Goal: Obtain resource: Obtain resource

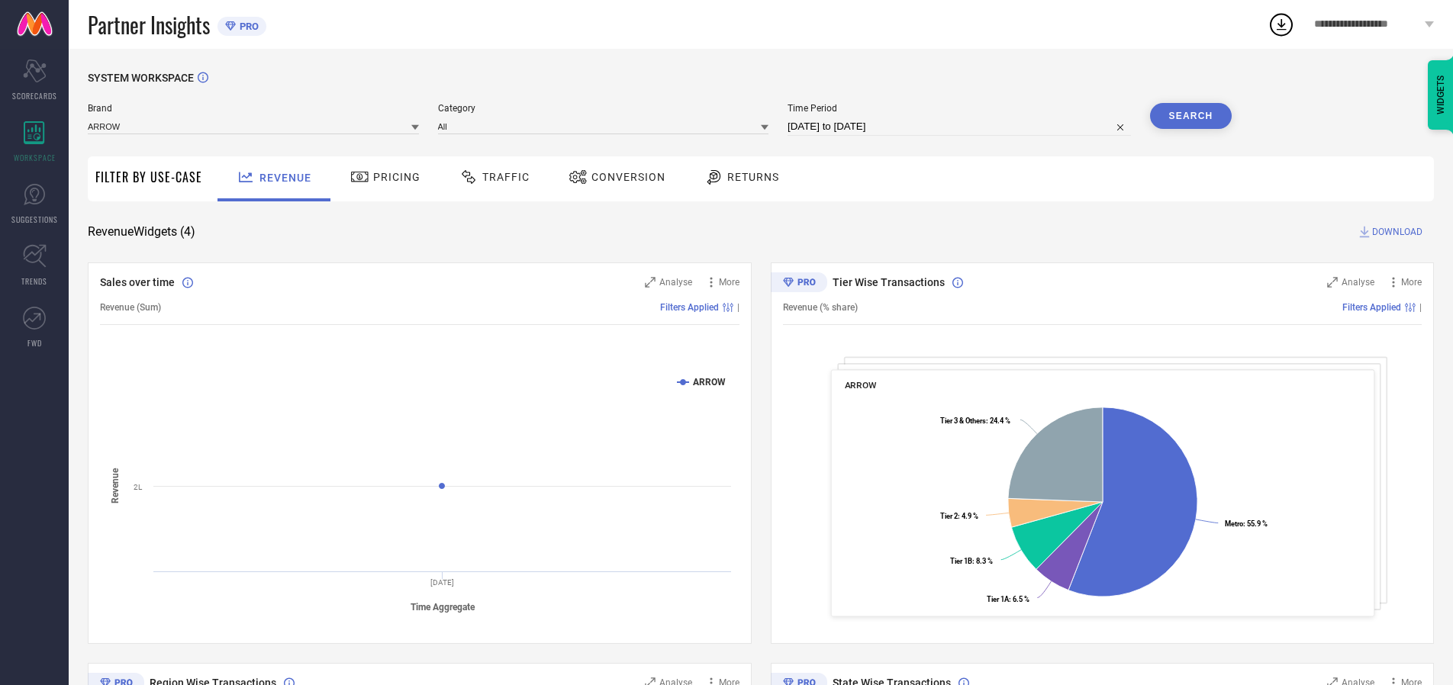
click at [491, 177] on span "Traffic" at bounding box center [505, 177] width 47 height 12
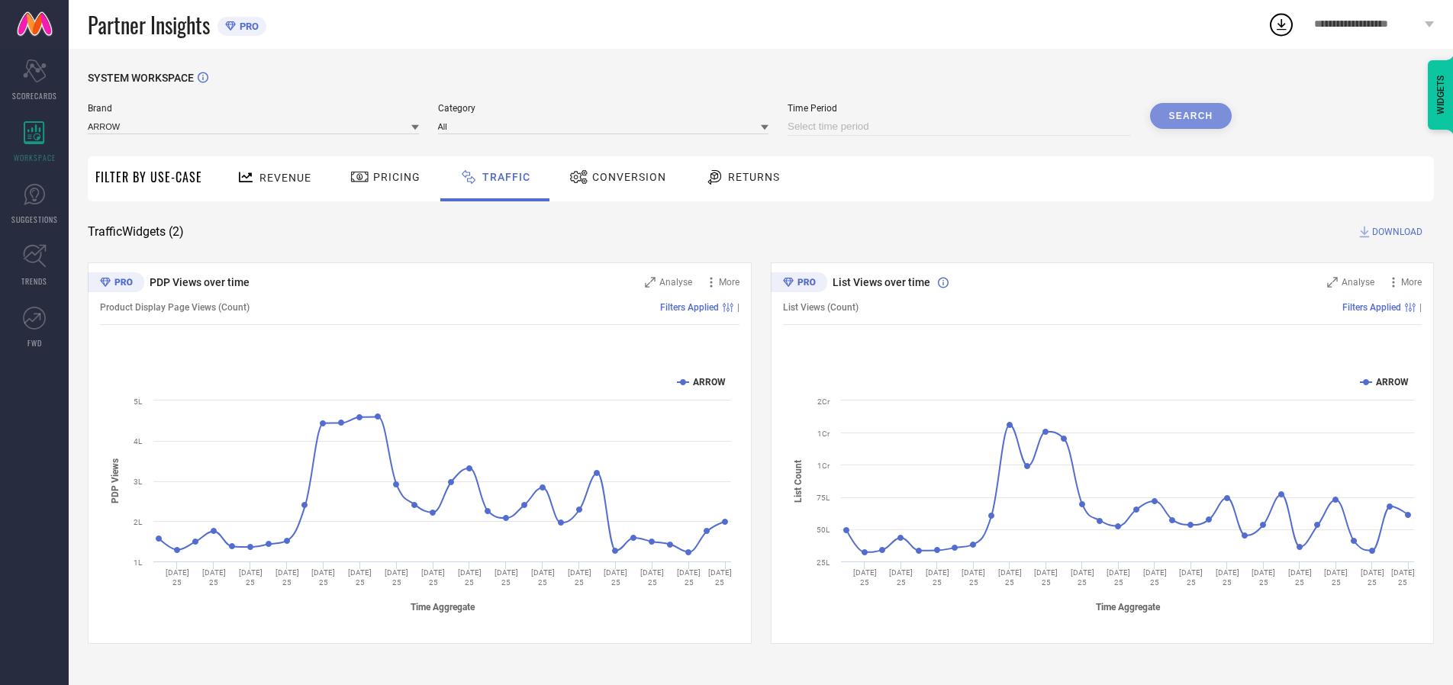
click at [962, 127] on input at bounding box center [959, 127] width 343 height 18
select select "9"
select select "2025"
select select "10"
select select "2025"
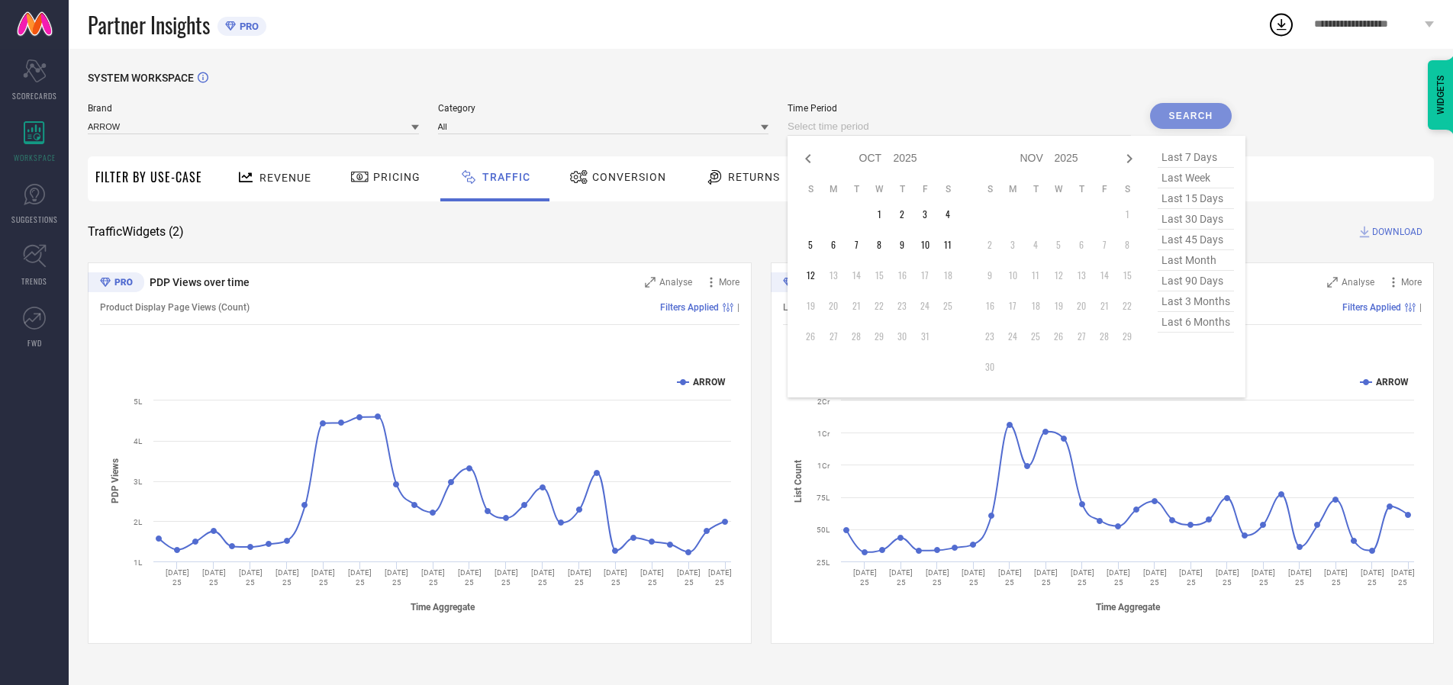
select select "8"
select select "2025"
select select "9"
select select "2025"
click at [953, 306] on td "27" at bounding box center [948, 306] width 23 height 23
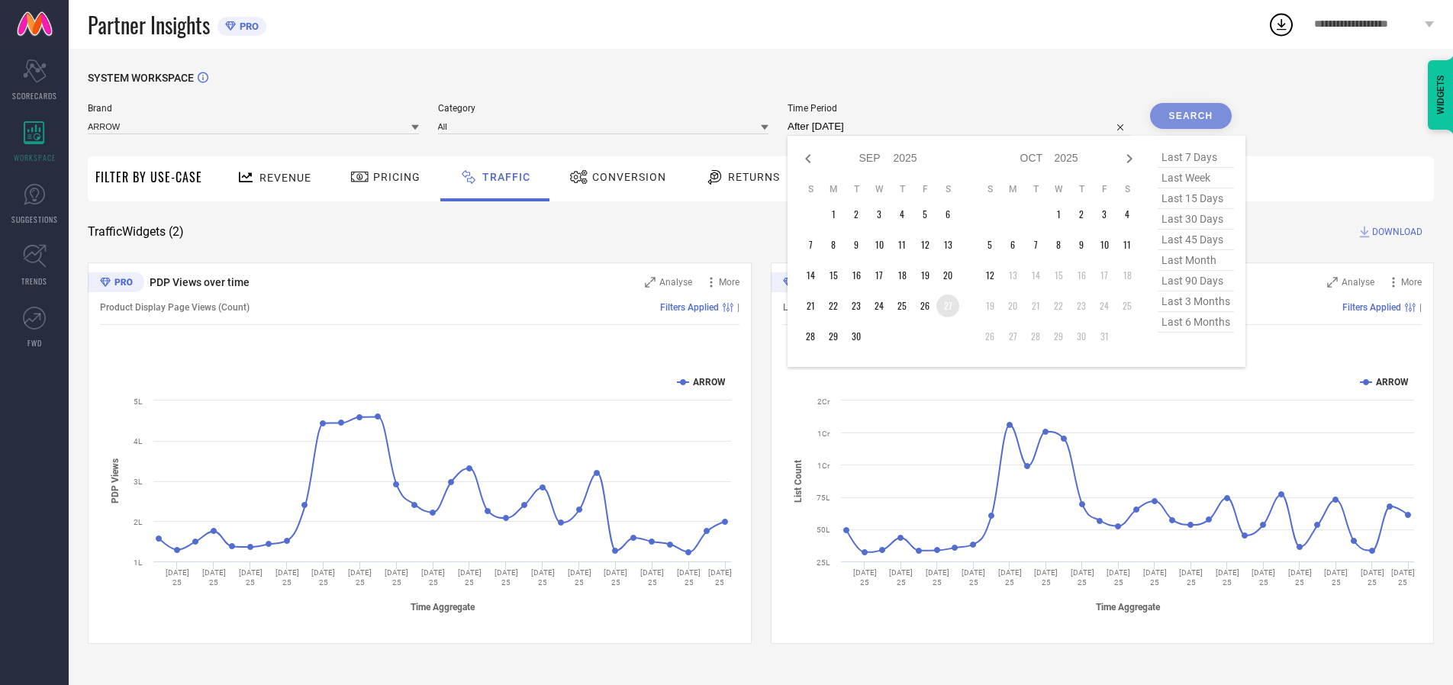
type input "[DATE] to [DATE]"
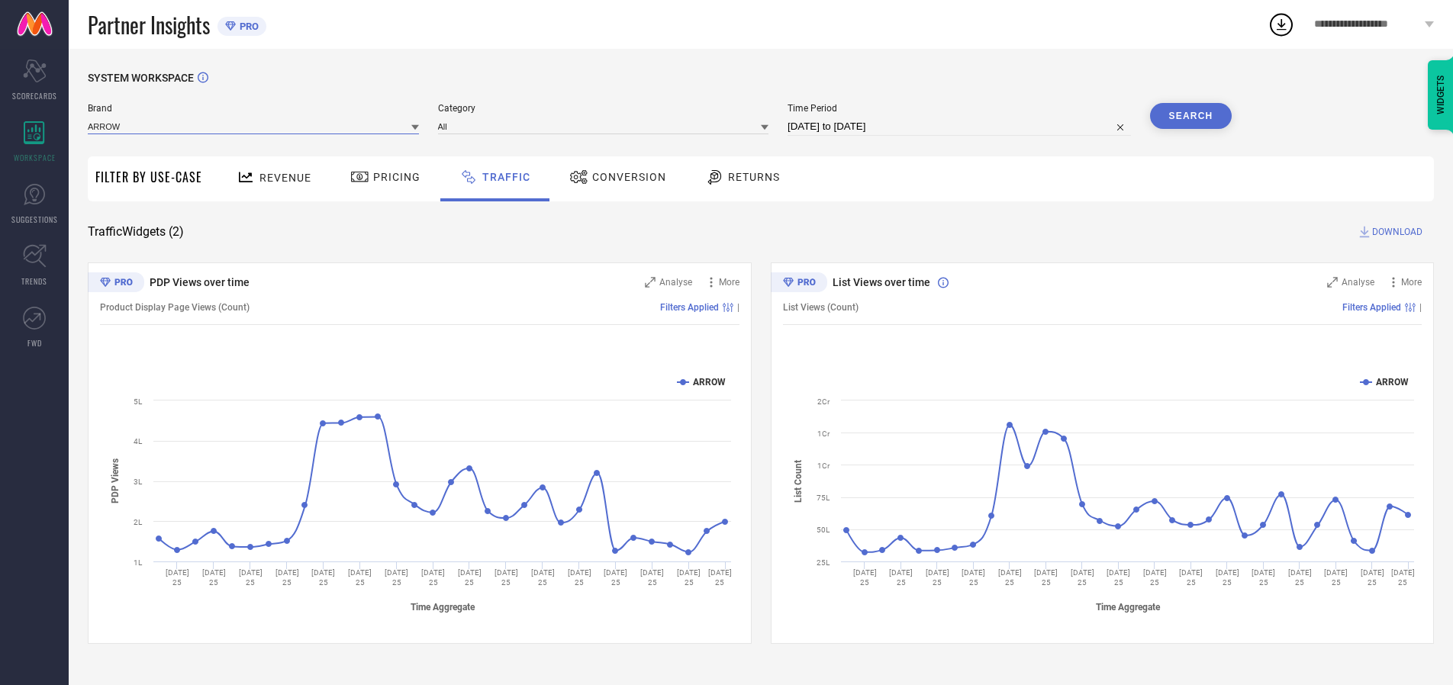
click at [254, 126] on input at bounding box center [253, 126] width 331 height 16
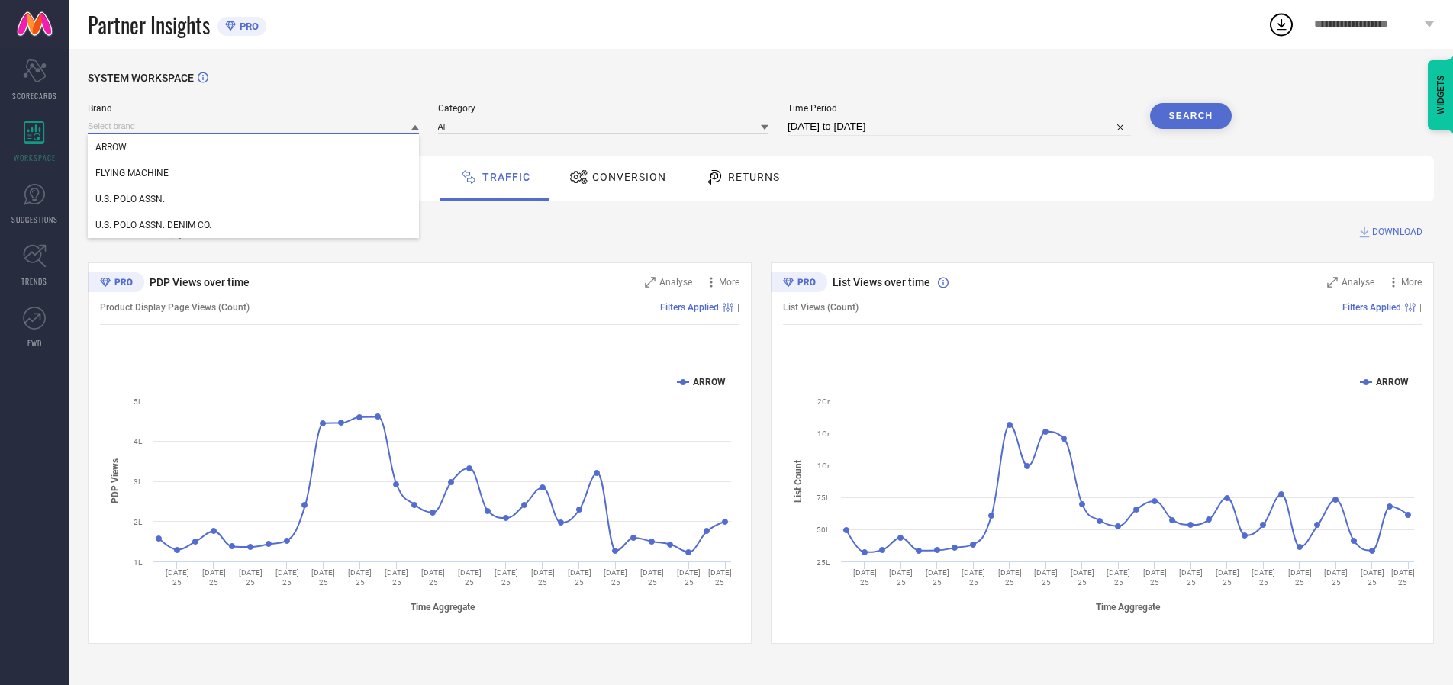
click at [254, 126] on input at bounding box center [253, 126] width 331 height 16
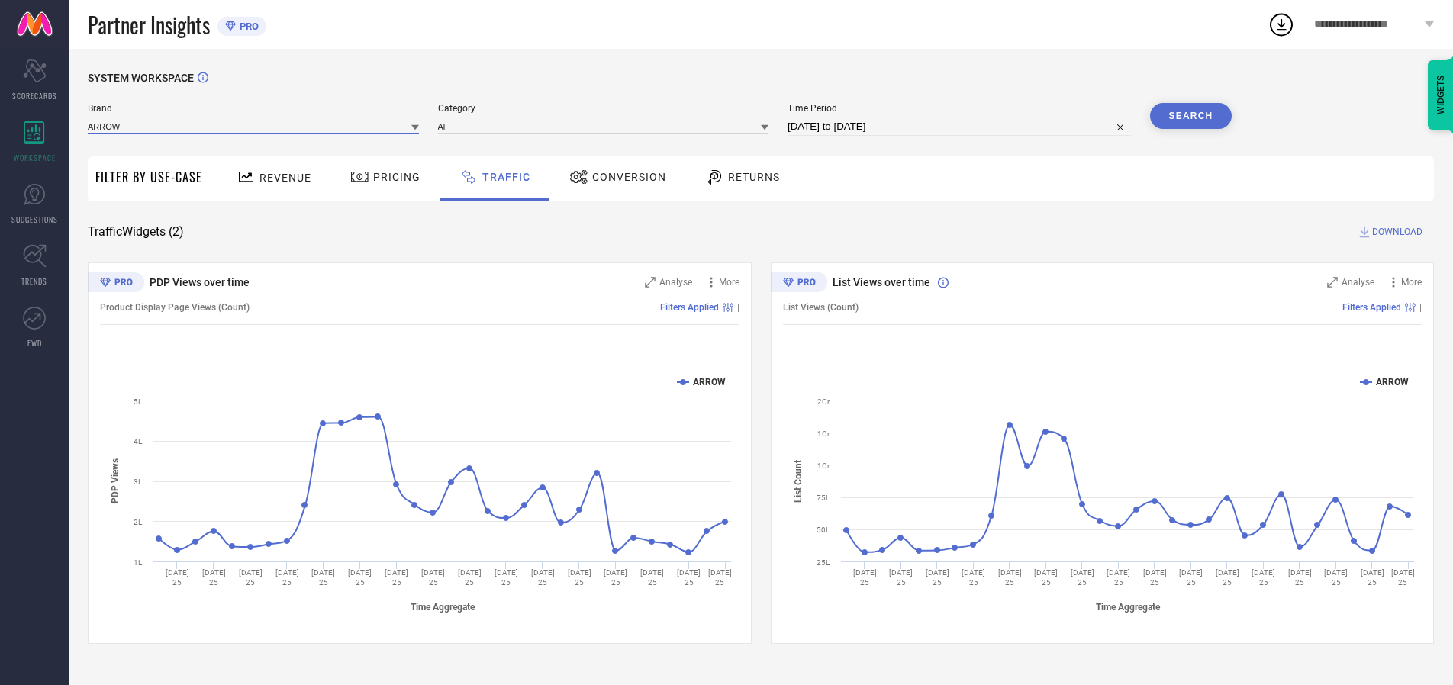
click at [254, 126] on input at bounding box center [253, 126] width 331 height 16
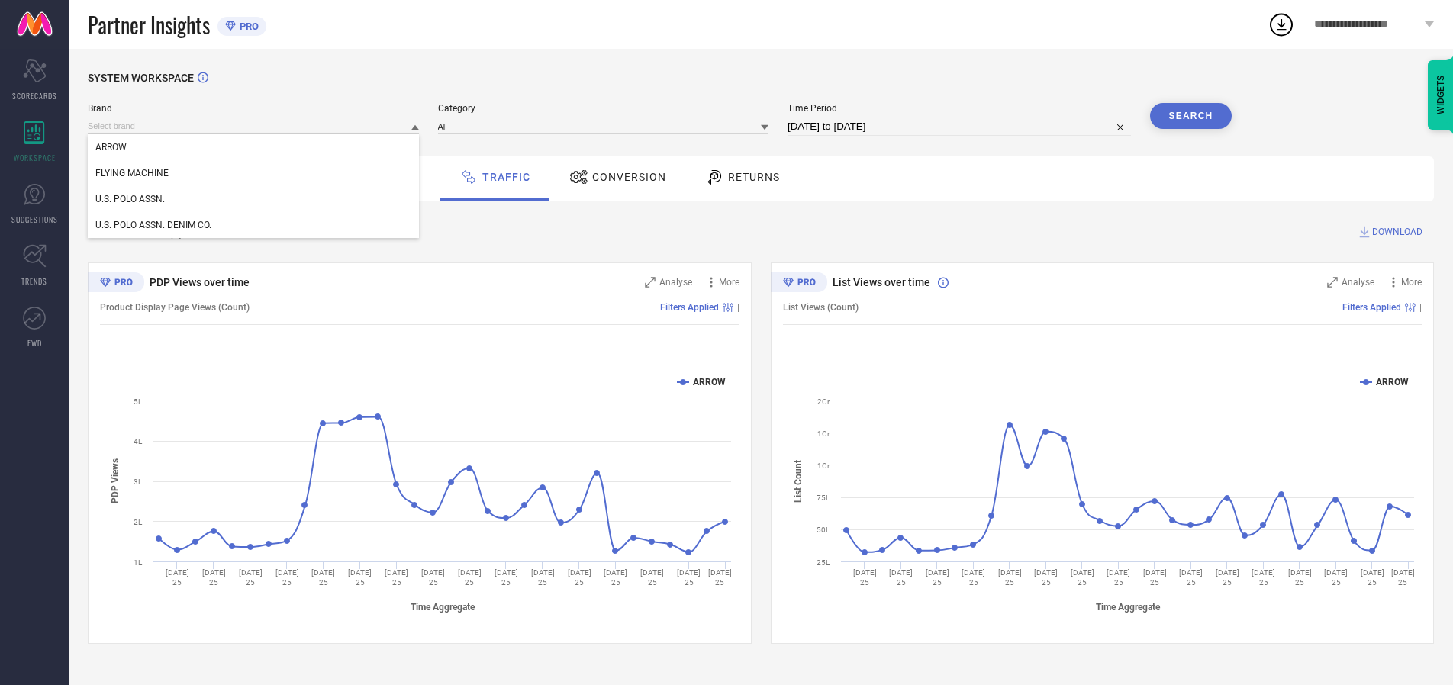
click at [254, 199] on div "U.S. POLO ASSN." at bounding box center [253, 199] width 331 height 26
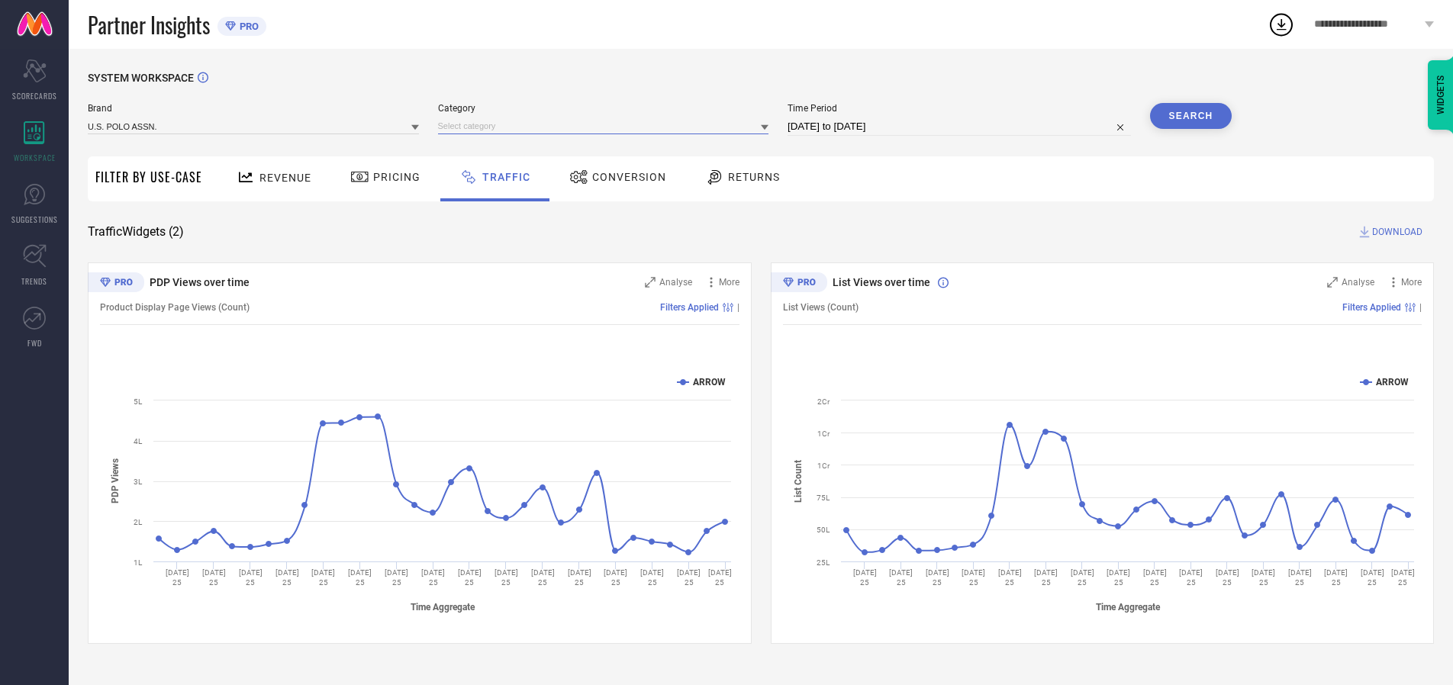
click at [607, 126] on input at bounding box center [603, 126] width 331 height 16
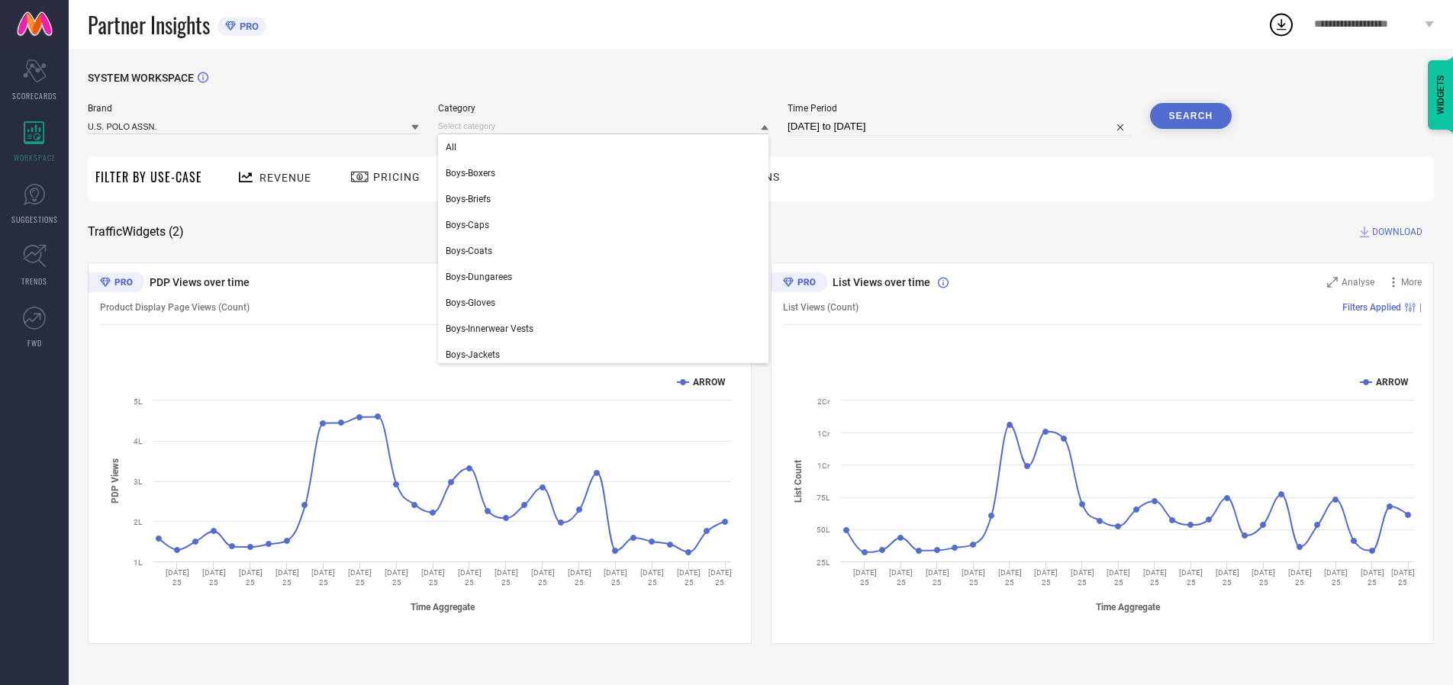
click at [607, 147] on div "All" at bounding box center [603, 147] width 331 height 26
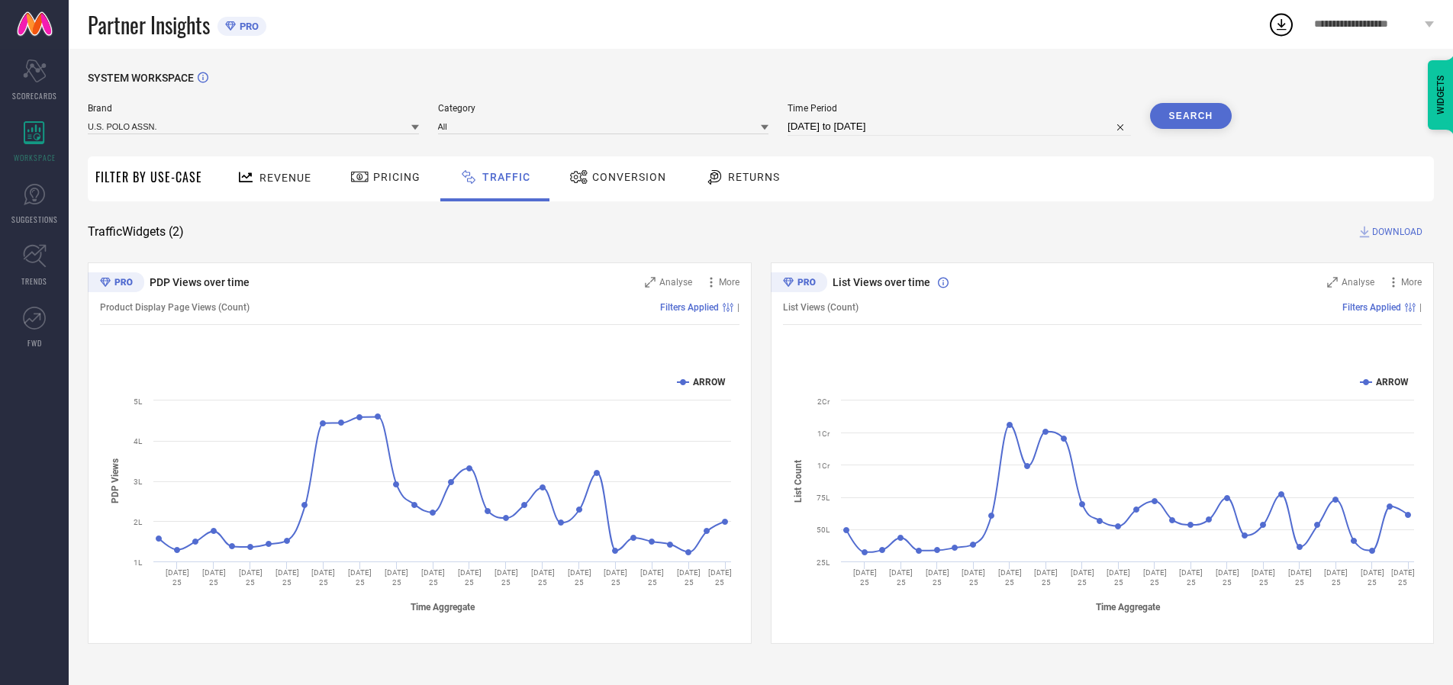
click at [1191, 116] on button "Search" at bounding box center [1191, 116] width 82 height 26
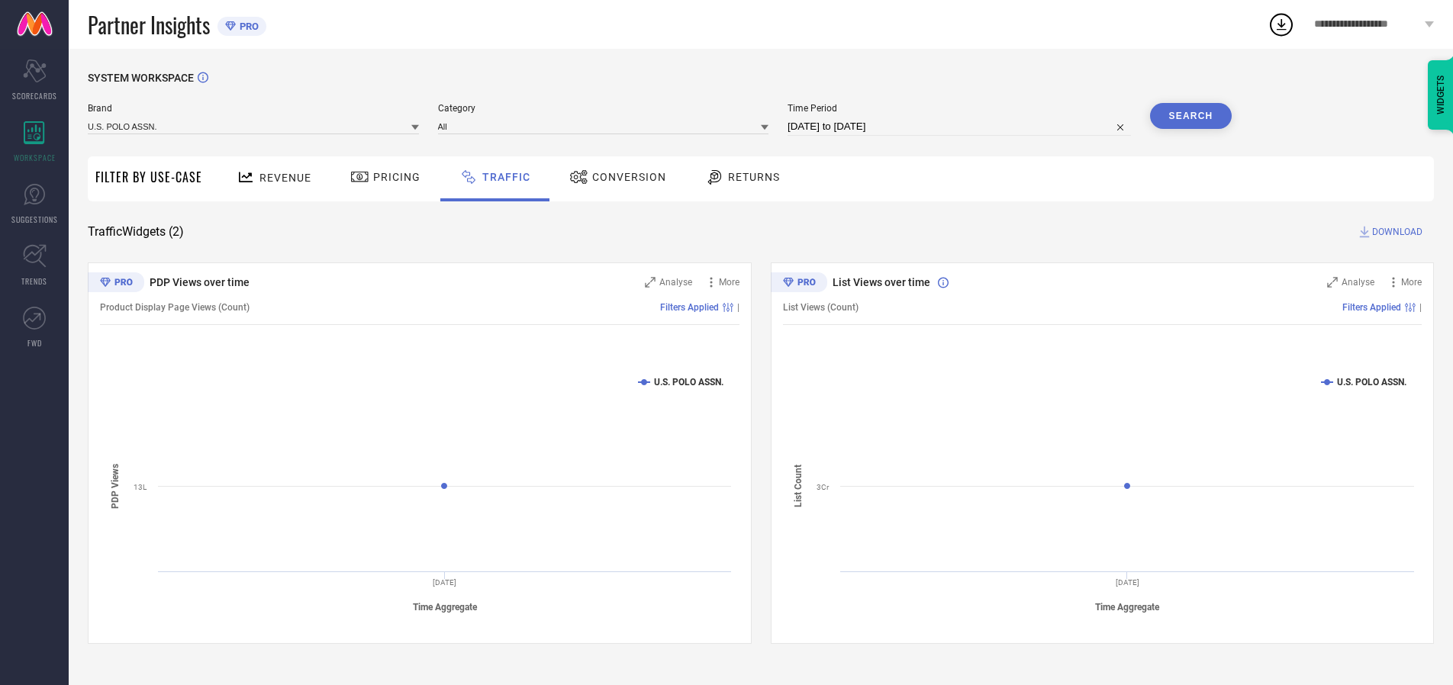
click at [1395, 232] on span "DOWNLOAD" at bounding box center [1397, 231] width 50 height 15
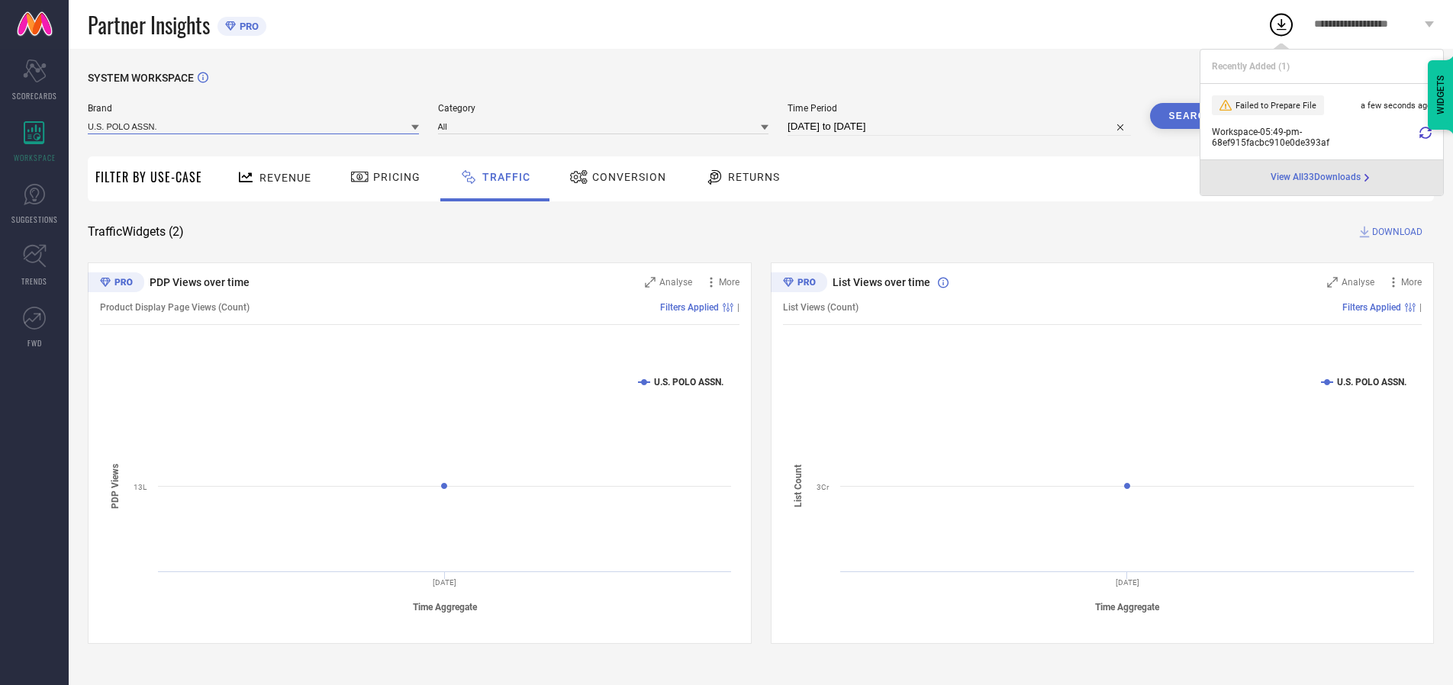
click at [254, 126] on input at bounding box center [253, 126] width 331 height 16
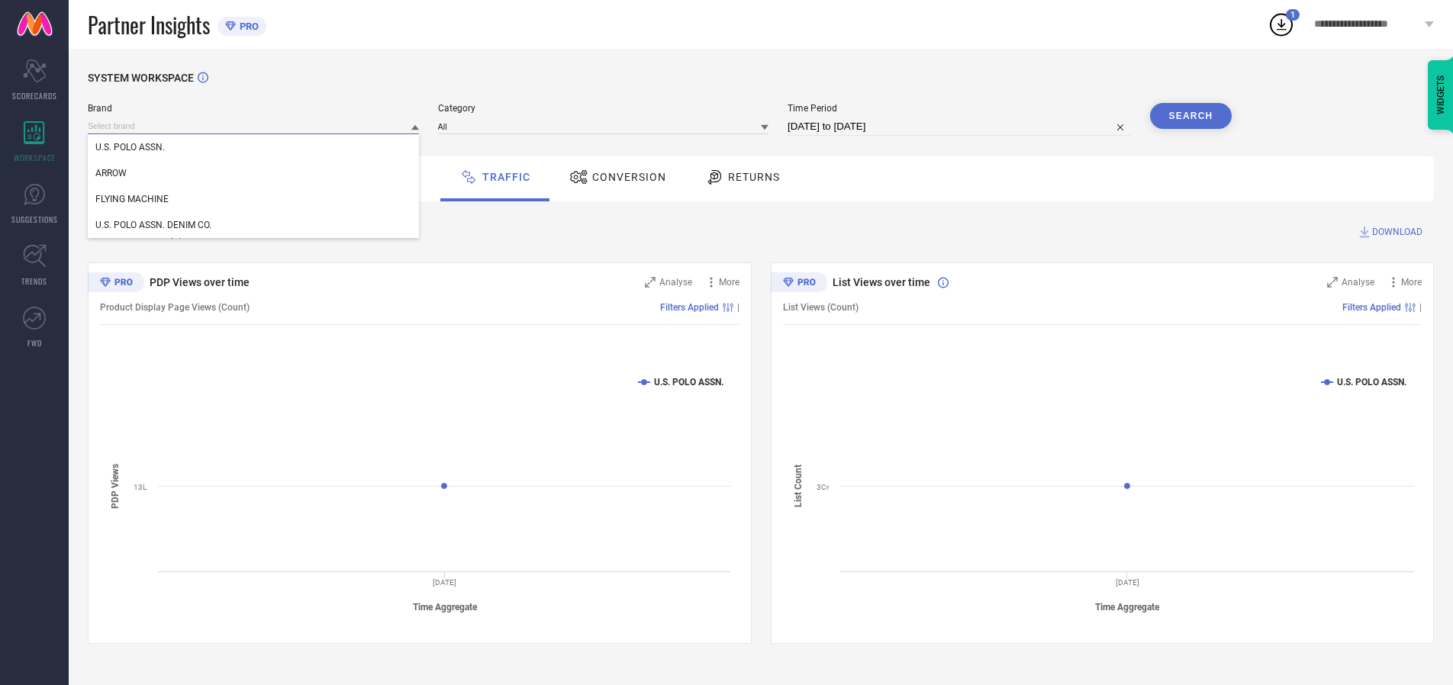
click at [254, 225] on div "U.S. POLO ASSN. DENIM CO." at bounding box center [253, 225] width 331 height 26
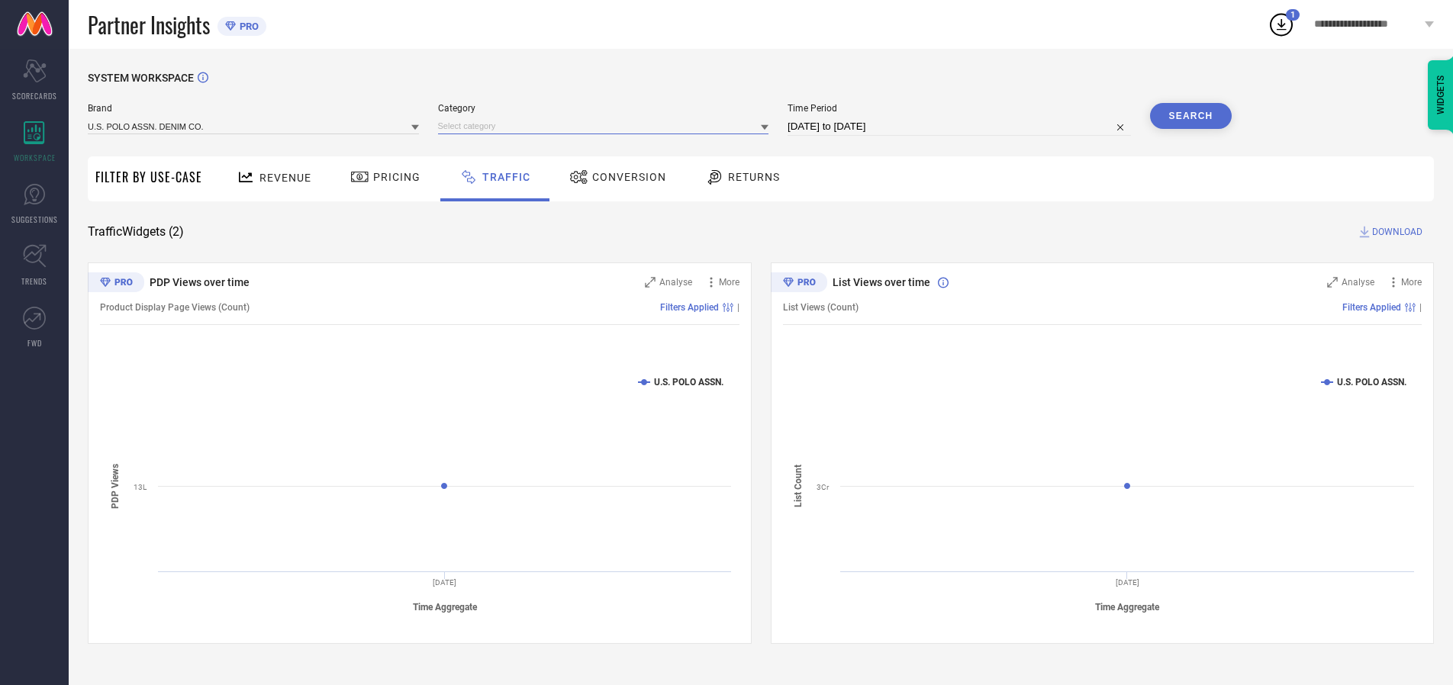
click at [607, 126] on input at bounding box center [603, 126] width 331 height 16
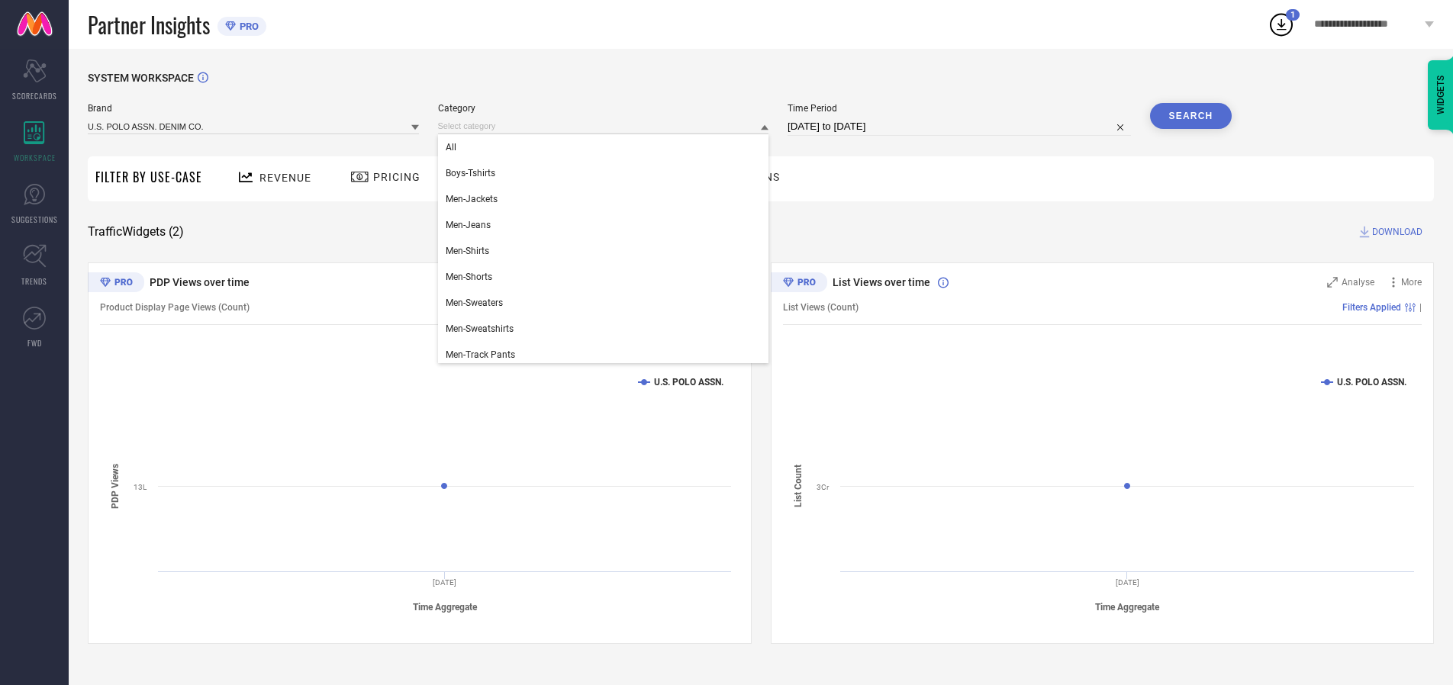
click at [607, 147] on div "All" at bounding box center [603, 147] width 331 height 26
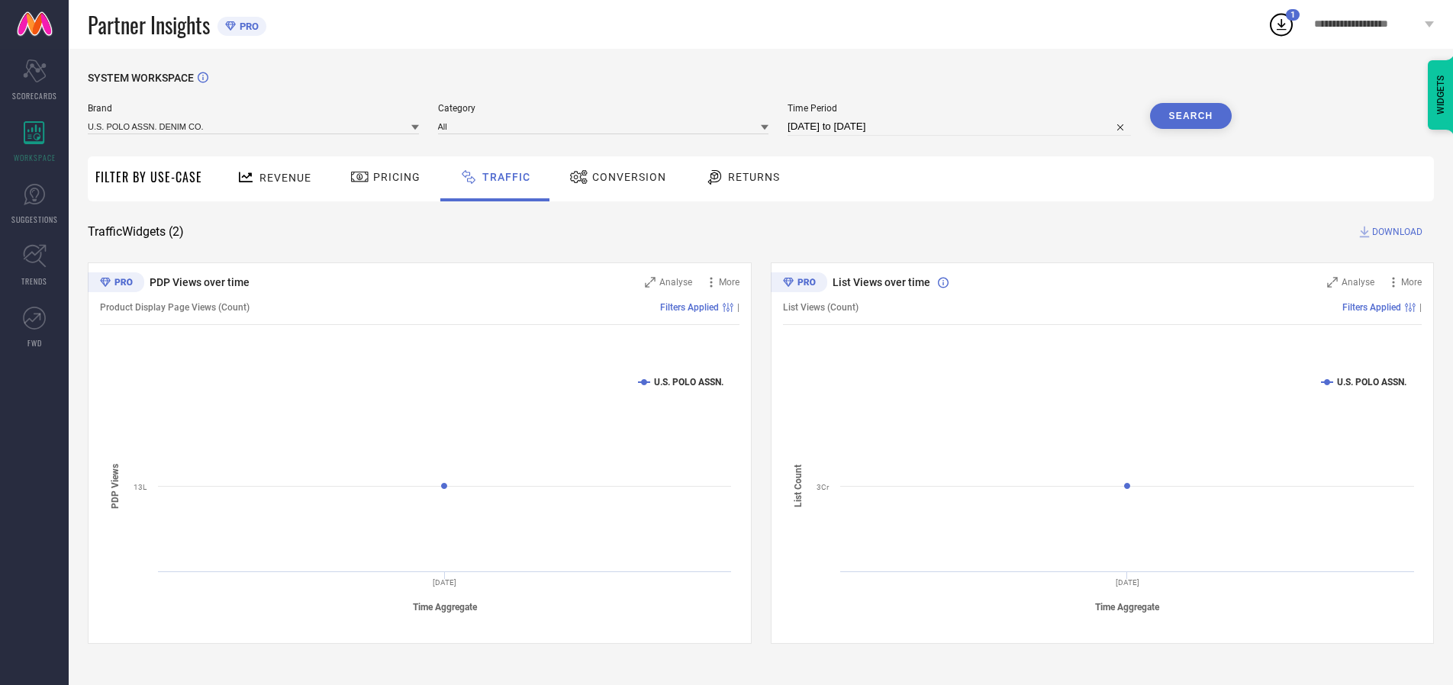
click at [1191, 116] on button "Search" at bounding box center [1191, 116] width 82 height 26
click at [1395, 232] on span "DOWNLOAD" at bounding box center [1397, 231] width 50 height 15
click at [962, 127] on input at bounding box center [959, 127] width 343 height 18
select select "9"
select select "2025"
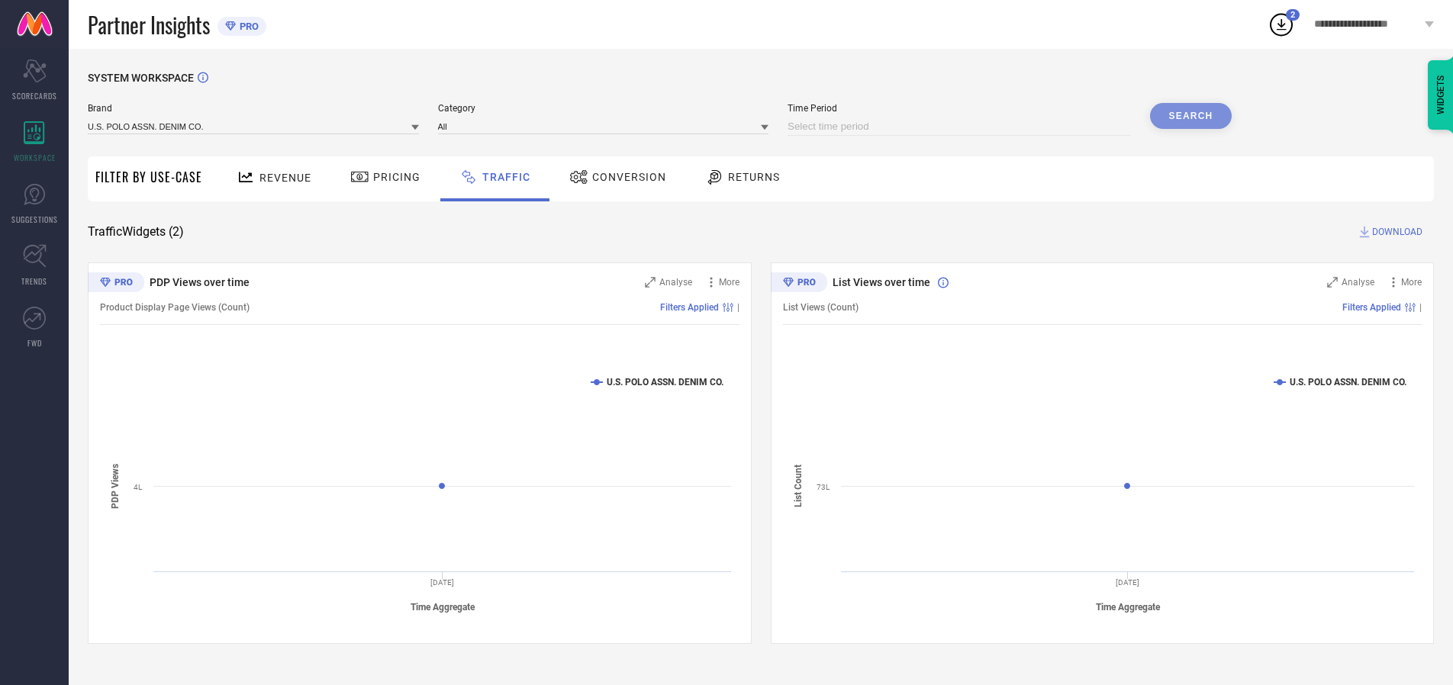
select select "10"
select select "2025"
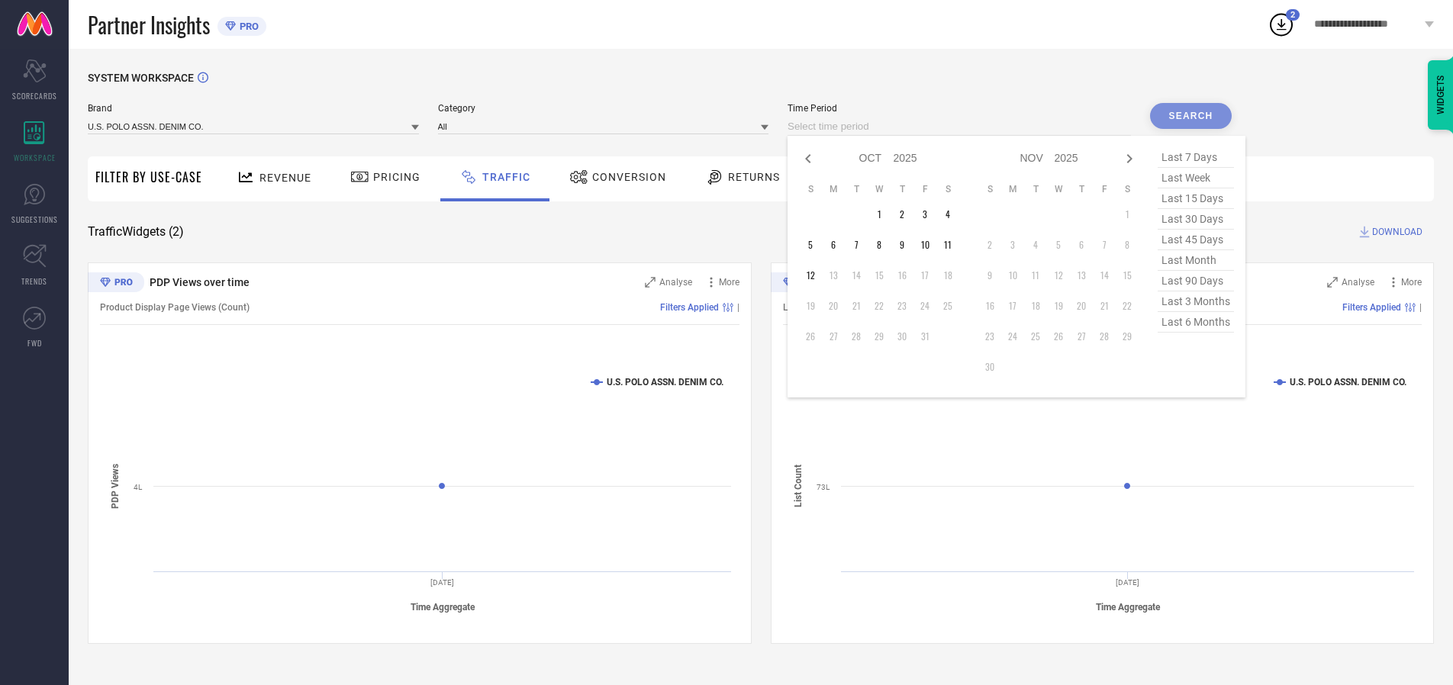
select select "8"
select select "2025"
select select "9"
select select "2025"
click at [815, 337] on td "28" at bounding box center [810, 336] width 23 height 23
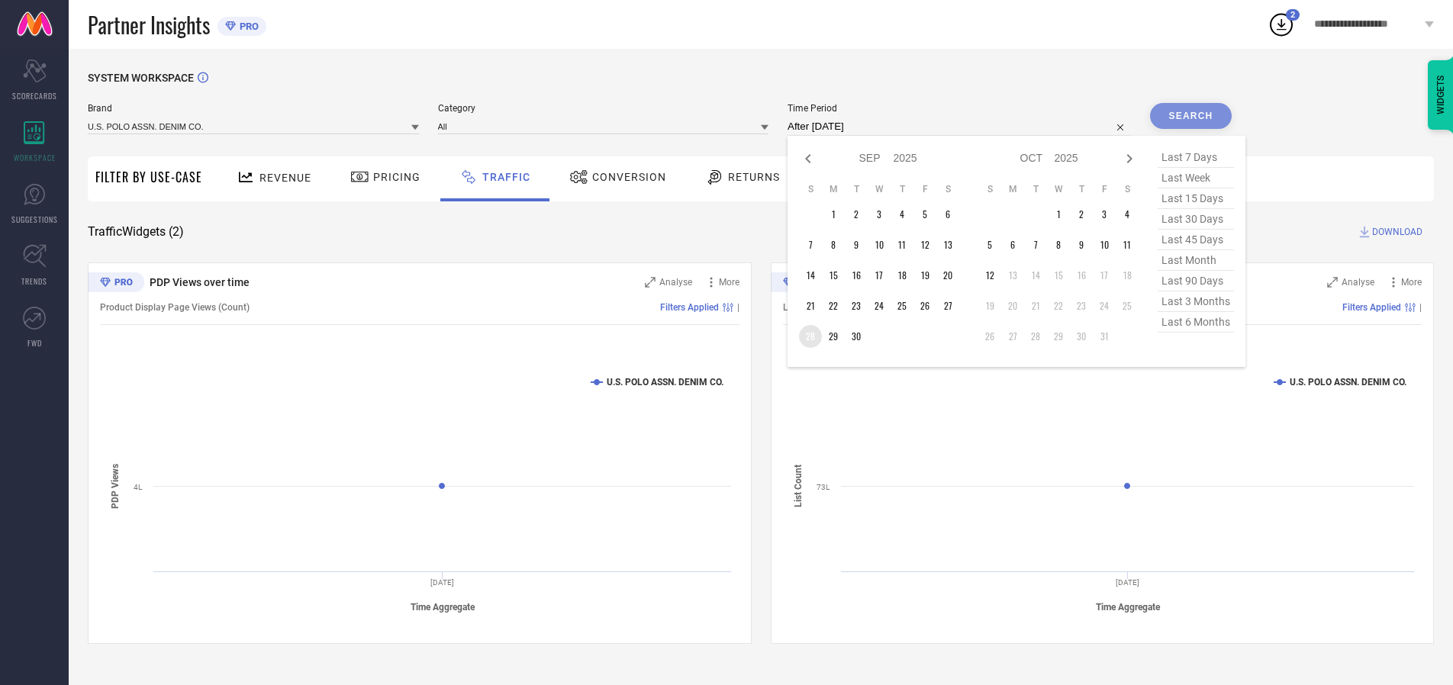
type input "[DATE] to [DATE]"
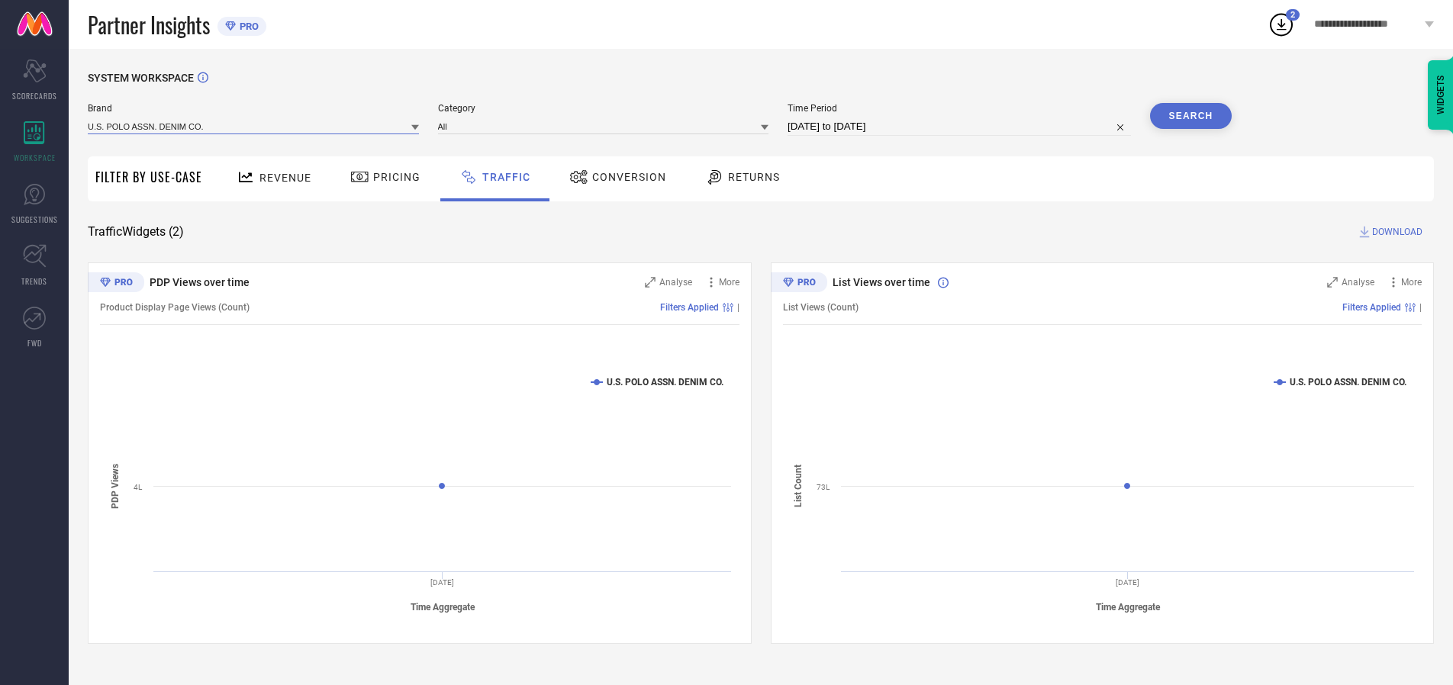
click at [254, 126] on input at bounding box center [253, 126] width 331 height 16
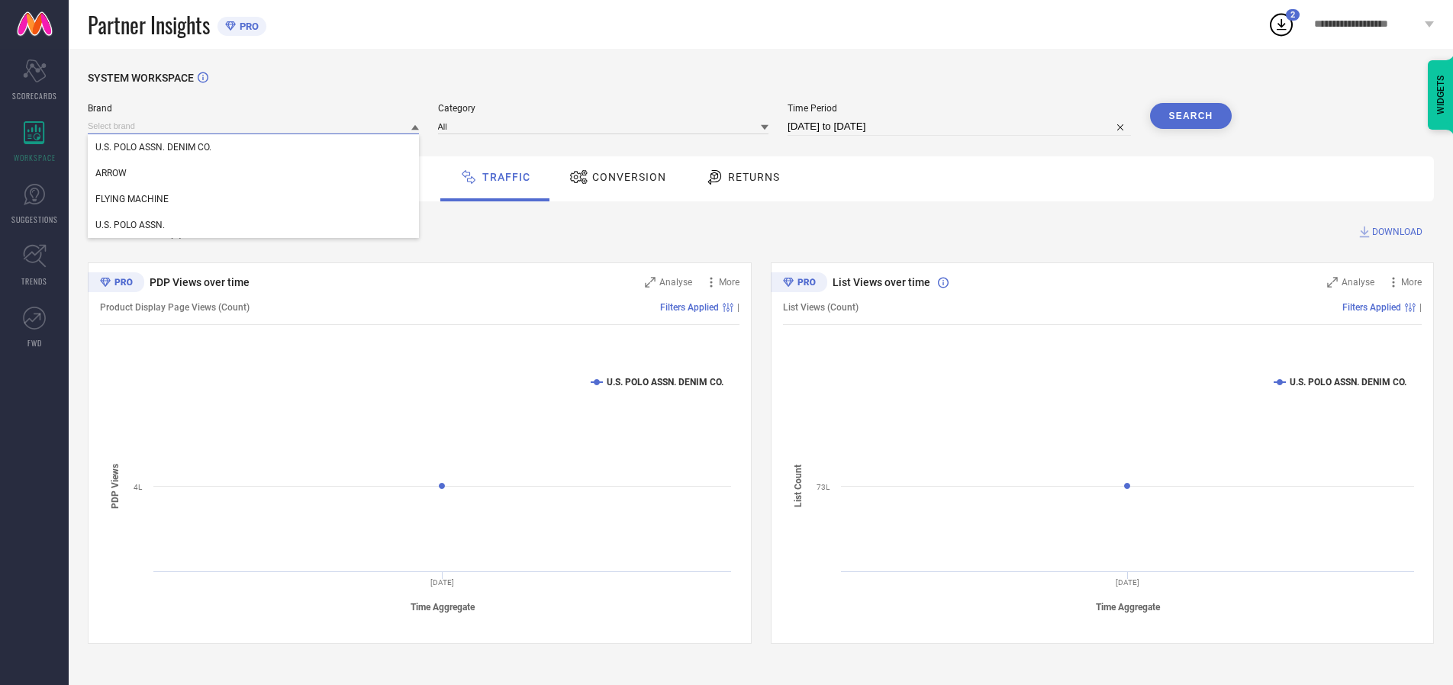
click at [254, 126] on input at bounding box center [253, 126] width 331 height 16
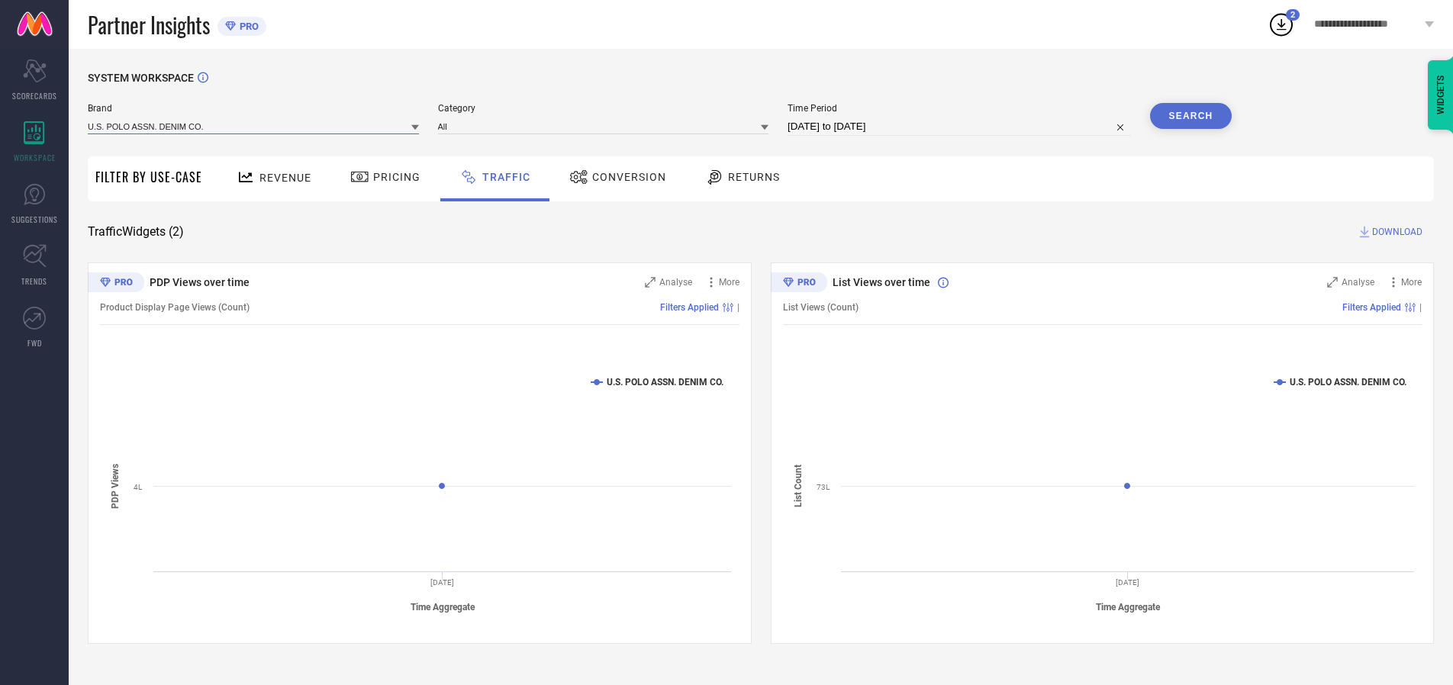
click at [254, 126] on input at bounding box center [253, 126] width 331 height 16
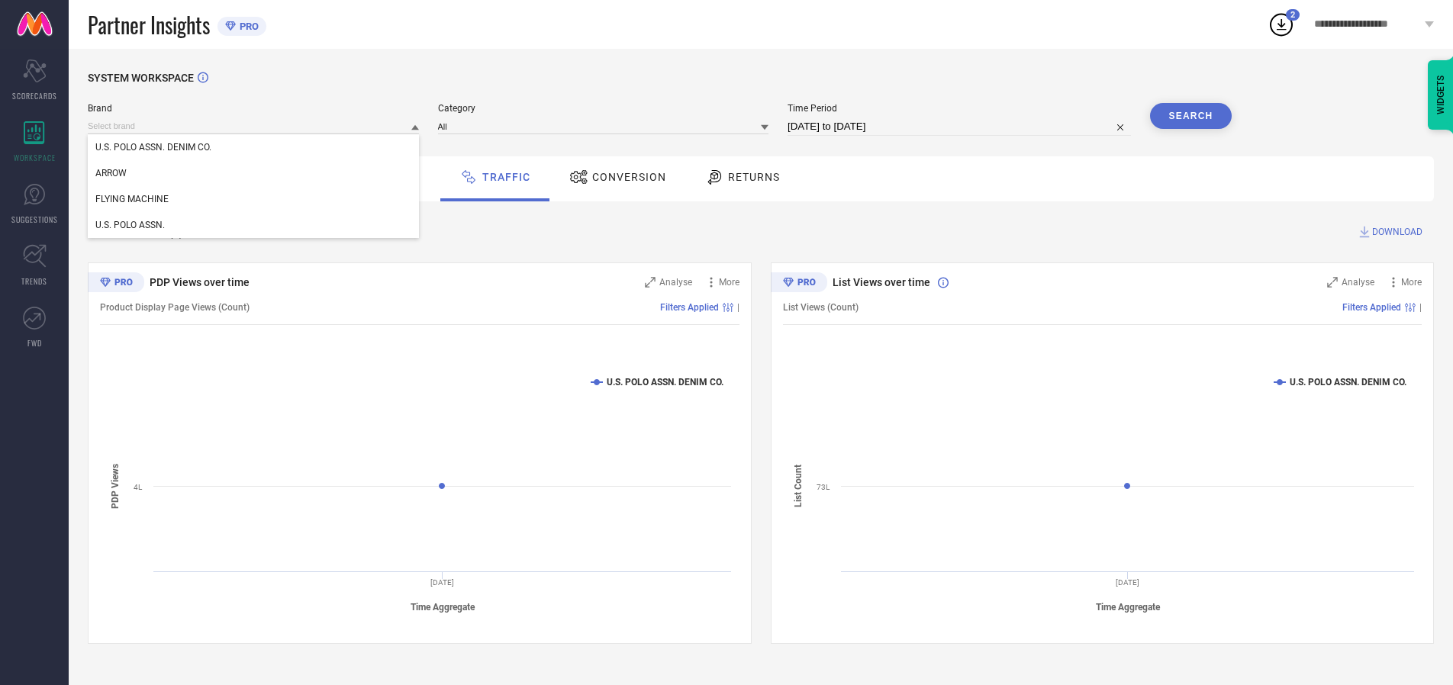
click at [254, 147] on div "U.S. POLO ASSN. DENIM CO." at bounding box center [253, 147] width 331 height 26
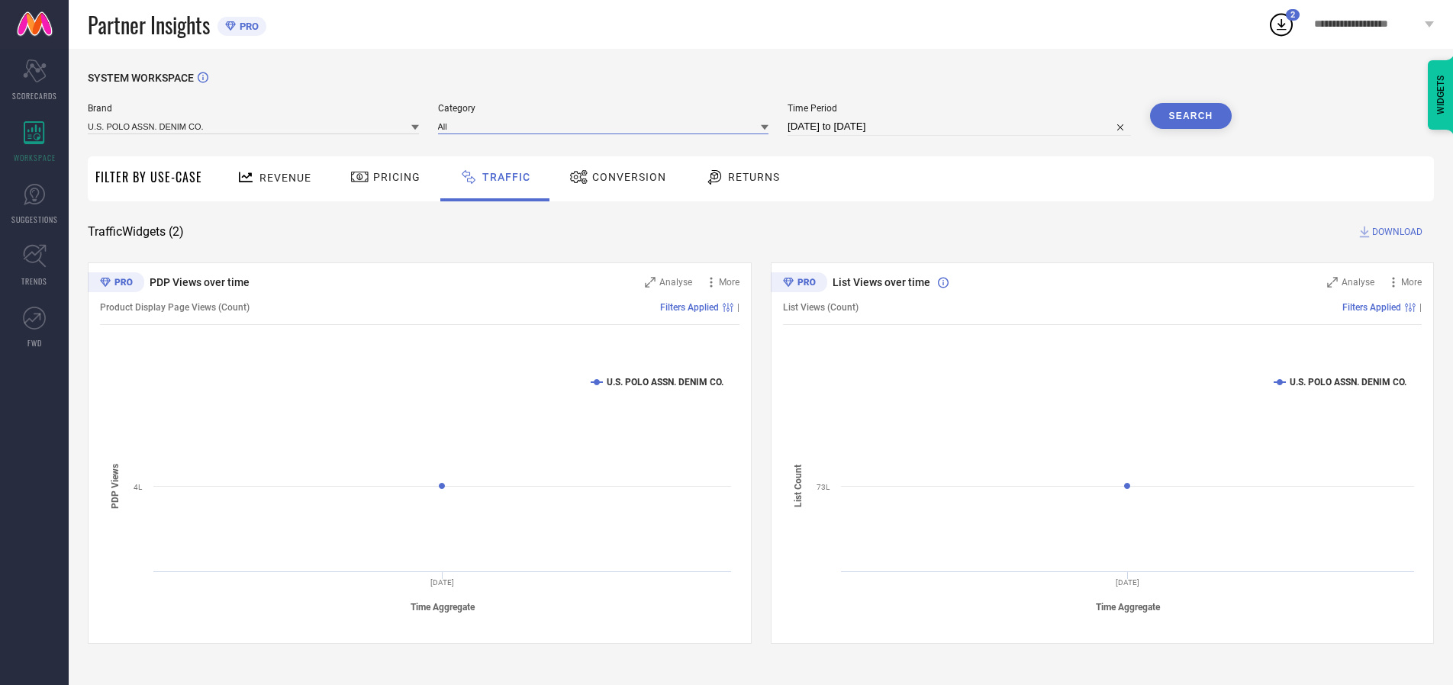
click at [607, 126] on input at bounding box center [603, 126] width 331 height 16
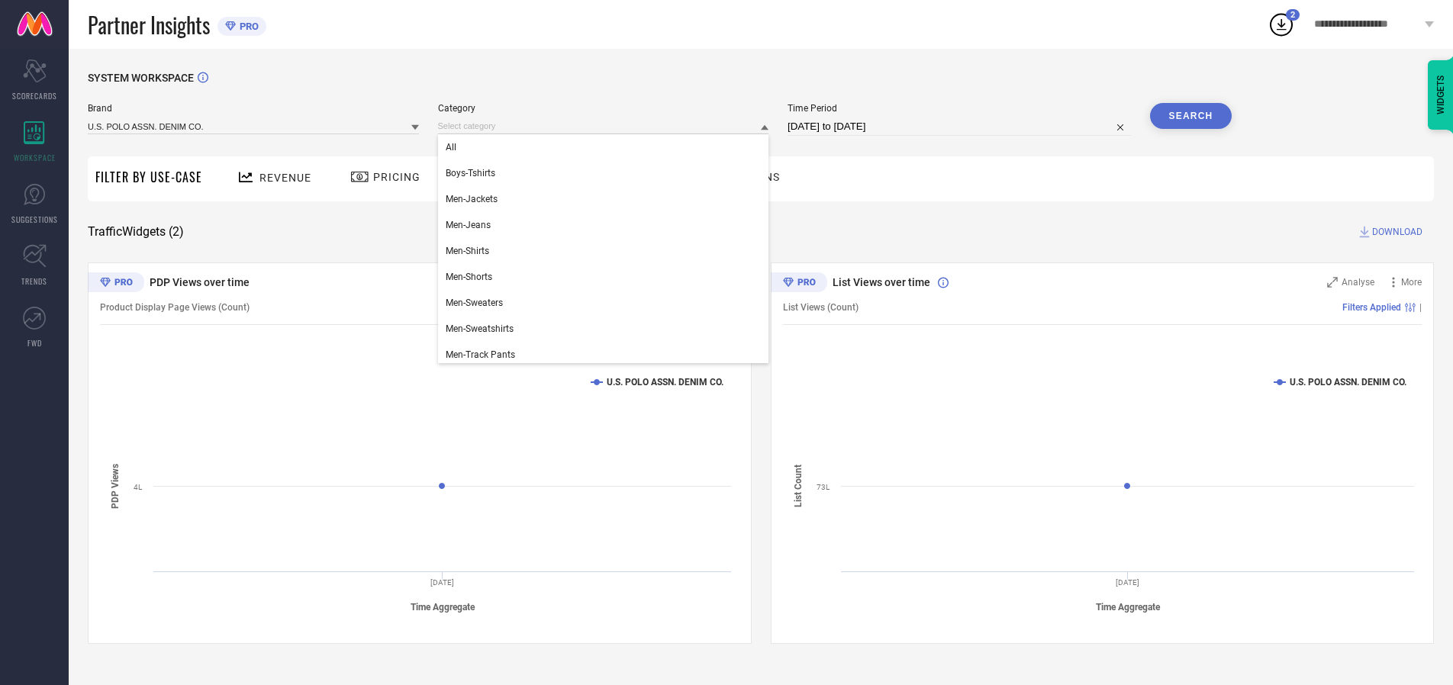
click at [607, 147] on div "All" at bounding box center [603, 147] width 331 height 26
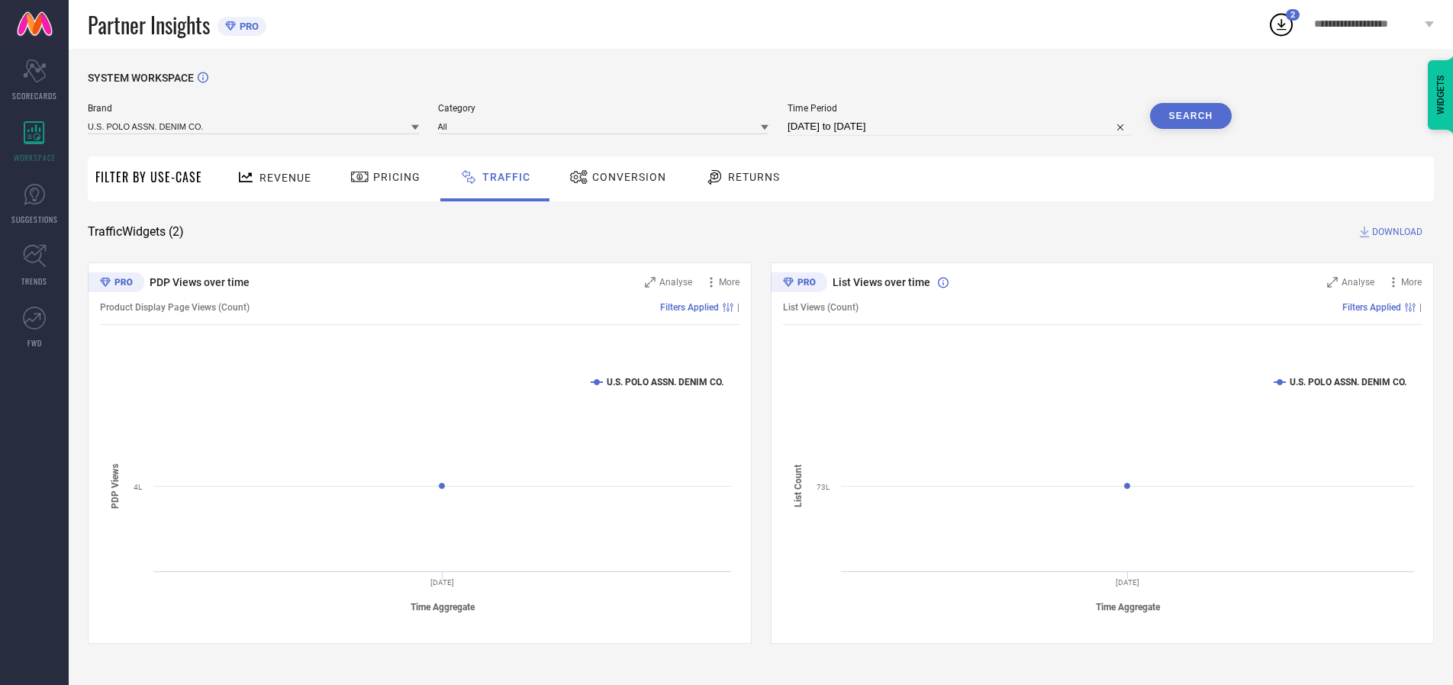
click at [1191, 116] on button "Search" at bounding box center [1191, 116] width 82 height 26
click at [1395, 232] on span "DOWNLOAD" at bounding box center [1397, 231] width 50 height 15
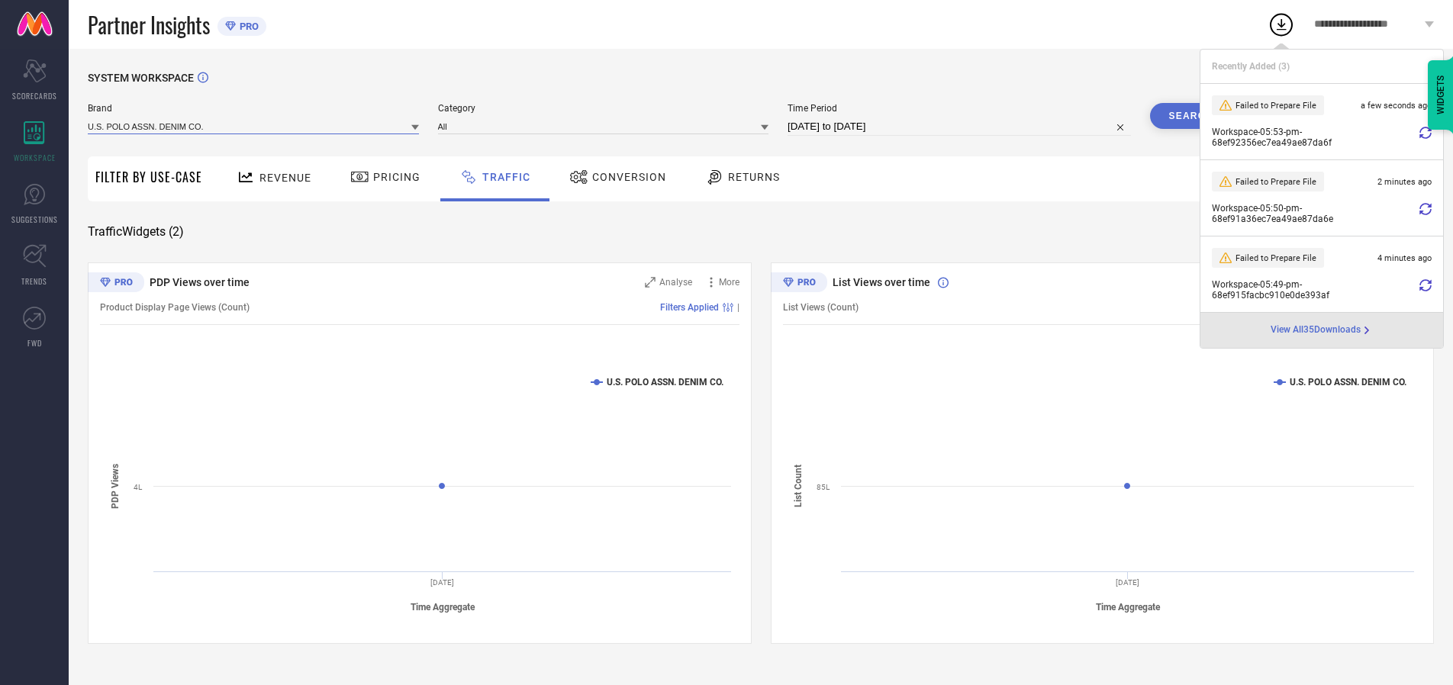
click at [254, 126] on input at bounding box center [253, 126] width 331 height 16
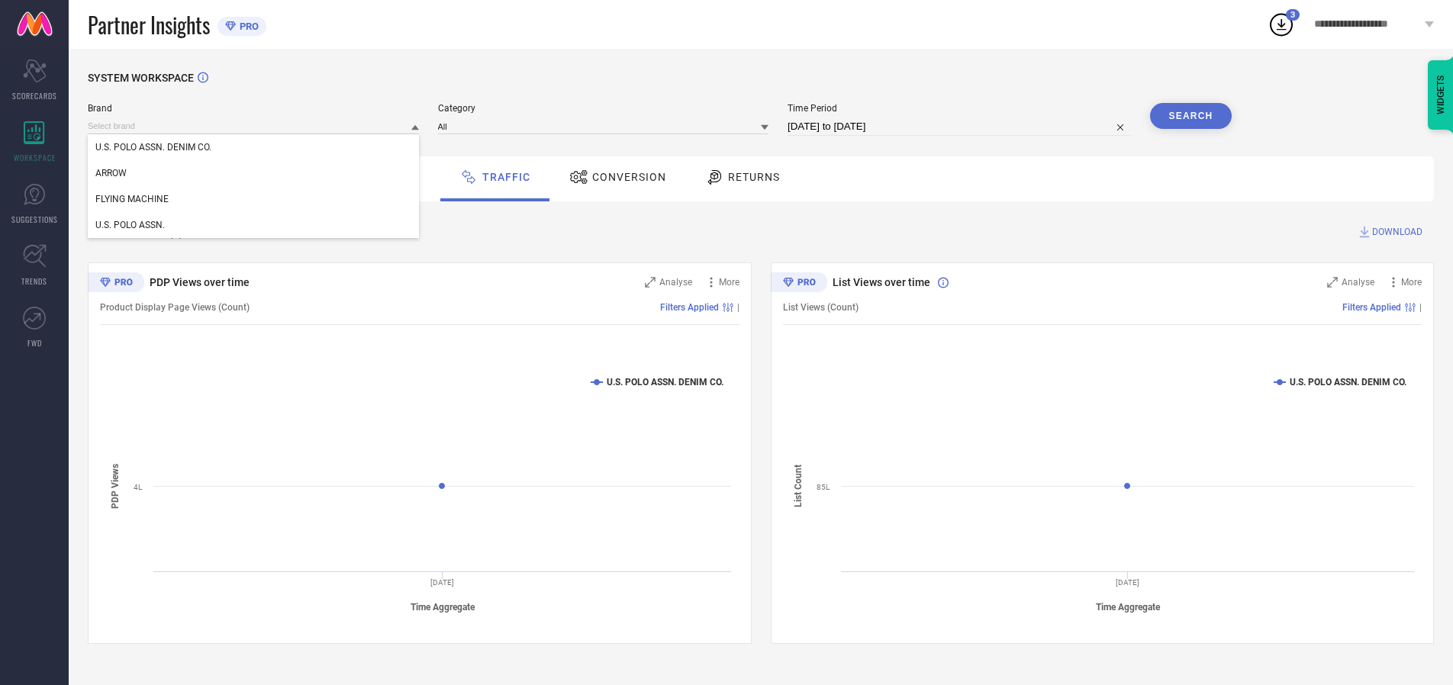
click at [254, 225] on div "U.S. POLO ASSN." at bounding box center [253, 225] width 331 height 26
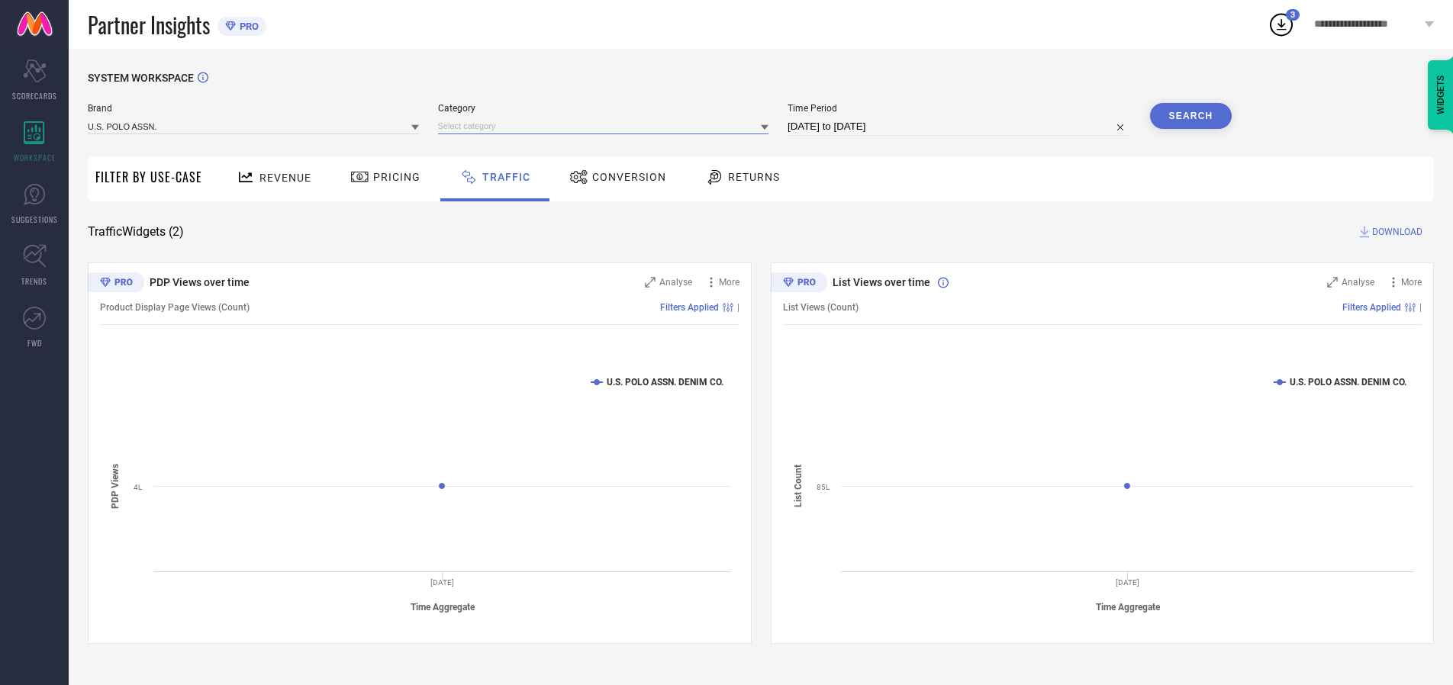
click at [607, 126] on input at bounding box center [603, 126] width 331 height 16
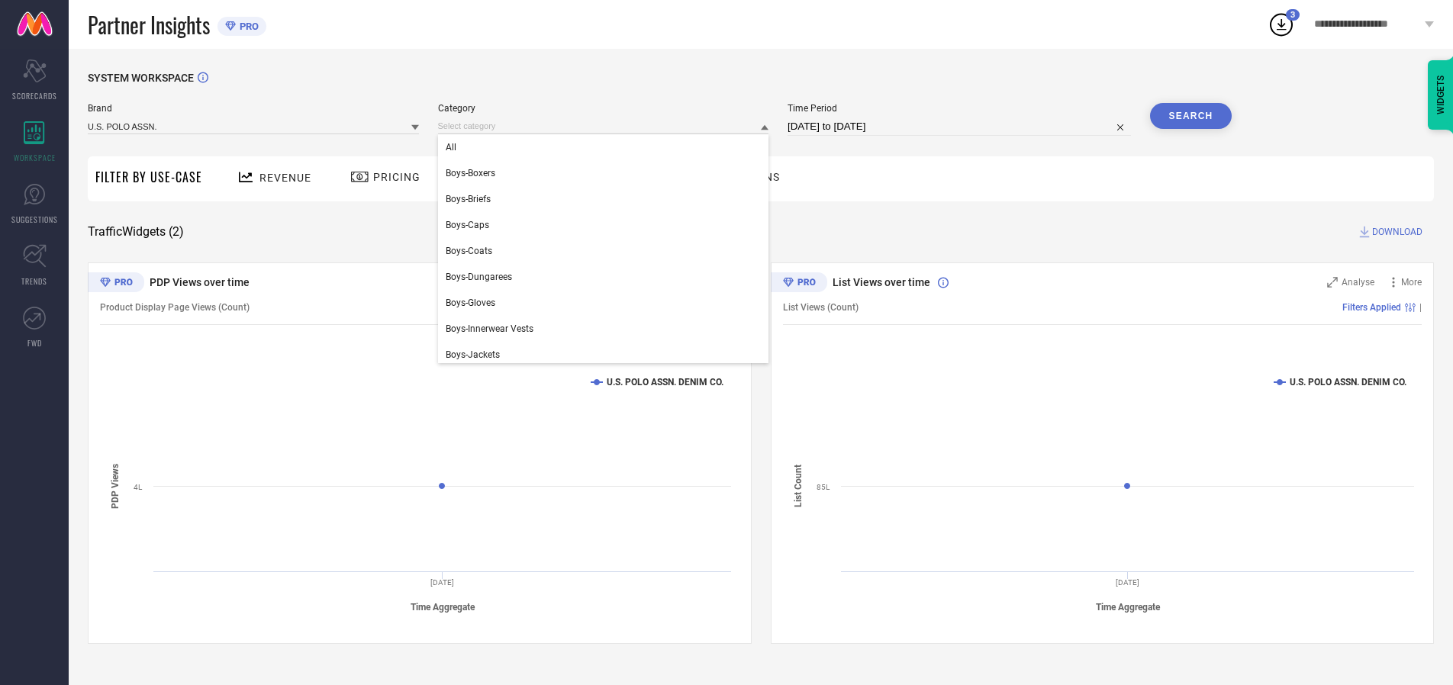
click at [607, 147] on div "All" at bounding box center [603, 147] width 331 height 26
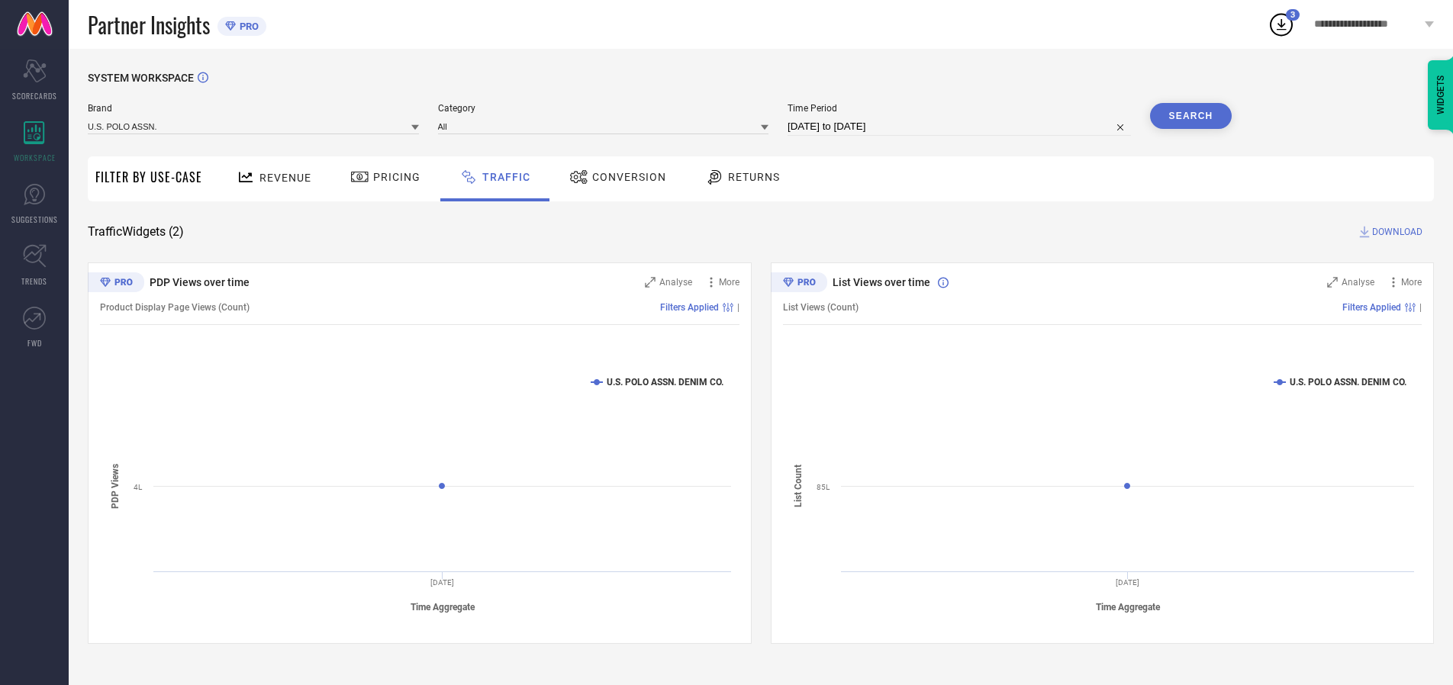
click at [1191, 116] on button "Search" at bounding box center [1191, 116] width 82 height 26
click at [1395, 232] on span "DOWNLOAD" at bounding box center [1397, 231] width 50 height 15
click at [962, 127] on input at bounding box center [959, 127] width 343 height 18
select select "9"
select select "2025"
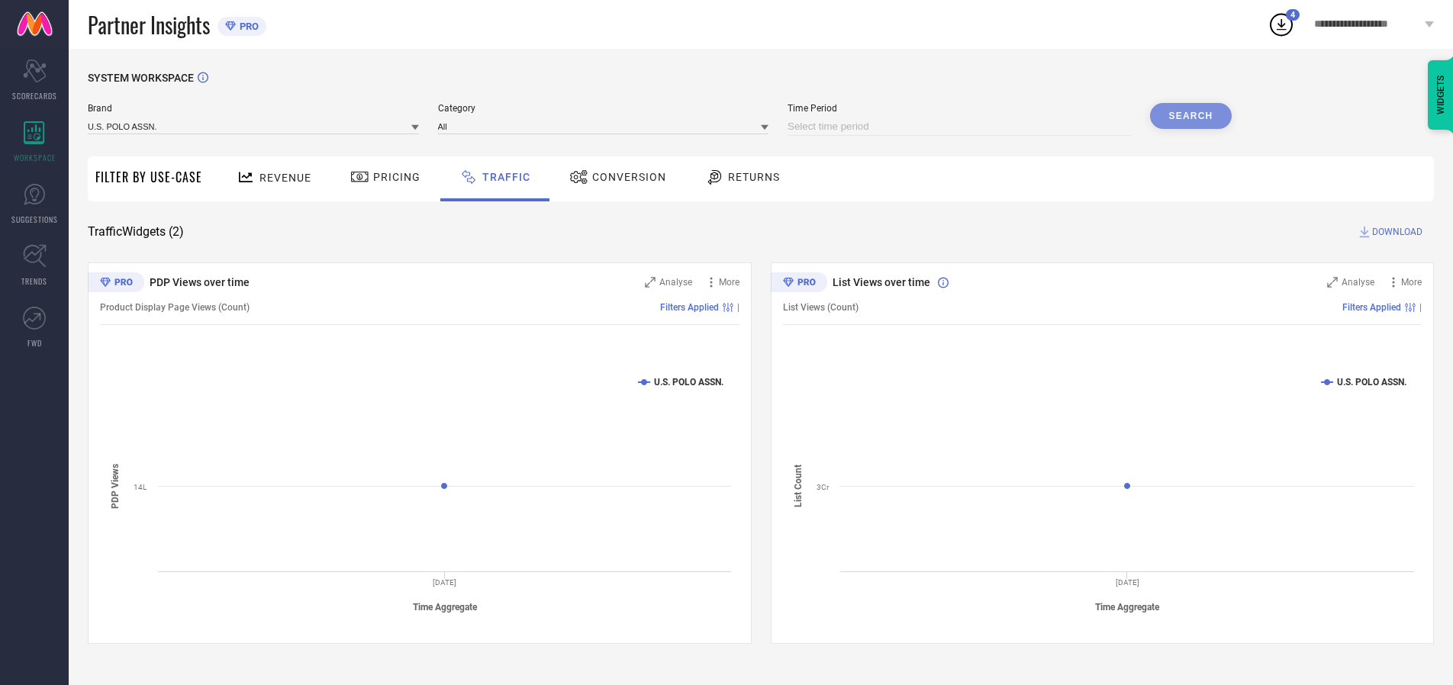
select select "10"
select select "2025"
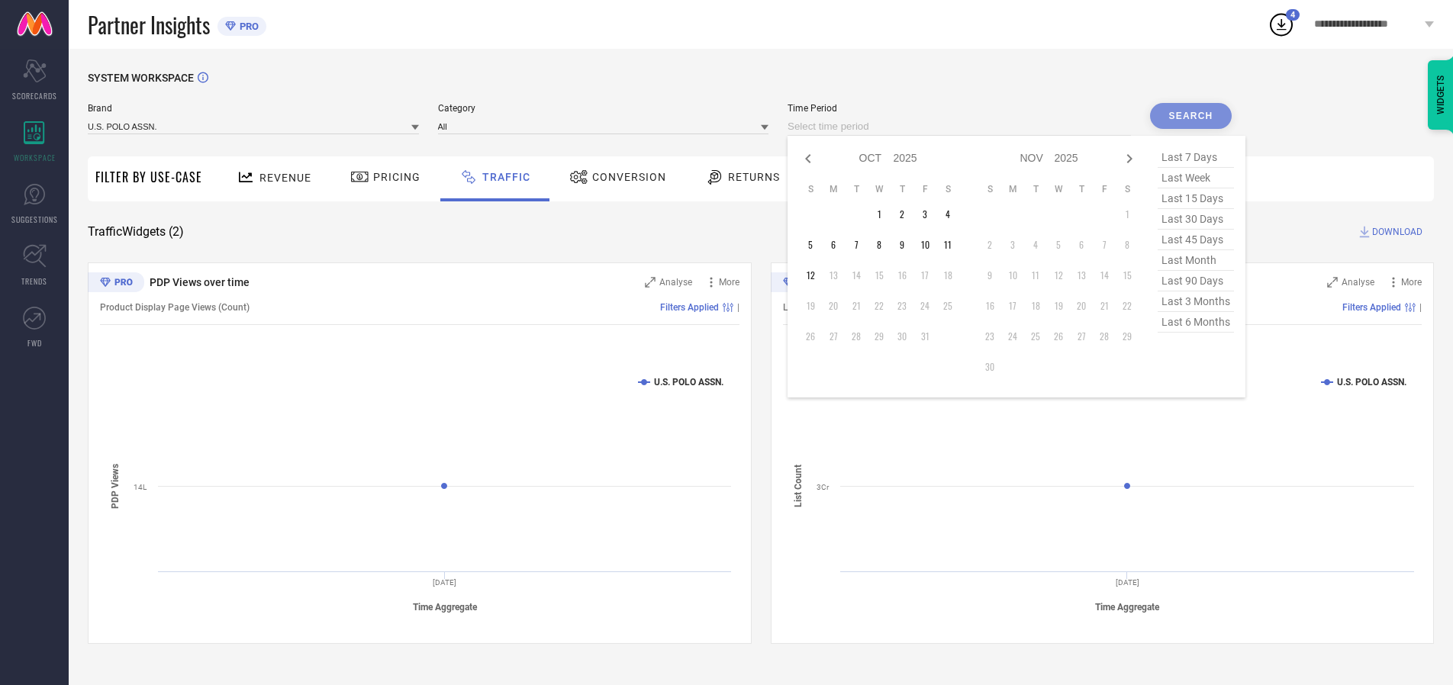
select select "8"
select select "2025"
select select "9"
select select "2025"
click at [838, 337] on td "29" at bounding box center [833, 336] width 23 height 23
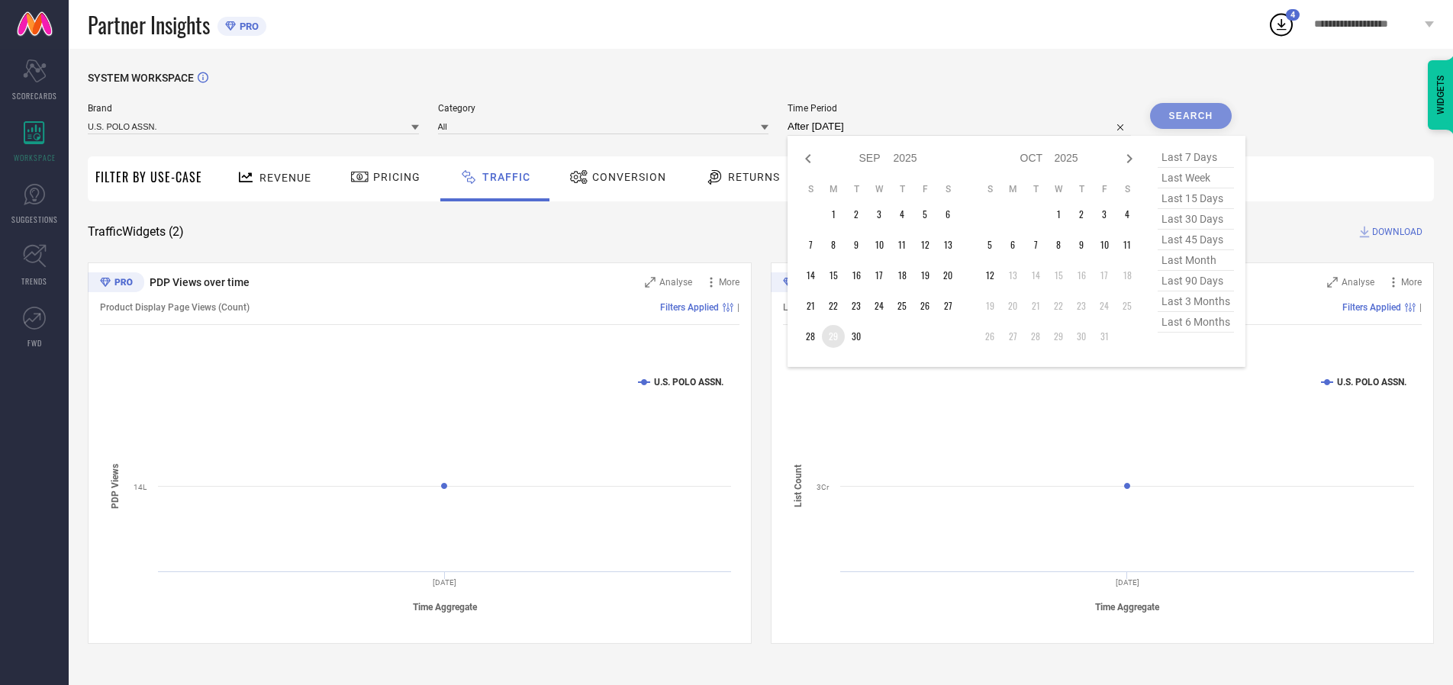
type input "[DATE] to [DATE]"
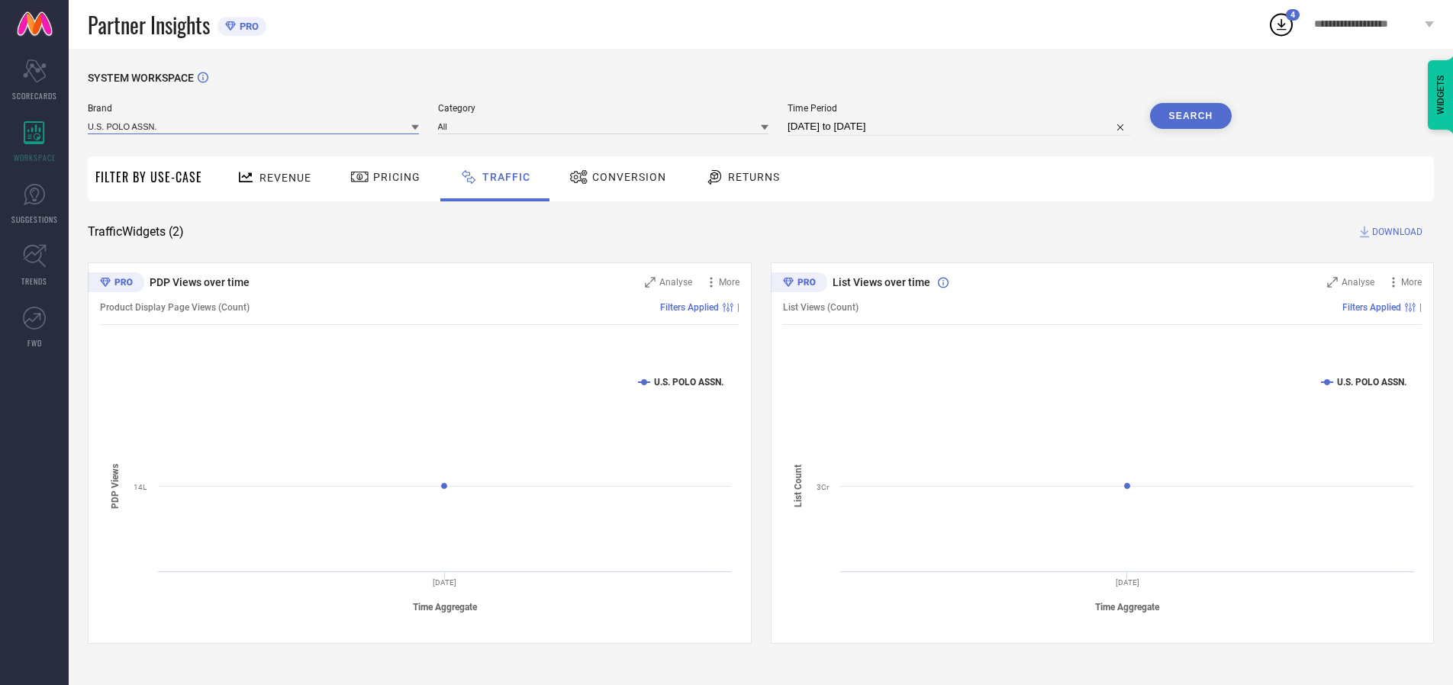
click at [254, 126] on input at bounding box center [253, 126] width 331 height 16
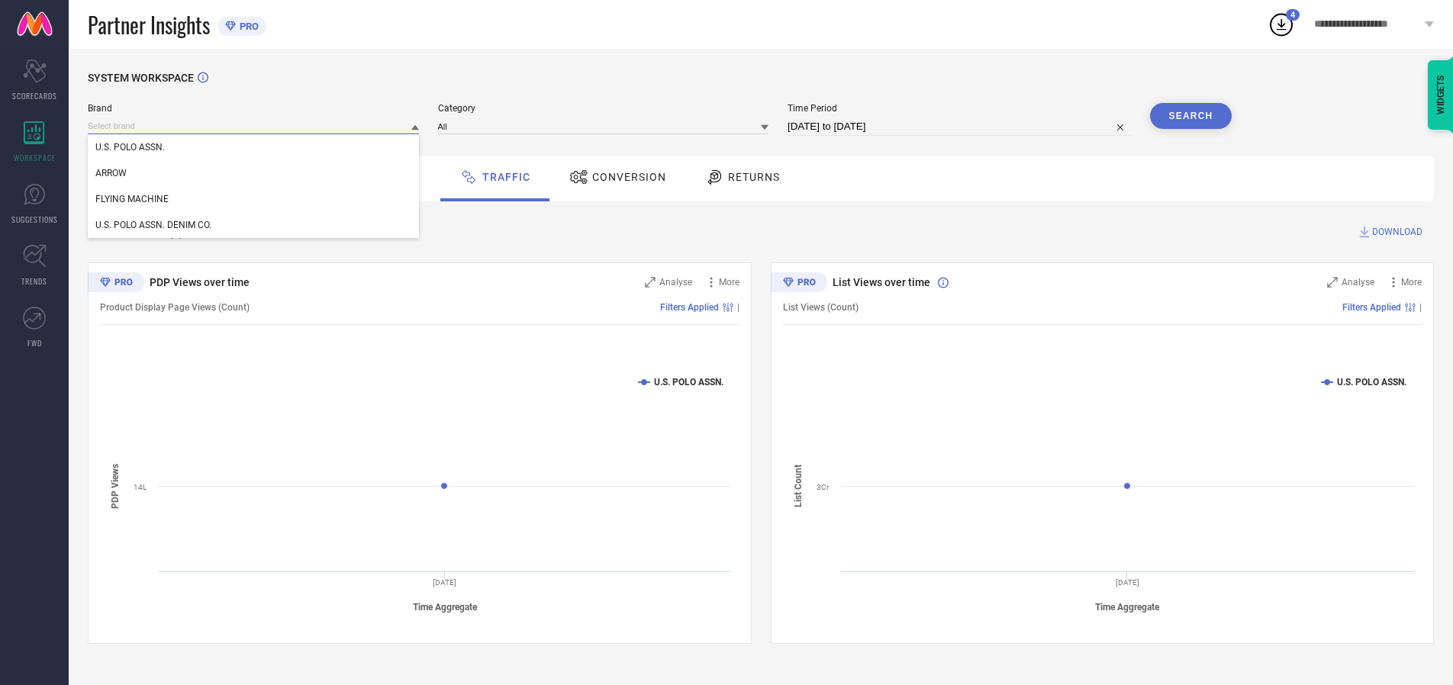
click at [254, 126] on input at bounding box center [253, 126] width 331 height 16
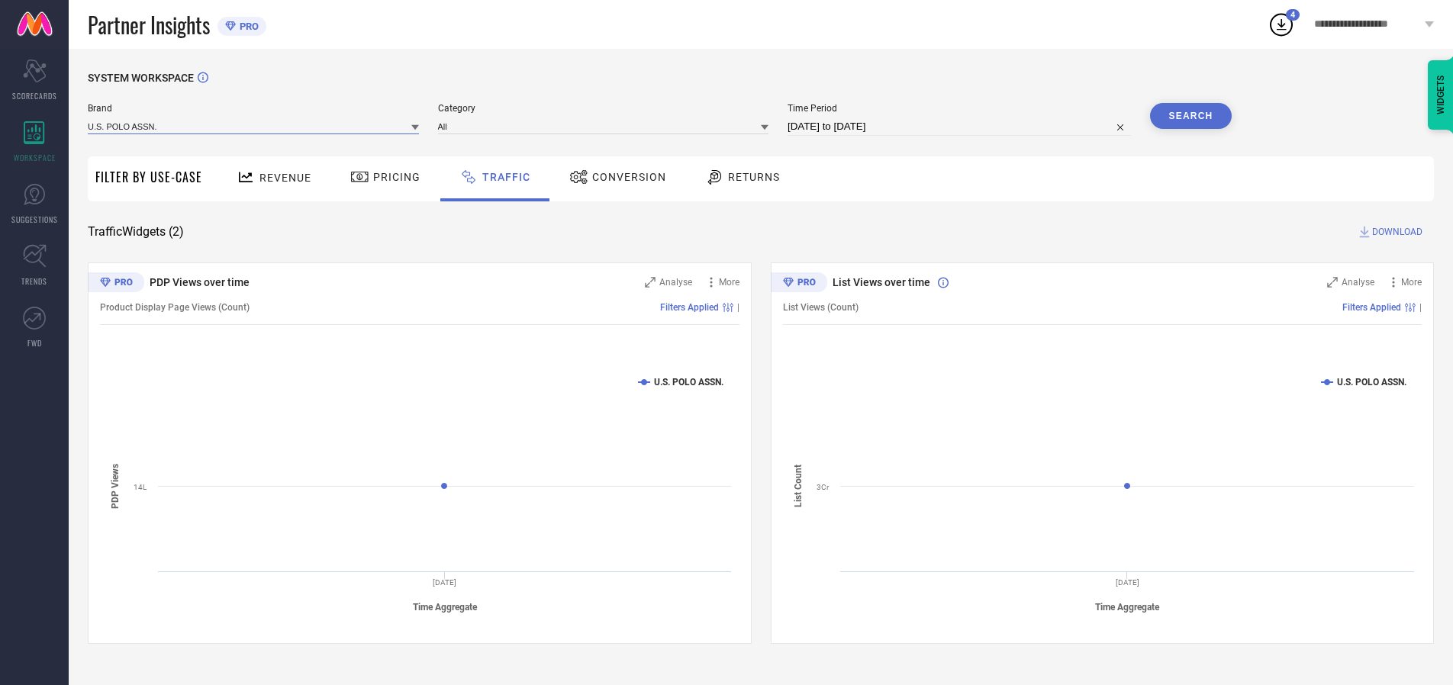
click at [254, 126] on input at bounding box center [253, 126] width 331 height 16
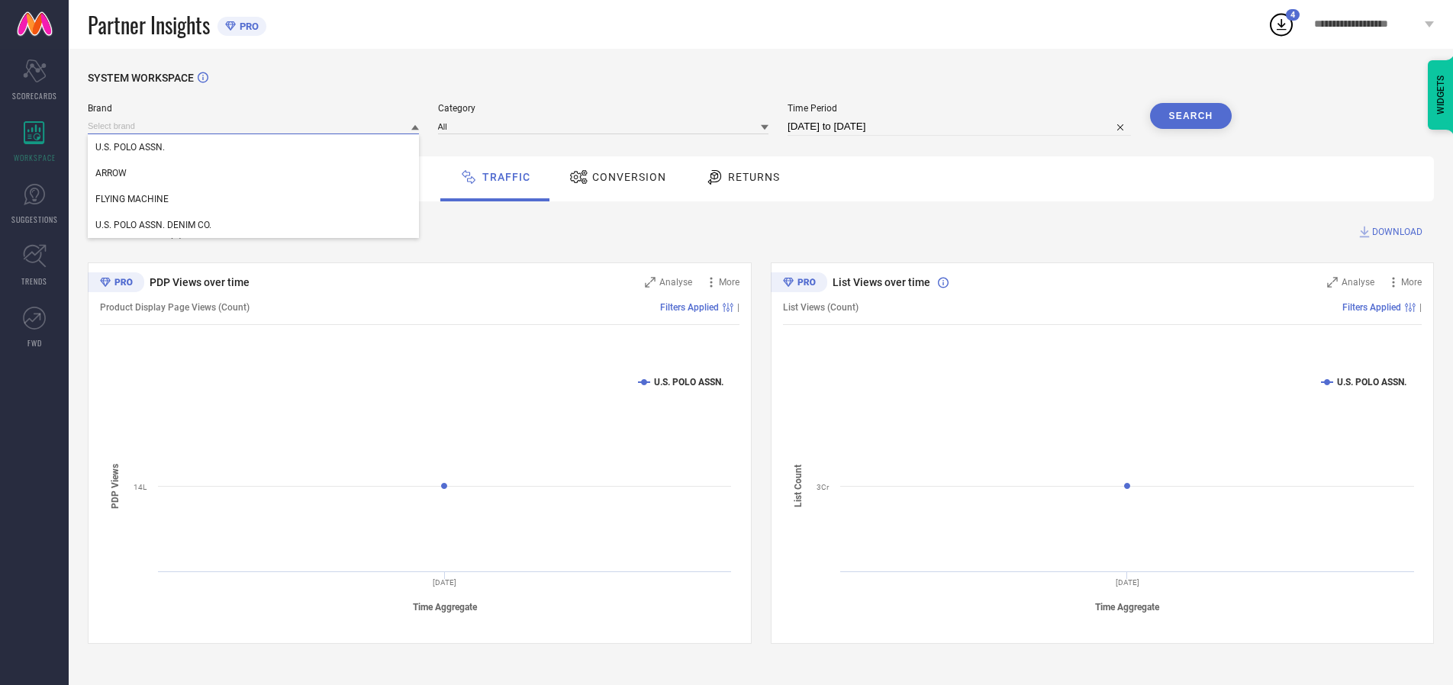
click at [254, 147] on div "U.S. POLO ASSN." at bounding box center [253, 147] width 331 height 26
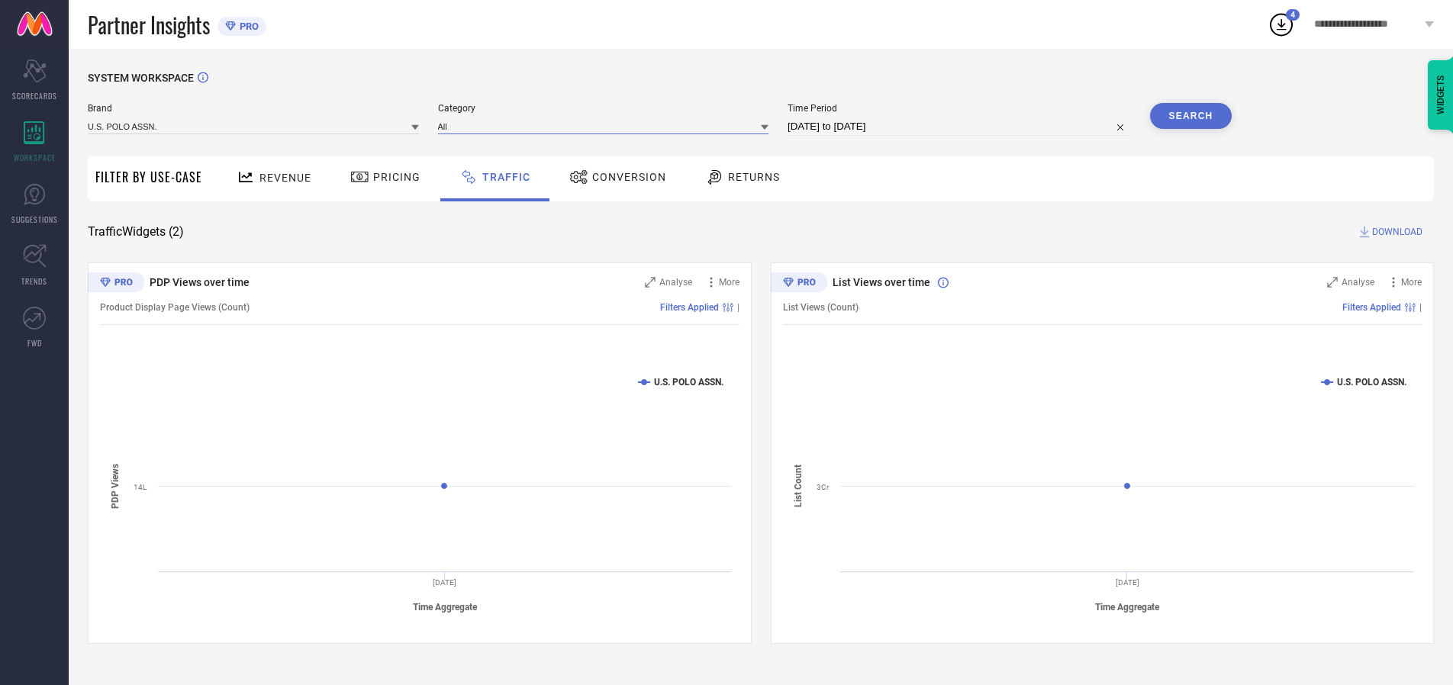
click at [607, 126] on input at bounding box center [603, 126] width 331 height 16
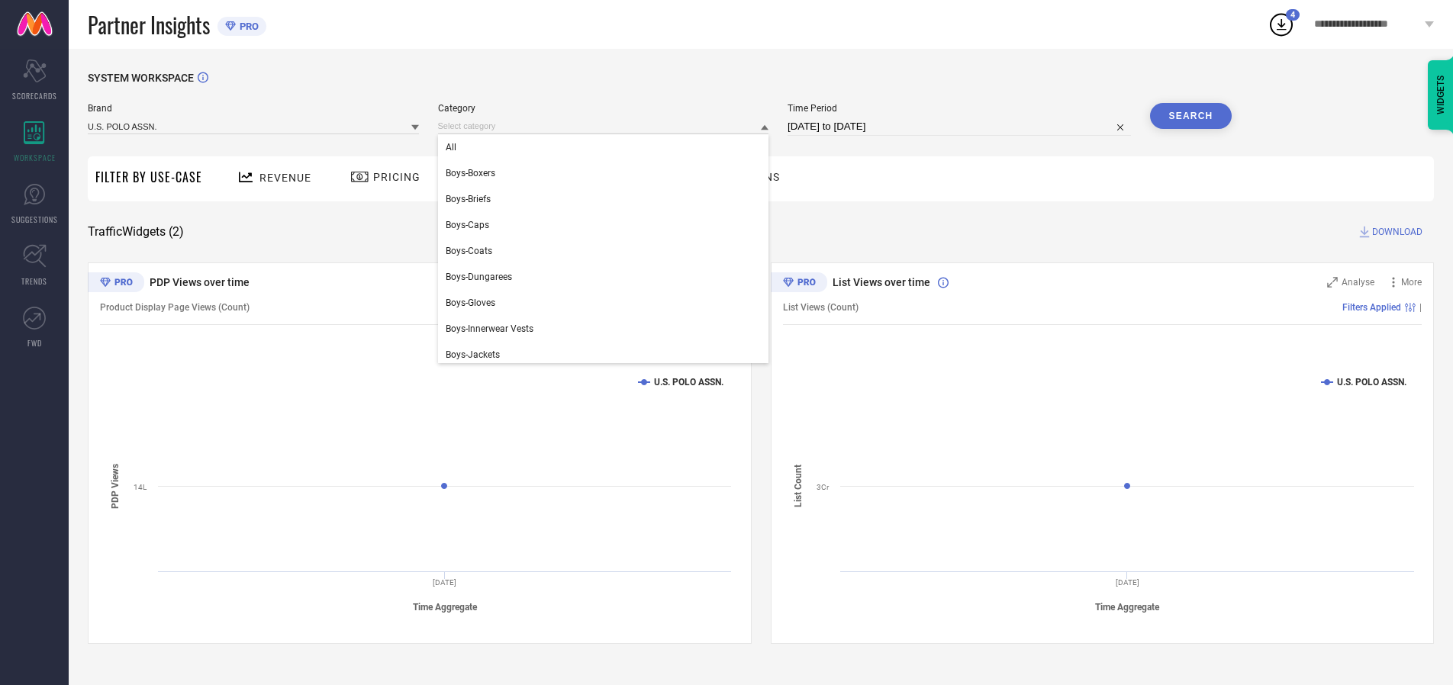
click at [607, 147] on div "All" at bounding box center [603, 147] width 331 height 26
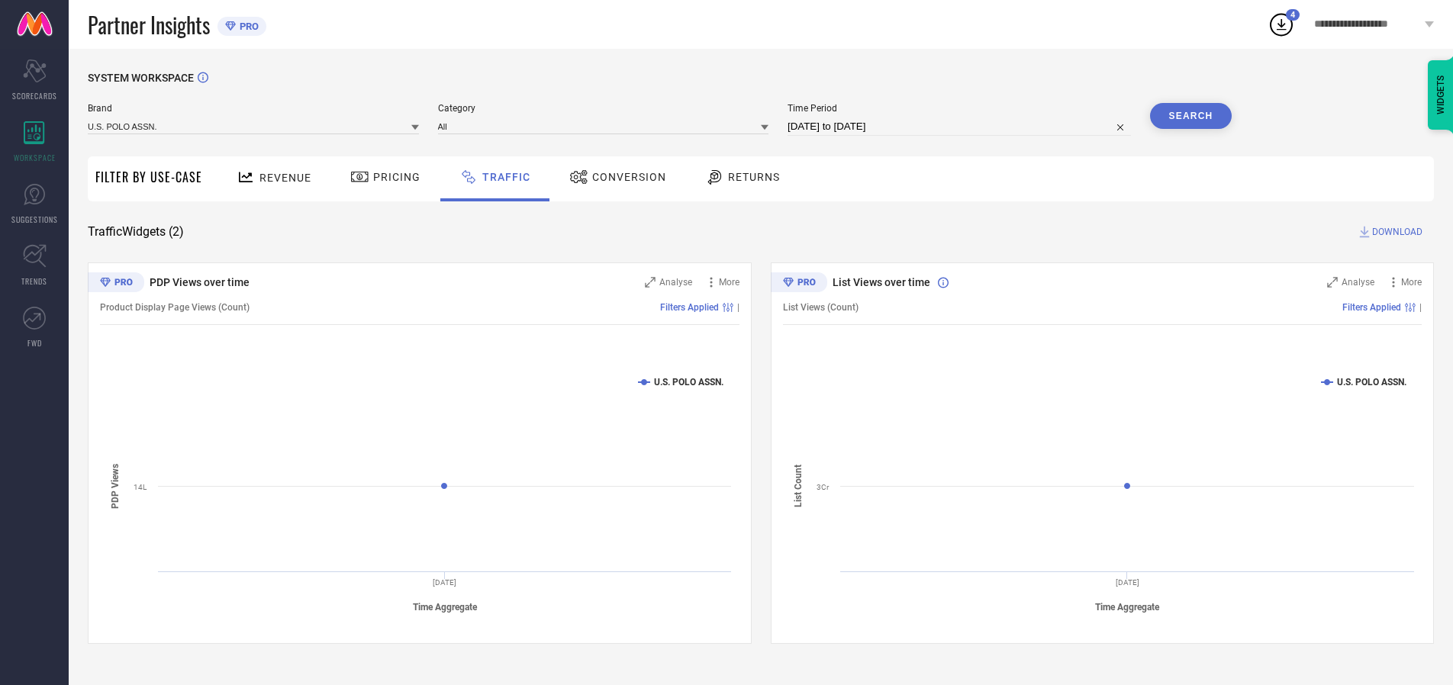
click at [1191, 116] on button "Search" at bounding box center [1191, 116] width 82 height 26
click at [1395, 232] on span "DOWNLOAD" at bounding box center [1397, 231] width 50 height 15
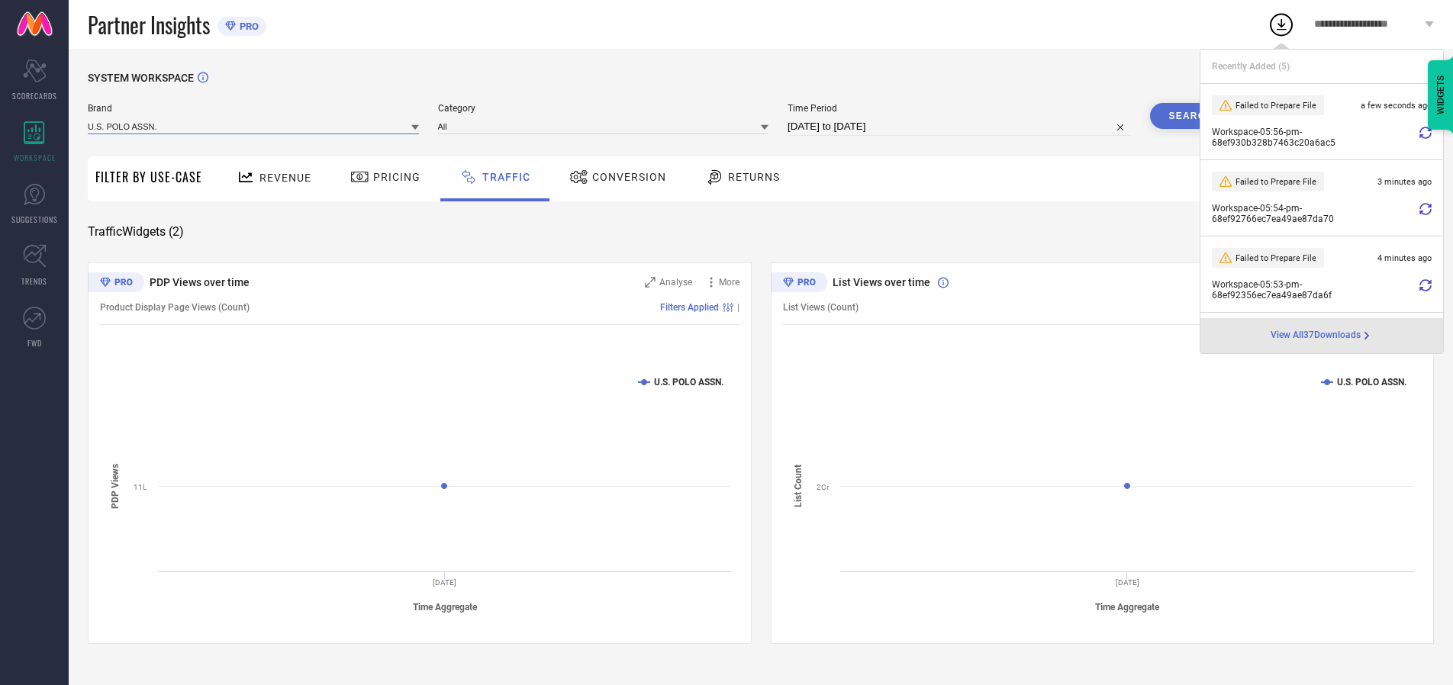
click at [254, 126] on input at bounding box center [253, 126] width 331 height 16
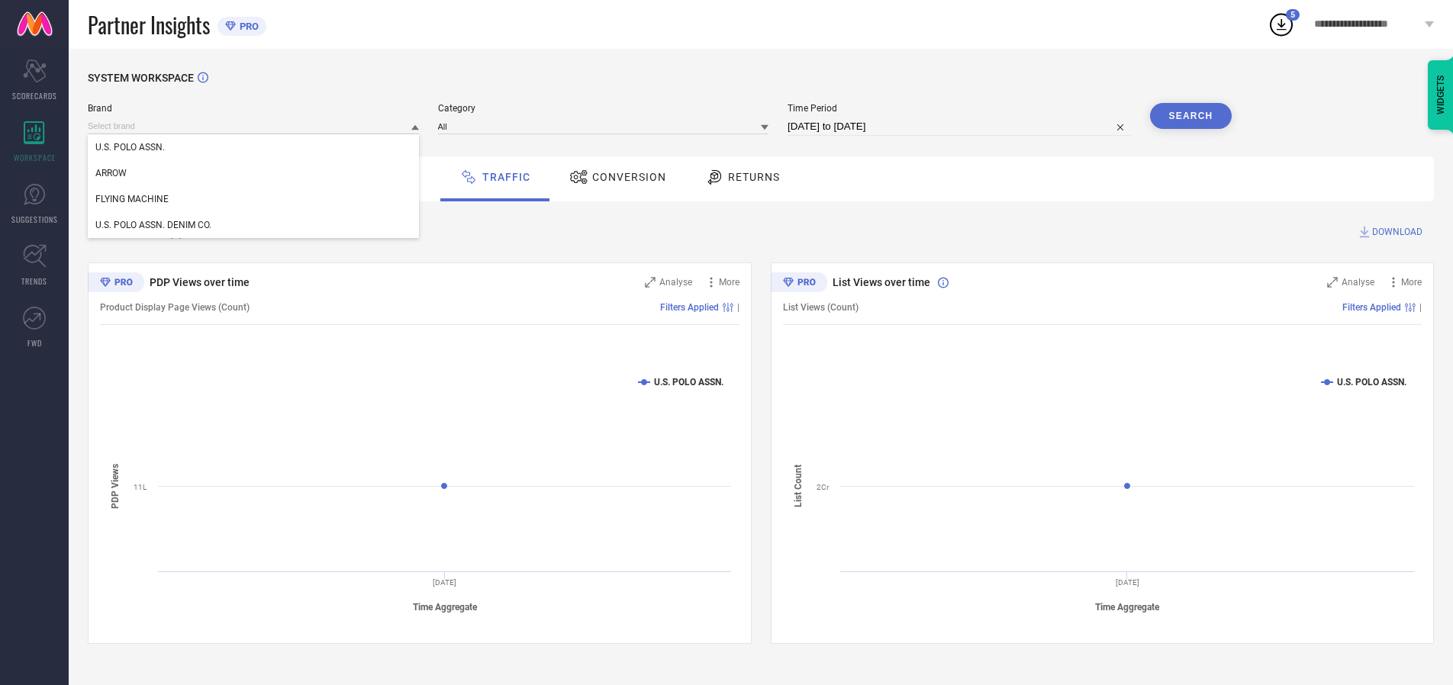
click at [254, 225] on div "U.S. POLO ASSN. DENIM CO." at bounding box center [253, 225] width 331 height 26
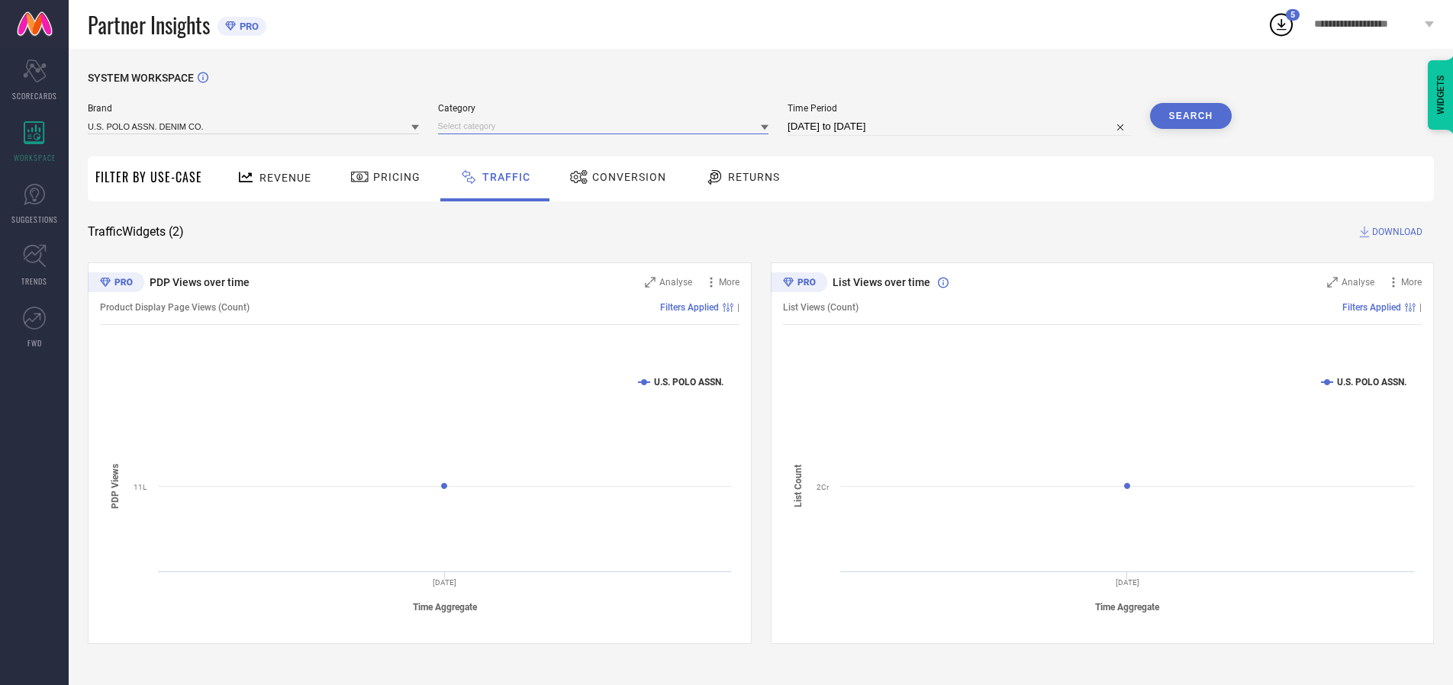
click at [607, 126] on input at bounding box center [603, 126] width 331 height 16
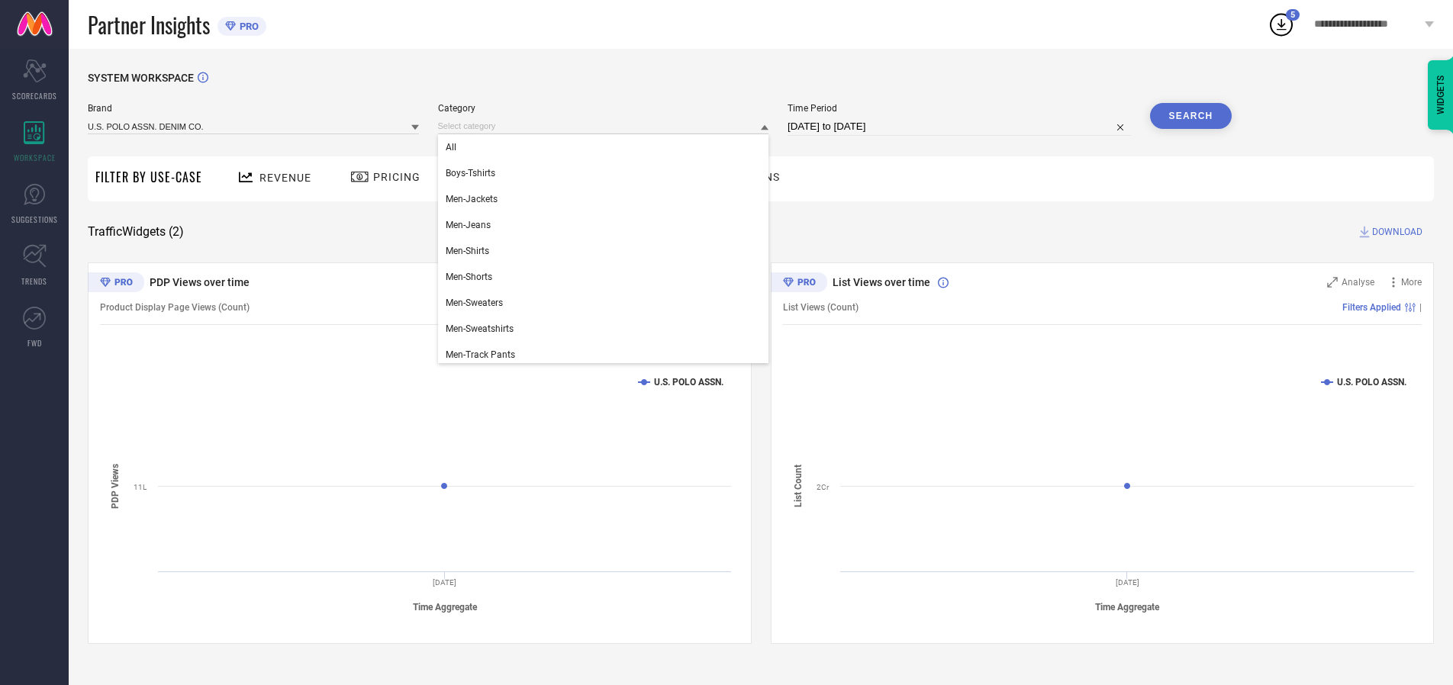
click at [607, 147] on div "All" at bounding box center [603, 147] width 331 height 26
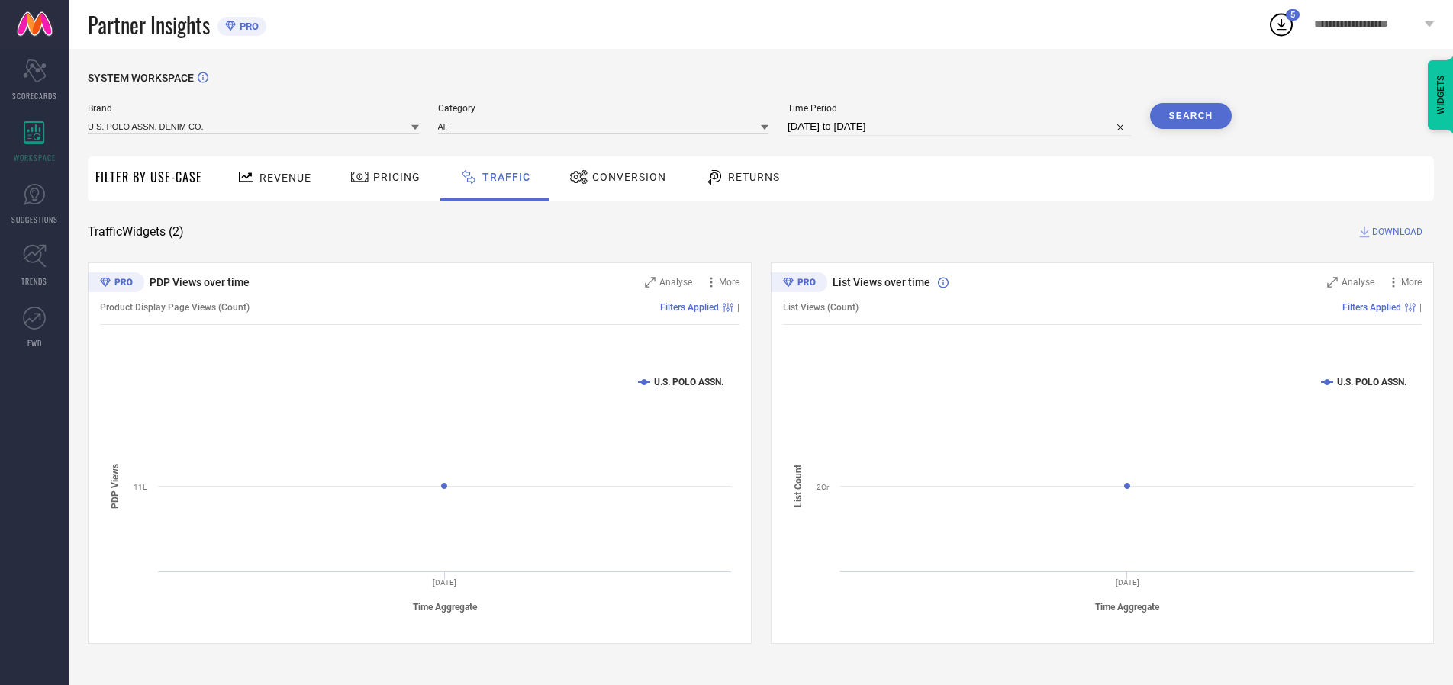
click at [1191, 116] on button "Search" at bounding box center [1191, 116] width 82 height 26
click at [1395, 232] on span "DOWNLOAD" at bounding box center [1397, 231] width 50 height 15
click at [962, 127] on input at bounding box center [959, 127] width 343 height 18
select select "9"
select select "2025"
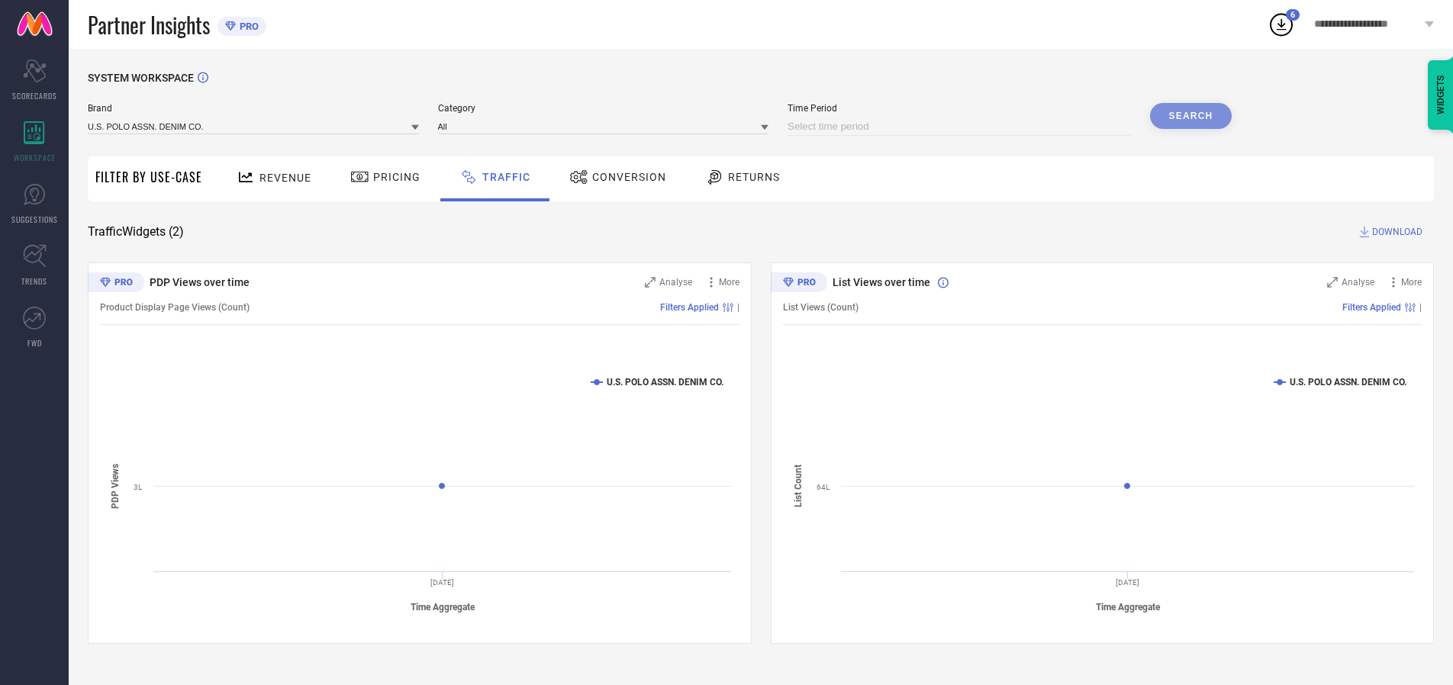
select select "10"
select select "2025"
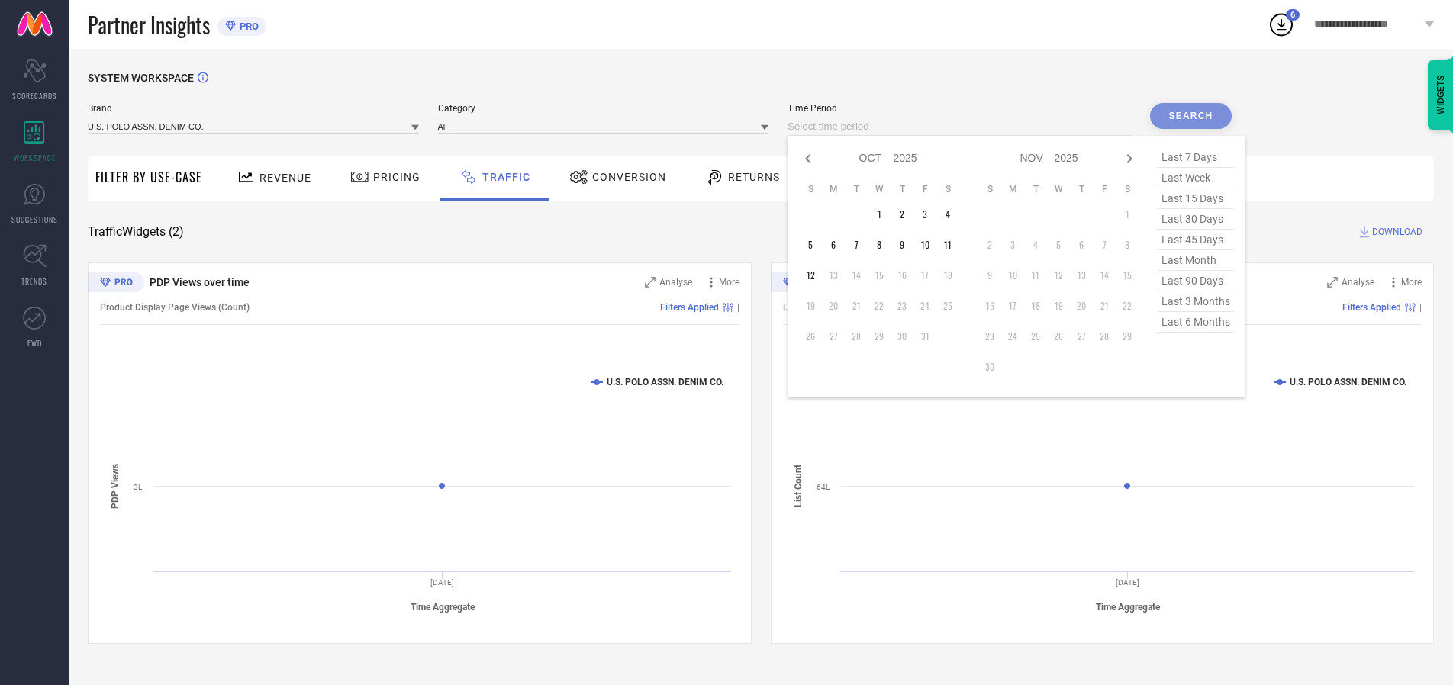
select select "8"
select select "2025"
select select "9"
select select "2025"
click at [861, 337] on td "30" at bounding box center [856, 336] width 23 height 23
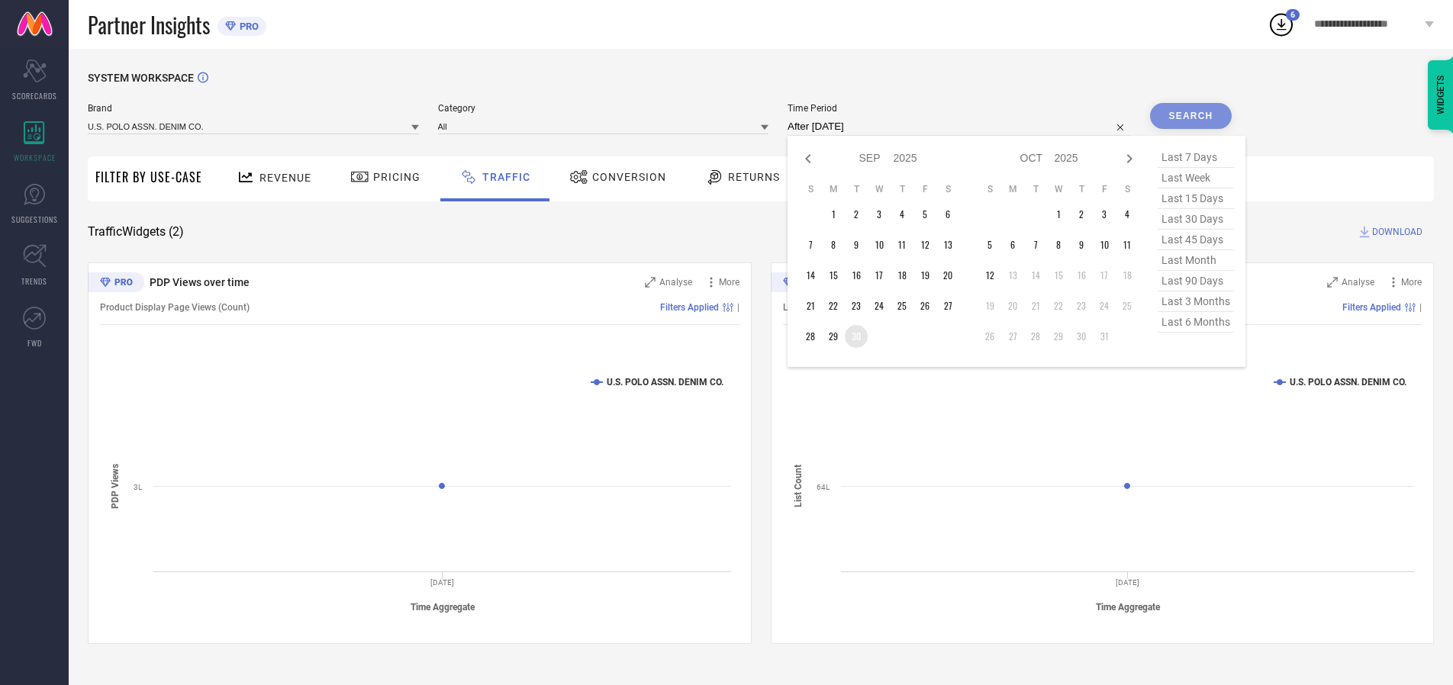
type input "[DATE] to [DATE]"
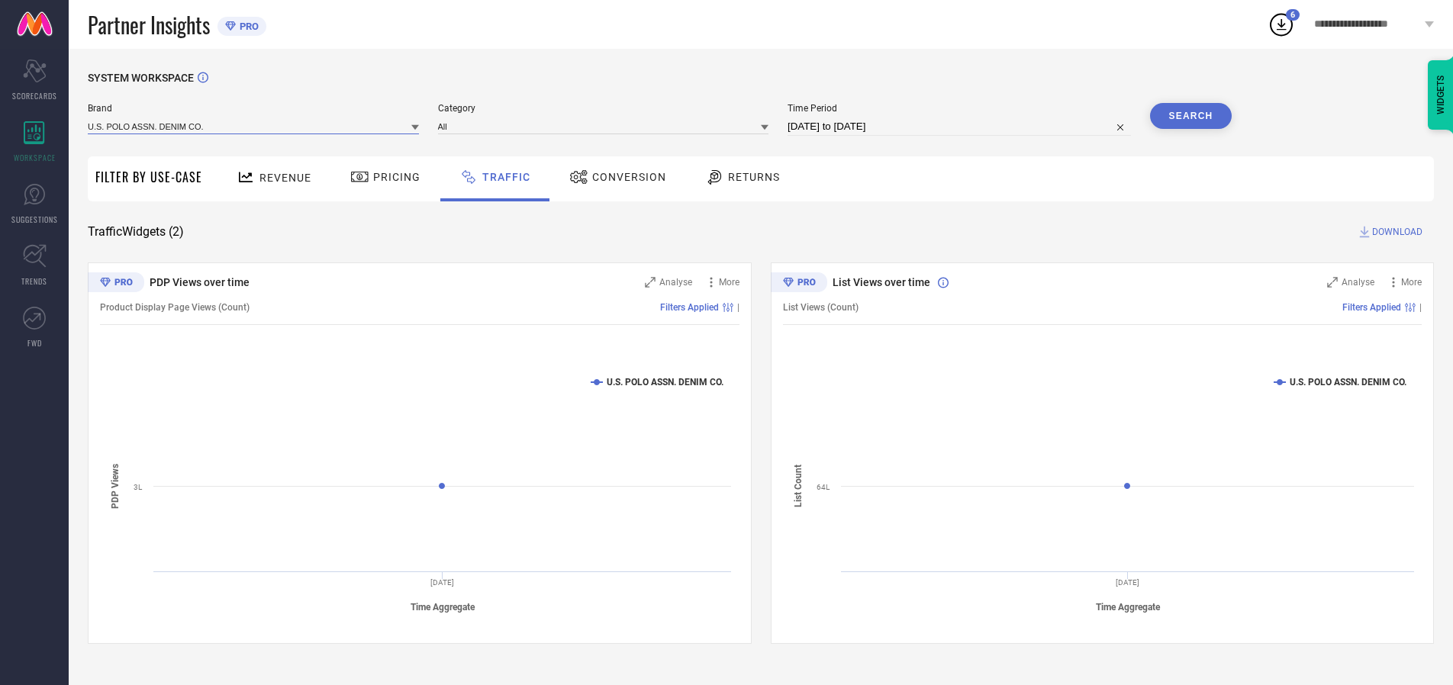
click at [254, 126] on input at bounding box center [253, 126] width 331 height 16
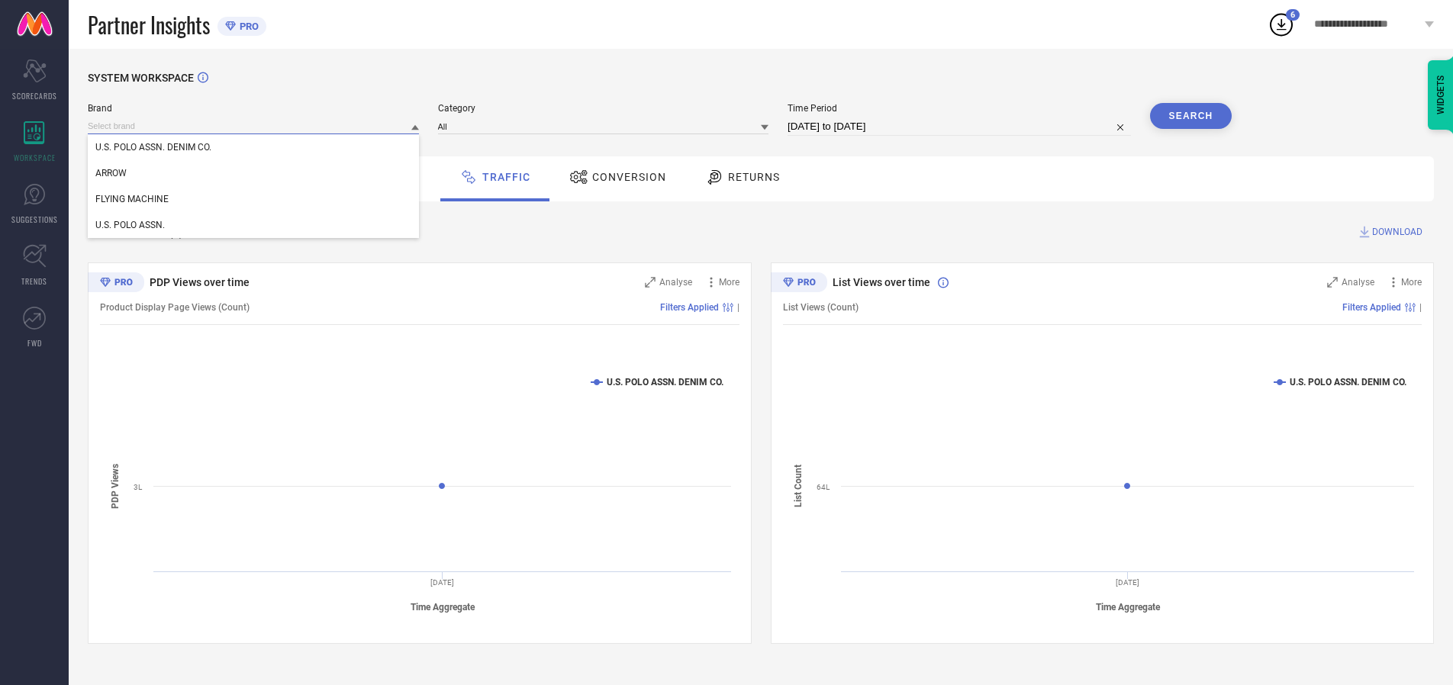
click at [254, 126] on input at bounding box center [253, 126] width 331 height 16
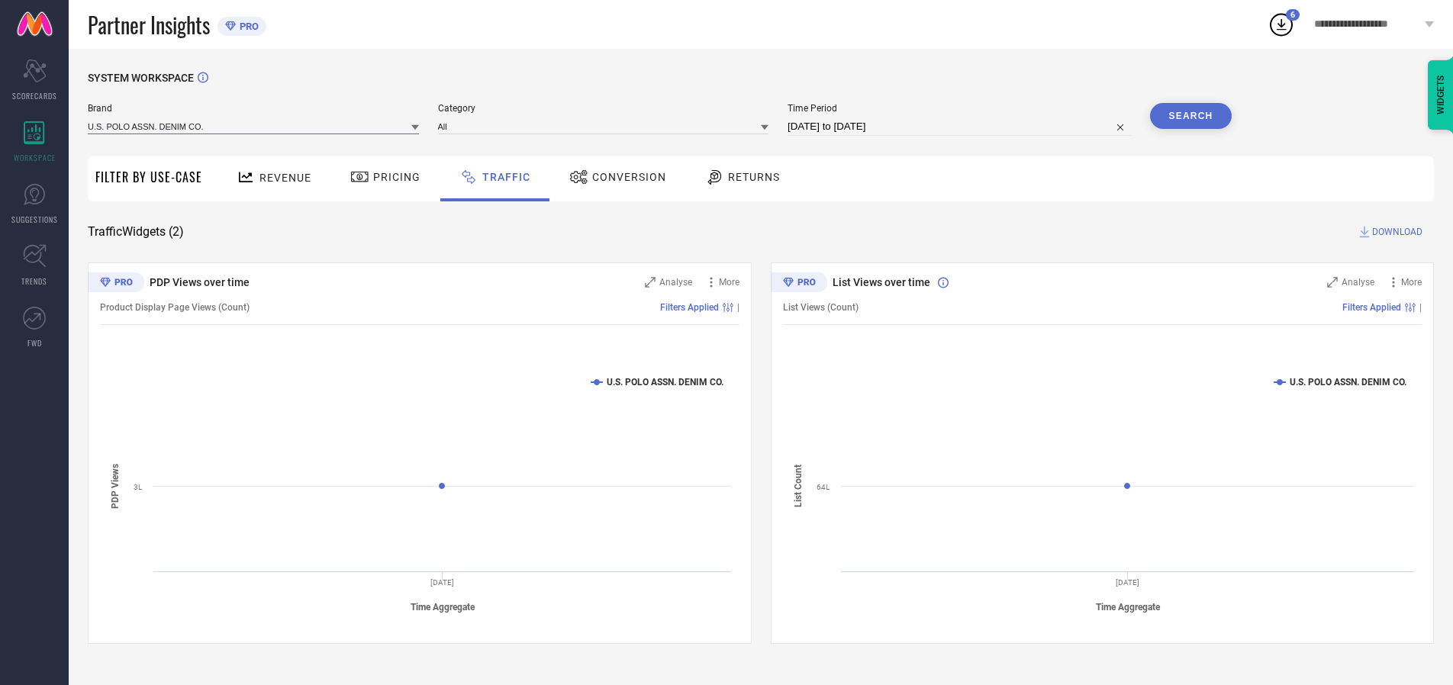
click at [254, 126] on input at bounding box center [253, 126] width 331 height 16
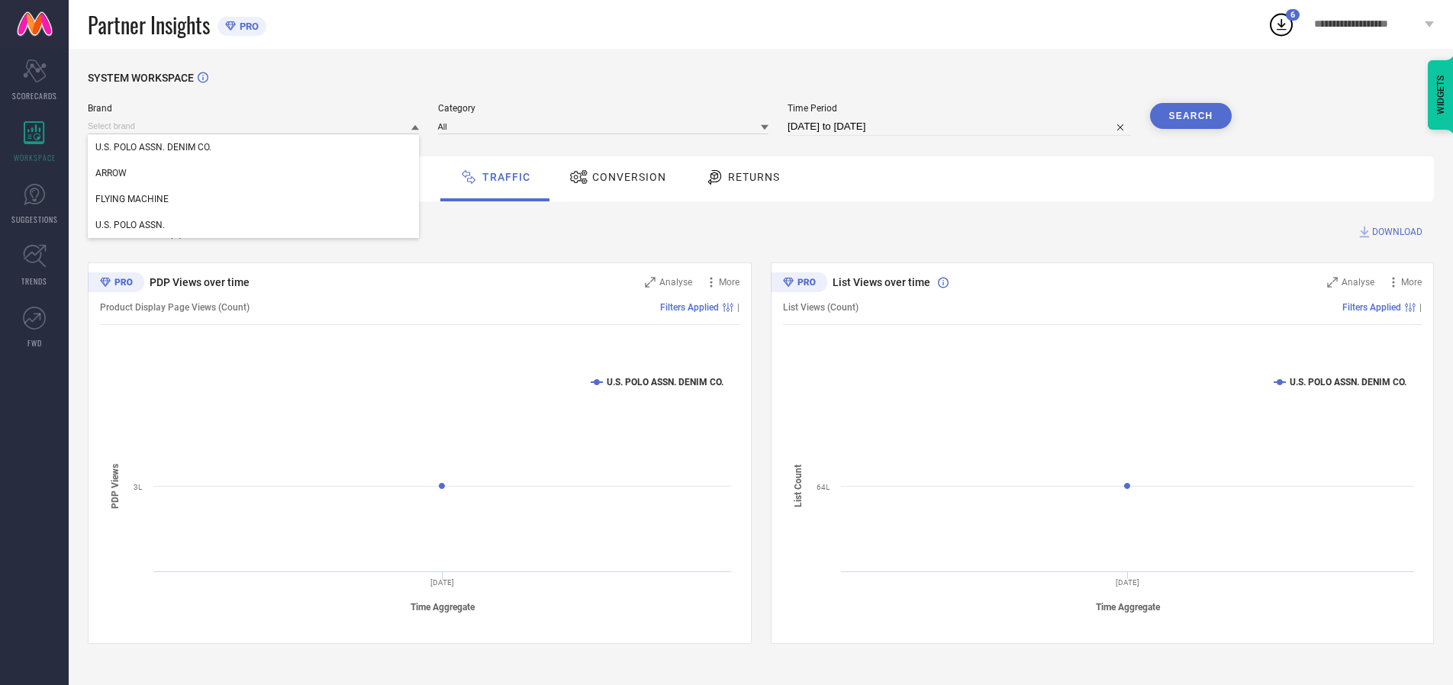
click at [254, 147] on div "U.S. POLO ASSN. DENIM CO." at bounding box center [253, 147] width 331 height 26
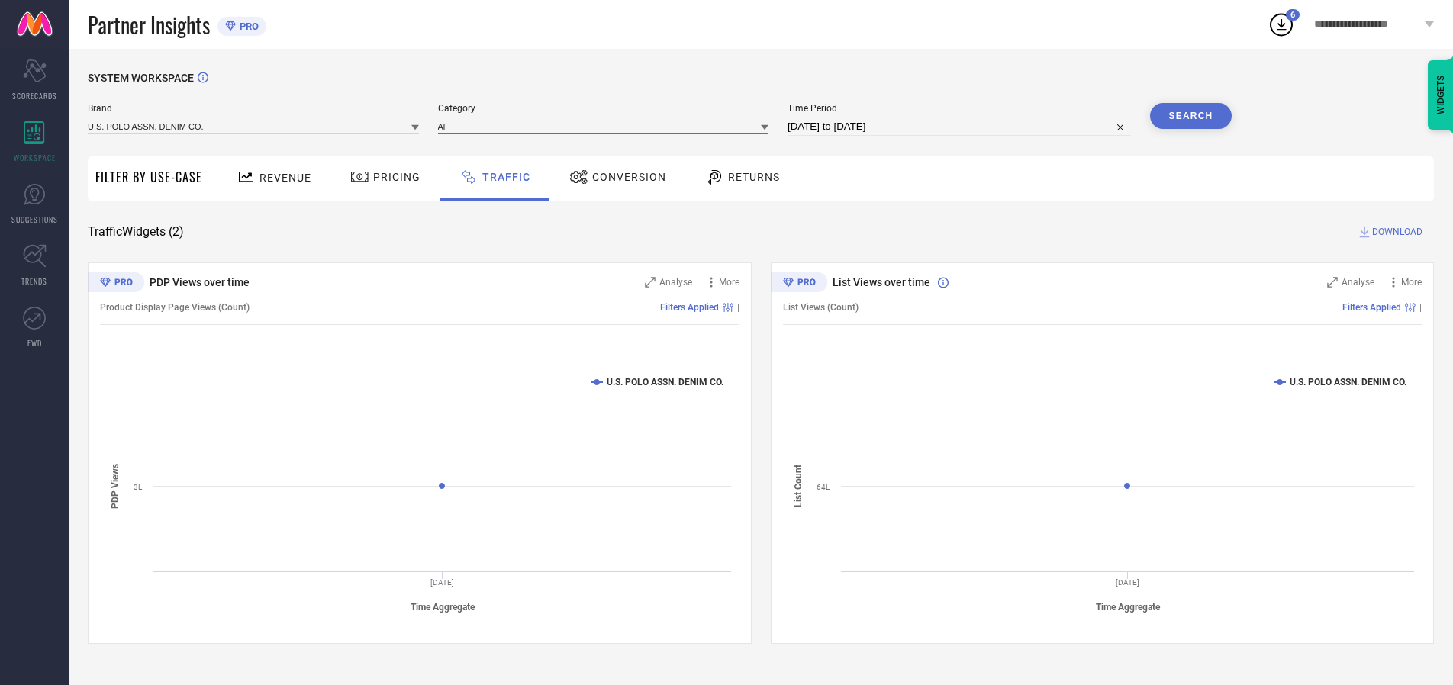
click at [607, 126] on input at bounding box center [603, 126] width 331 height 16
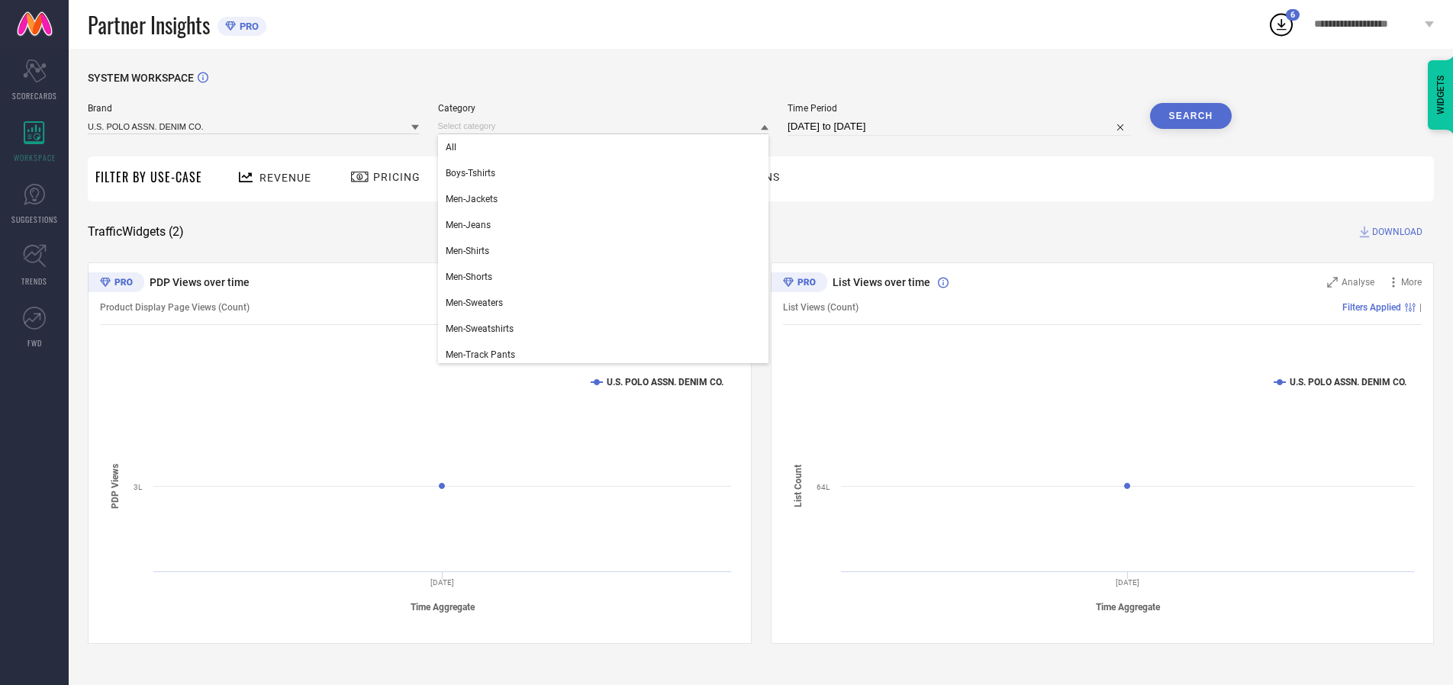
click at [607, 147] on div "All" at bounding box center [603, 147] width 331 height 26
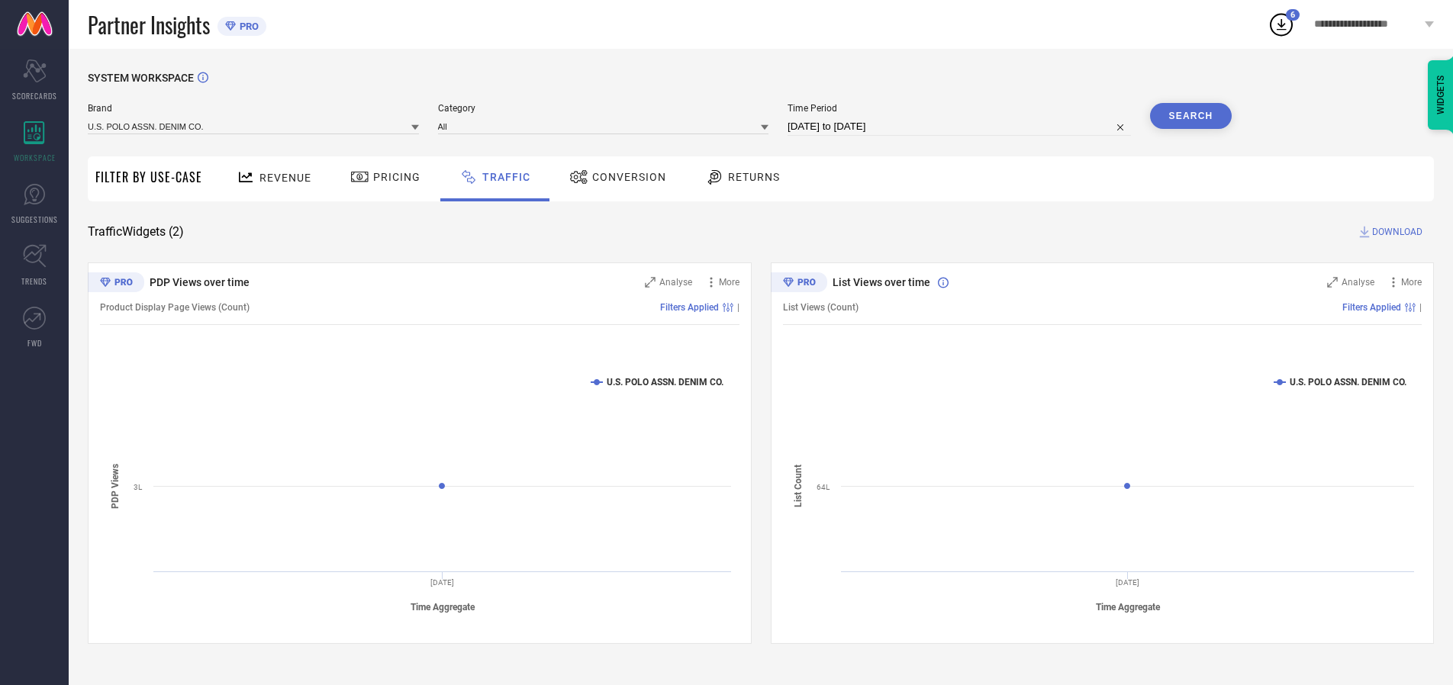
click at [1191, 116] on button "Search" at bounding box center [1191, 116] width 82 height 26
click at [1395, 232] on span "DOWNLOAD" at bounding box center [1397, 231] width 50 height 15
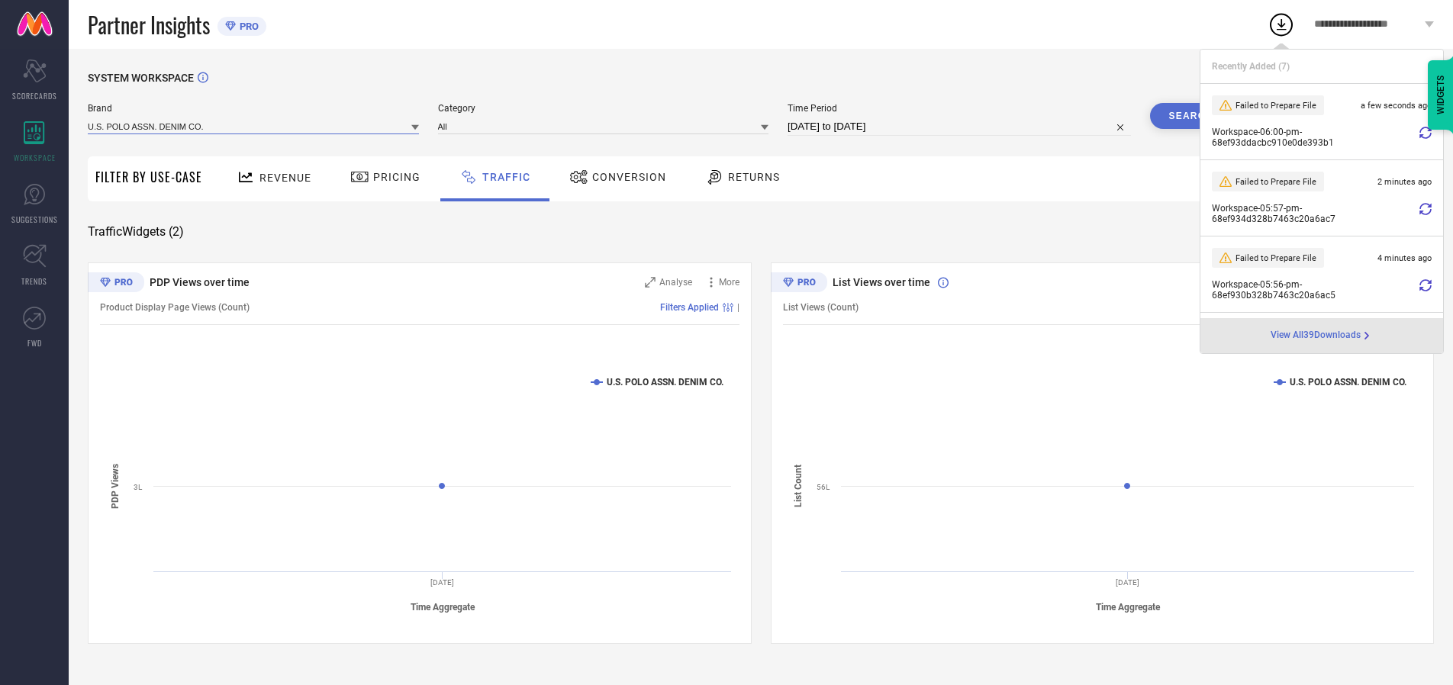
click at [254, 126] on input at bounding box center [253, 126] width 331 height 16
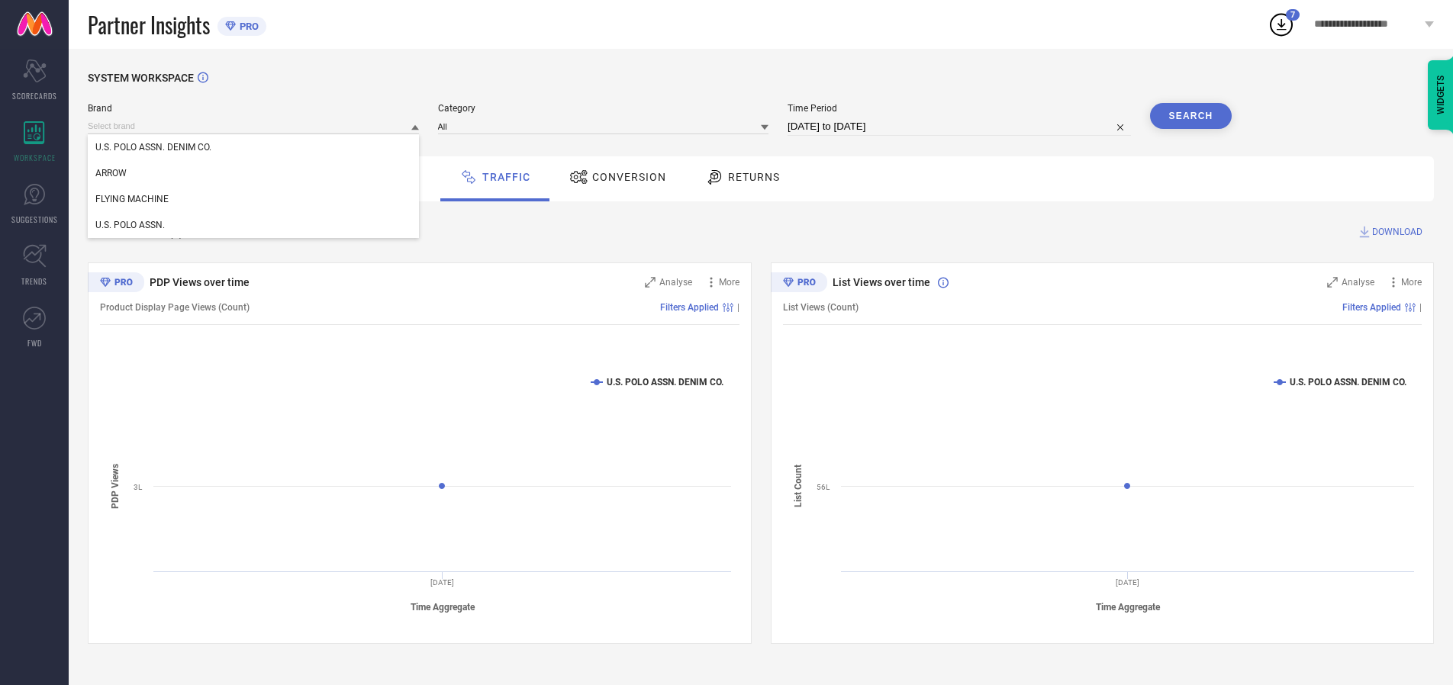
click at [254, 225] on div "U.S. POLO ASSN." at bounding box center [253, 225] width 331 height 26
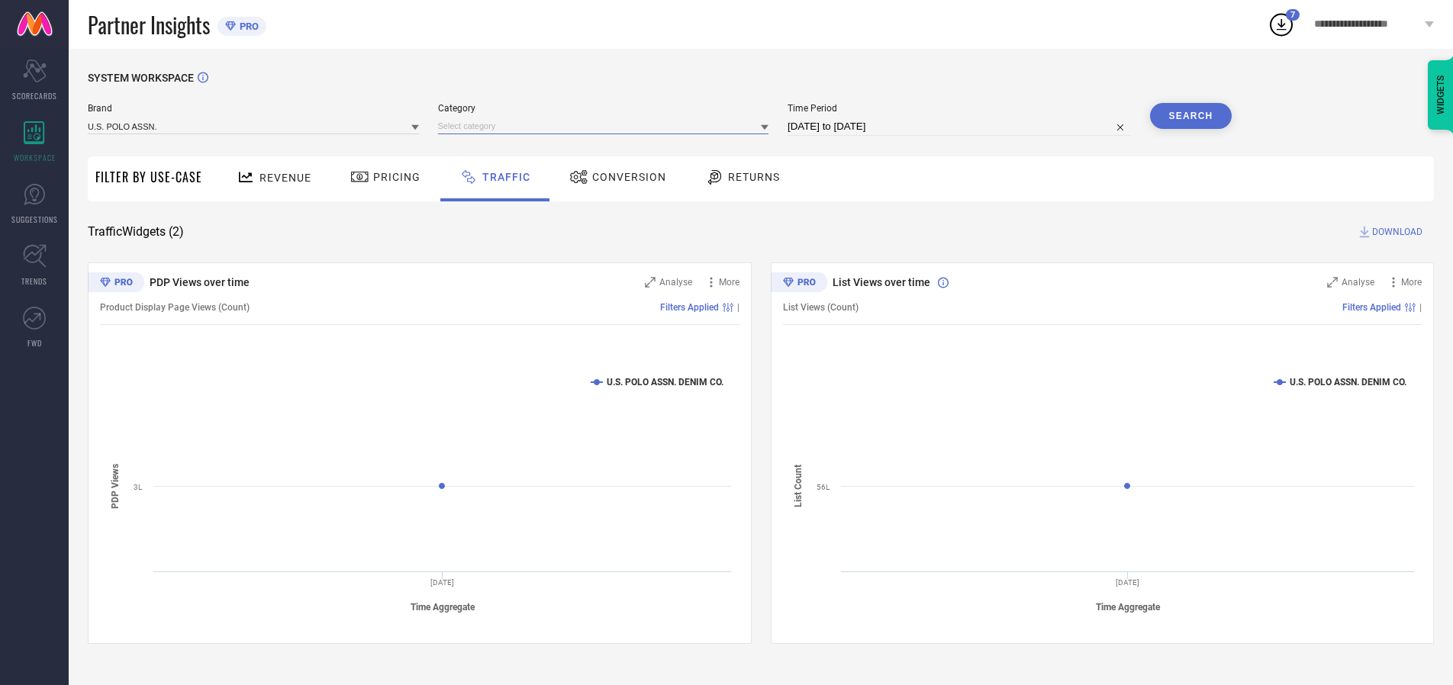
click at [607, 126] on input at bounding box center [603, 126] width 331 height 16
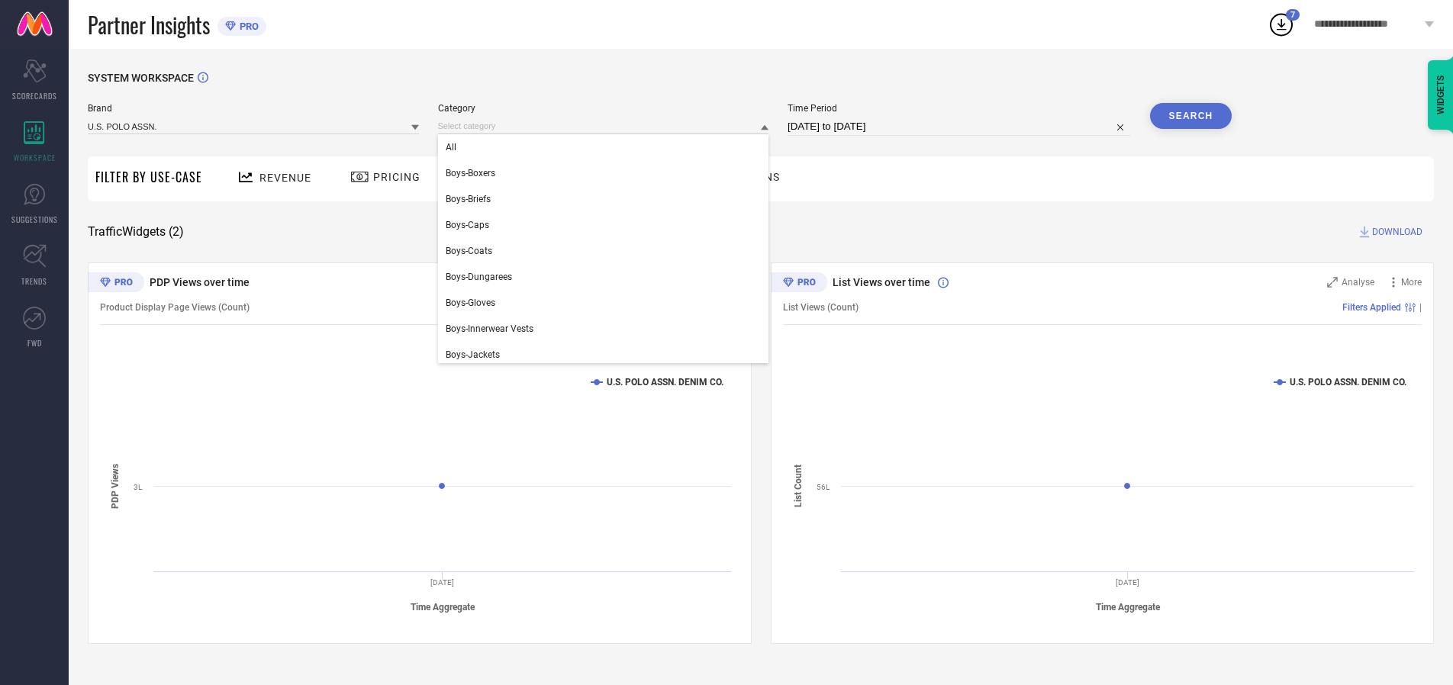
click at [607, 147] on div "All" at bounding box center [603, 147] width 331 height 26
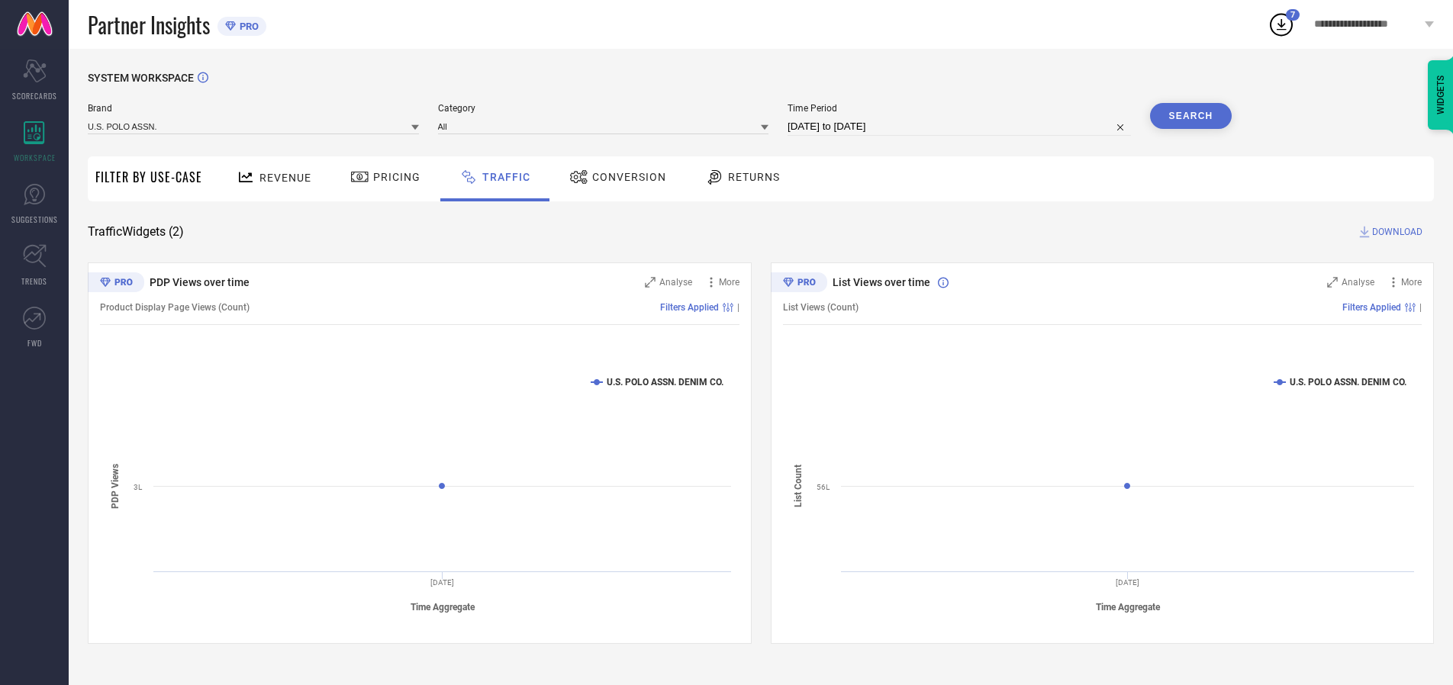
click at [1191, 116] on button "Search" at bounding box center [1191, 116] width 82 height 26
click at [1395, 232] on span "DOWNLOAD" at bounding box center [1397, 231] width 50 height 15
click at [962, 127] on input at bounding box center [959, 127] width 343 height 18
select select "9"
select select "2025"
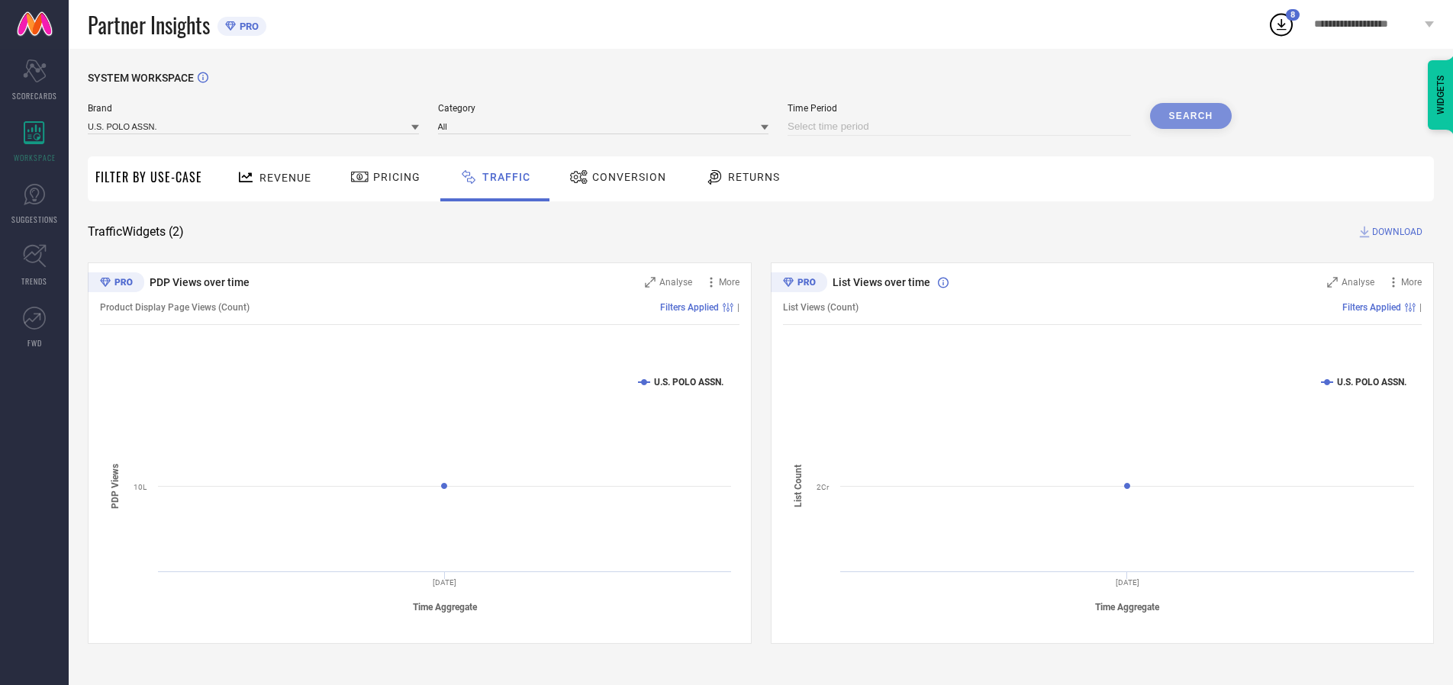
select select "10"
select select "2025"
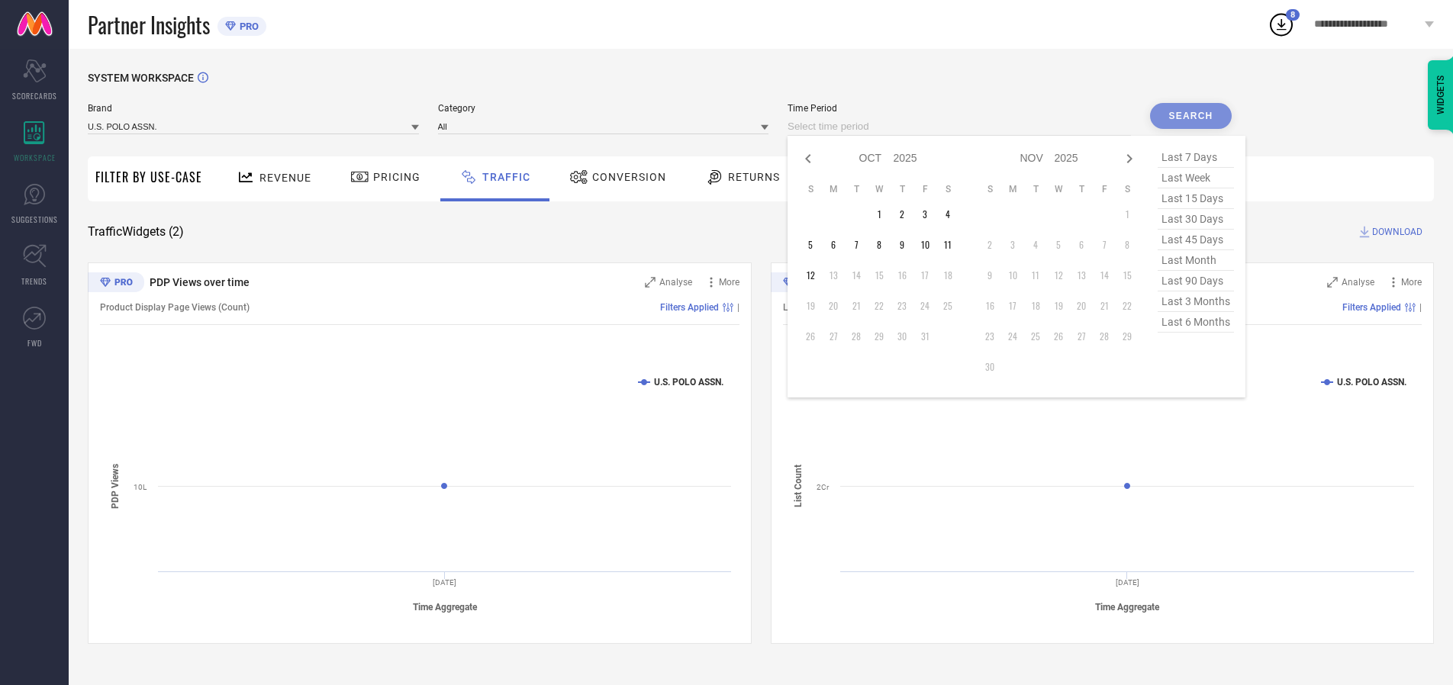
click at [884, 214] on td "1" at bounding box center [879, 214] width 23 height 23
type input "[DATE] to [DATE]"
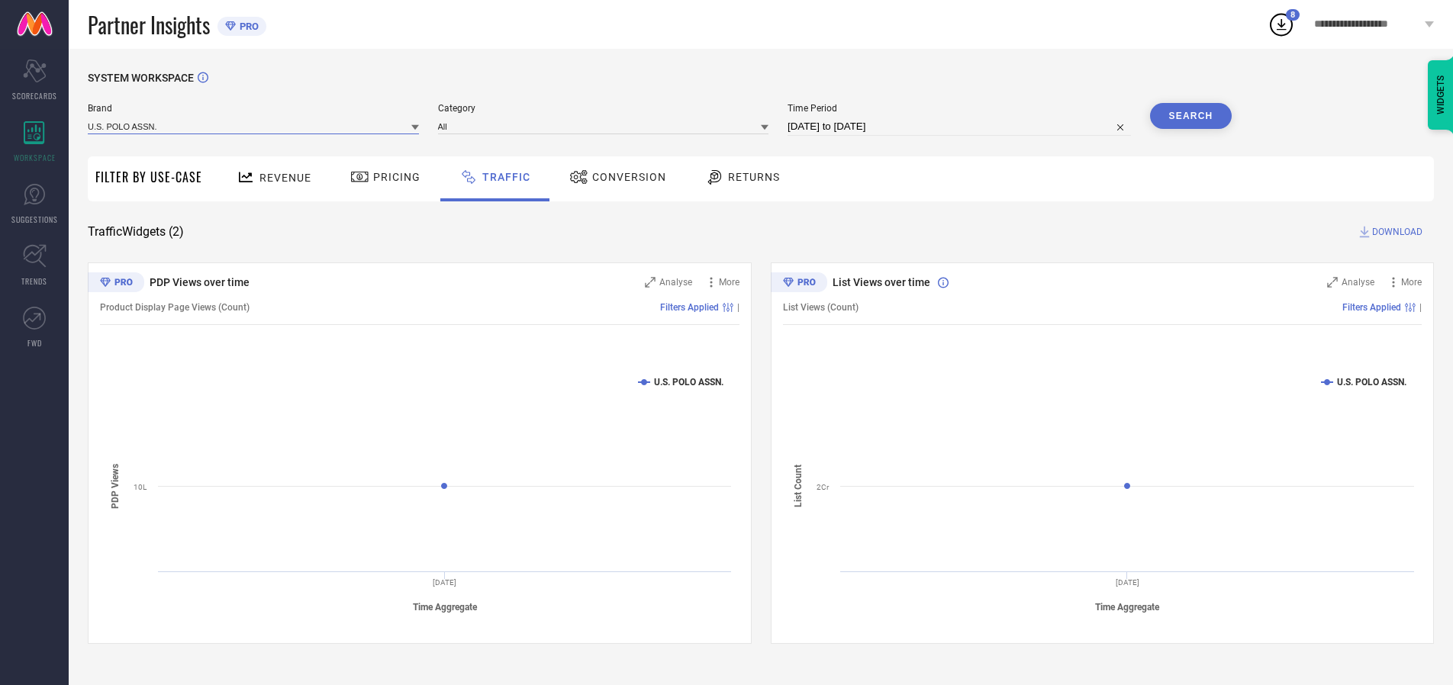
click at [254, 126] on input at bounding box center [253, 126] width 331 height 16
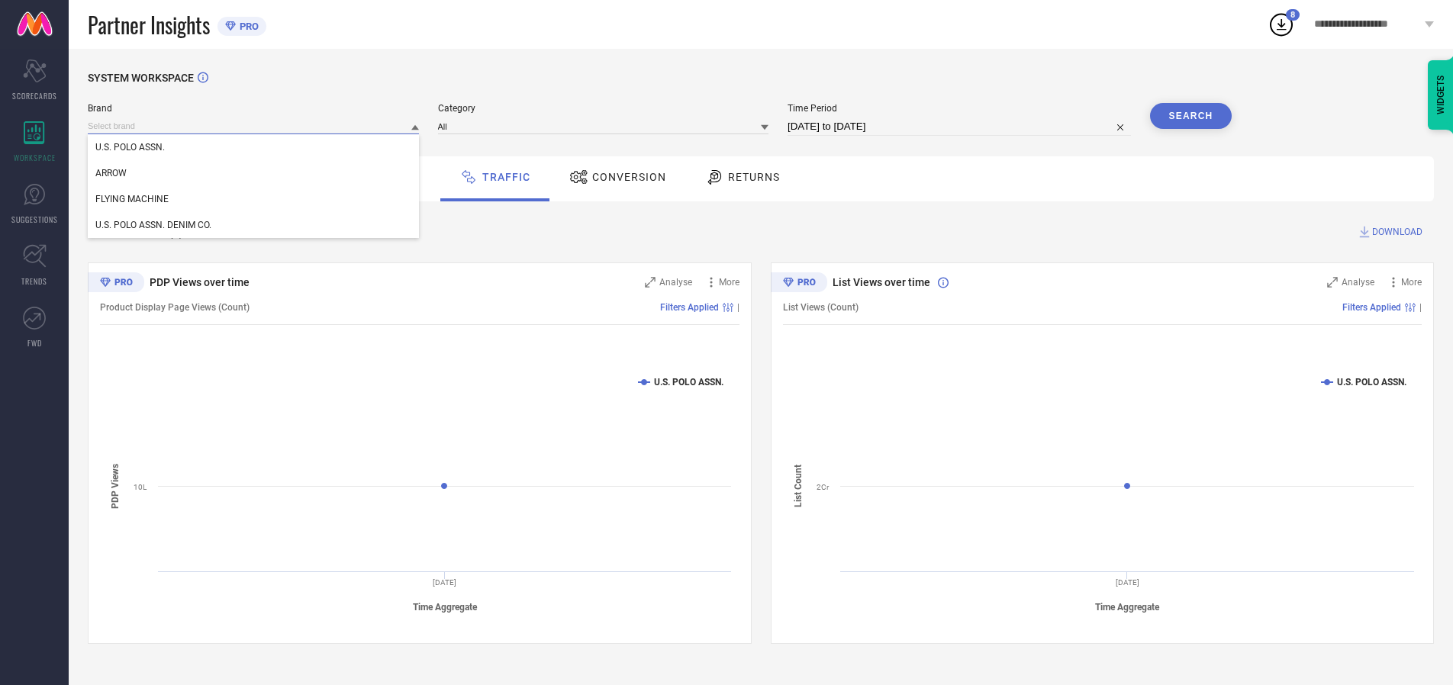
click at [254, 126] on input at bounding box center [253, 126] width 331 height 16
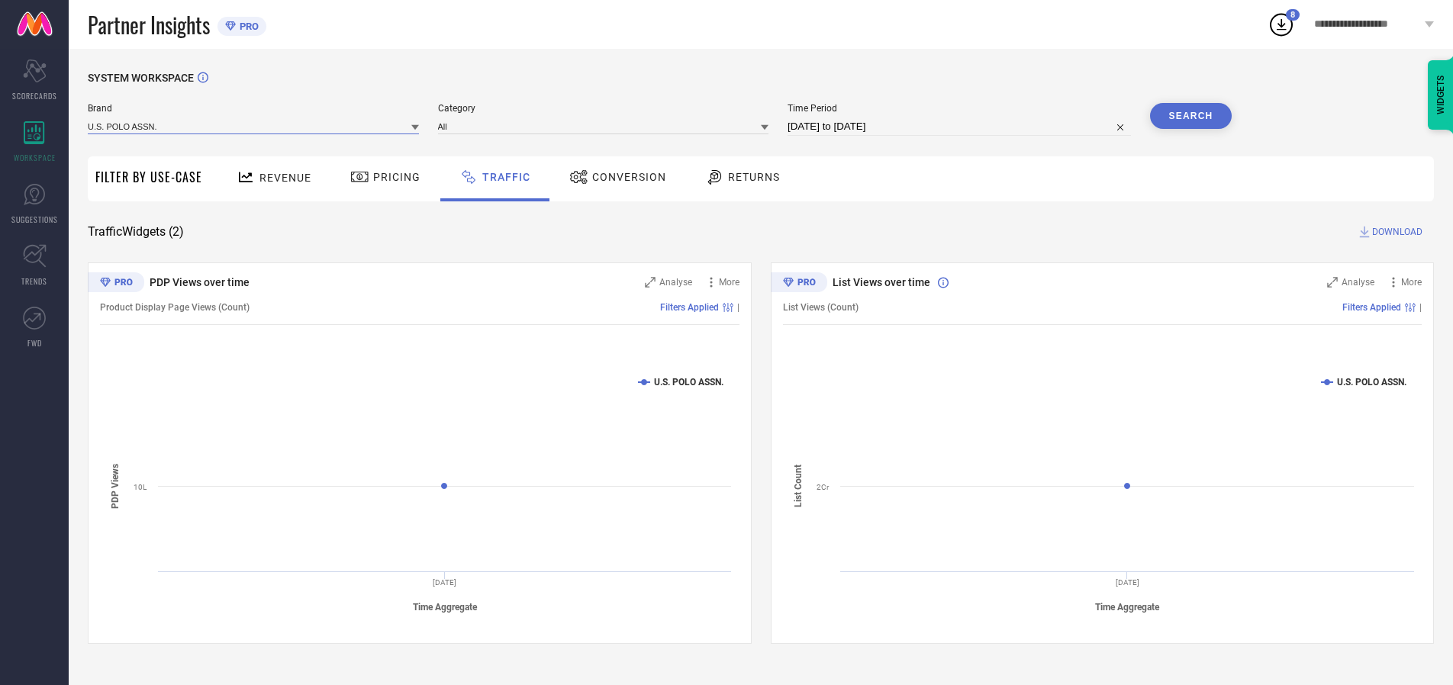
click at [254, 126] on input at bounding box center [253, 126] width 331 height 16
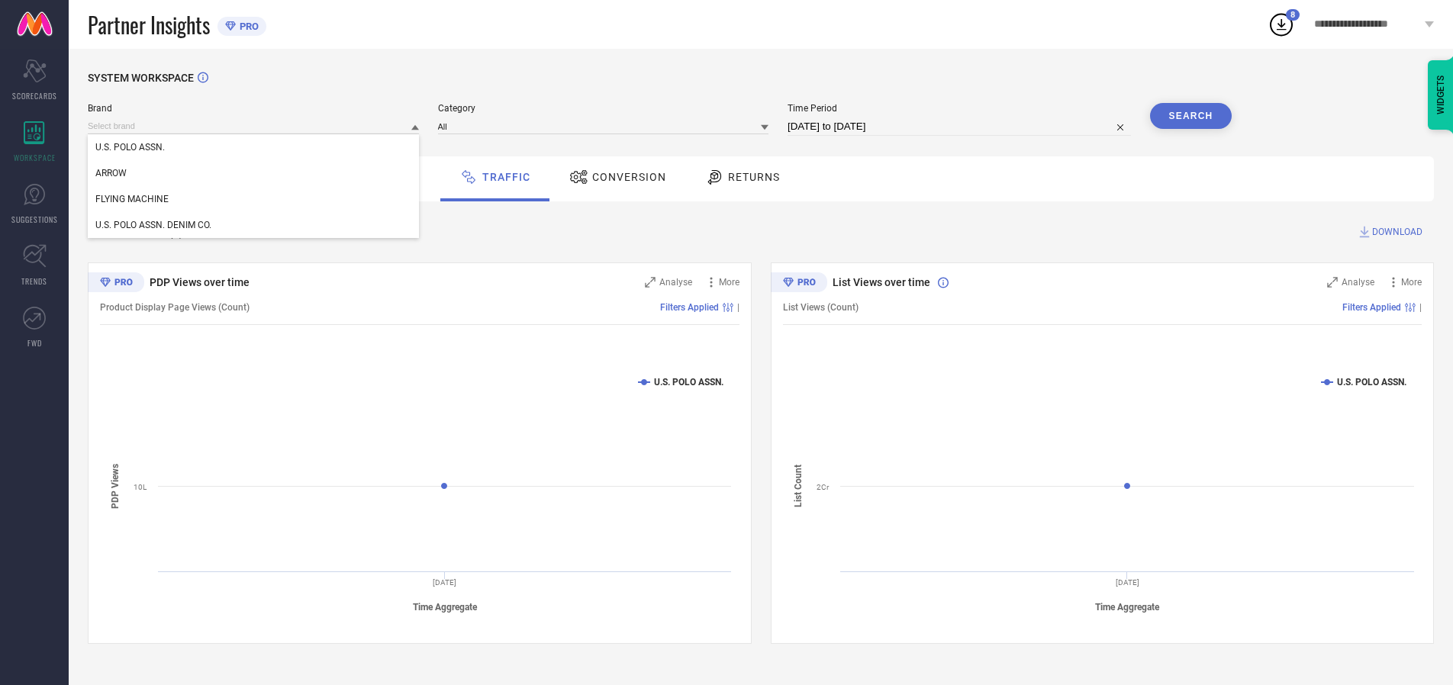
click at [254, 147] on div "U.S. POLO ASSN." at bounding box center [253, 147] width 331 height 26
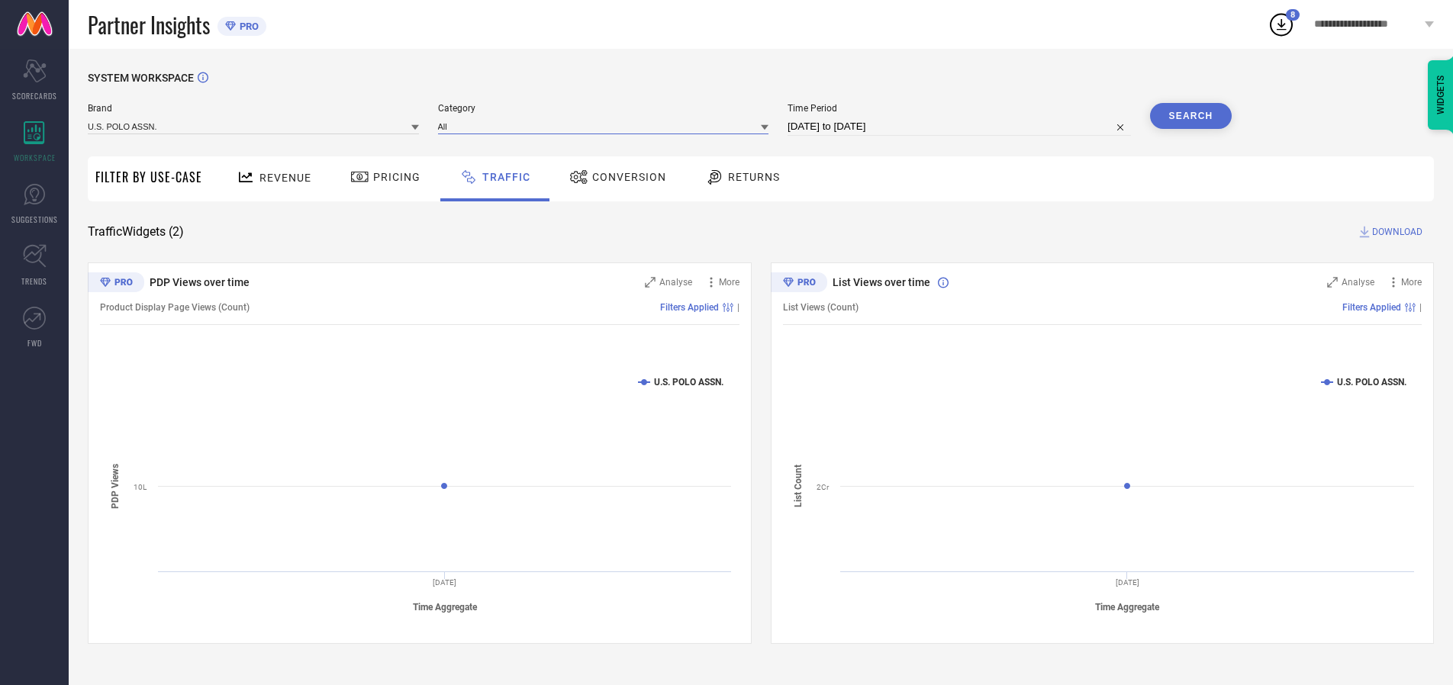
click at [607, 126] on input at bounding box center [603, 126] width 331 height 16
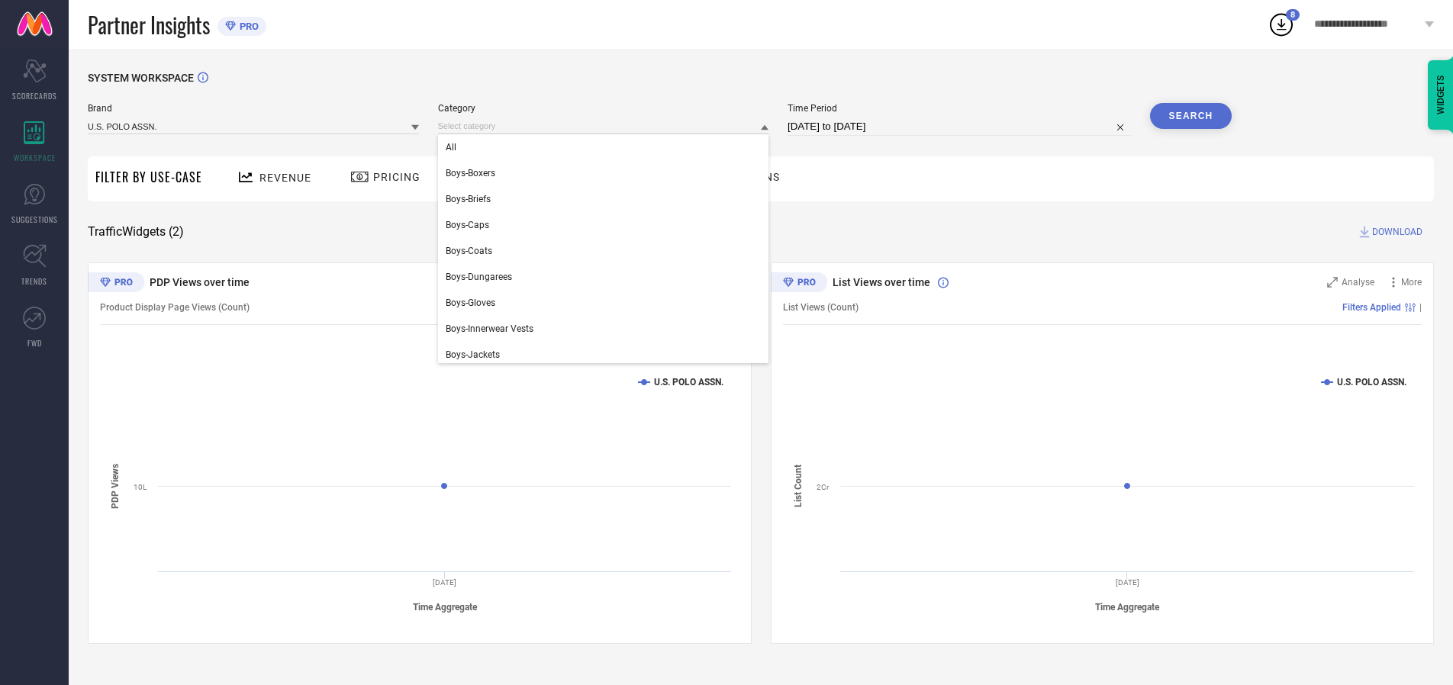
click at [607, 147] on div "All" at bounding box center [603, 147] width 331 height 26
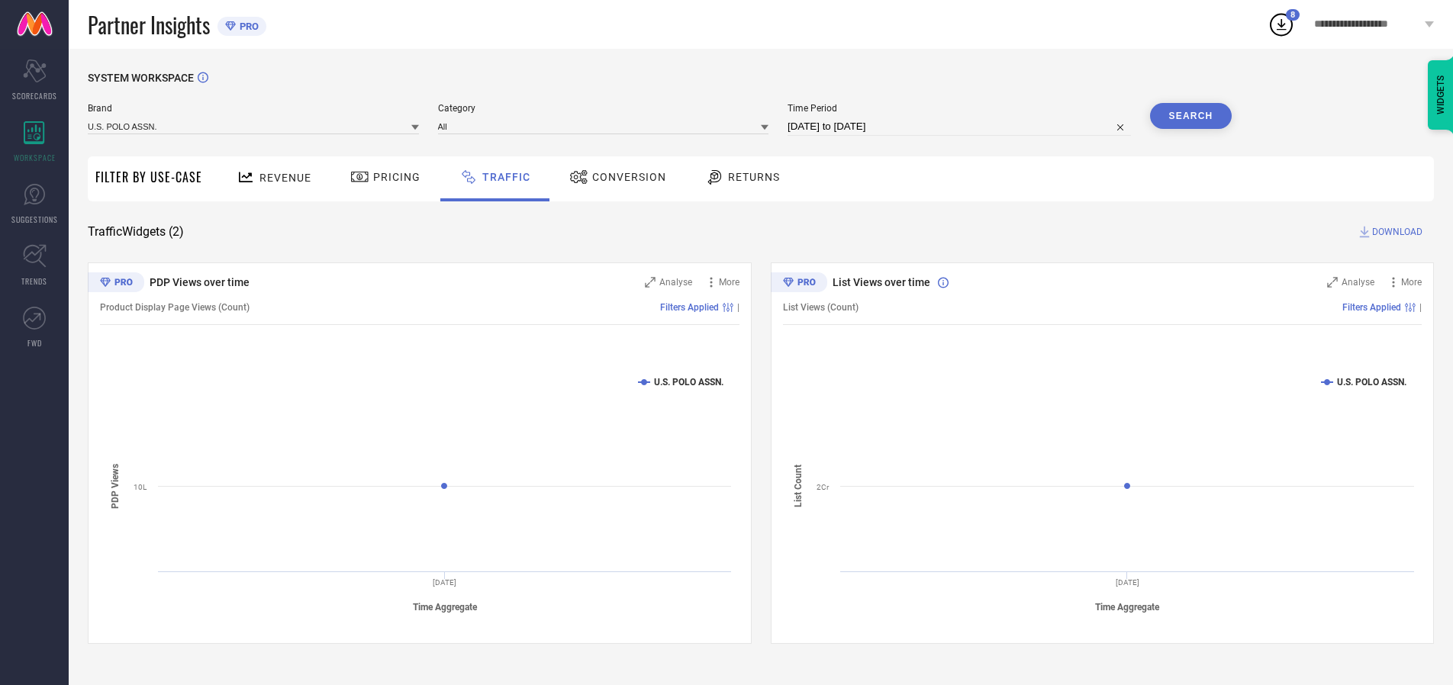
click at [1191, 116] on button "Search" at bounding box center [1191, 116] width 82 height 26
click at [1395, 232] on span "DOWNLOAD" at bounding box center [1397, 231] width 50 height 15
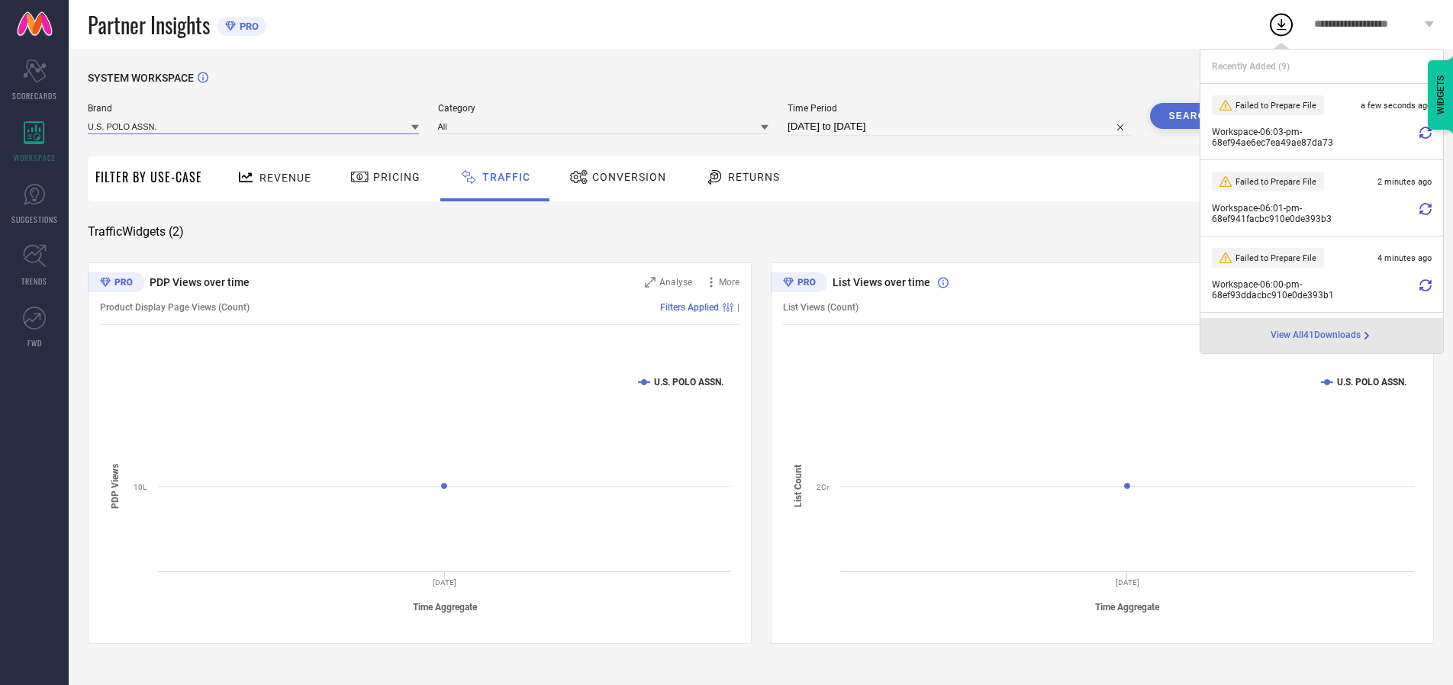
click at [254, 126] on input at bounding box center [253, 126] width 331 height 16
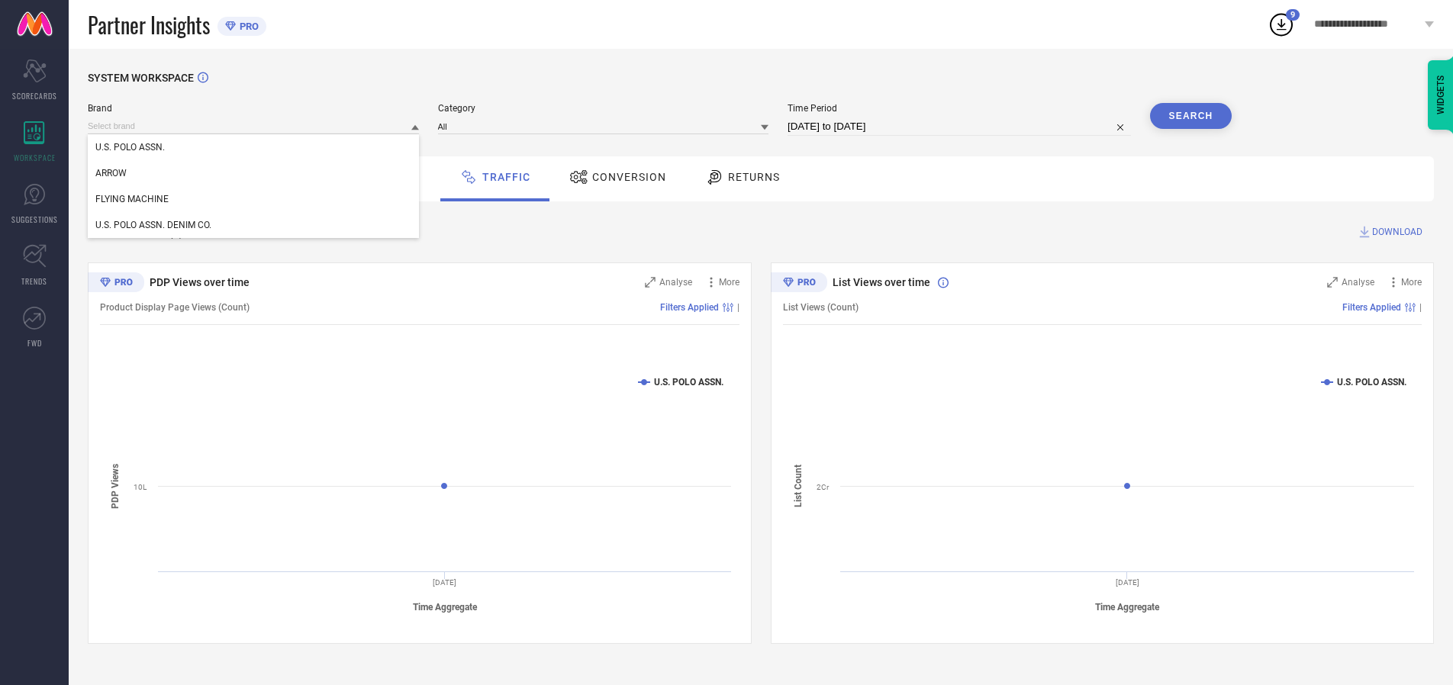
click at [254, 225] on div "U.S. POLO ASSN. DENIM CO." at bounding box center [253, 225] width 331 height 26
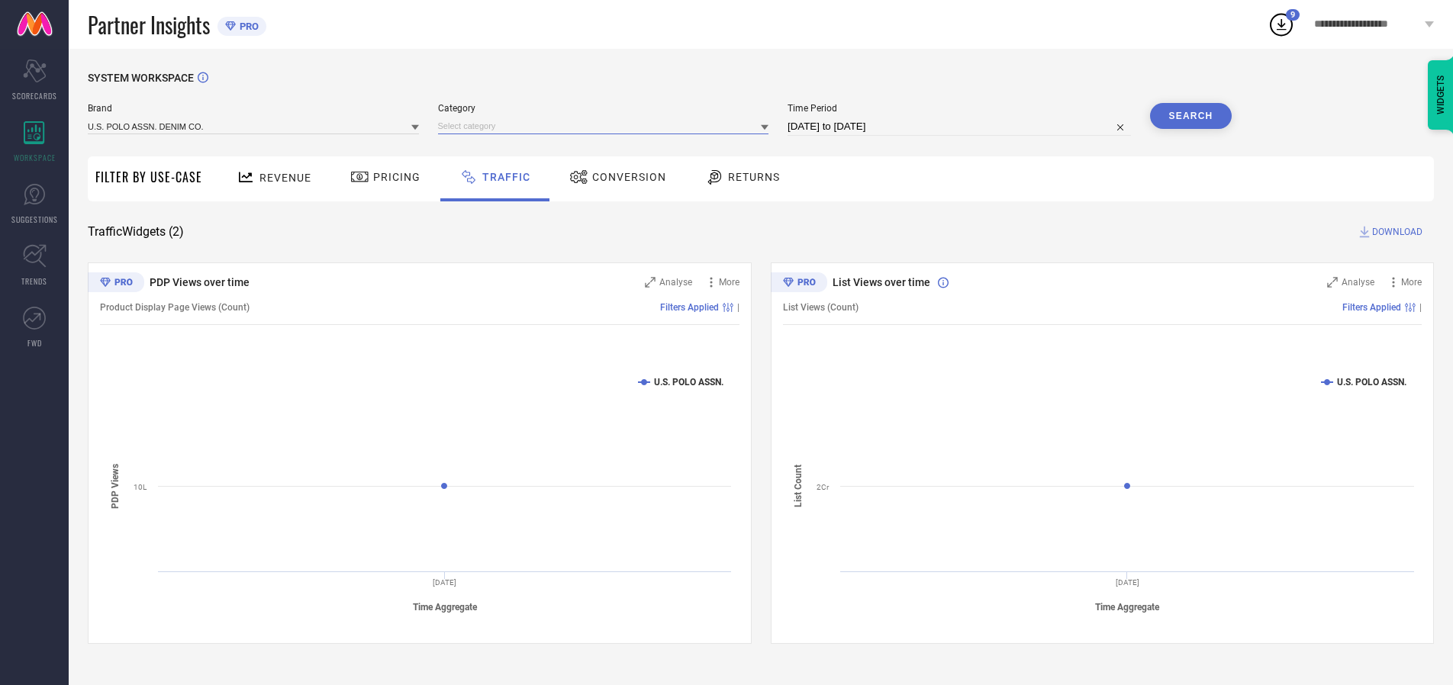
click at [607, 126] on input at bounding box center [603, 126] width 331 height 16
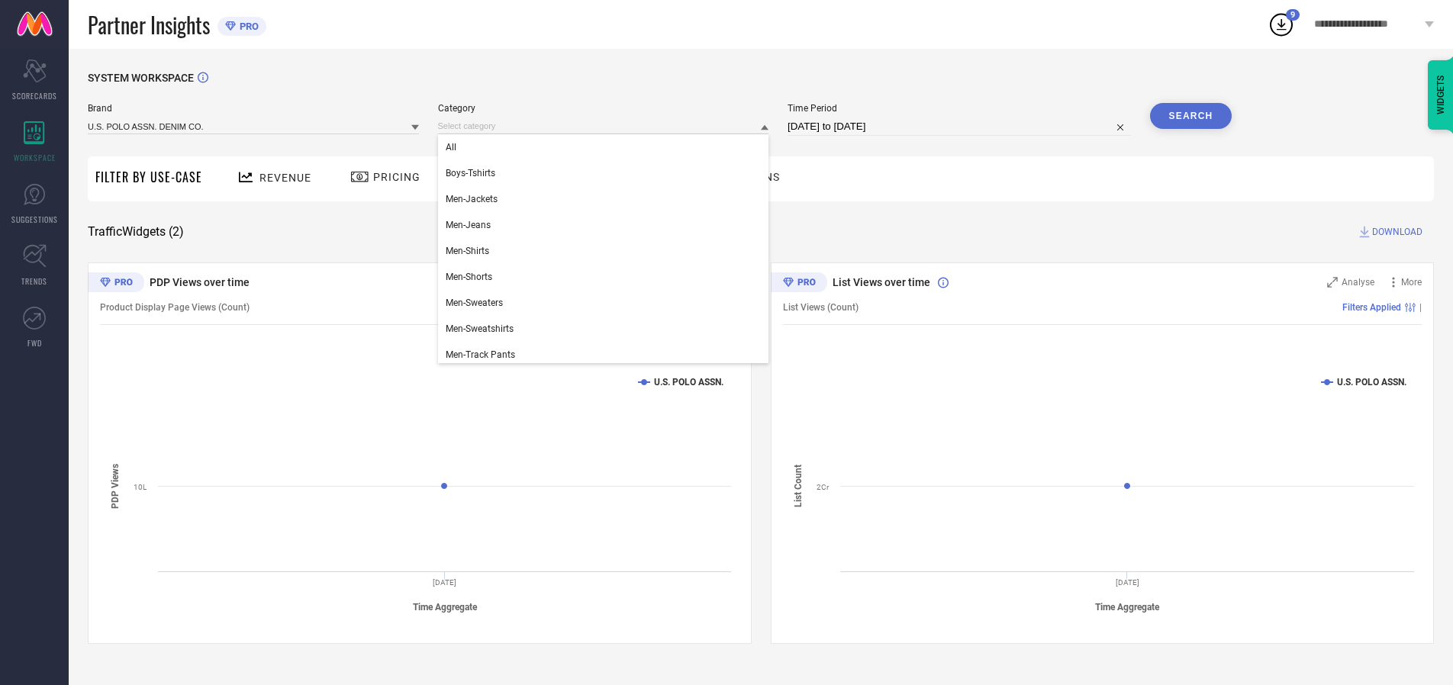
click at [607, 147] on div "All" at bounding box center [603, 147] width 331 height 26
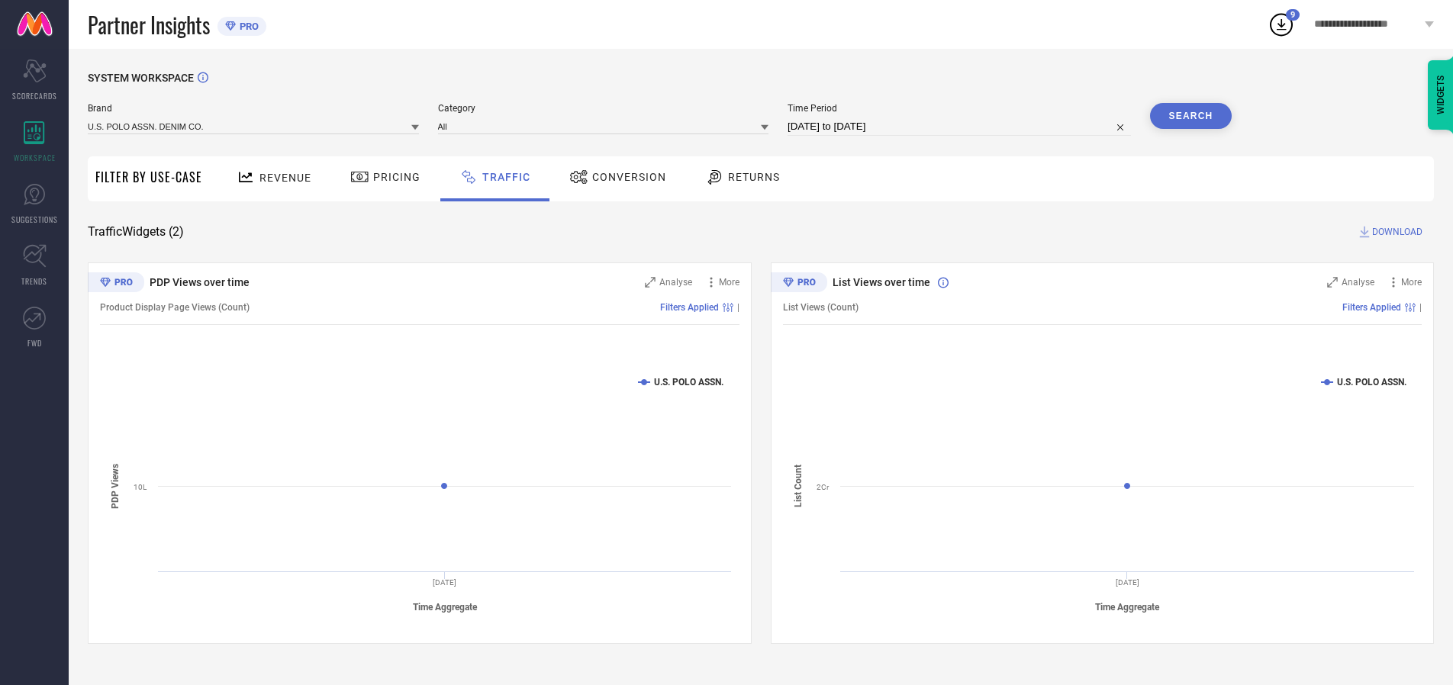
click at [1191, 116] on button "Search" at bounding box center [1191, 116] width 82 height 26
click at [1395, 232] on span "DOWNLOAD" at bounding box center [1397, 231] width 50 height 15
click at [962, 127] on input at bounding box center [959, 127] width 343 height 18
select select "9"
select select "2025"
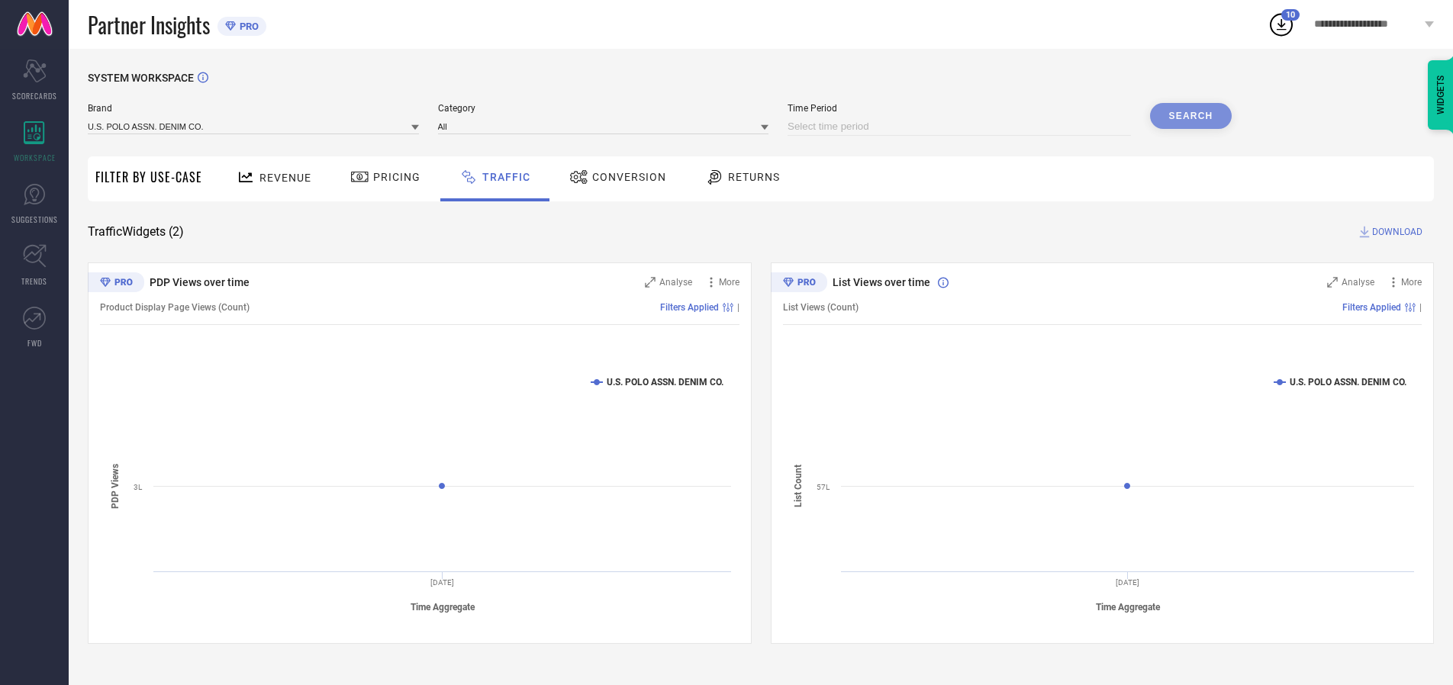
select select "10"
select select "2025"
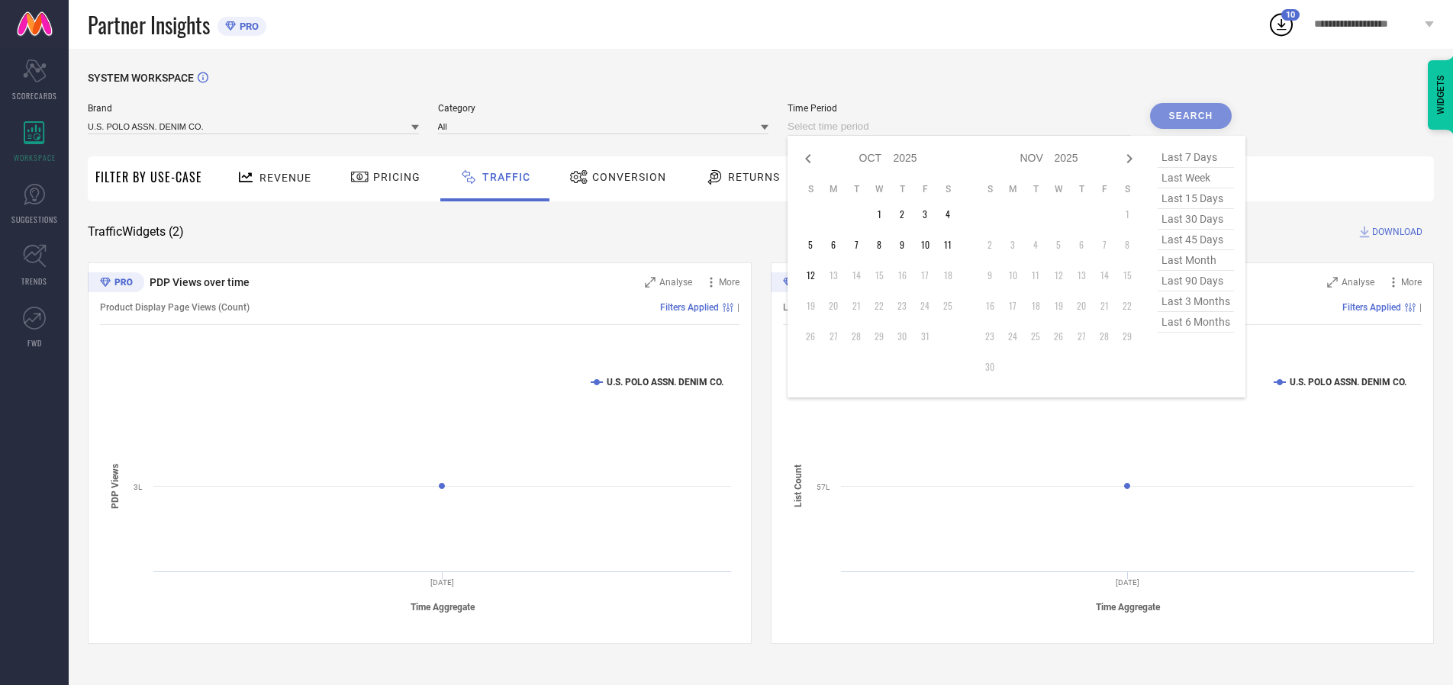
click at [907, 214] on td "2" at bounding box center [902, 214] width 23 height 23
type input "[DATE] to [DATE]"
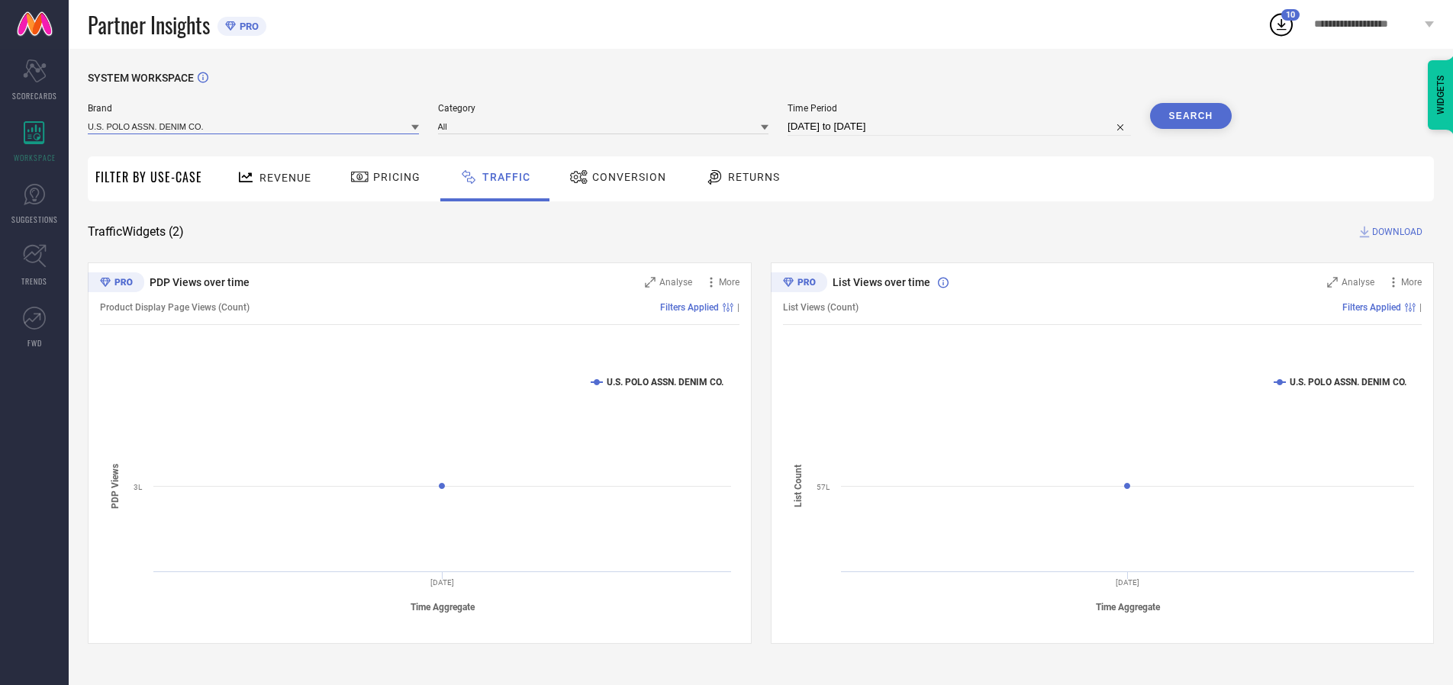
click at [254, 126] on input at bounding box center [253, 126] width 331 height 16
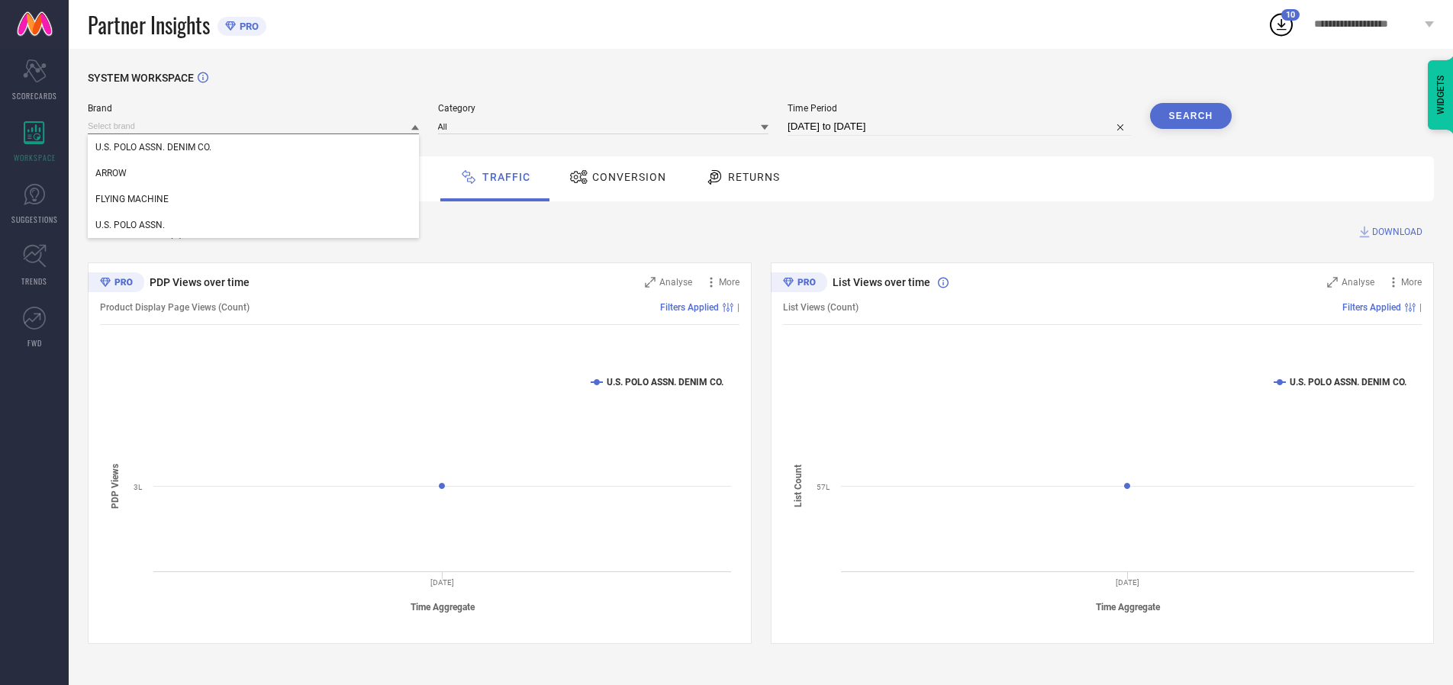
click at [254, 126] on input at bounding box center [253, 126] width 331 height 16
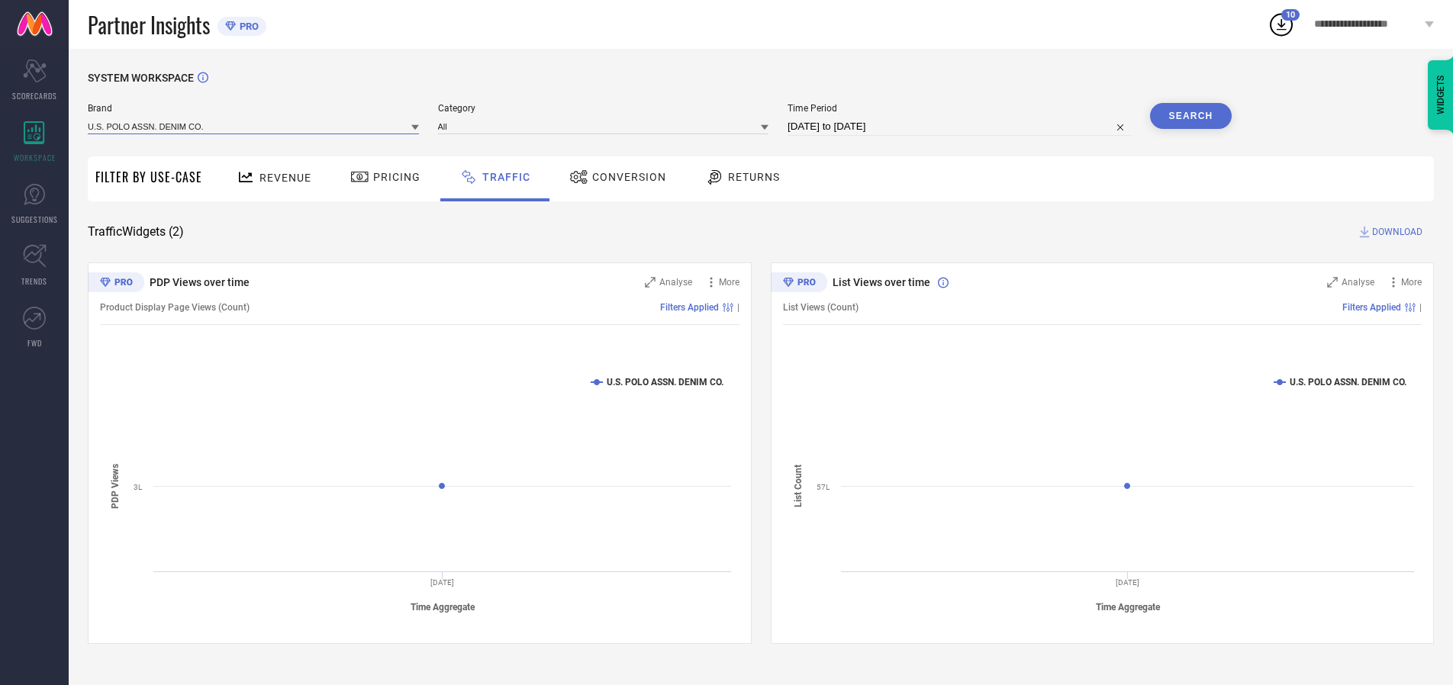
click at [254, 126] on input at bounding box center [253, 126] width 331 height 16
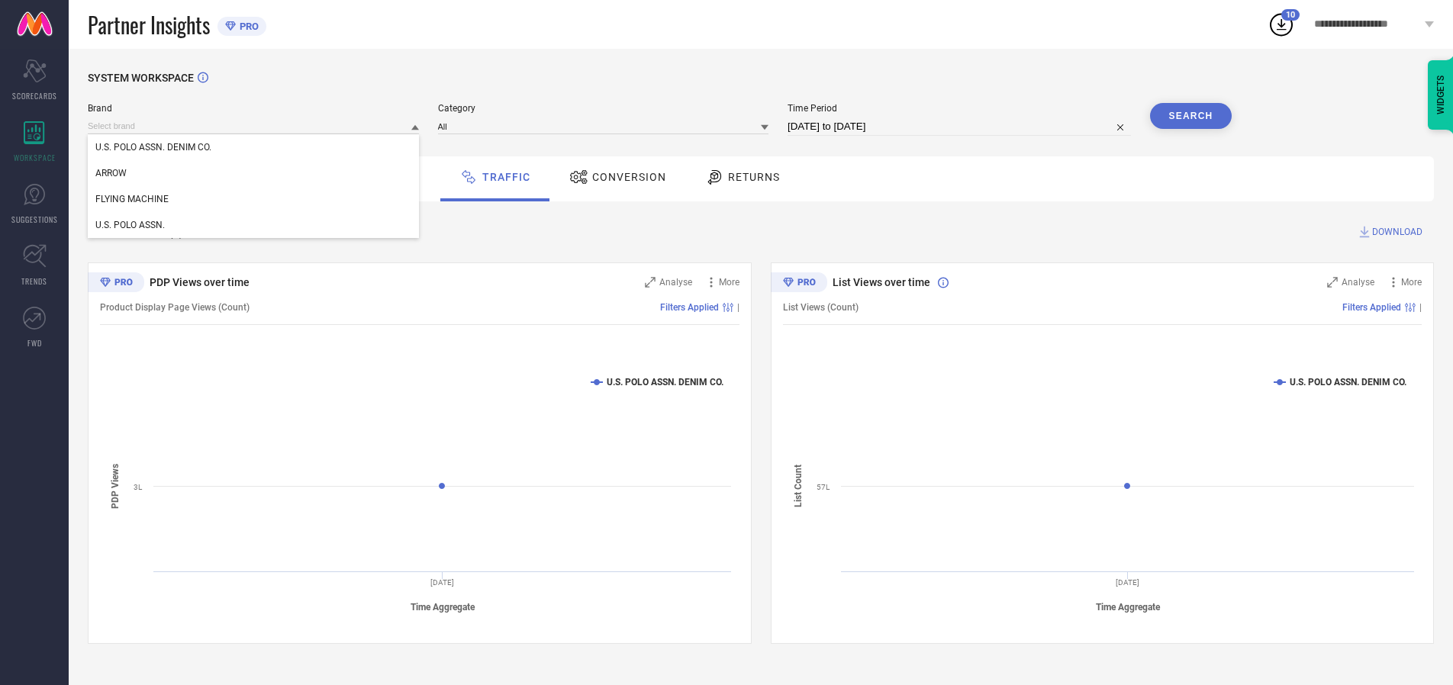
click at [254, 147] on div "U.S. POLO ASSN. DENIM CO." at bounding box center [253, 147] width 331 height 26
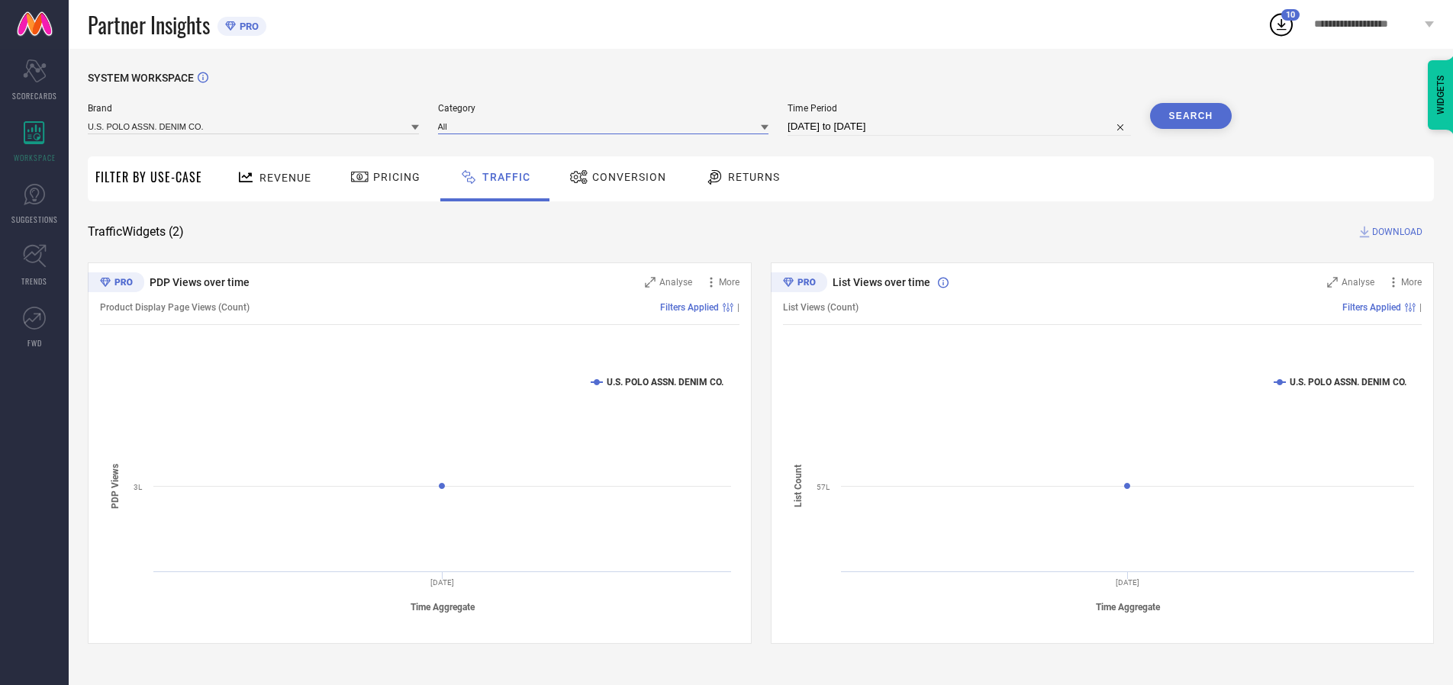
click at [607, 126] on input at bounding box center [603, 126] width 331 height 16
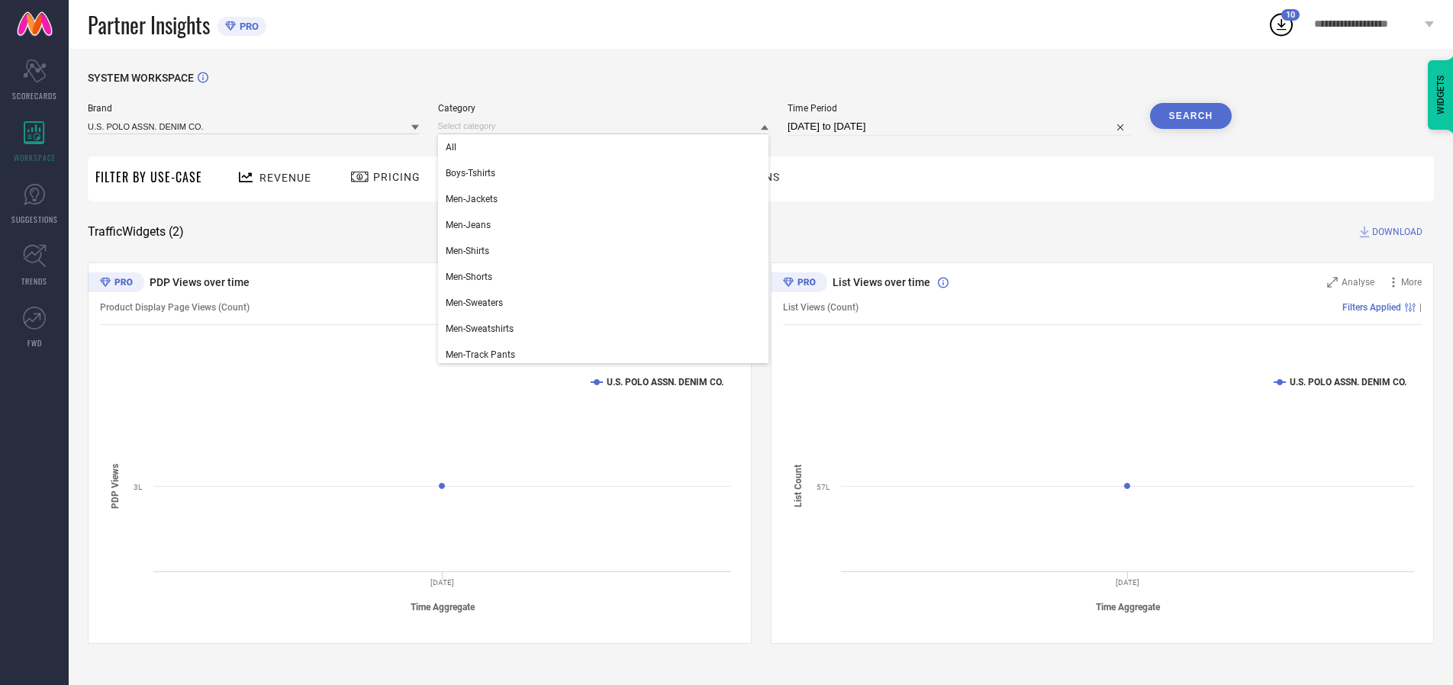
click at [607, 147] on div "All" at bounding box center [603, 147] width 331 height 26
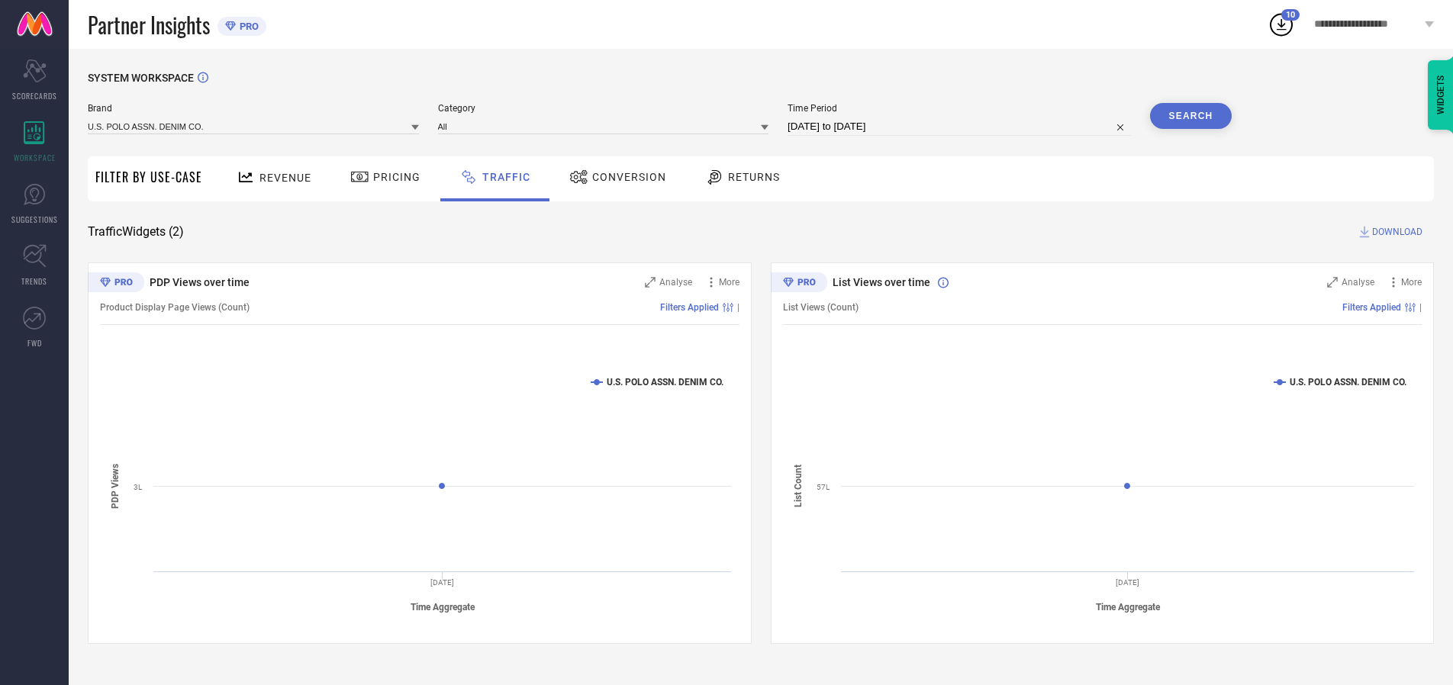
click at [1191, 116] on button "Search" at bounding box center [1191, 116] width 82 height 26
click at [1395, 232] on span "DOWNLOAD" at bounding box center [1397, 231] width 50 height 15
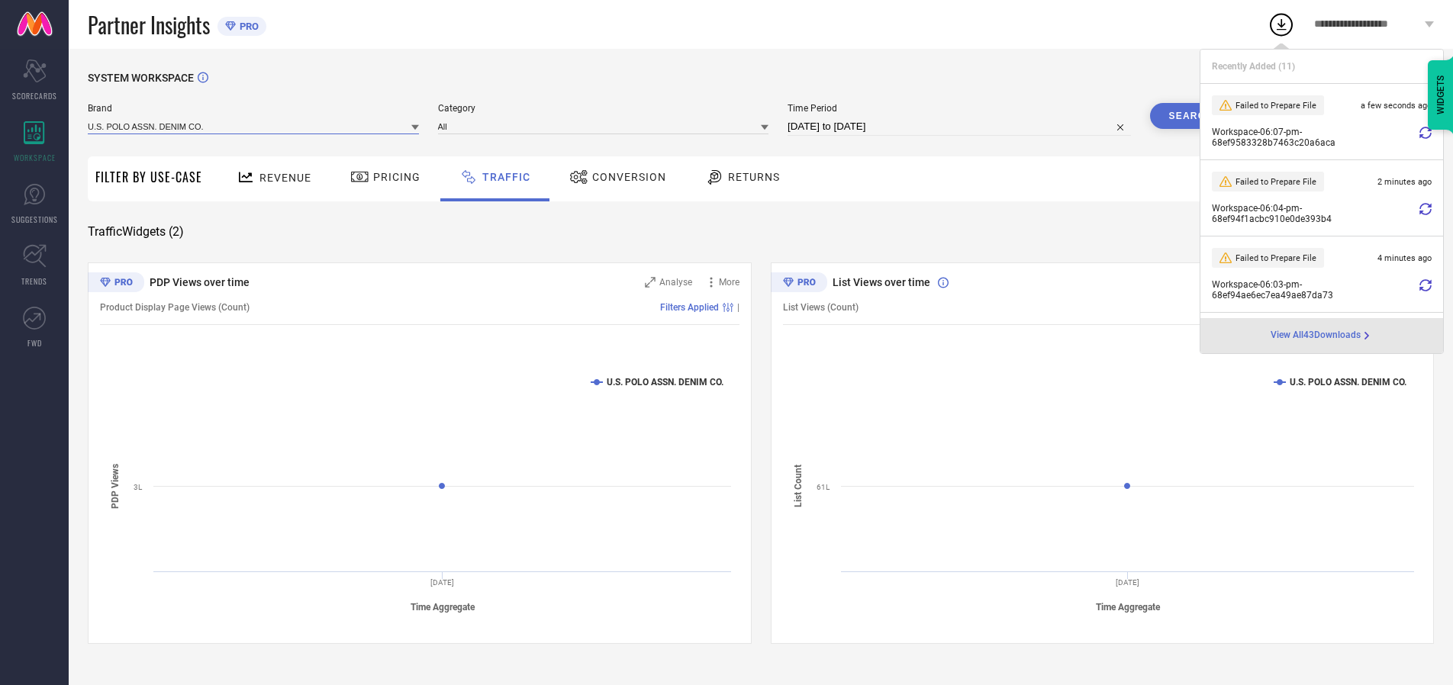
click at [254, 126] on input at bounding box center [253, 126] width 331 height 16
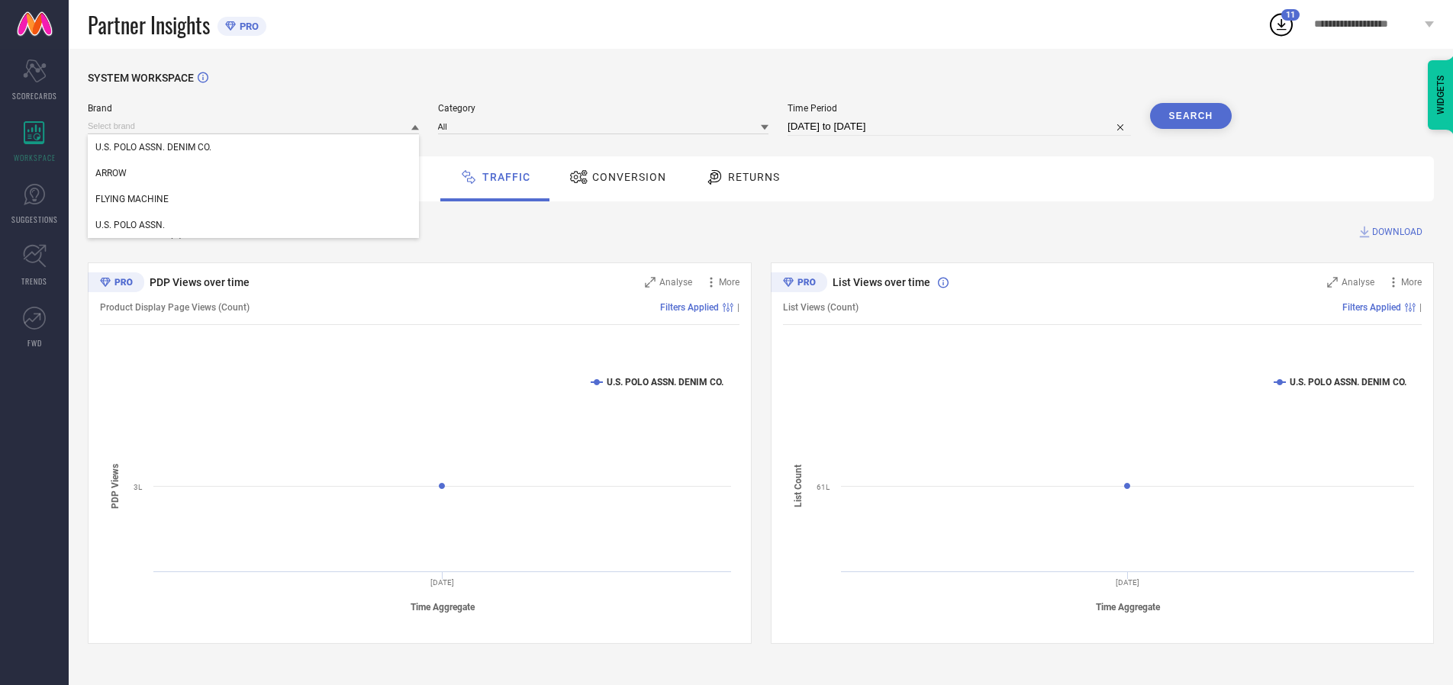
click at [254, 225] on div "U.S. POLO ASSN." at bounding box center [253, 225] width 331 height 26
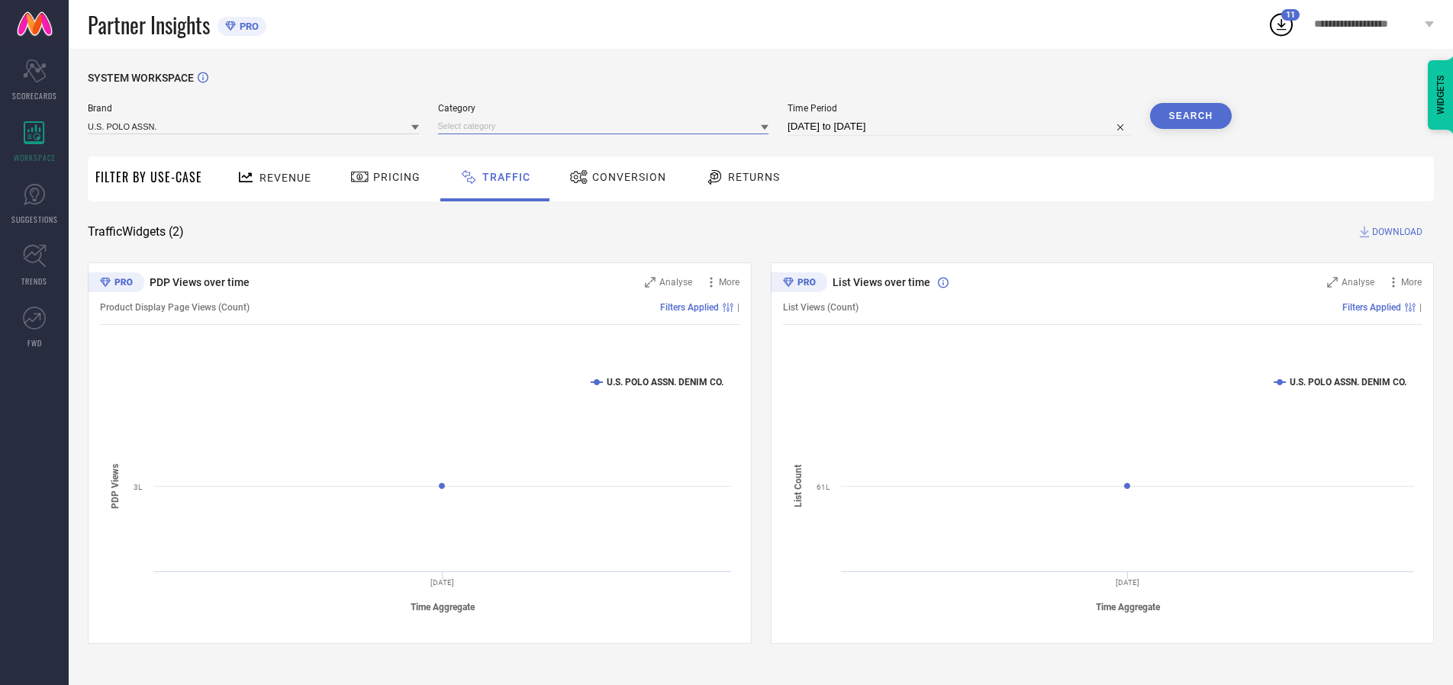
click at [607, 126] on input at bounding box center [603, 126] width 331 height 16
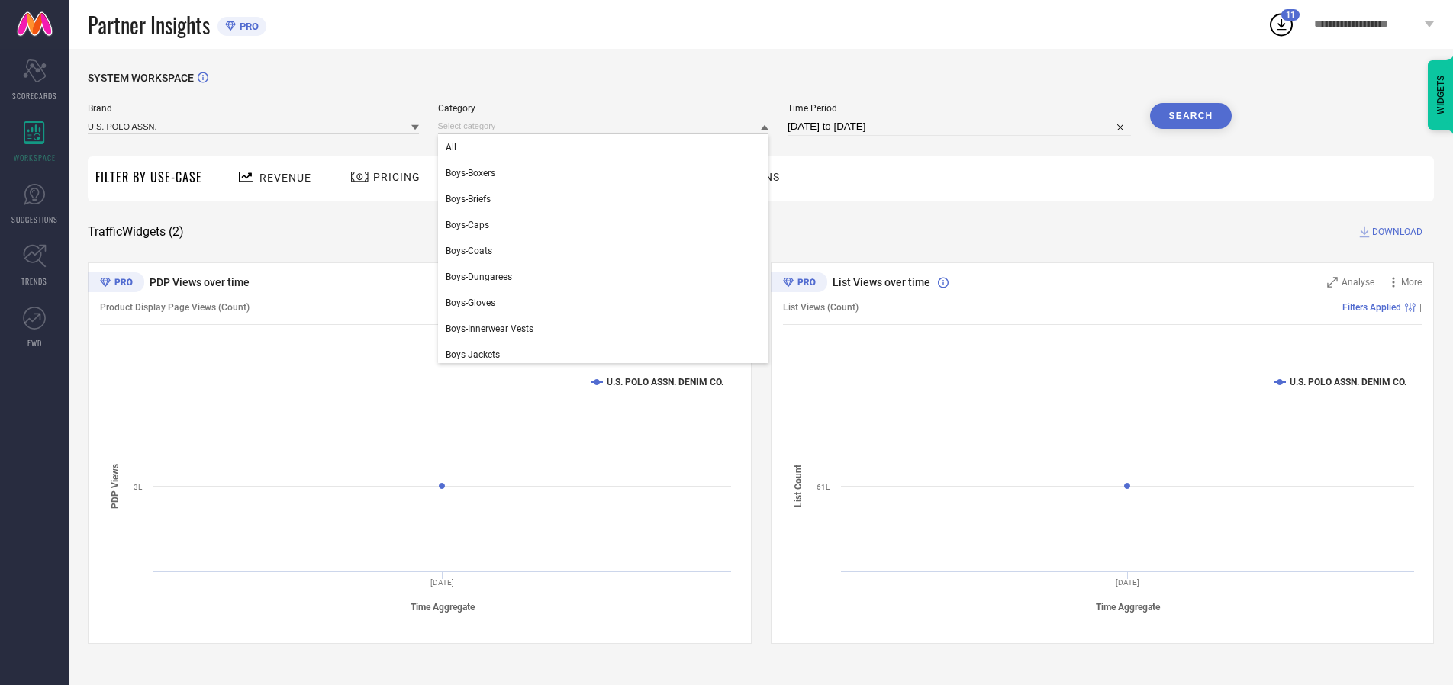
click at [607, 147] on div "All" at bounding box center [603, 147] width 331 height 26
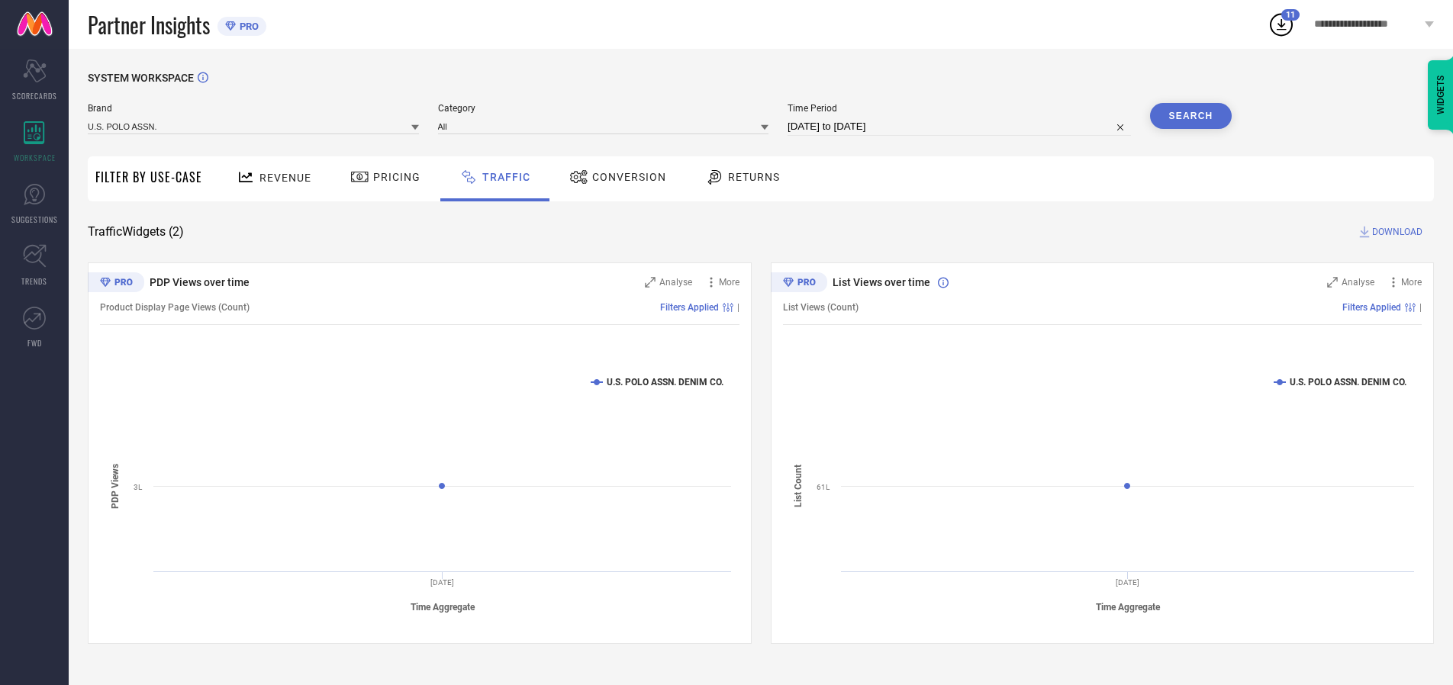
click at [1191, 116] on button "Search" at bounding box center [1191, 116] width 82 height 26
click at [1395, 232] on span "DOWNLOAD" at bounding box center [1397, 231] width 50 height 15
click at [962, 127] on input at bounding box center [959, 127] width 343 height 18
select select "9"
select select "2025"
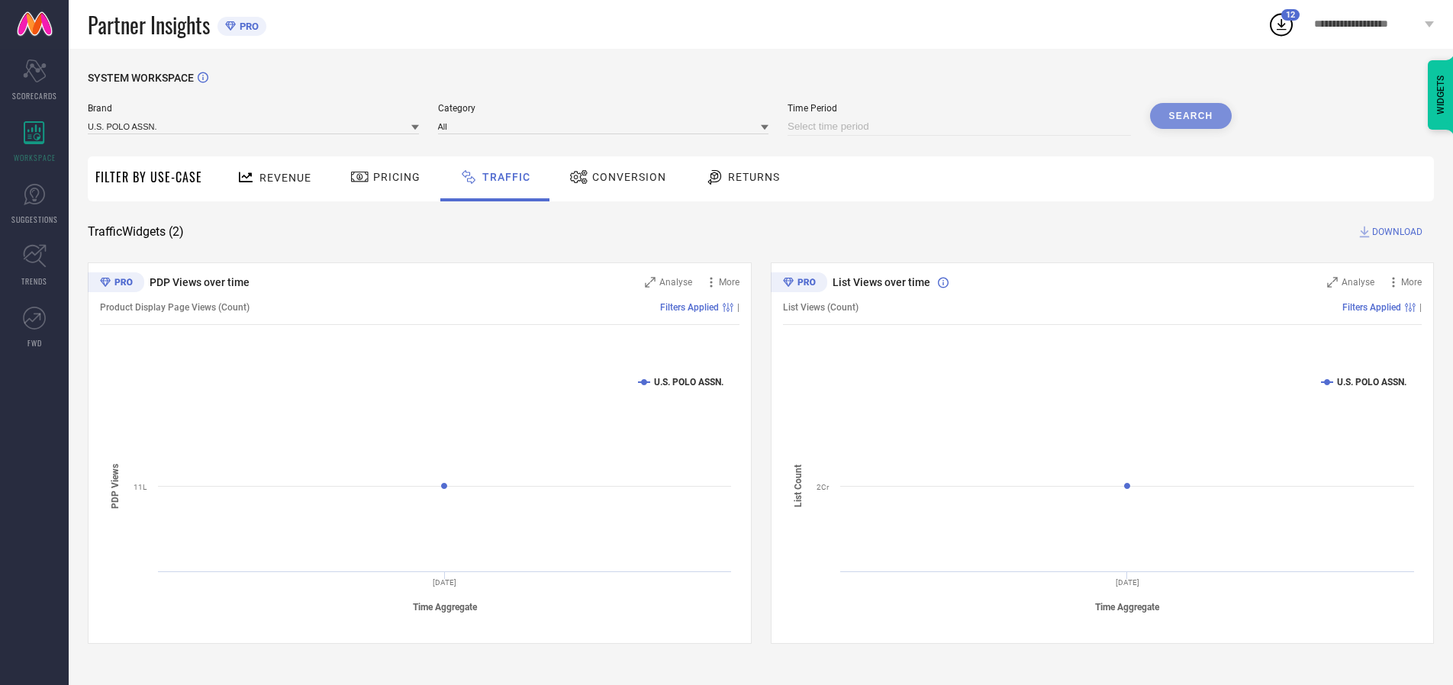
select select "10"
select select "2025"
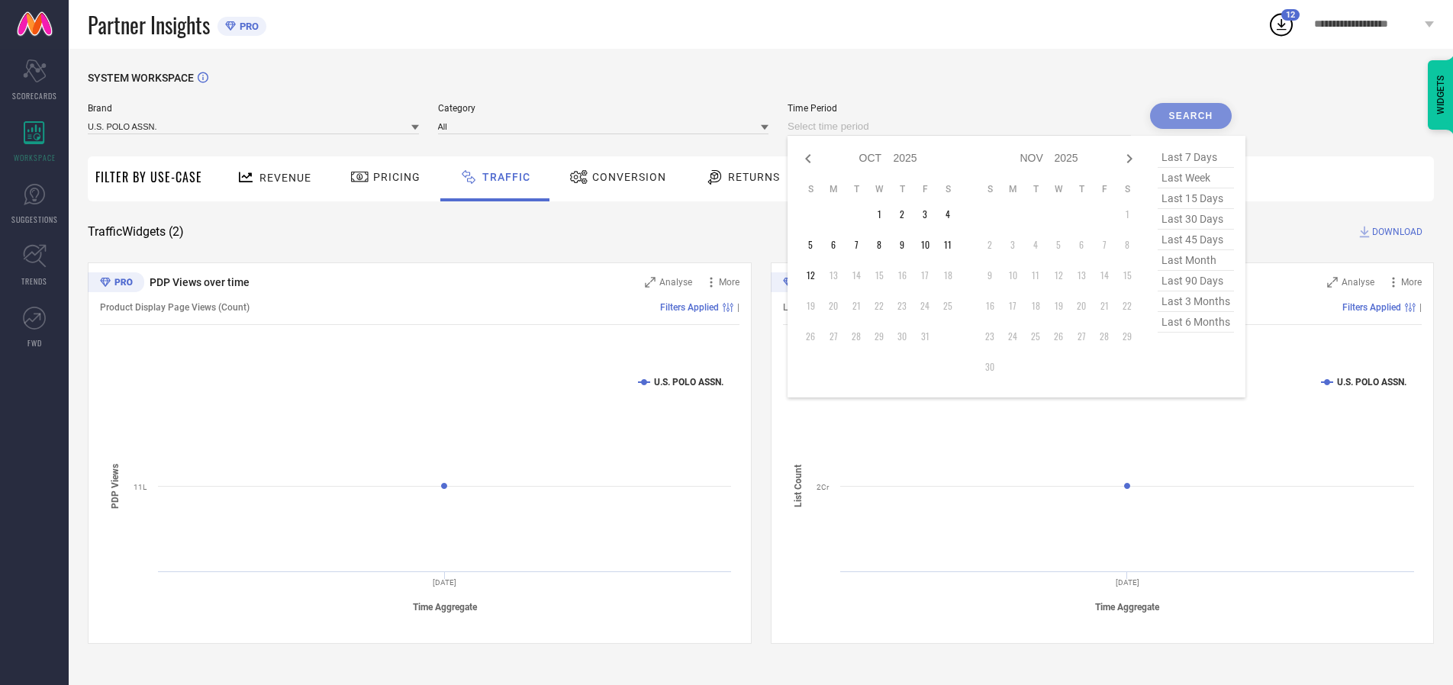
click at [930, 214] on td "3" at bounding box center [925, 214] width 23 height 23
type input "[DATE] to [DATE]"
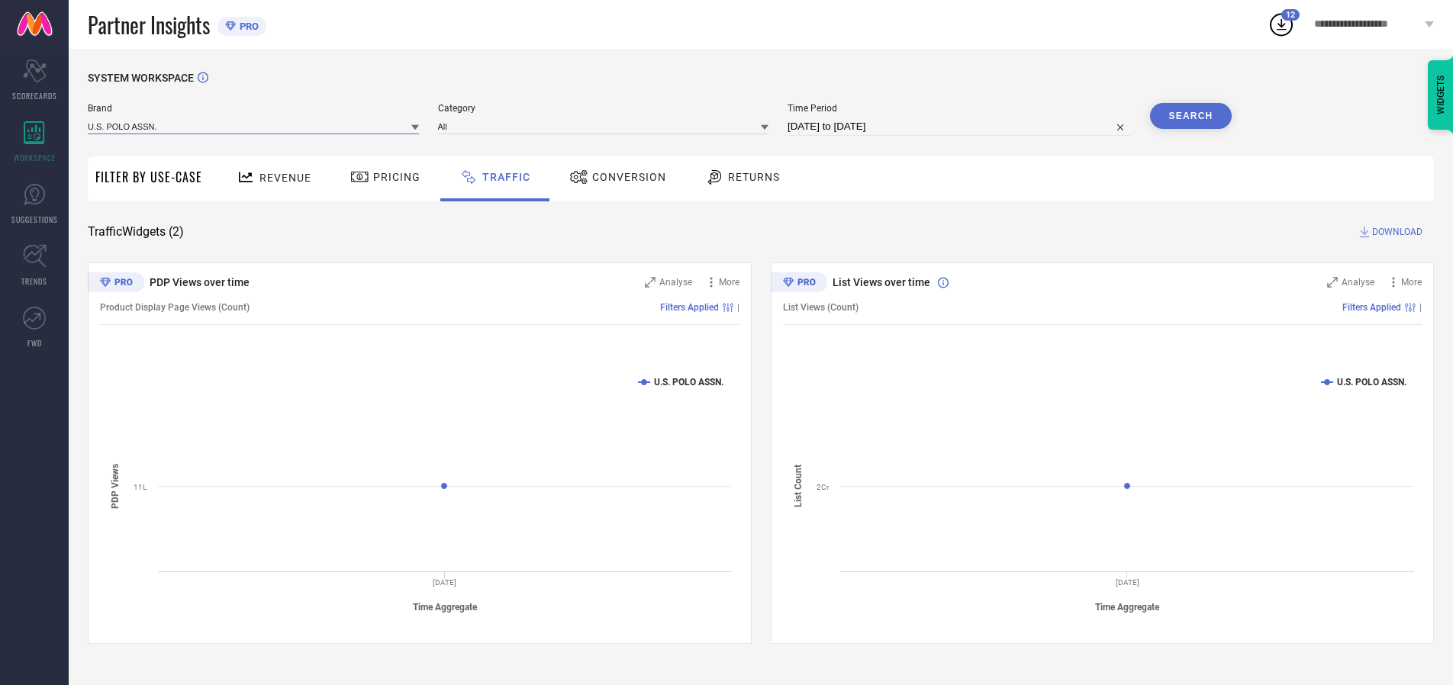
click at [254, 126] on input at bounding box center [253, 126] width 331 height 16
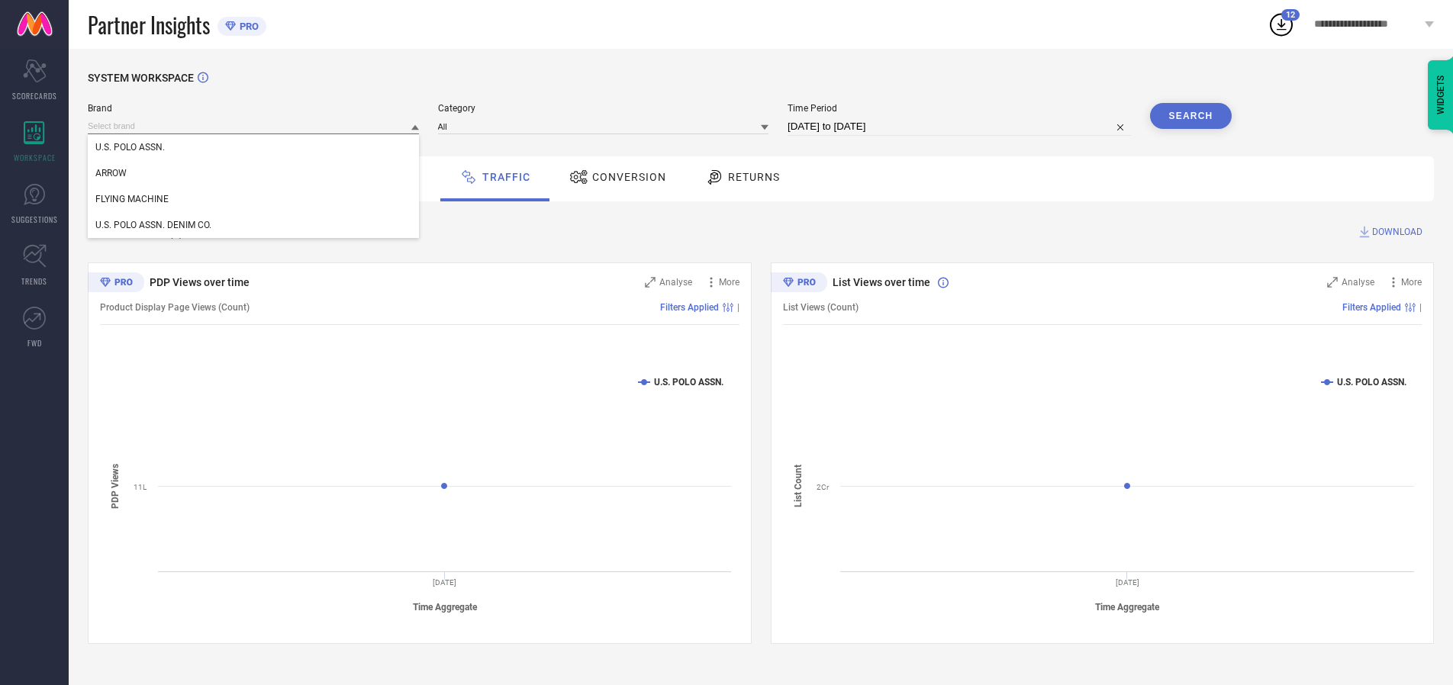
click at [254, 126] on input at bounding box center [253, 126] width 331 height 16
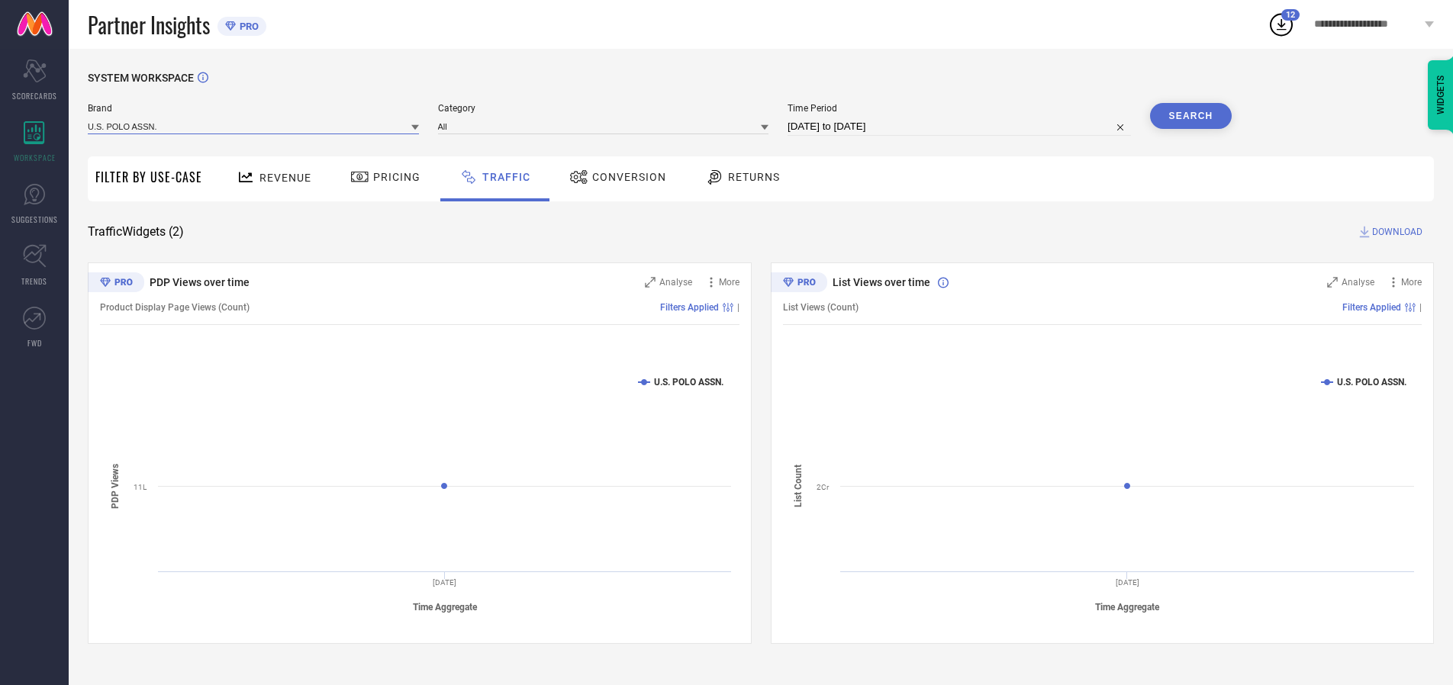
click at [254, 126] on input at bounding box center [253, 126] width 331 height 16
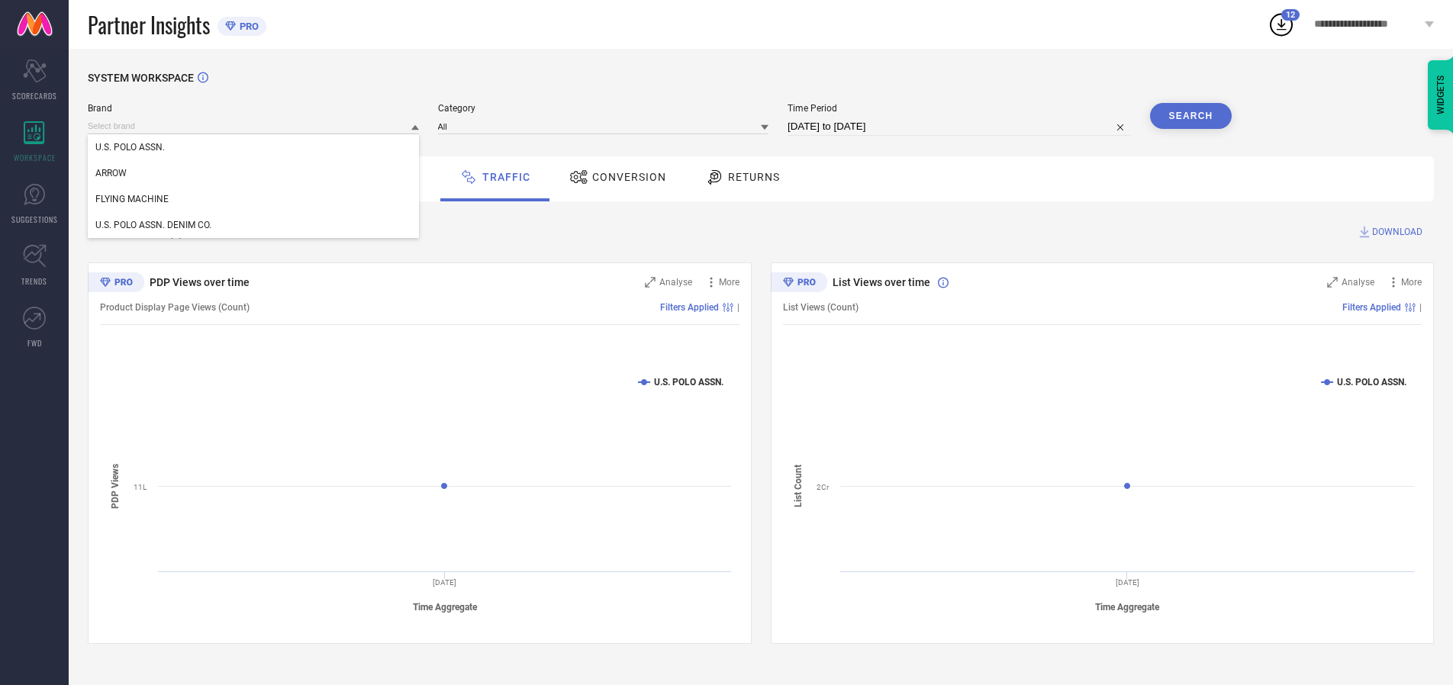
click at [254, 147] on div "U.S. POLO ASSN." at bounding box center [253, 147] width 331 height 26
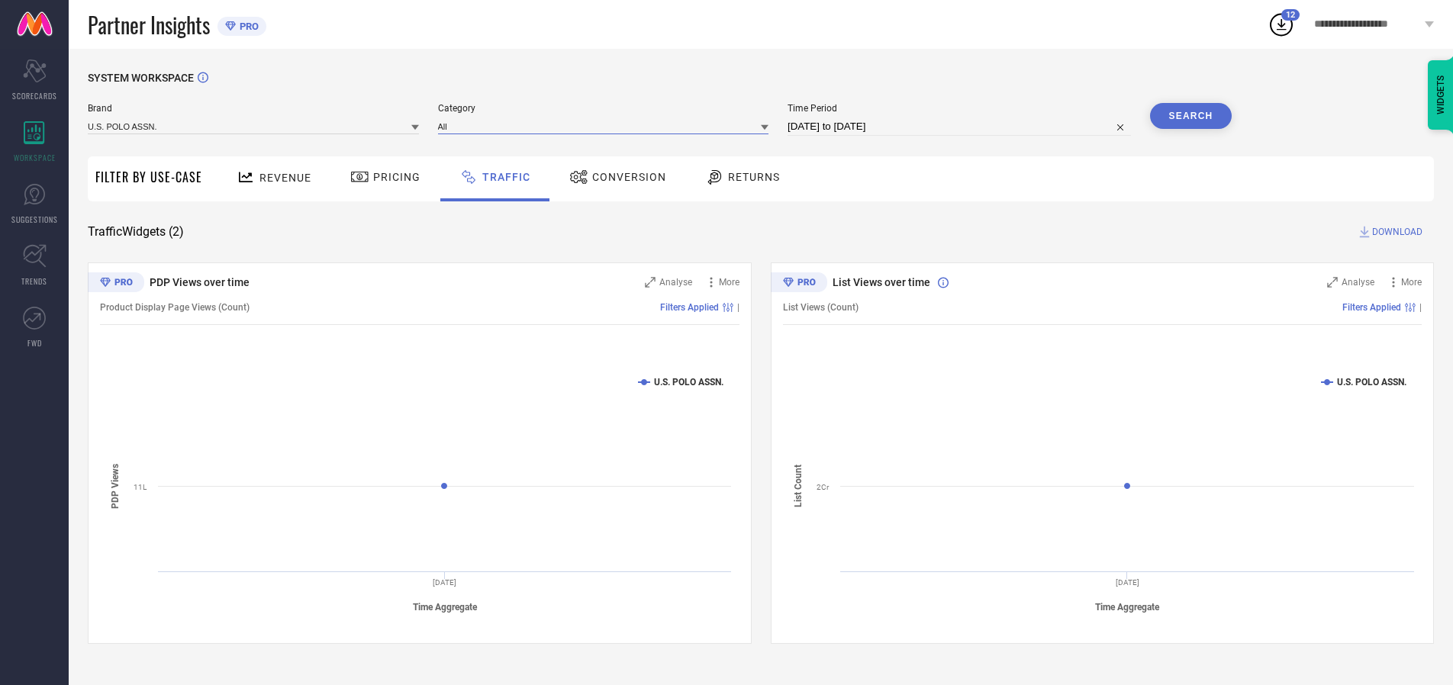
click at [607, 126] on input at bounding box center [603, 126] width 331 height 16
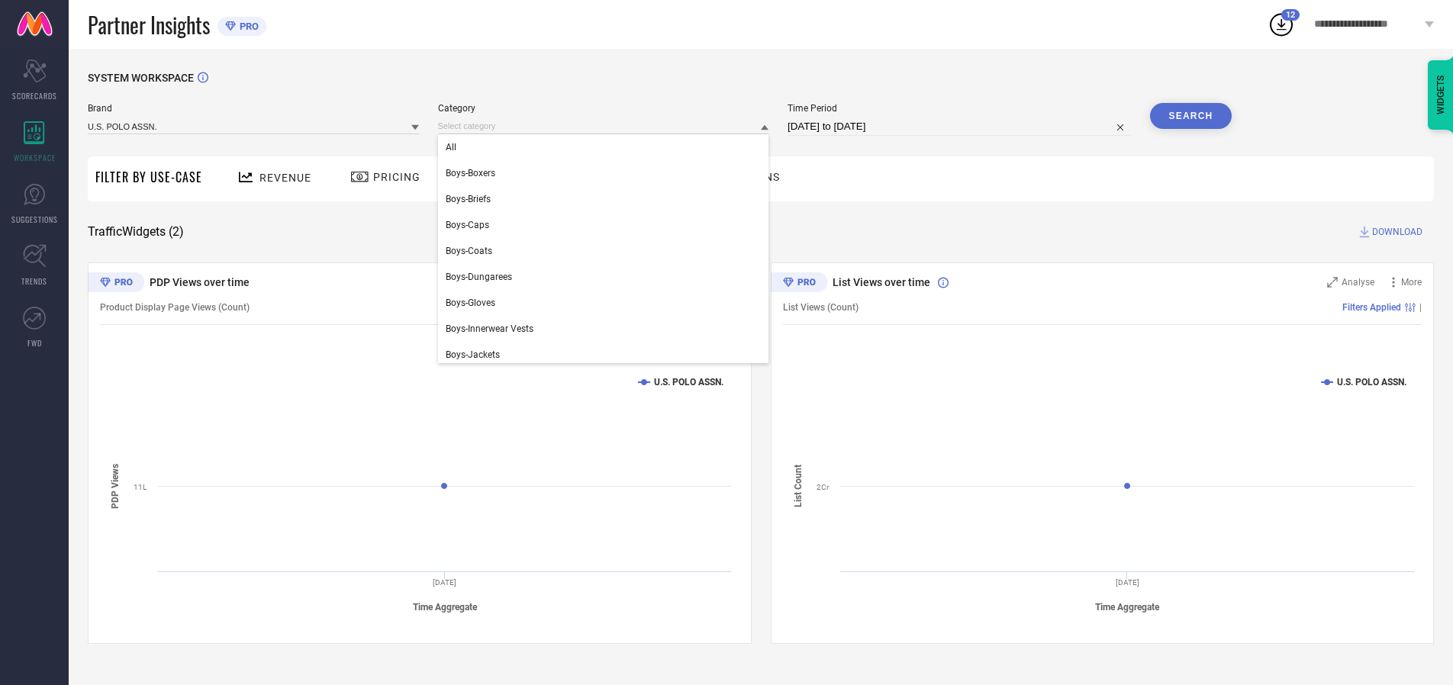
click at [607, 147] on div "All" at bounding box center [603, 147] width 331 height 26
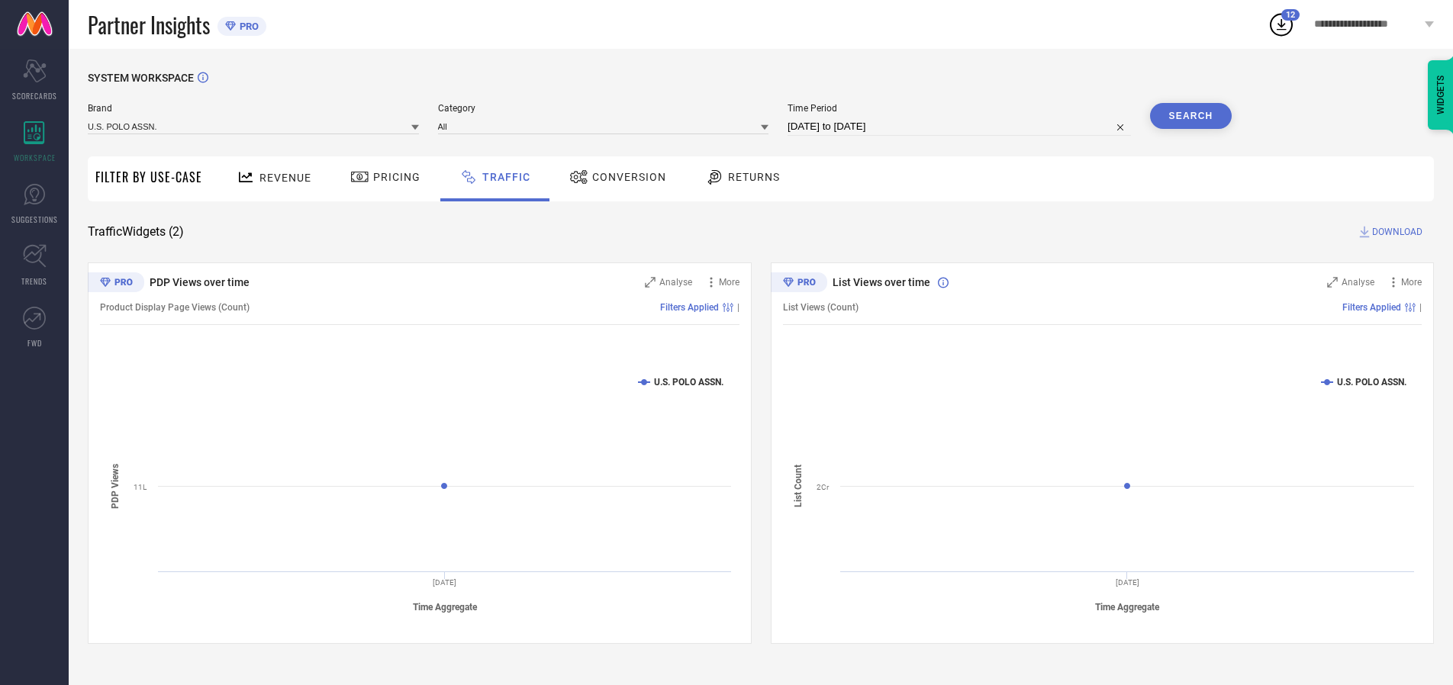
click at [1191, 116] on button "Search" at bounding box center [1191, 116] width 82 height 26
click at [1395, 232] on span "DOWNLOAD" at bounding box center [1397, 231] width 50 height 15
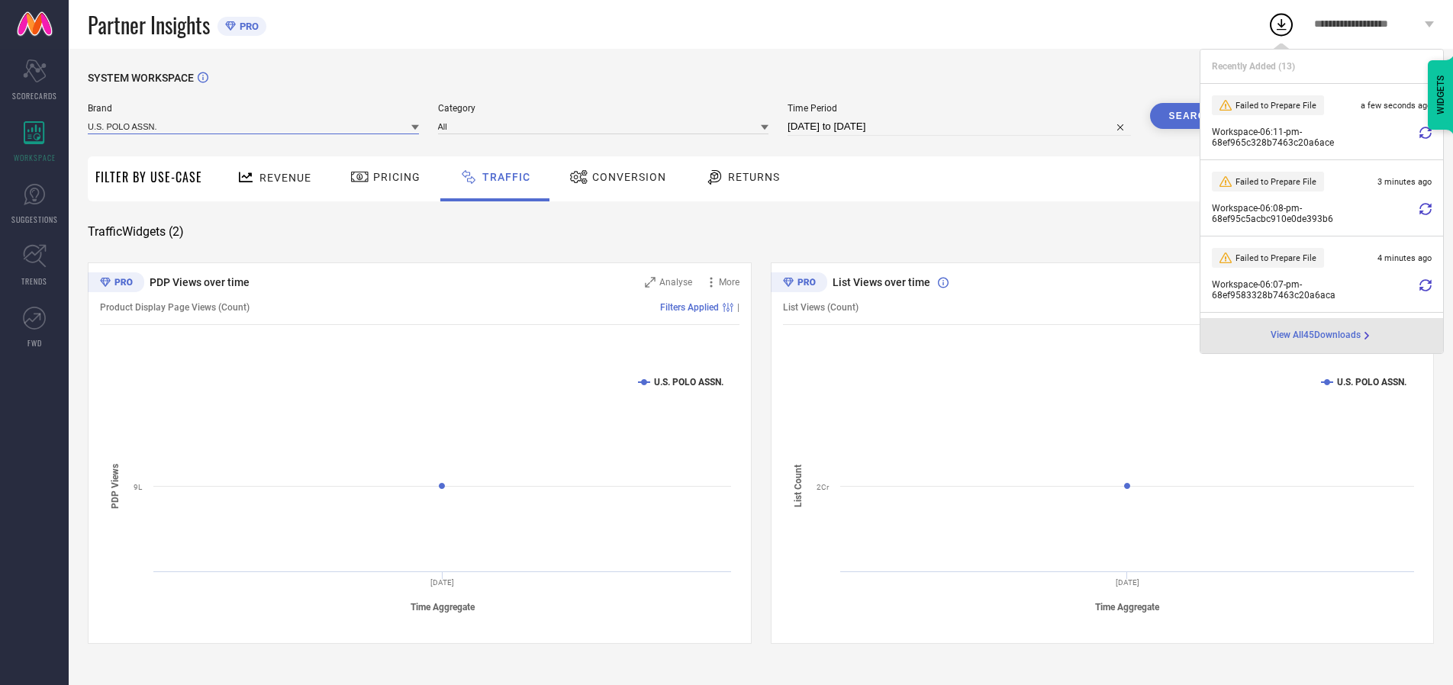
click at [254, 126] on input at bounding box center [253, 126] width 331 height 16
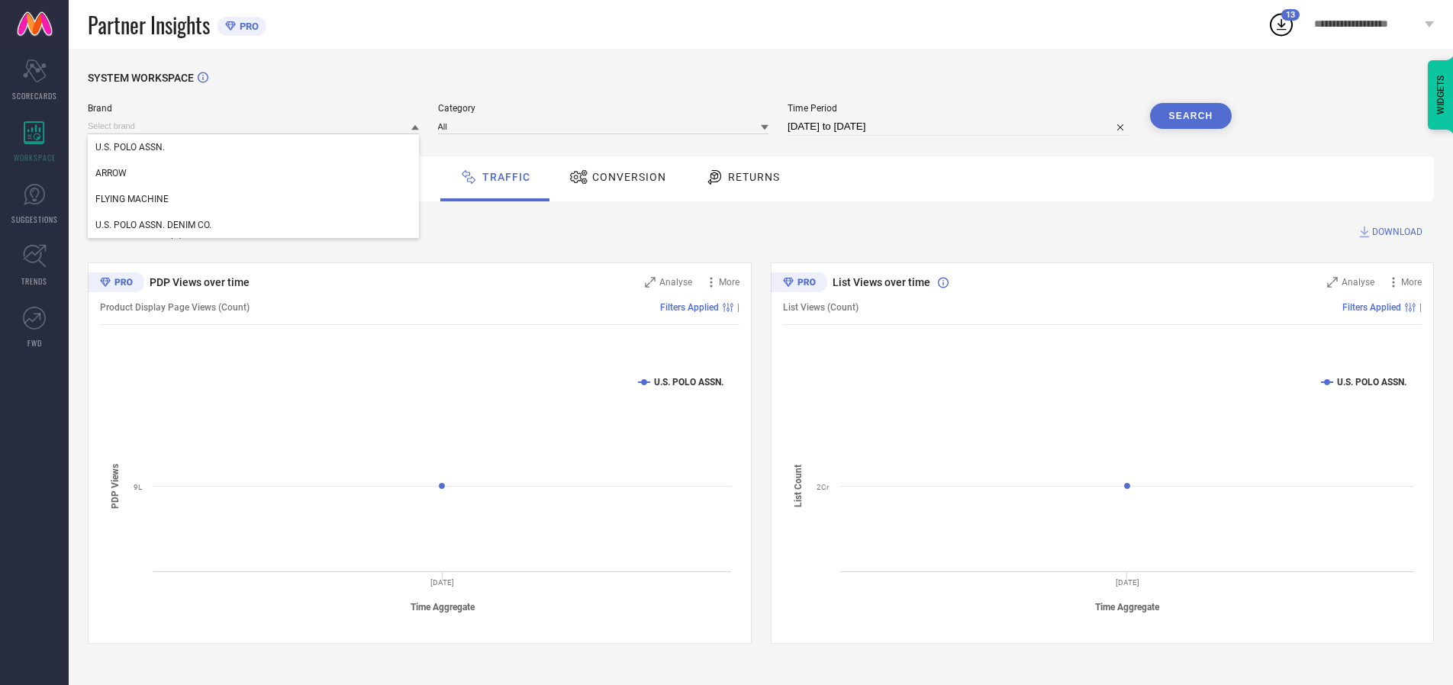
click at [254, 225] on div "U.S. POLO ASSN. DENIM CO." at bounding box center [253, 225] width 331 height 26
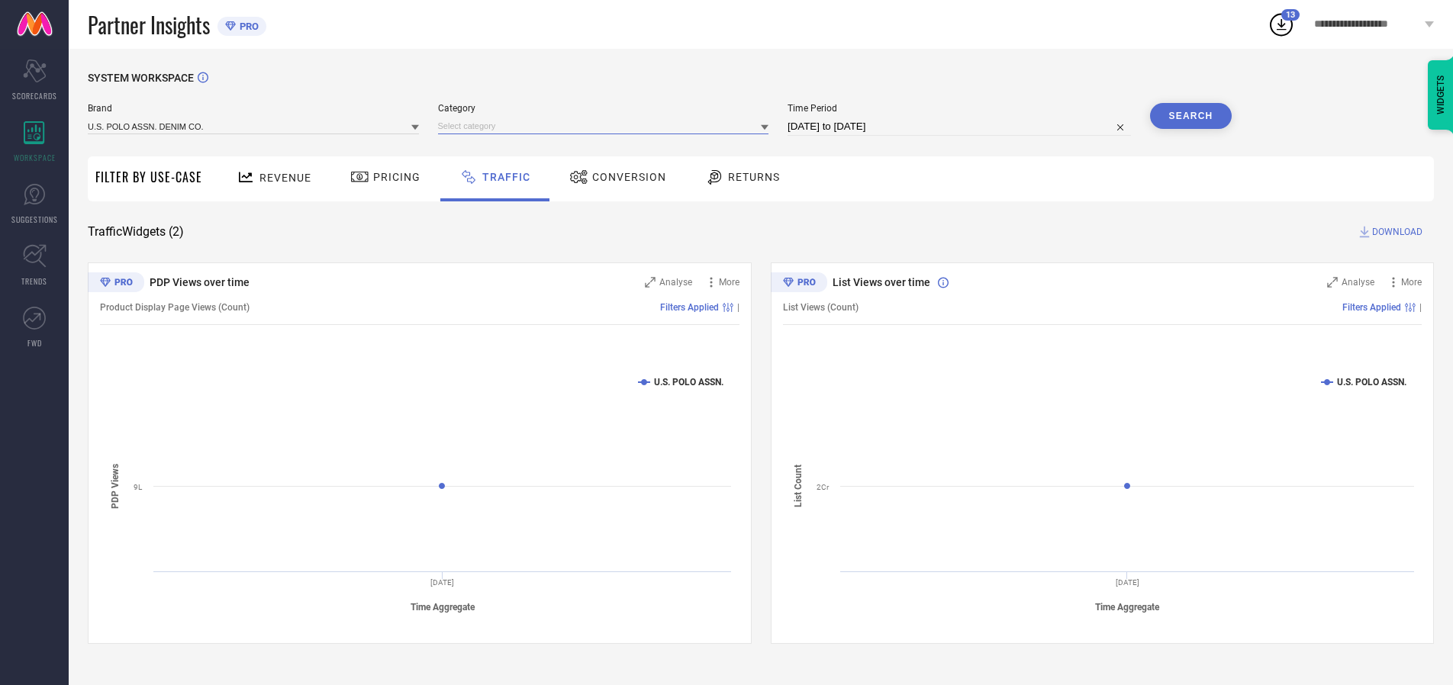
click at [607, 126] on input at bounding box center [603, 126] width 331 height 16
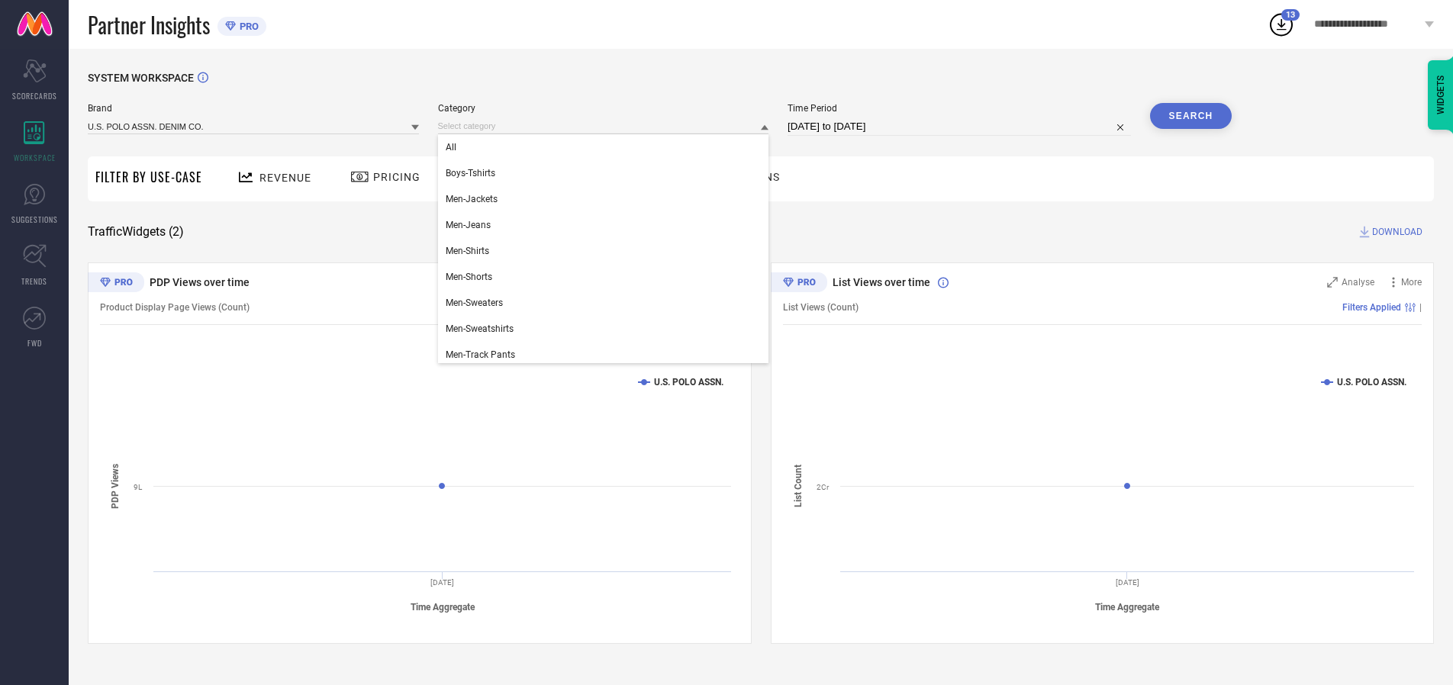
click at [607, 147] on div "All" at bounding box center [603, 147] width 331 height 26
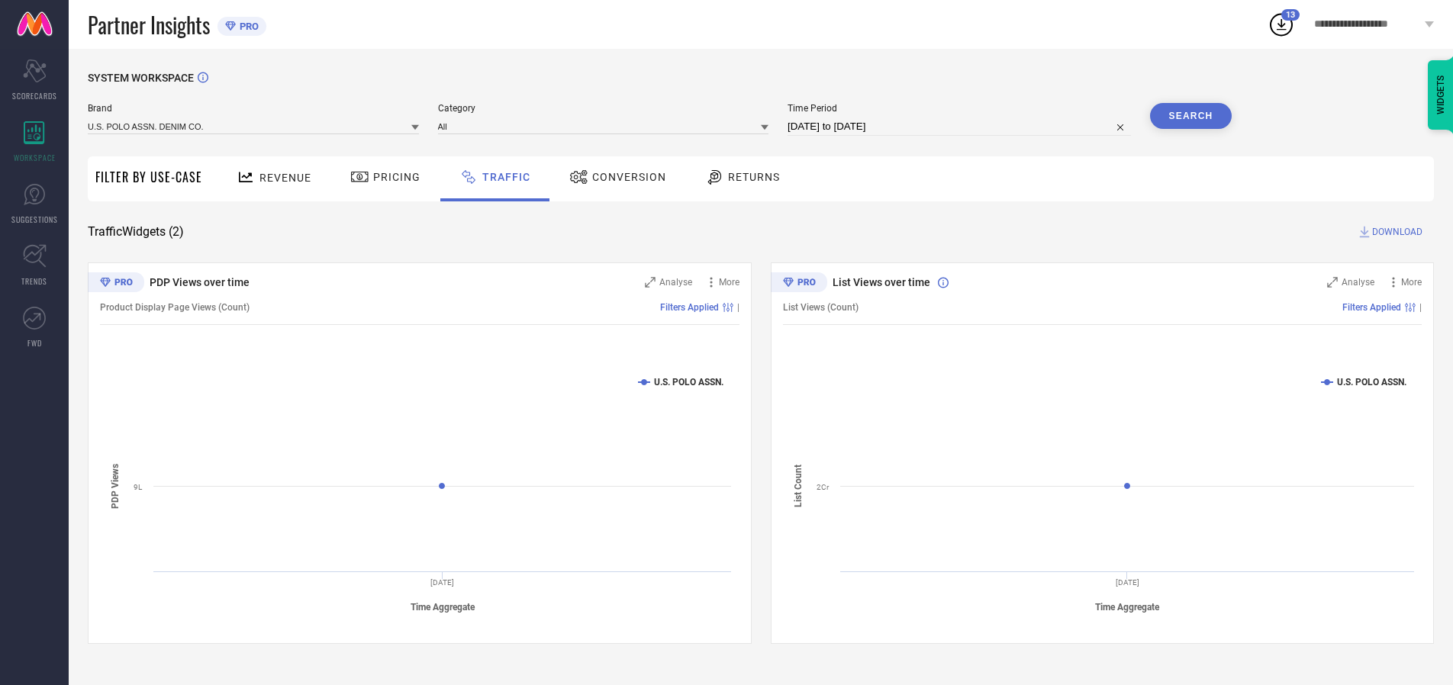
click at [1191, 116] on button "Search" at bounding box center [1191, 116] width 82 height 26
click at [1395, 232] on span "DOWNLOAD" at bounding box center [1397, 231] width 50 height 15
click at [962, 127] on input at bounding box center [959, 127] width 343 height 18
select select "9"
select select "2025"
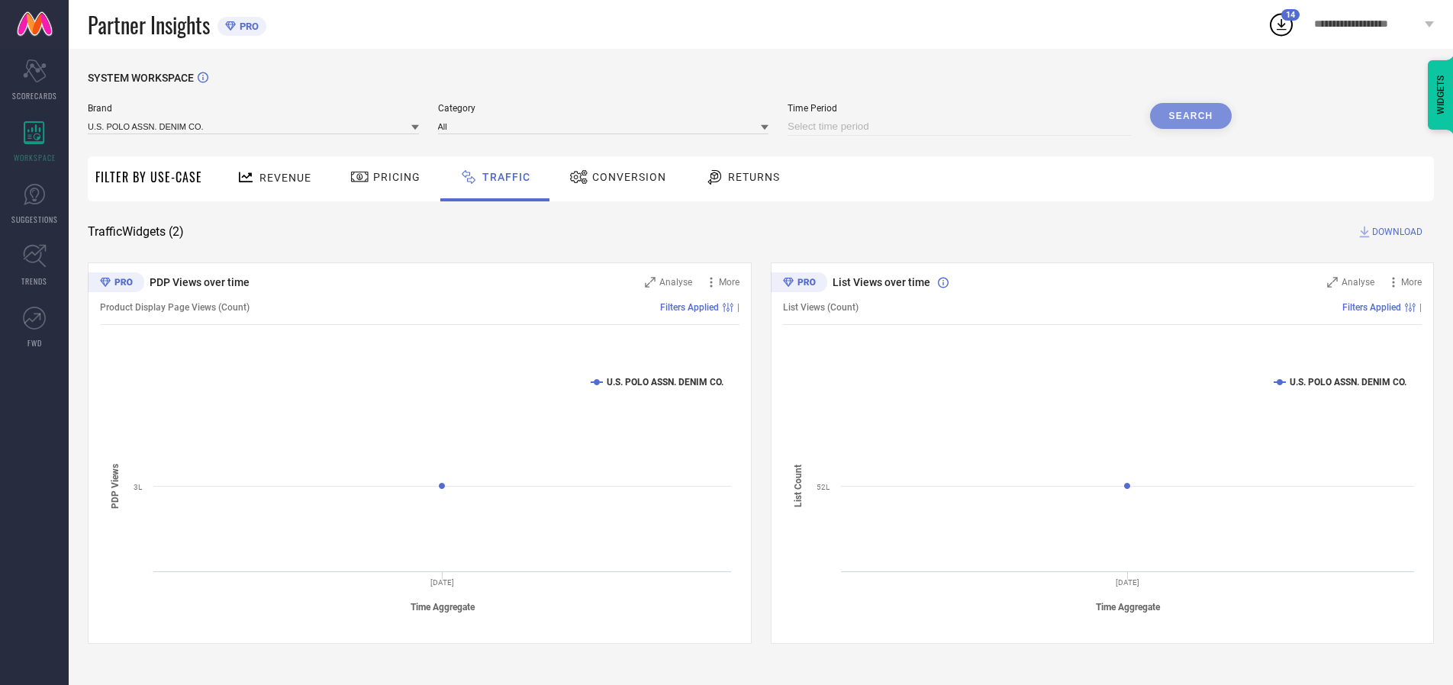
select select "10"
select select "2025"
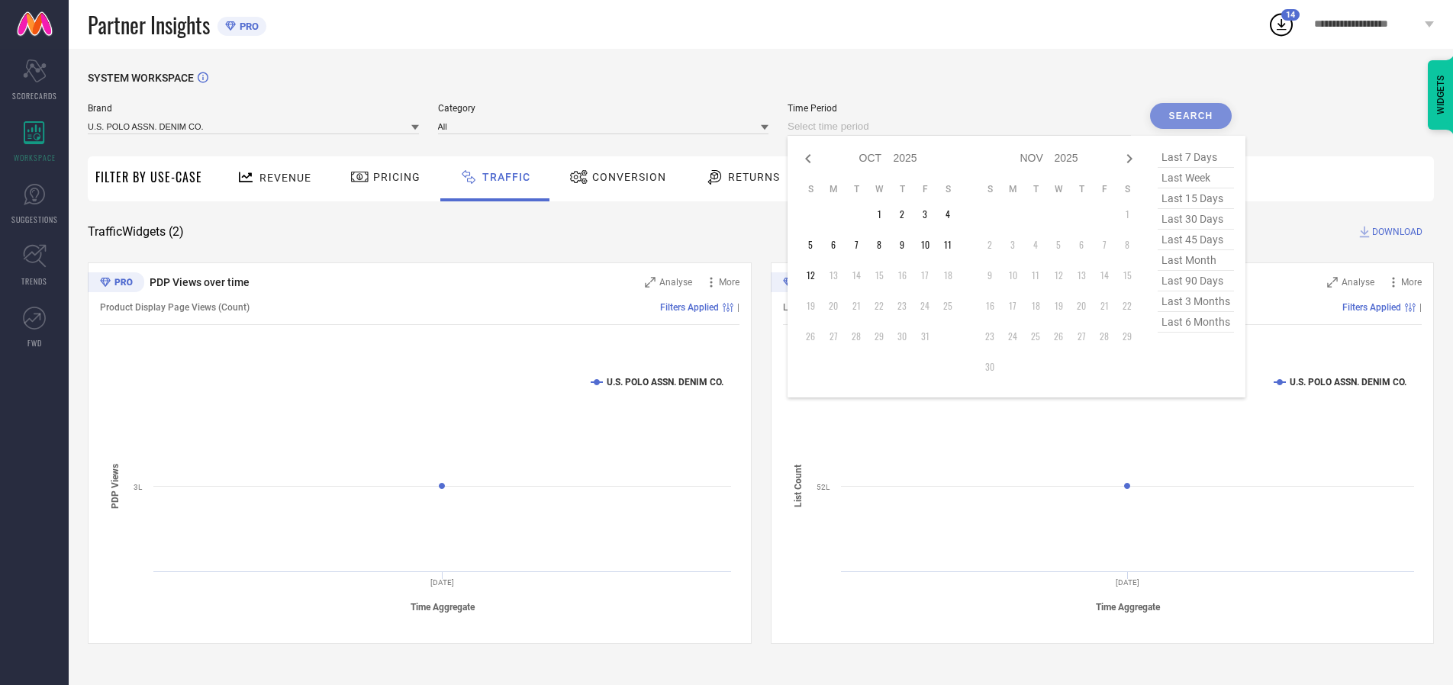
click at [953, 214] on td "4" at bounding box center [948, 214] width 23 height 23
type input "[DATE] to [DATE]"
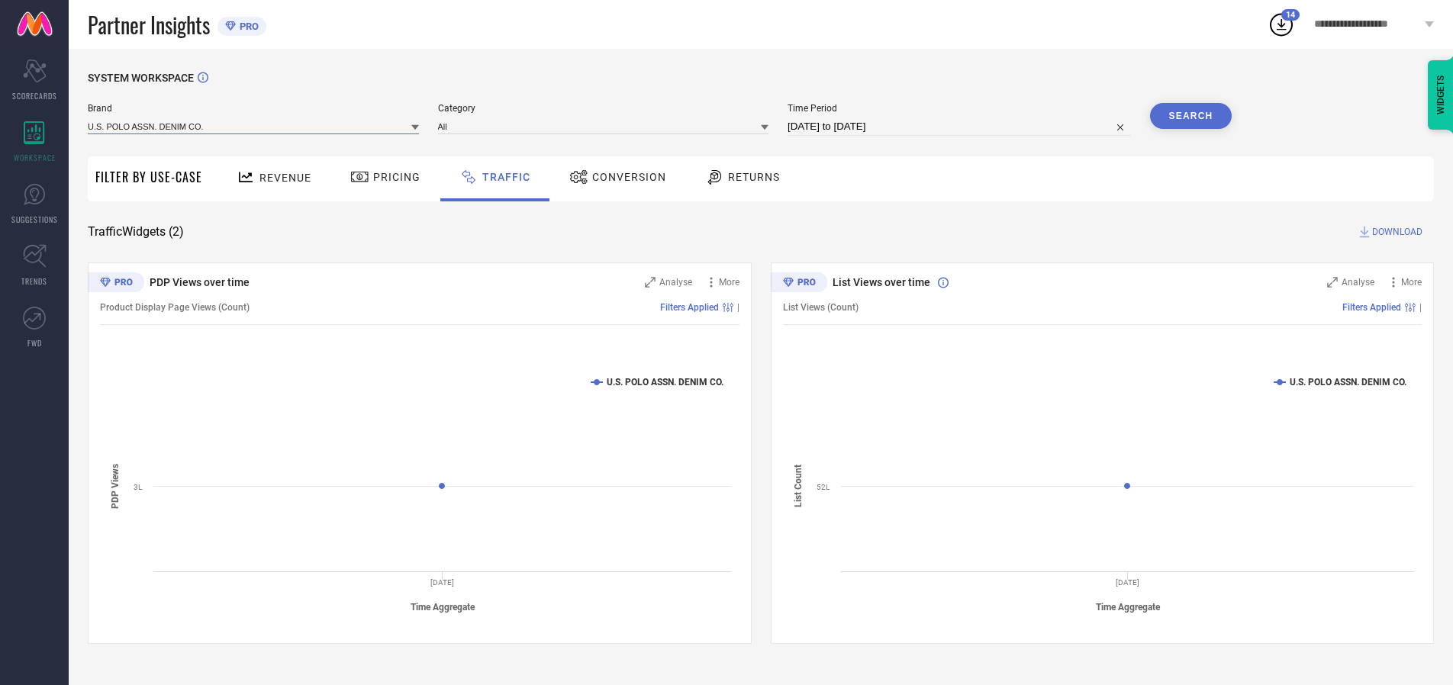
click at [254, 126] on input at bounding box center [253, 126] width 331 height 16
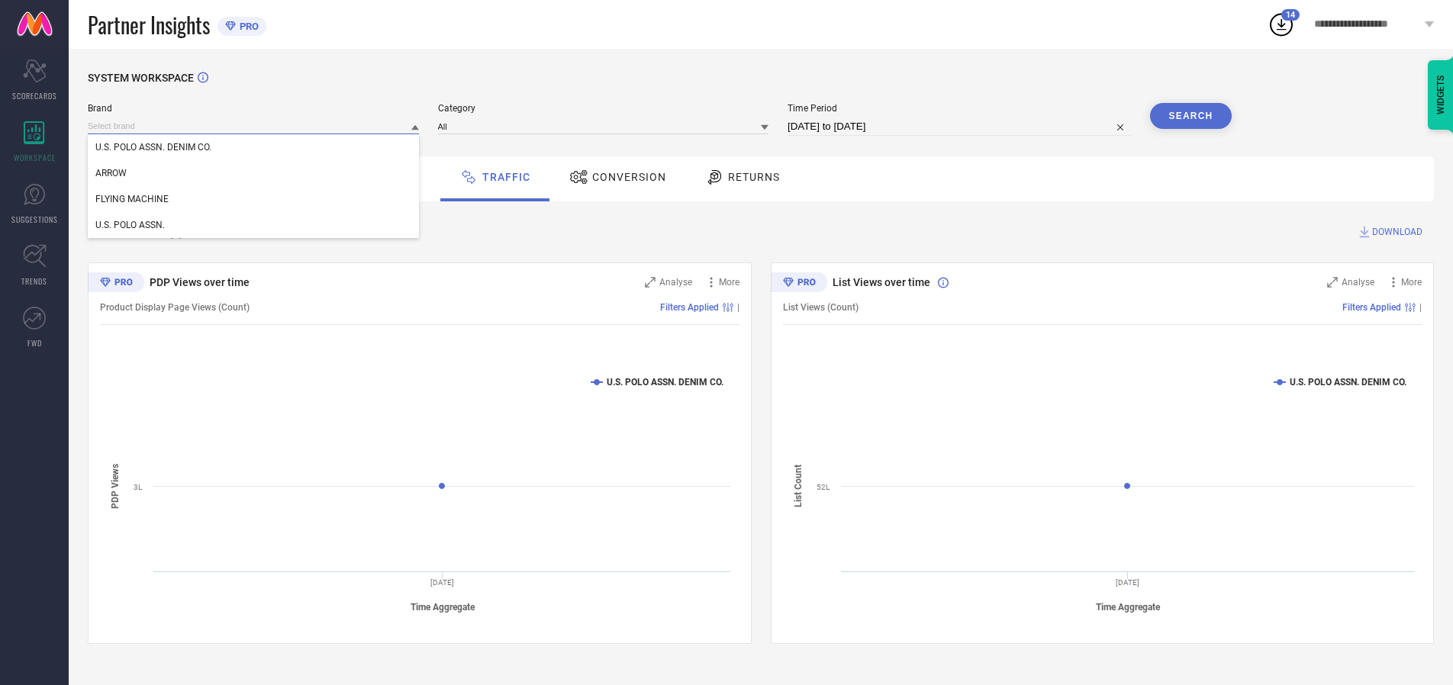
click at [254, 126] on input at bounding box center [253, 126] width 331 height 16
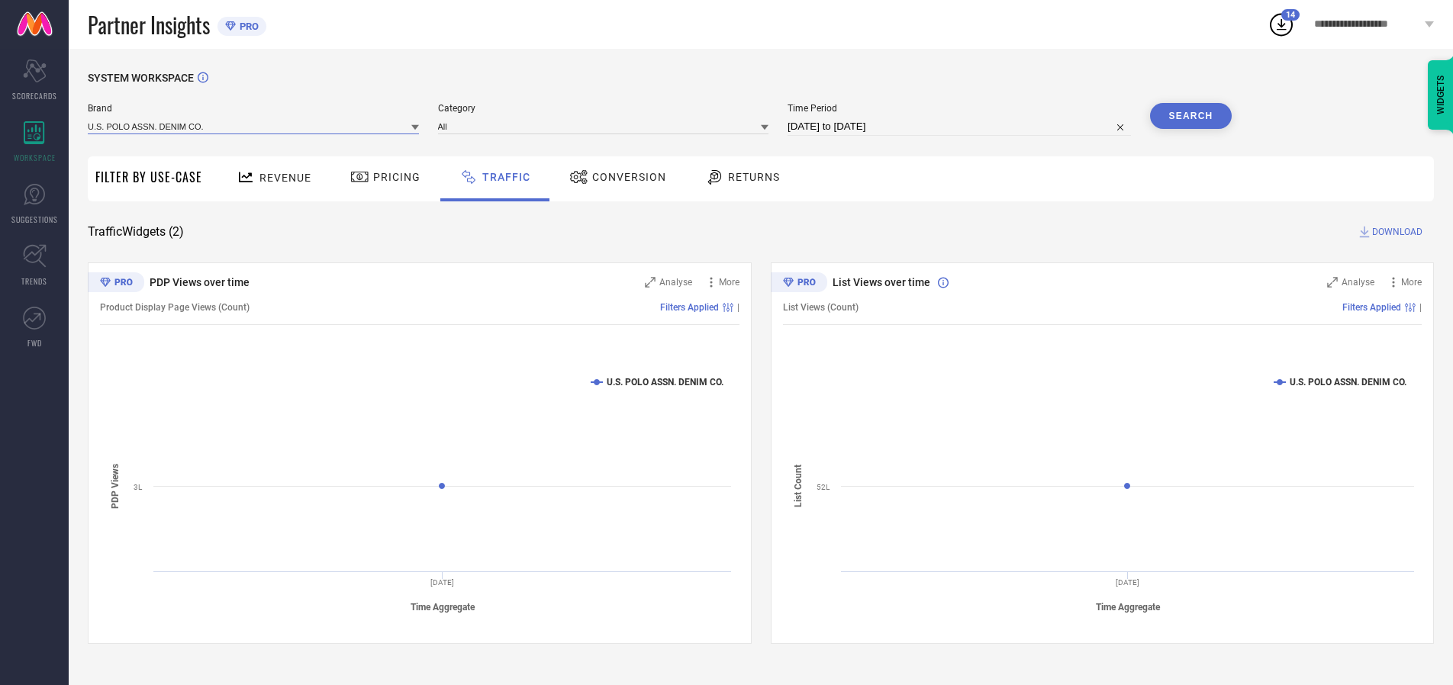
click at [254, 126] on input at bounding box center [253, 126] width 331 height 16
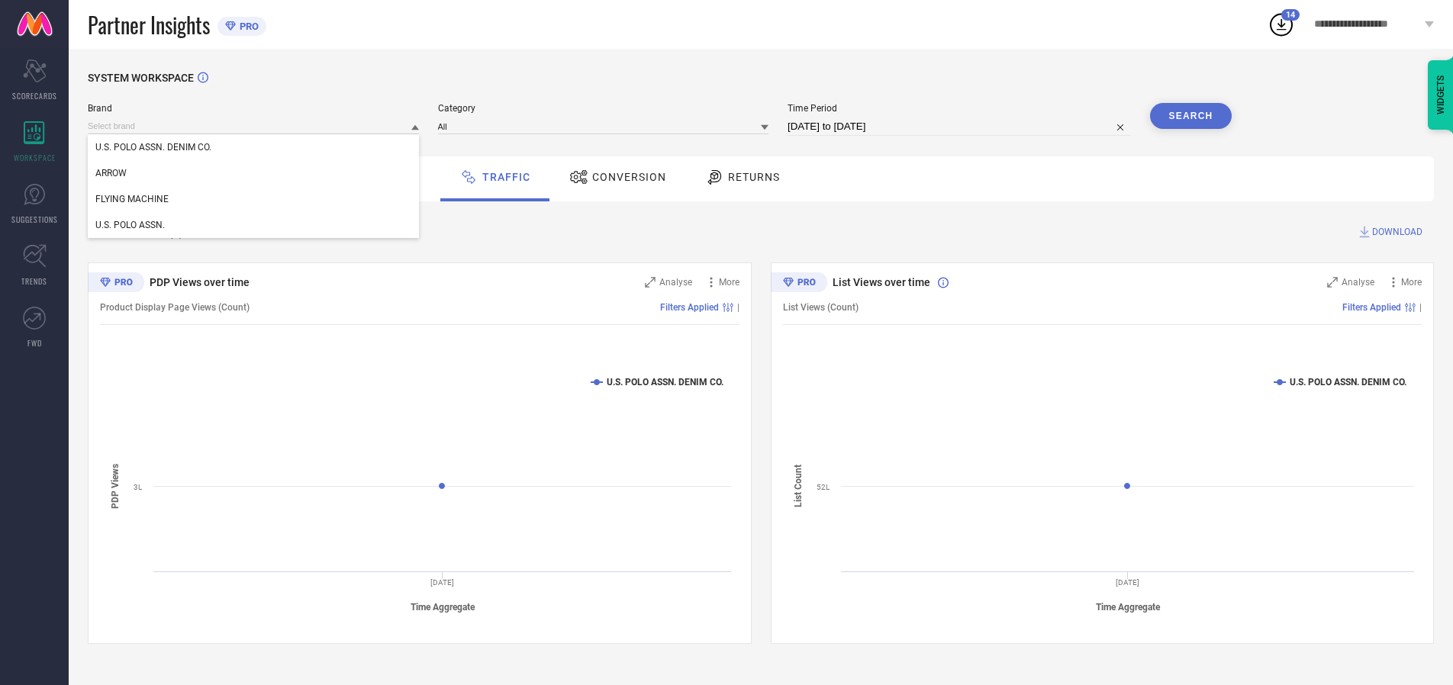
click at [254, 147] on div "U.S. POLO ASSN. DENIM CO." at bounding box center [253, 147] width 331 height 26
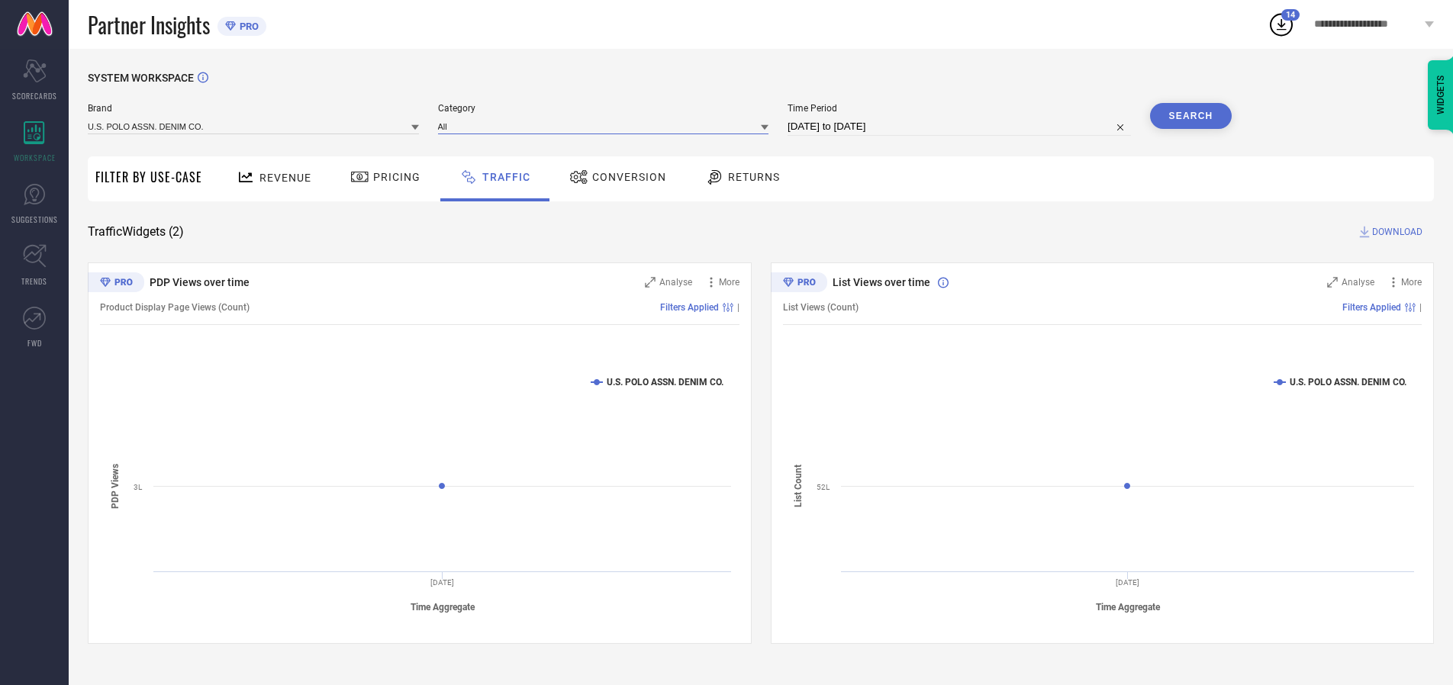
click at [607, 126] on input at bounding box center [603, 126] width 331 height 16
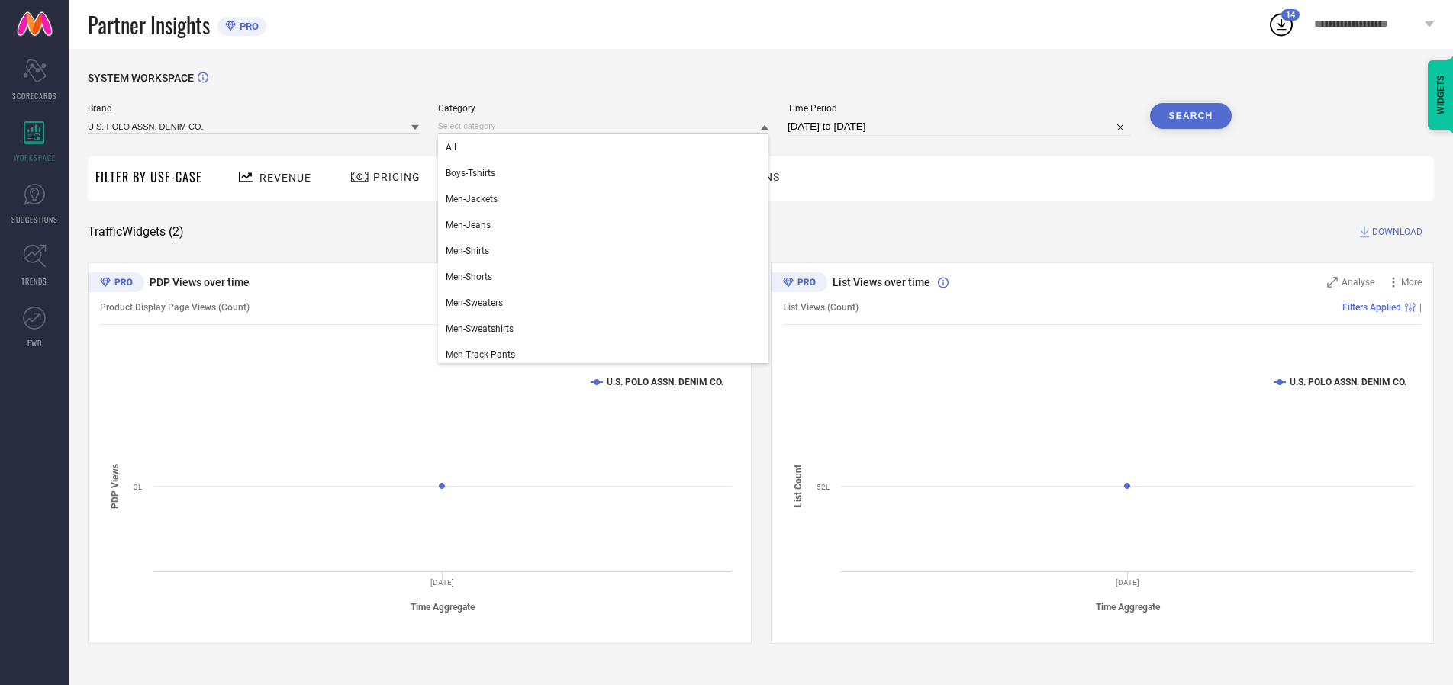
click at [607, 147] on div "All" at bounding box center [603, 147] width 331 height 26
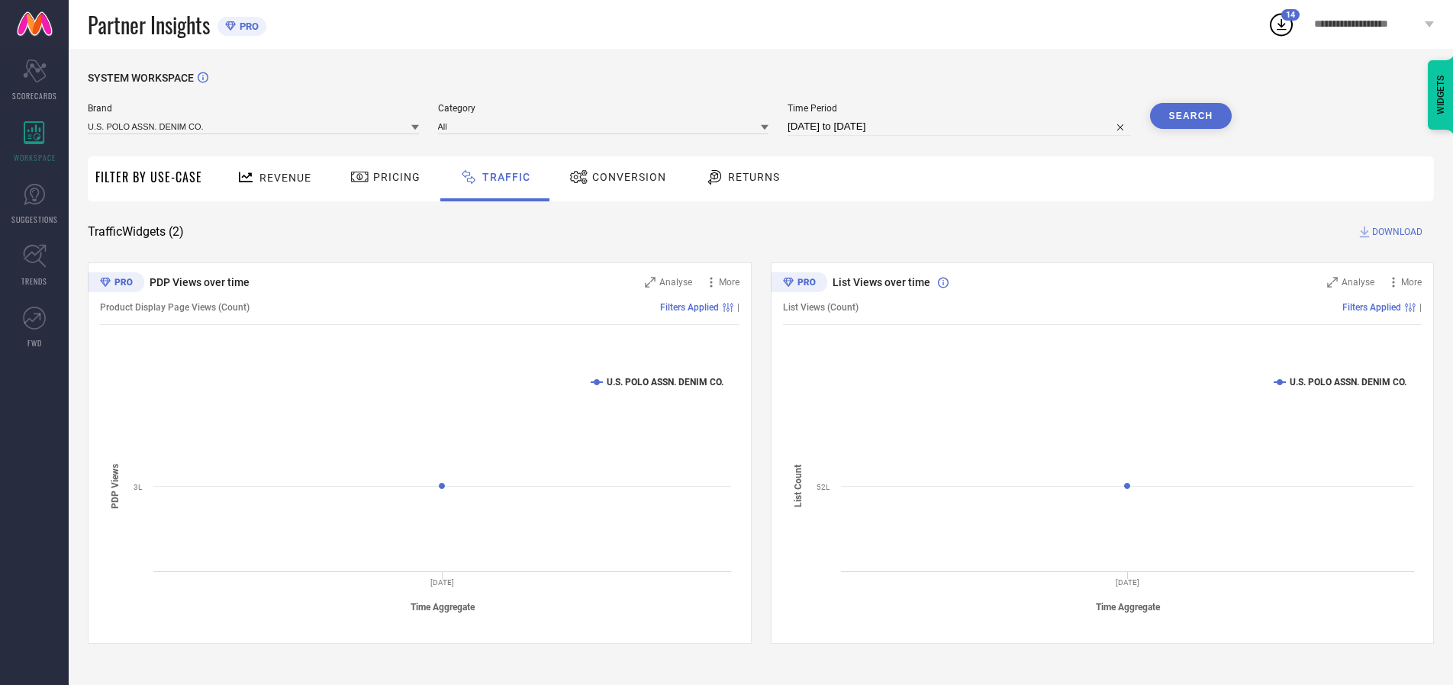
click at [1191, 116] on button "Search" at bounding box center [1191, 116] width 82 height 26
click at [1395, 232] on span "DOWNLOAD" at bounding box center [1397, 231] width 50 height 15
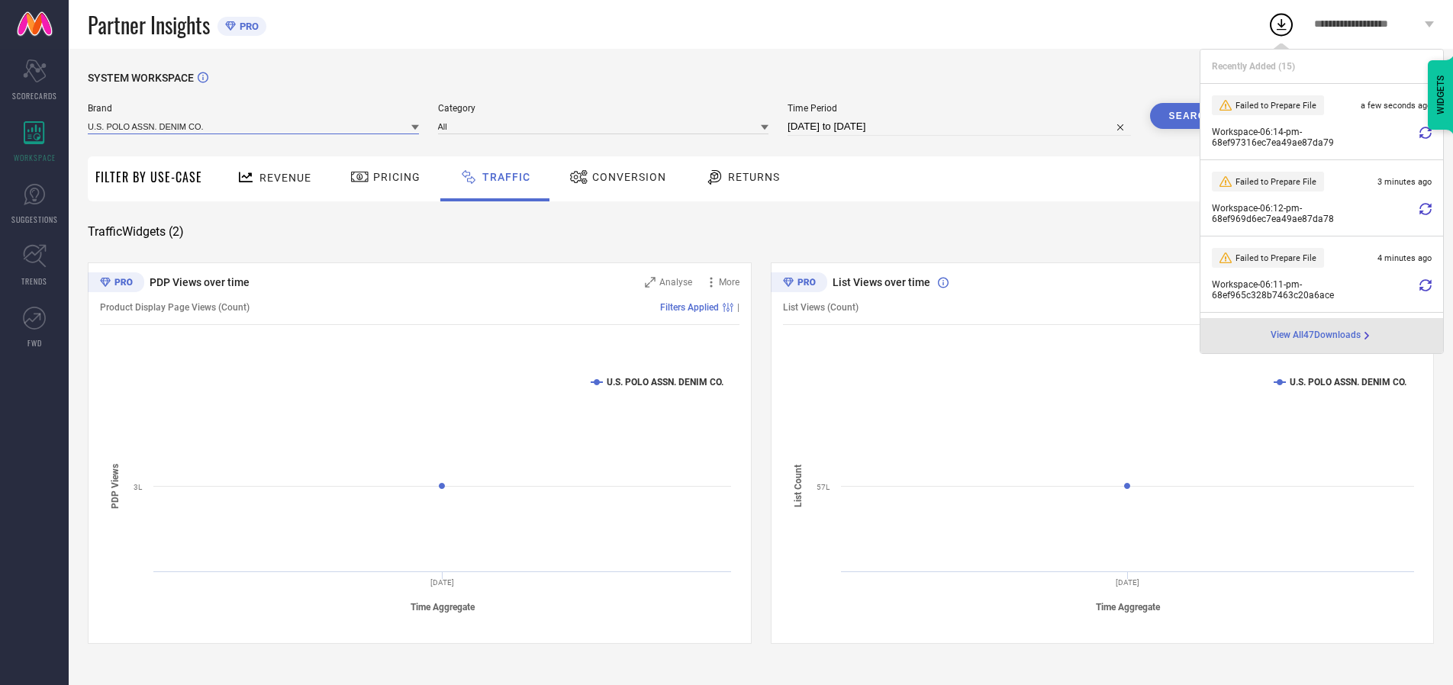
click at [254, 126] on input at bounding box center [253, 126] width 331 height 16
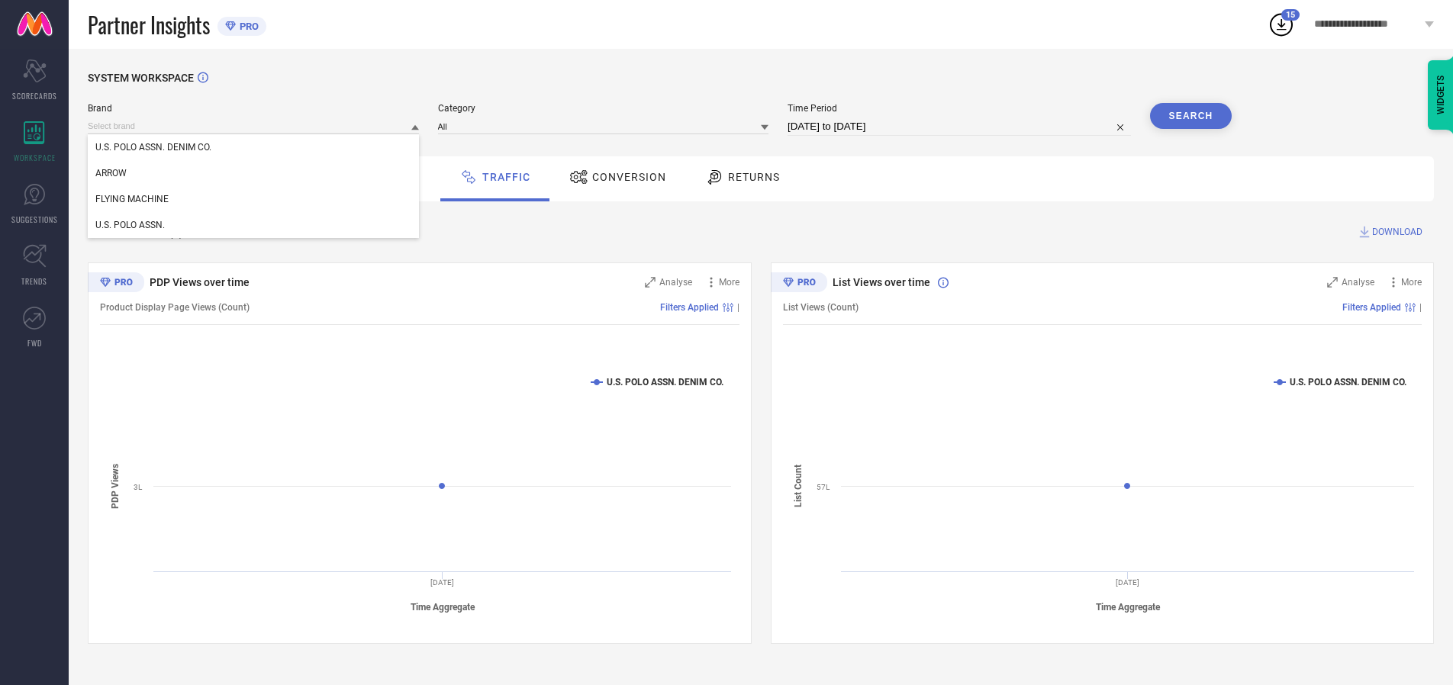
click at [254, 225] on div "U.S. POLO ASSN." at bounding box center [253, 225] width 331 height 26
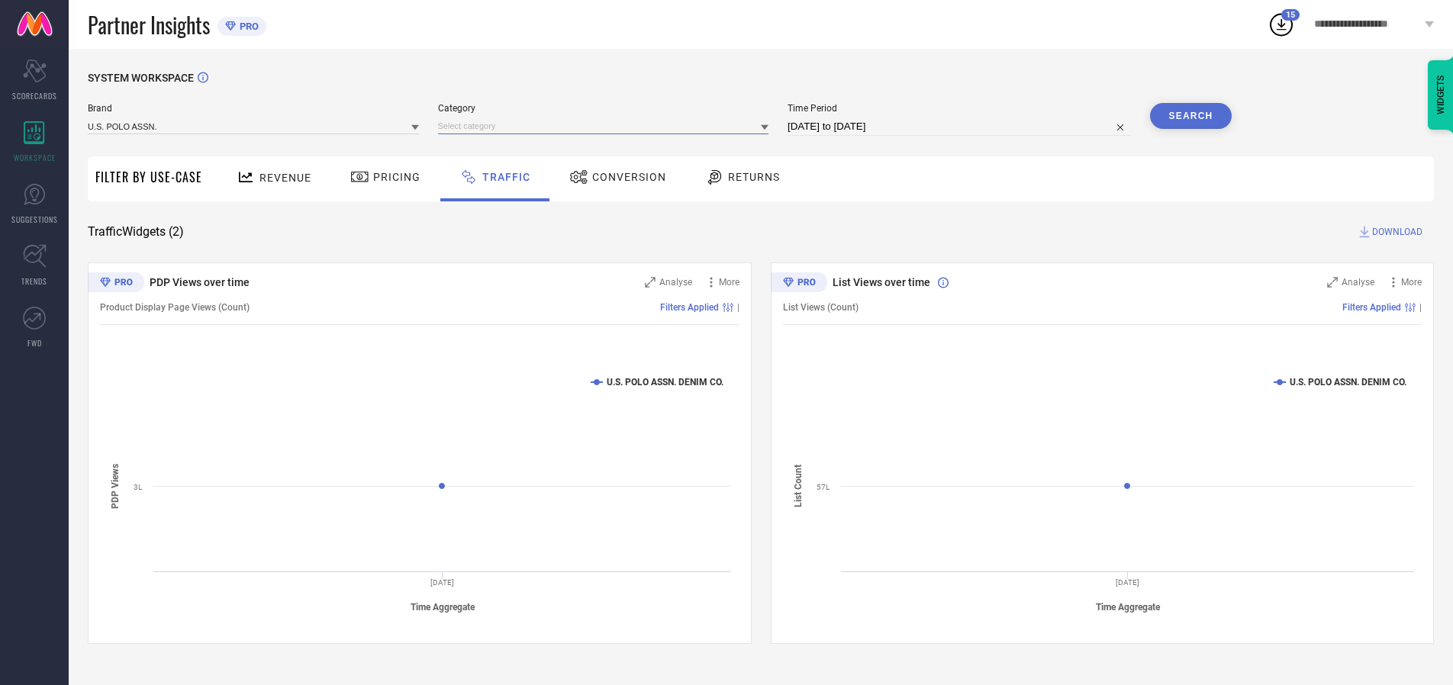
click at [607, 126] on input at bounding box center [603, 126] width 331 height 16
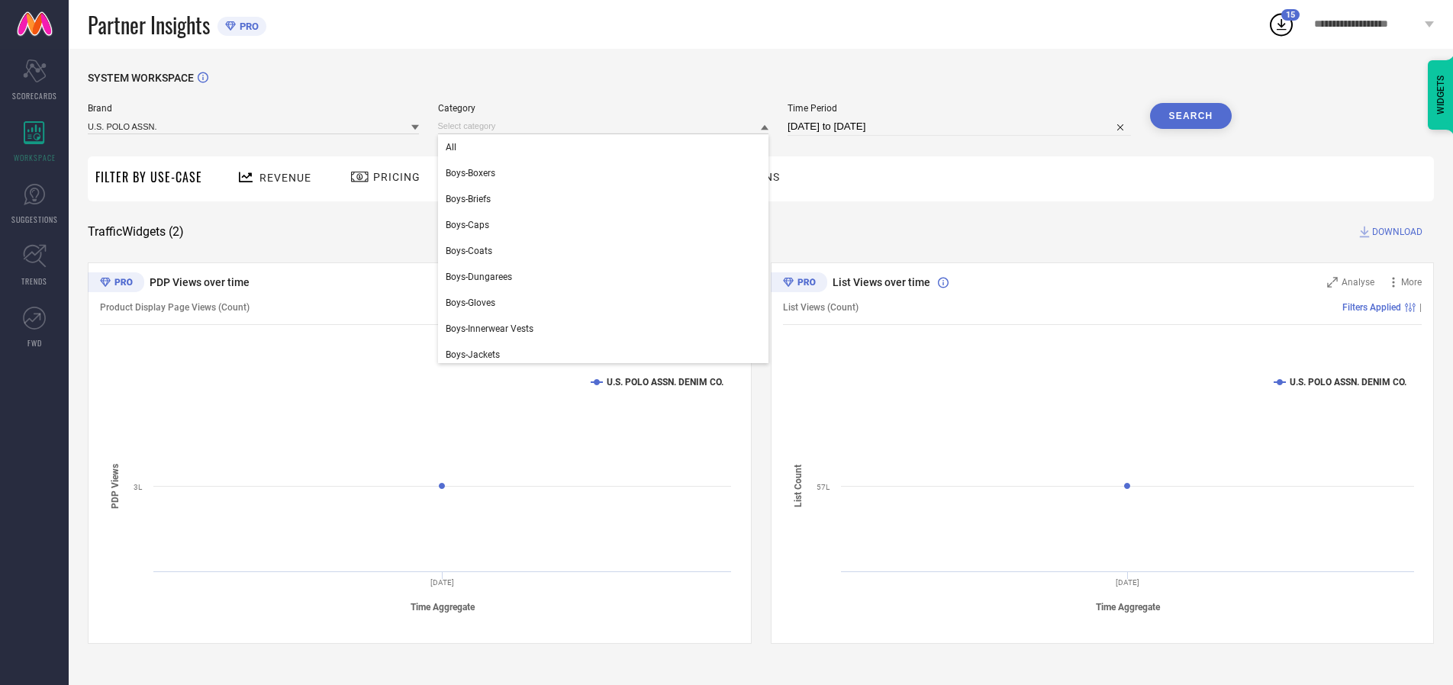
click at [607, 147] on div "All" at bounding box center [603, 147] width 331 height 26
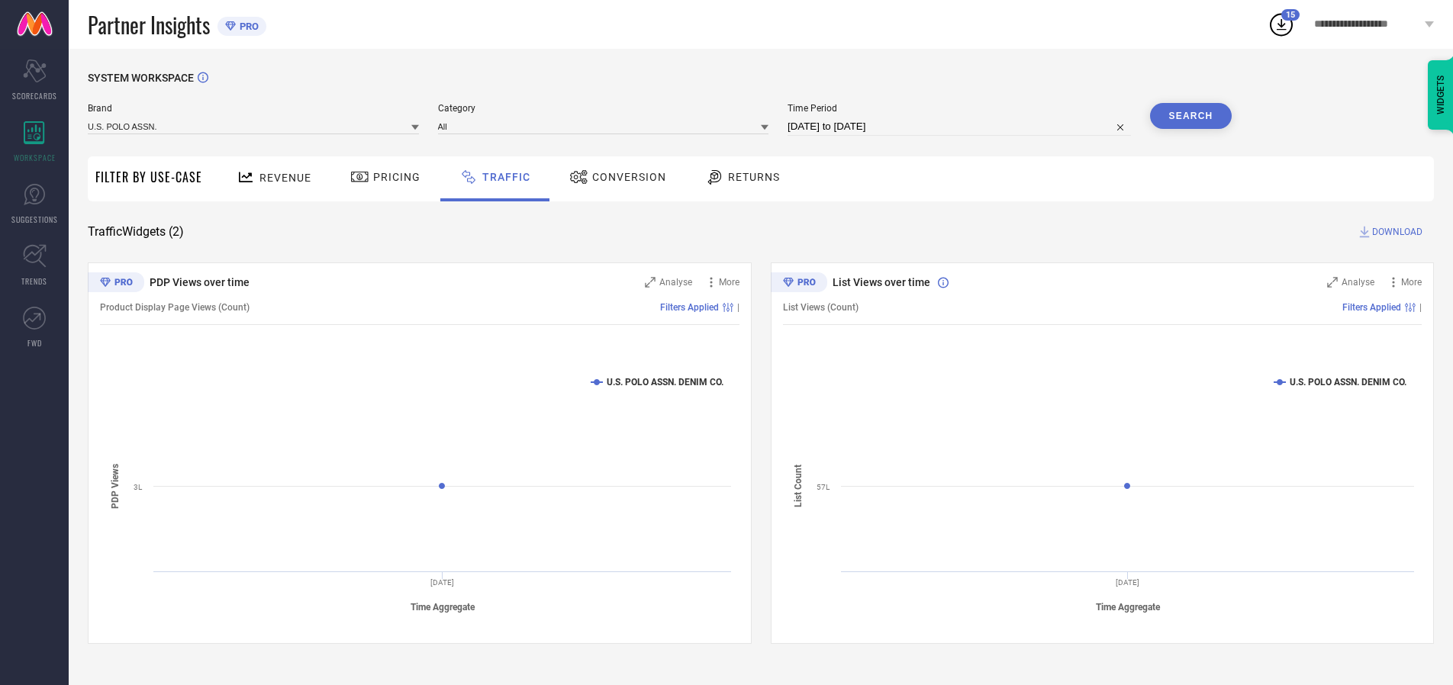
click at [1191, 116] on button "Search" at bounding box center [1191, 116] width 82 height 26
click at [1395, 232] on span "DOWNLOAD" at bounding box center [1397, 231] width 50 height 15
click at [962, 127] on input at bounding box center [959, 127] width 343 height 18
select select "9"
select select "2025"
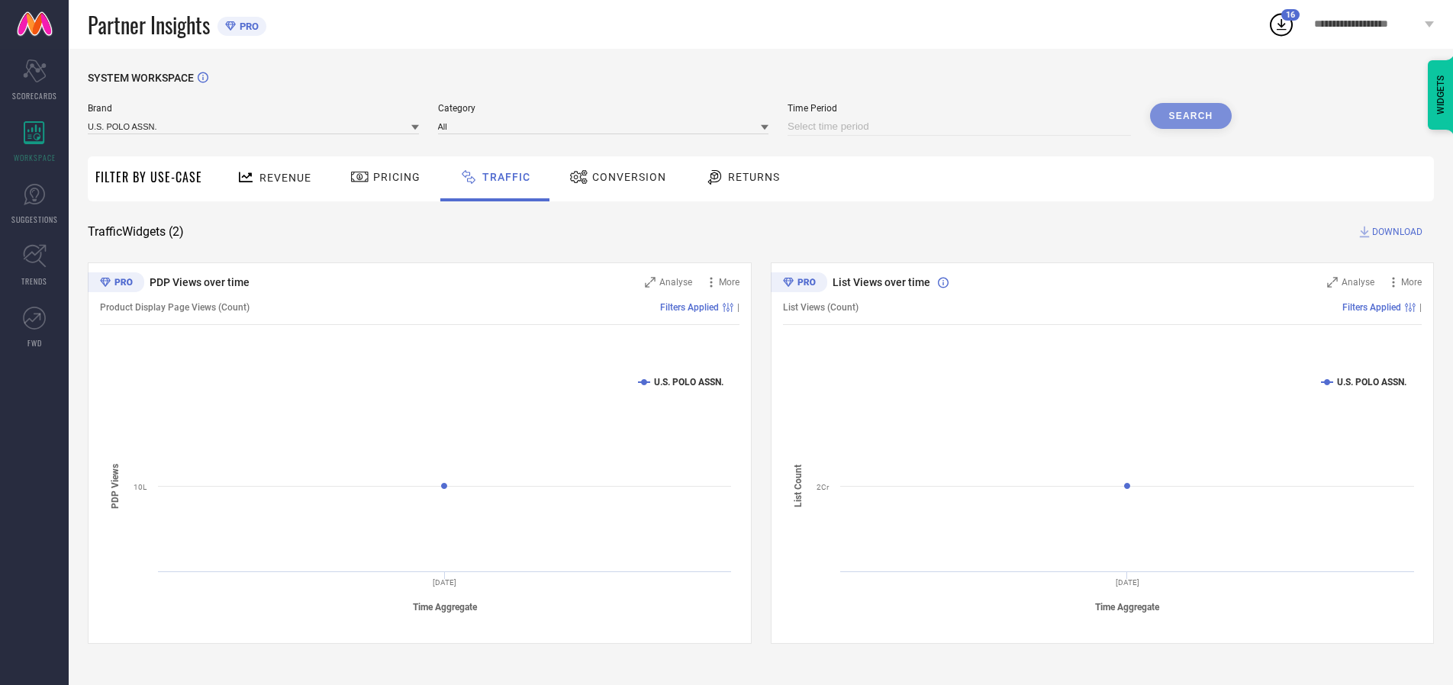
select select "10"
select select "2025"
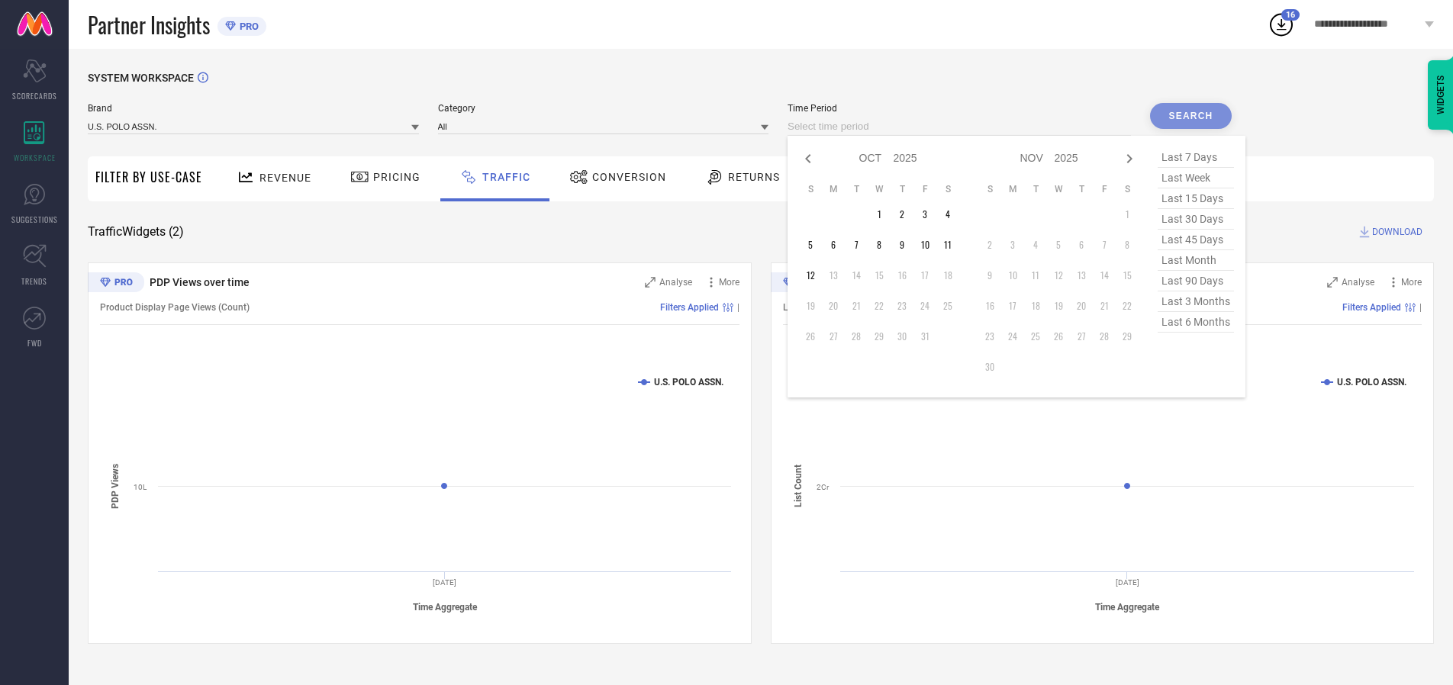
click at [815, 245] on td "5" at bounding box center [810, 245] width 23 height 23
type input "[DATE] to [DATE]"
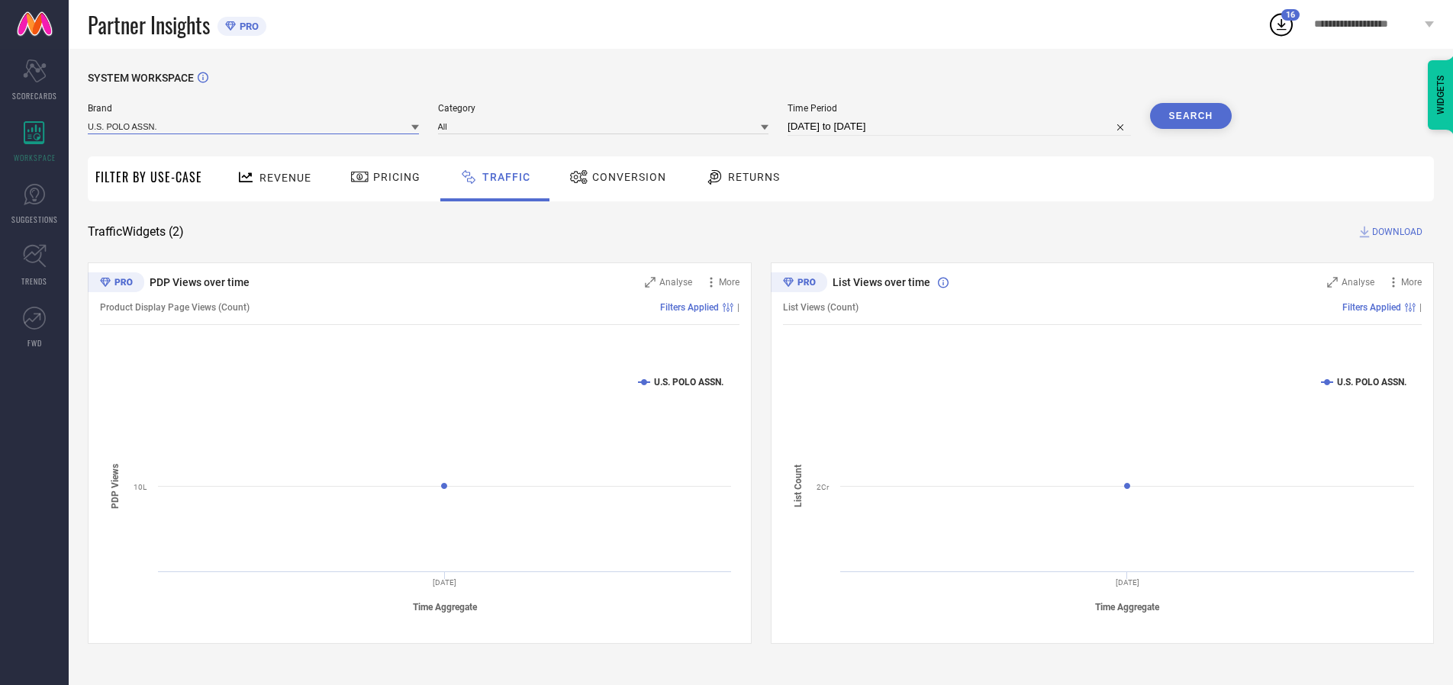
click at [254, 126] on input at bounding box center [253, 126] width 331 height 16
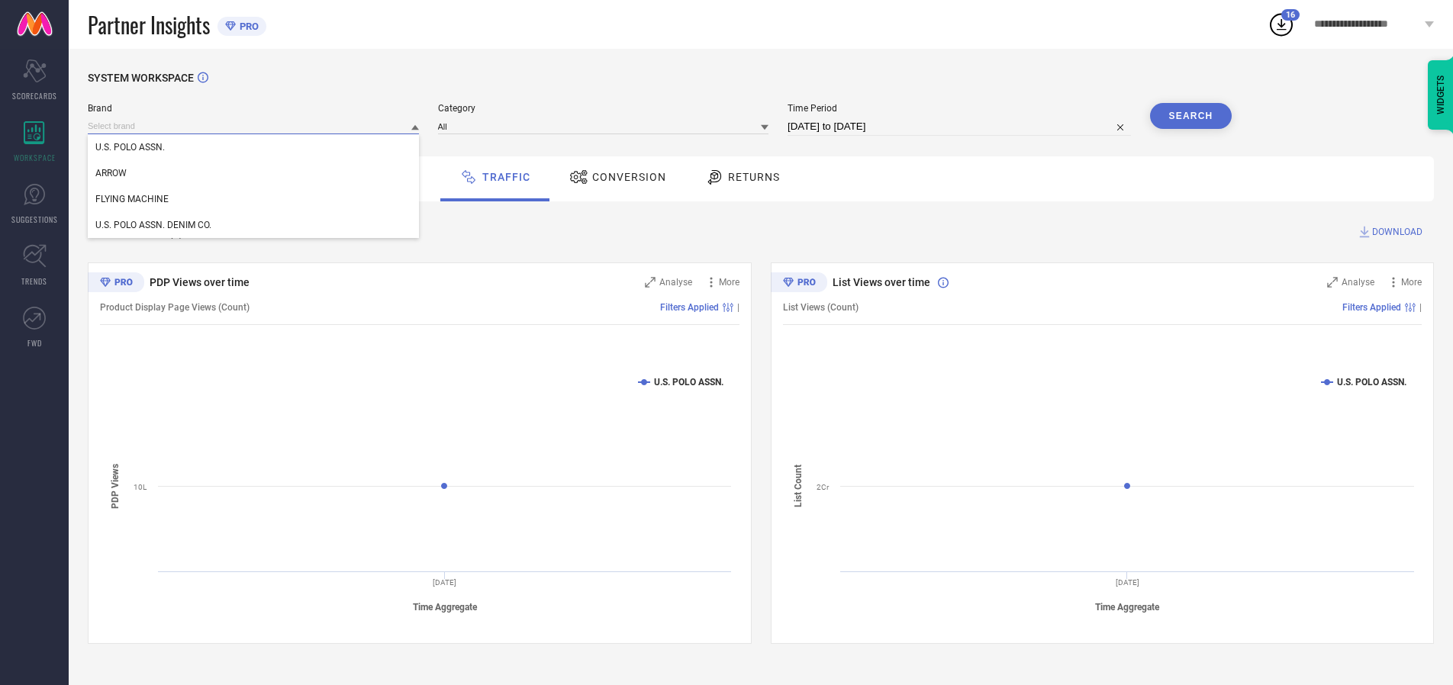
click at [254, 126] on input at bounding box center [253, 126] width 331 height 16
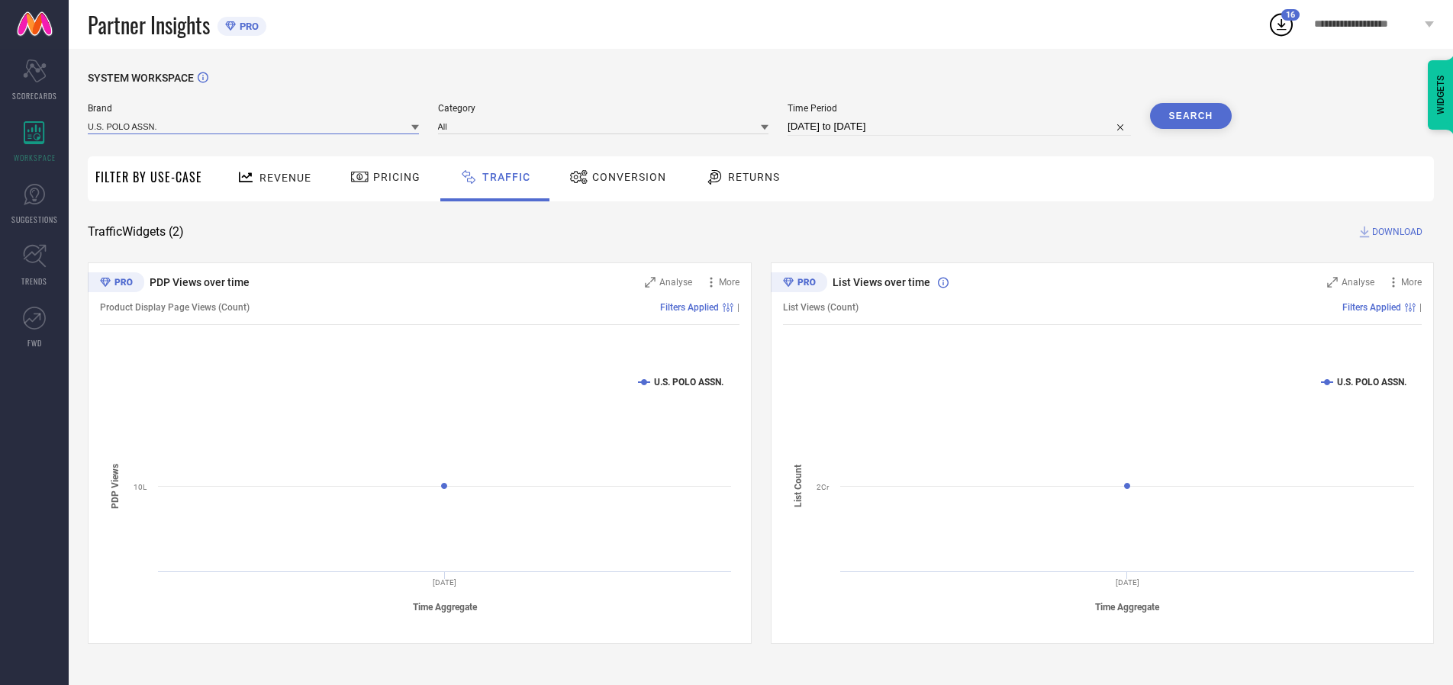
click at [254, 126] on input at bounding box center [253, 126] width 331 height 16
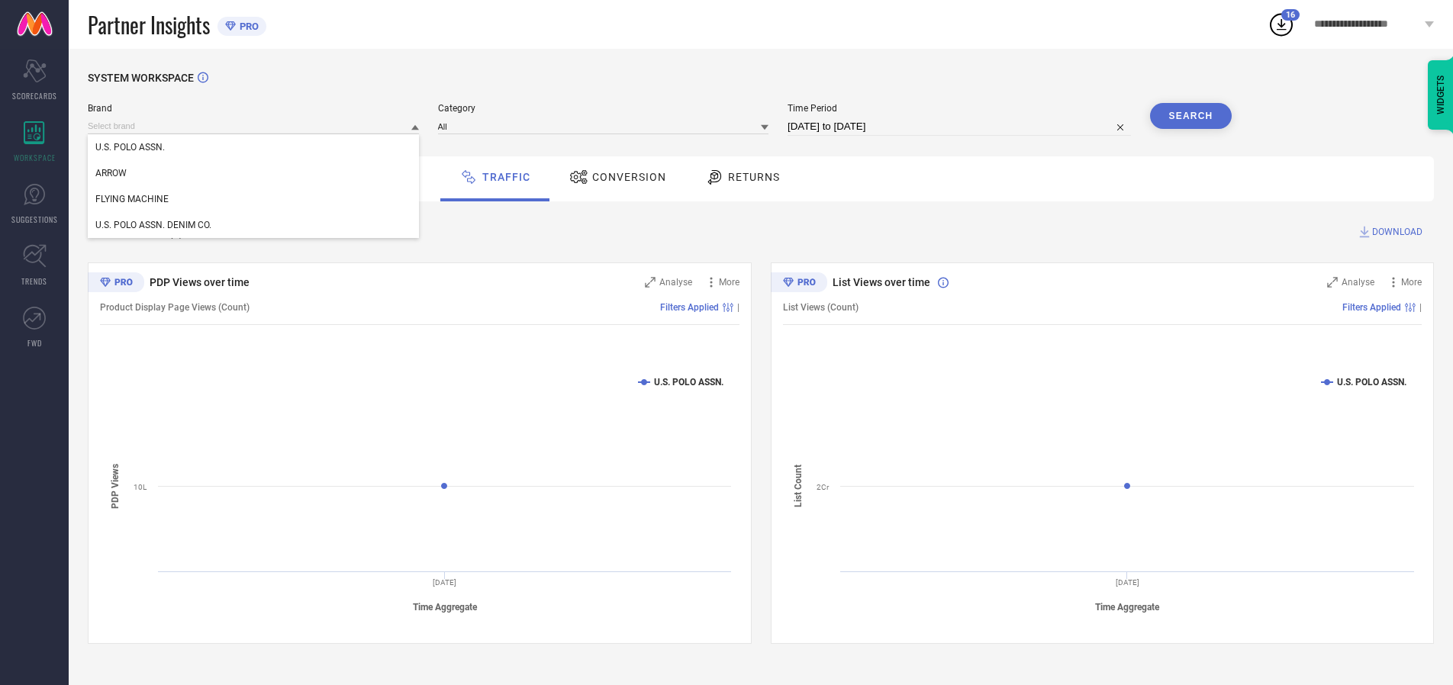
click at [254, 147] on div "U.S. POLO ASSN." at bounding box center [253, 147] width 331 height 26
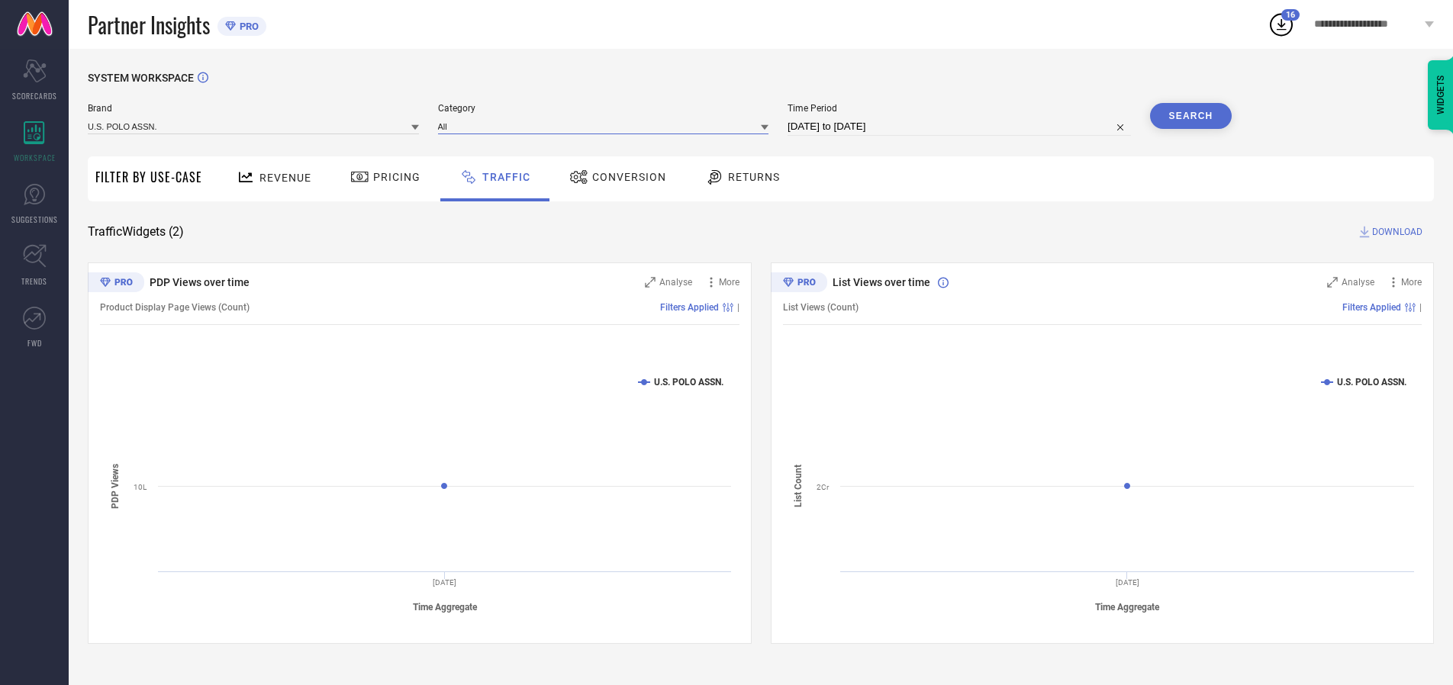
click at [607, 126] on input at bounding box center [603, 126] width 331 height 16
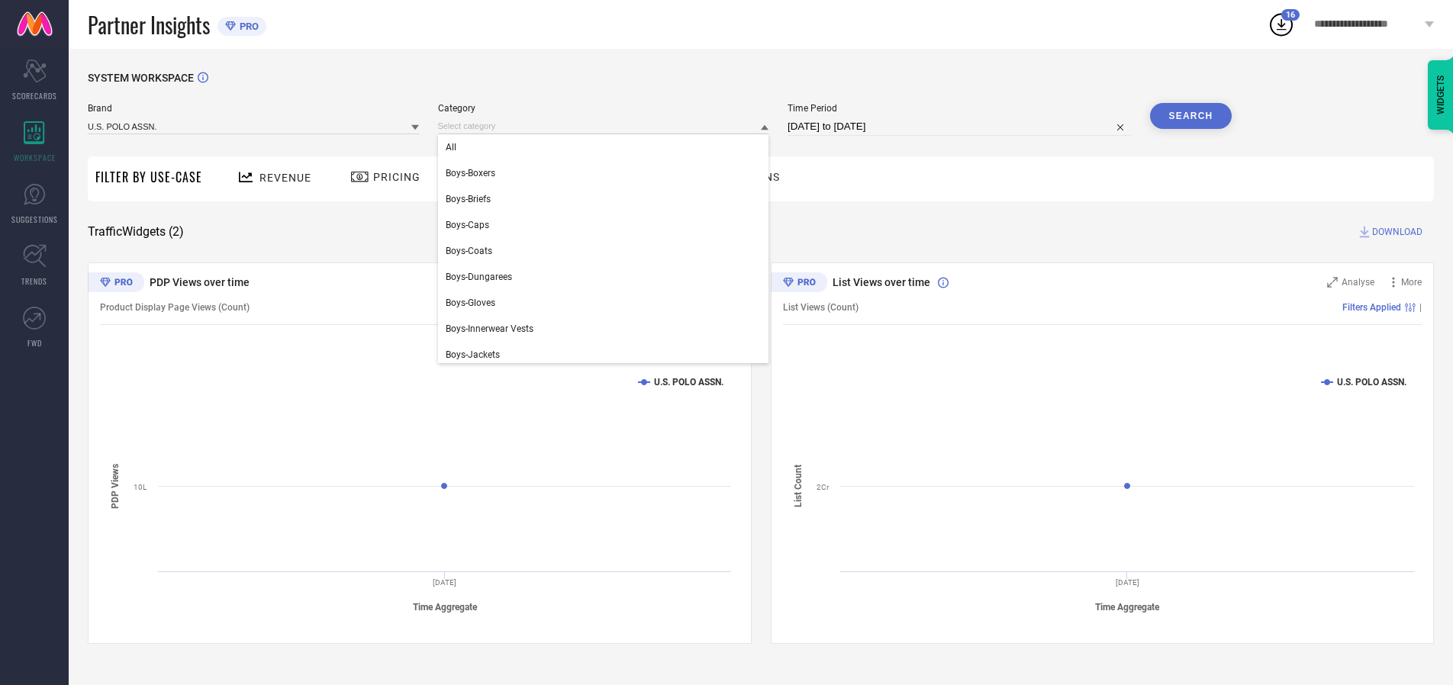
click at [607, 147] on div "All" at bounding box center [603, 147] width 331 height 26
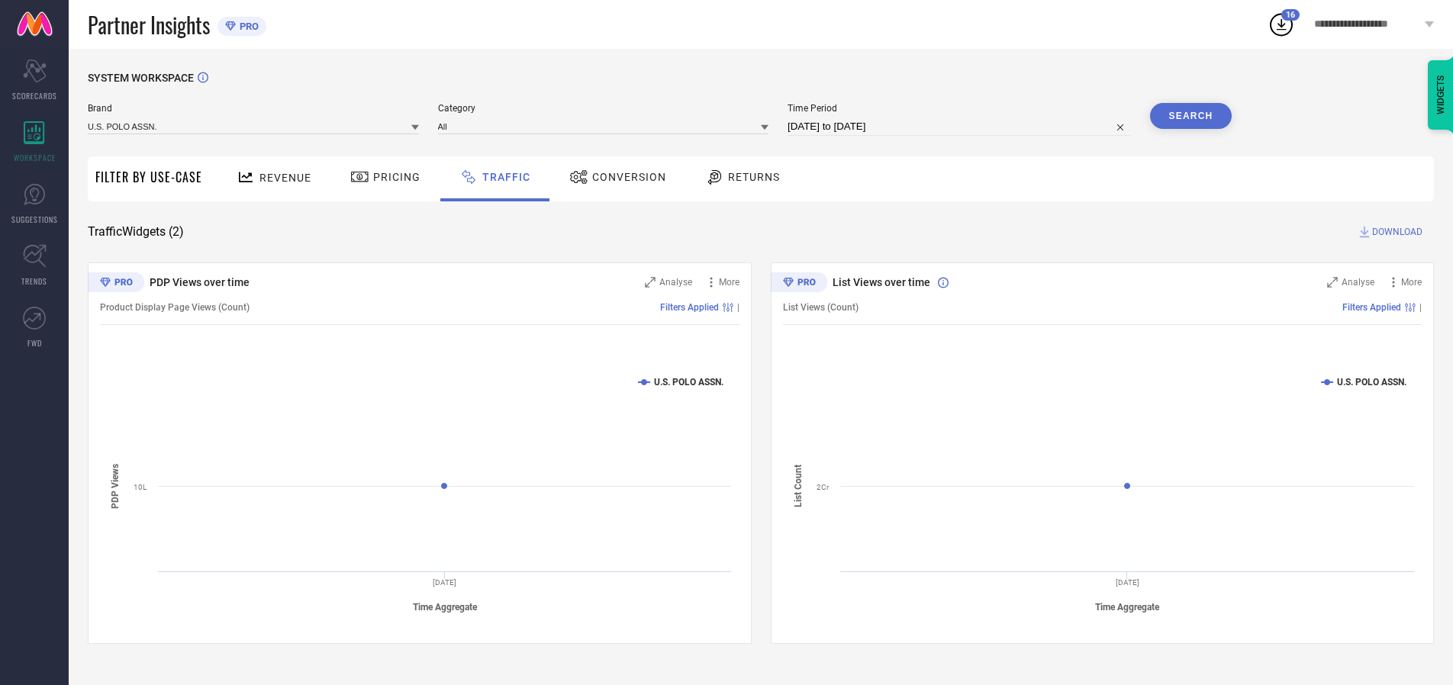
click at [1191, 116] on button "Search" at bounding box center [1191, 116] width 82 height 26
click at [1395, 232] on span "DOWNLOAD" at bounding box center [1397, 231] width 50 height 15
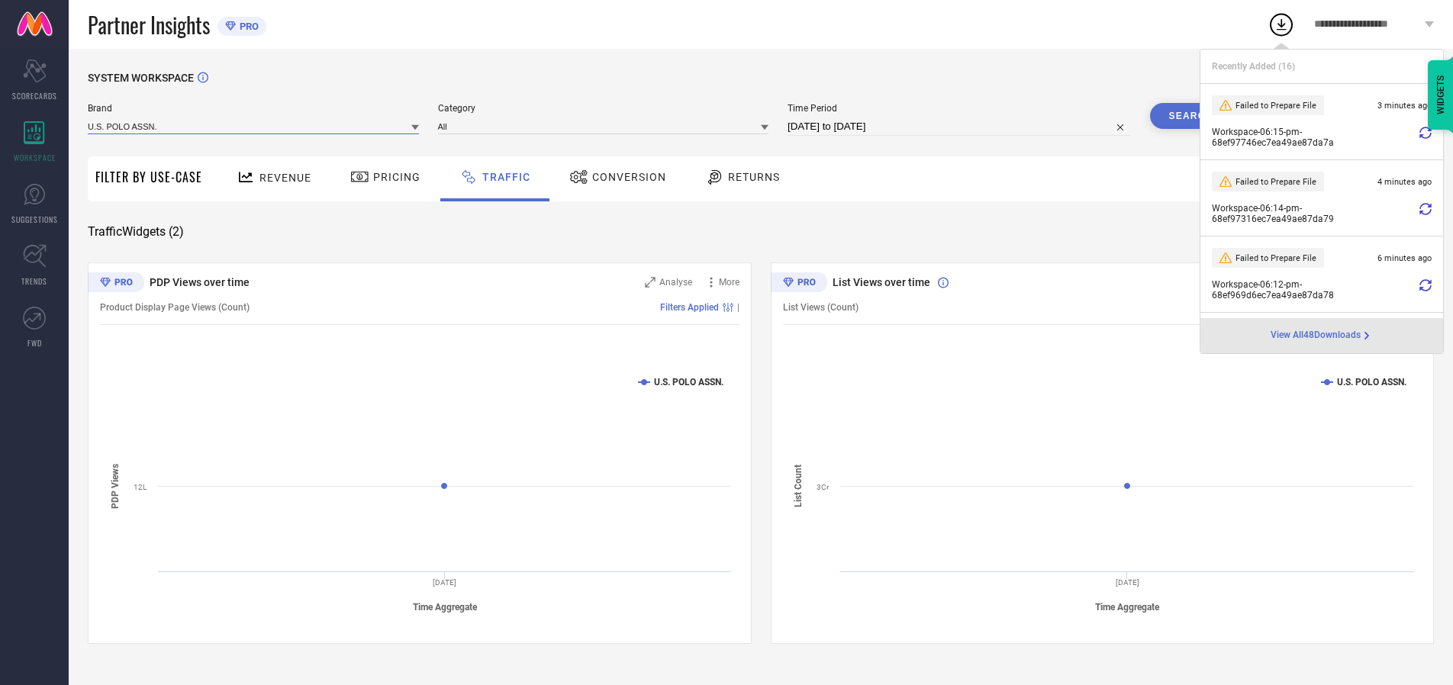
click at [254, 126] on input at bounding box center [253, 126] width 331 height 16
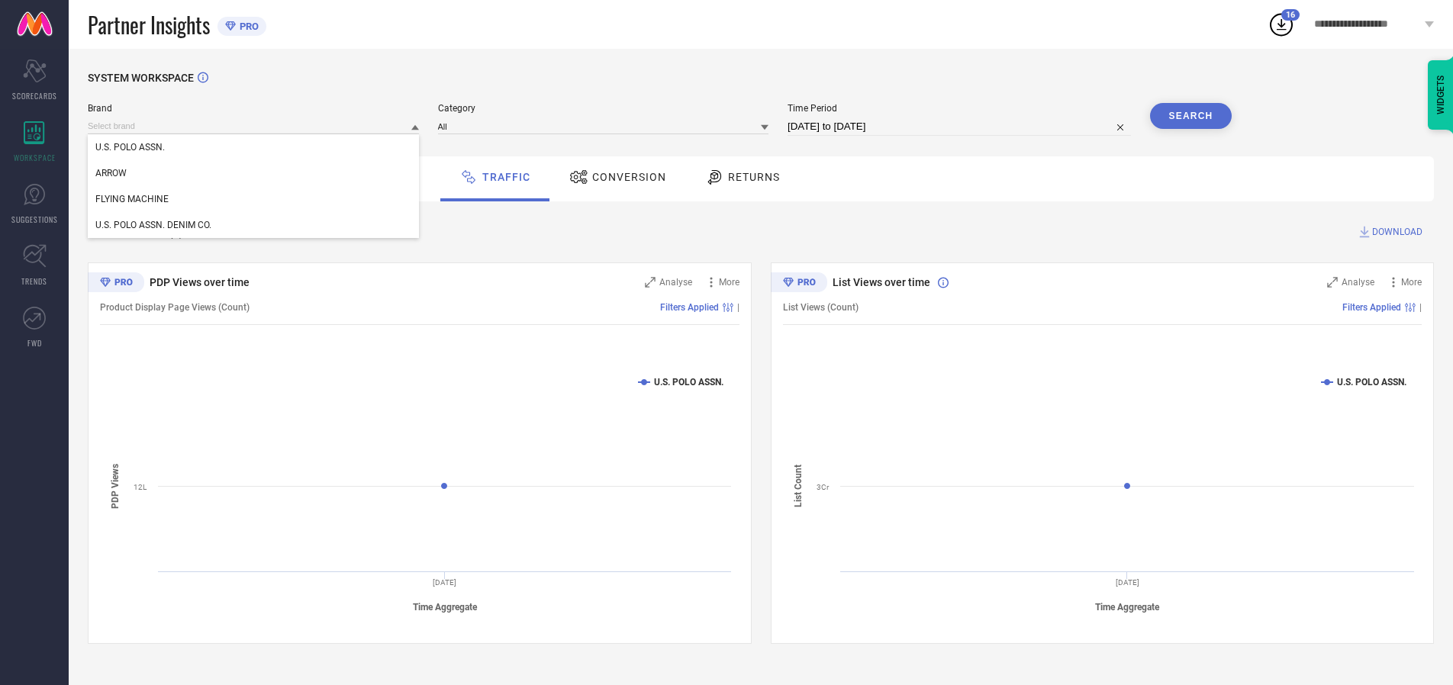
click at [254, 225] on div "U.S. POLO ASSN. DENIM CO." at bounding box center [253, 225] width 331 height 26
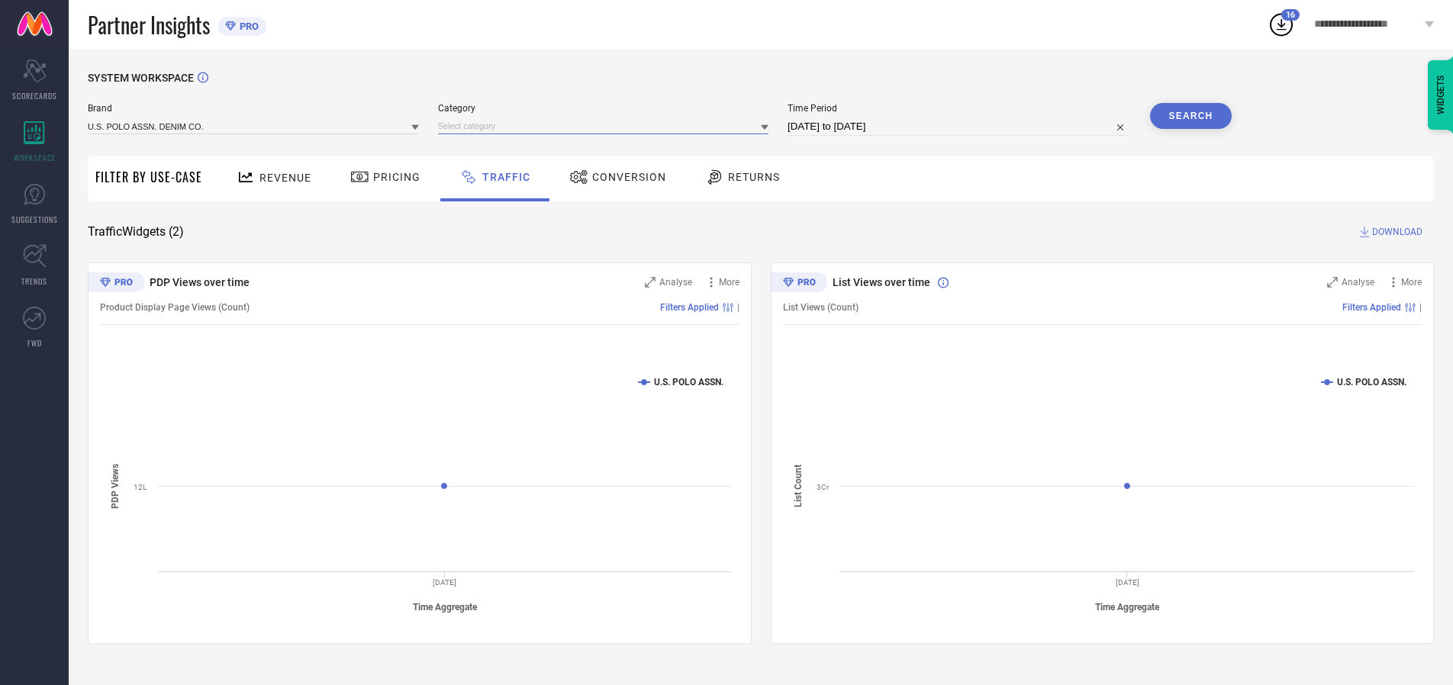
click at [607, 126] on input at bounding box center [603, 126] width 331 height 16
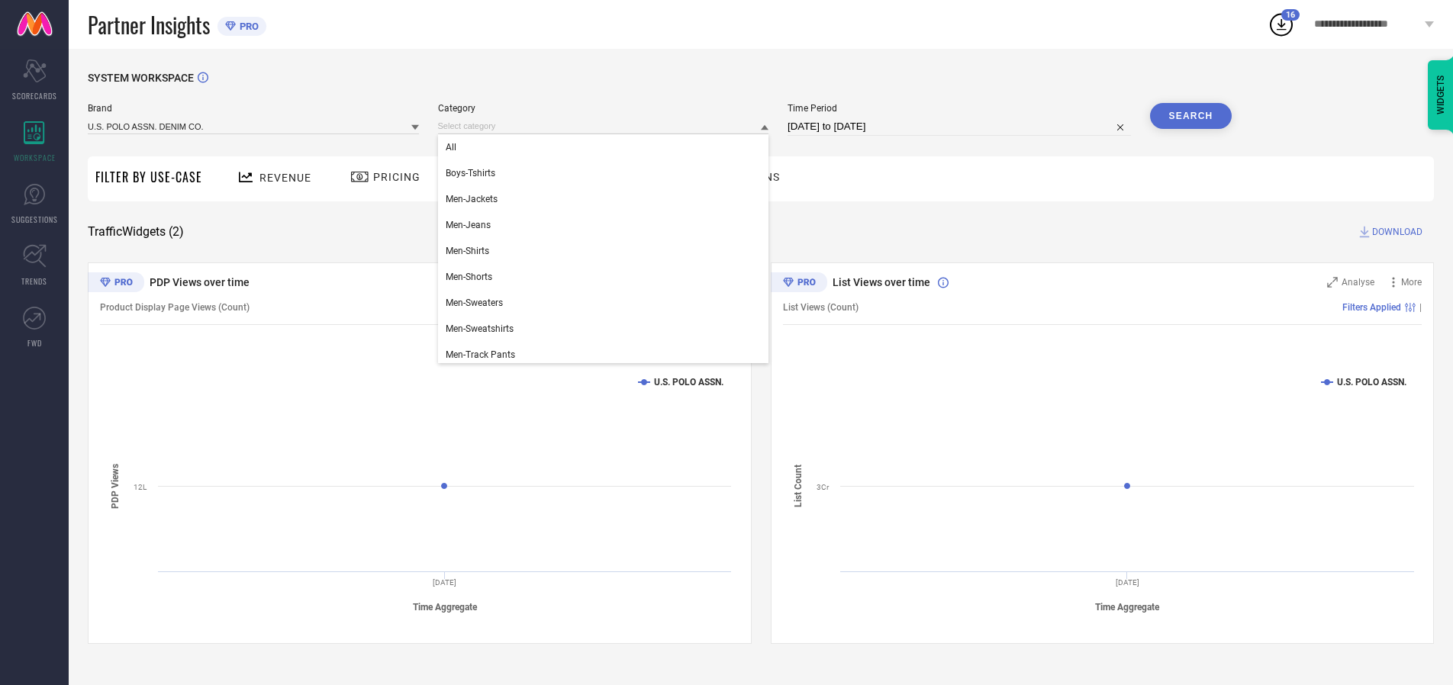
click at [607, 147] on div "All" at bounding box center [603, 147] width 331 height 26
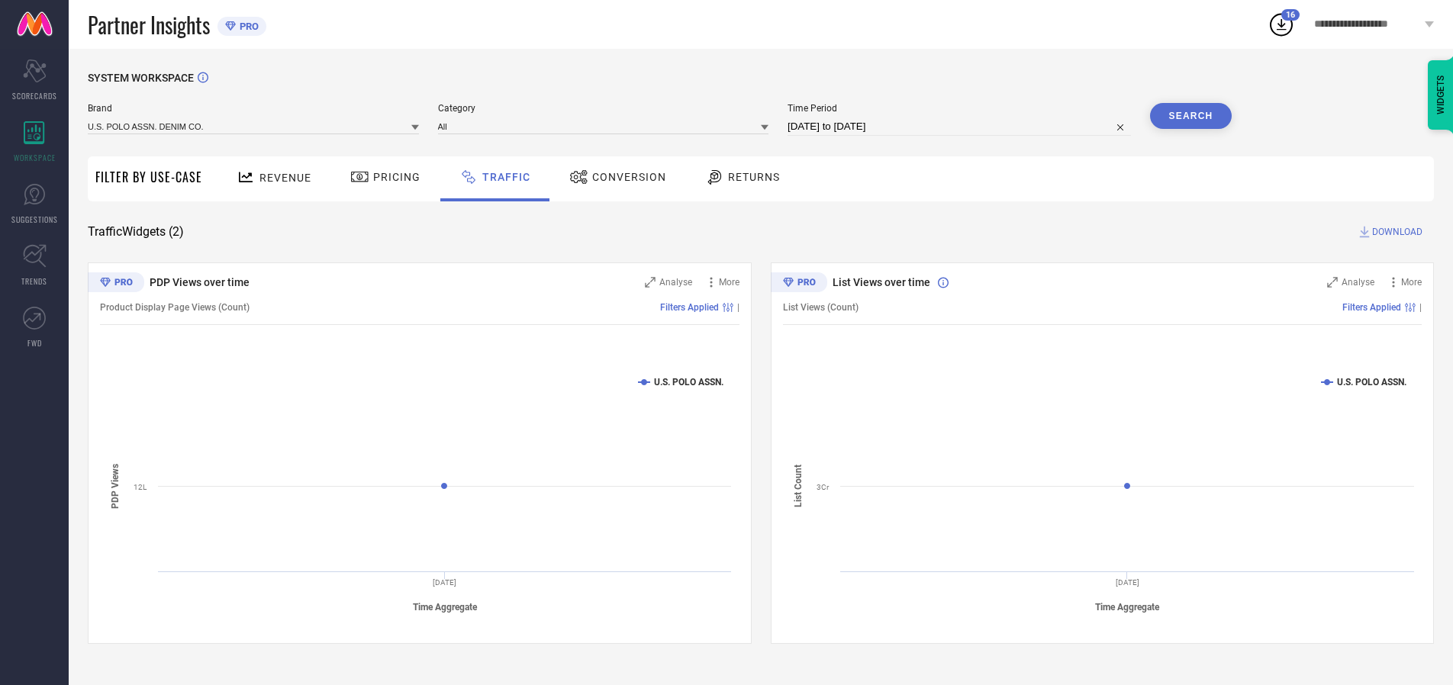
click at [1191, 116] on button "Search" at bounding box center [1191, 116] width 82 height 26
click at [1395, 232] on span "DOWNLOAD" at bounding box center [1397, 231] width 50 height 15
click at [962, 127] on input at bounding box center [959, 127] width 343 height 18
select select "9"
select select "2025"
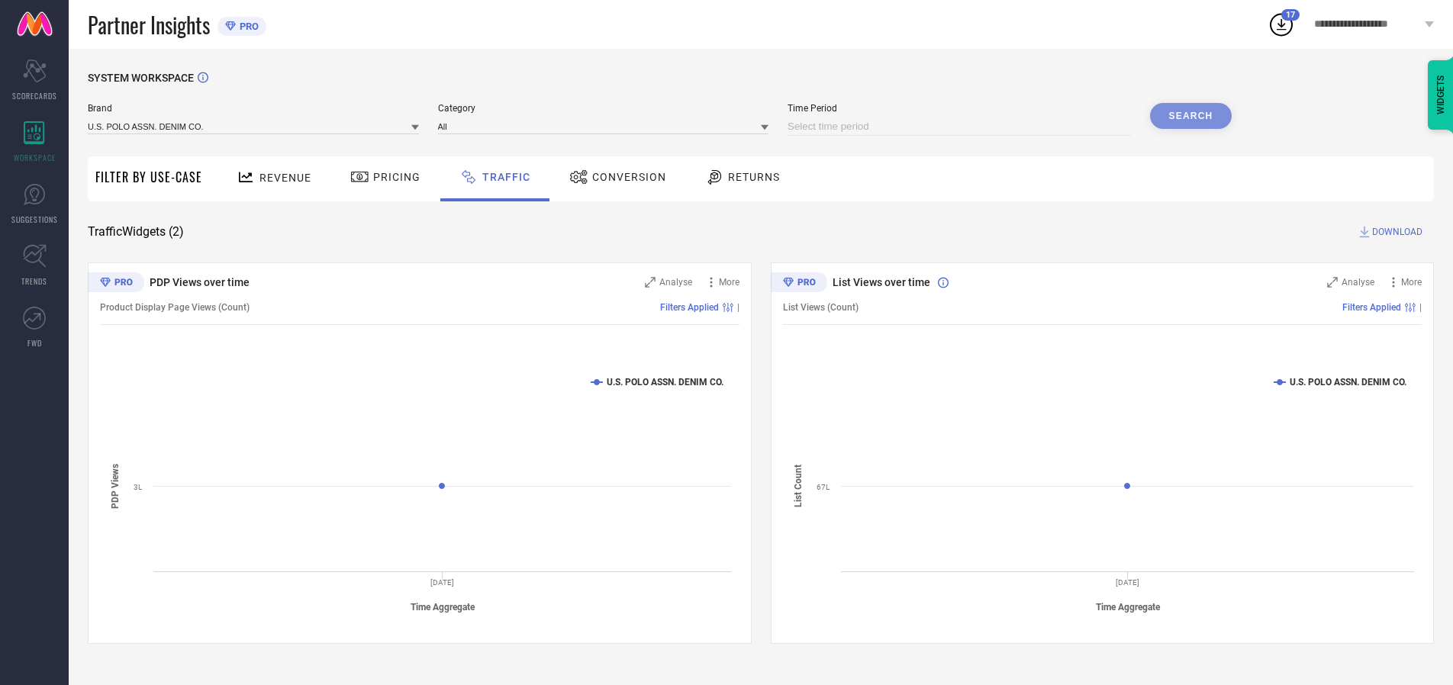
select select "10"
select select "2025"
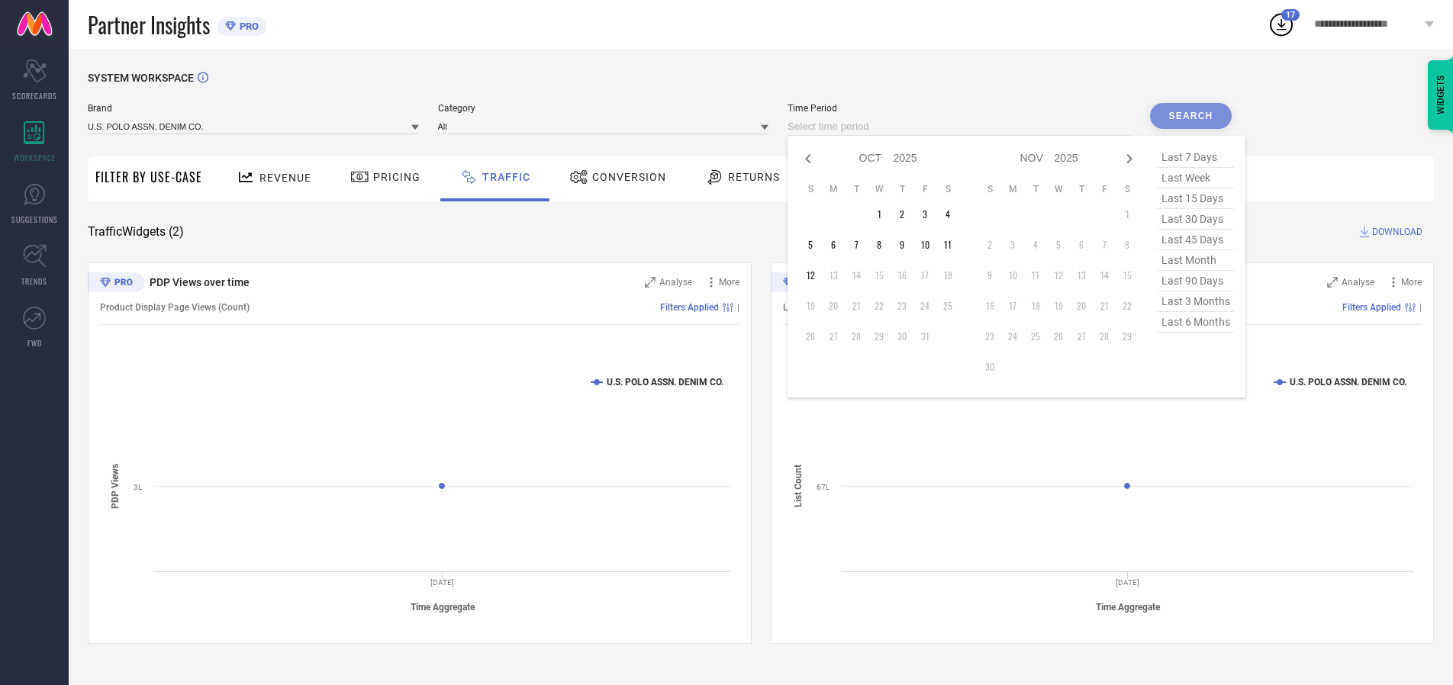
click at [838, 245] on td "6" at bounding box center [833, 245] width 23 height 23
type input "[DATE] to [DATE]"
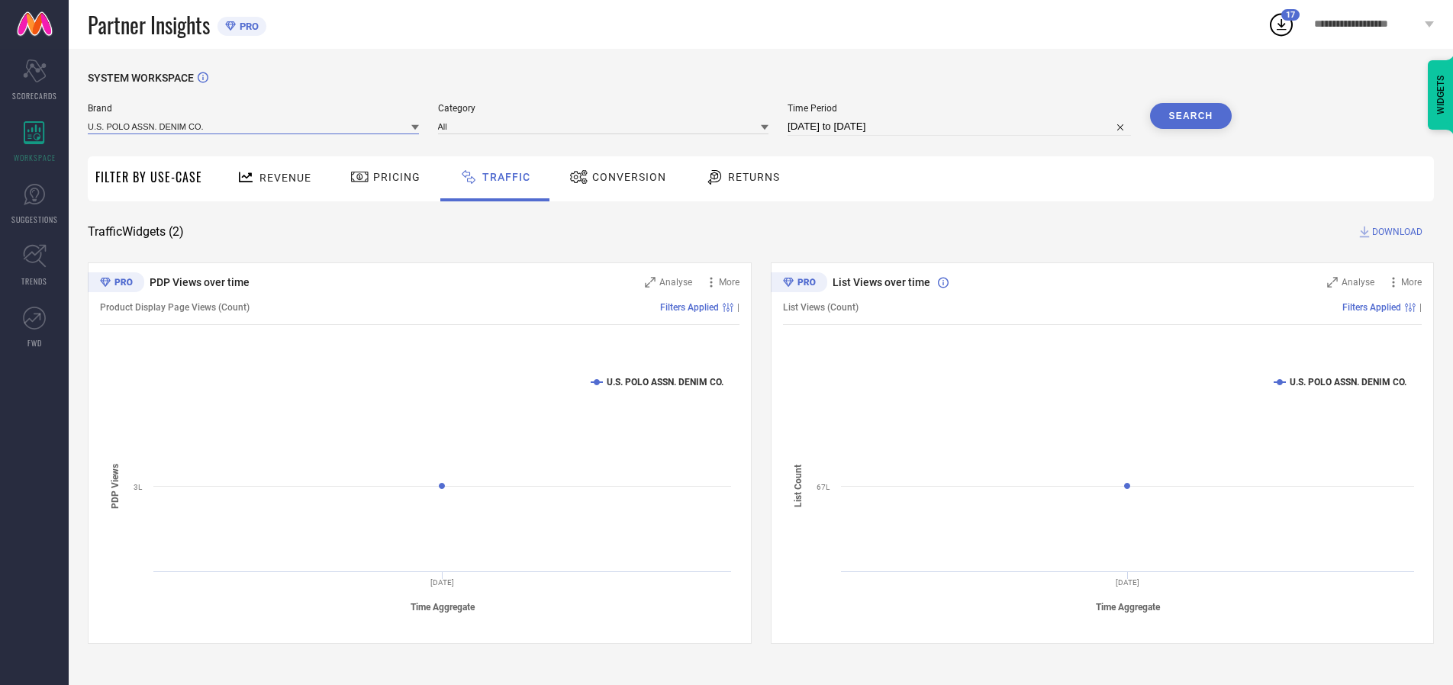
click at [254, 126] on input at bounding box center [253, 126] width 331 height 16
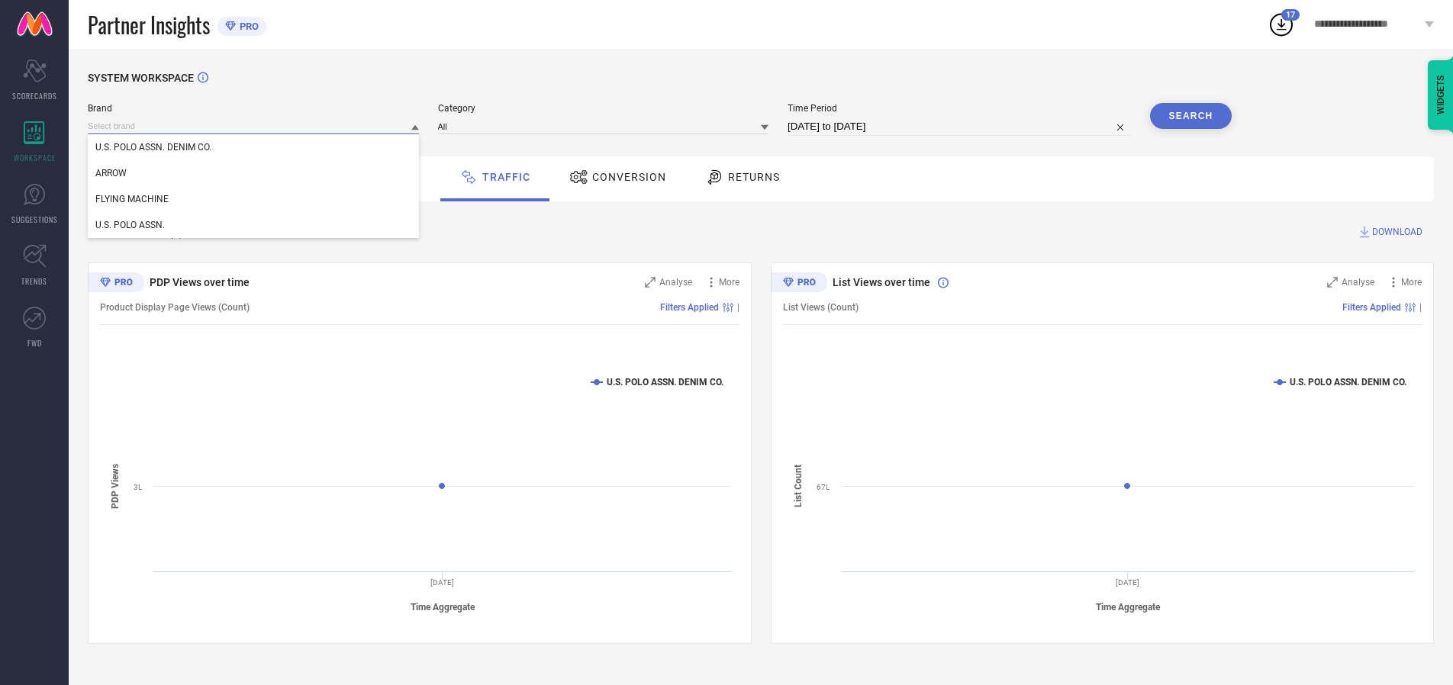
click at [254, 126] on input at bounding box center [253, 126] width 331 height 16
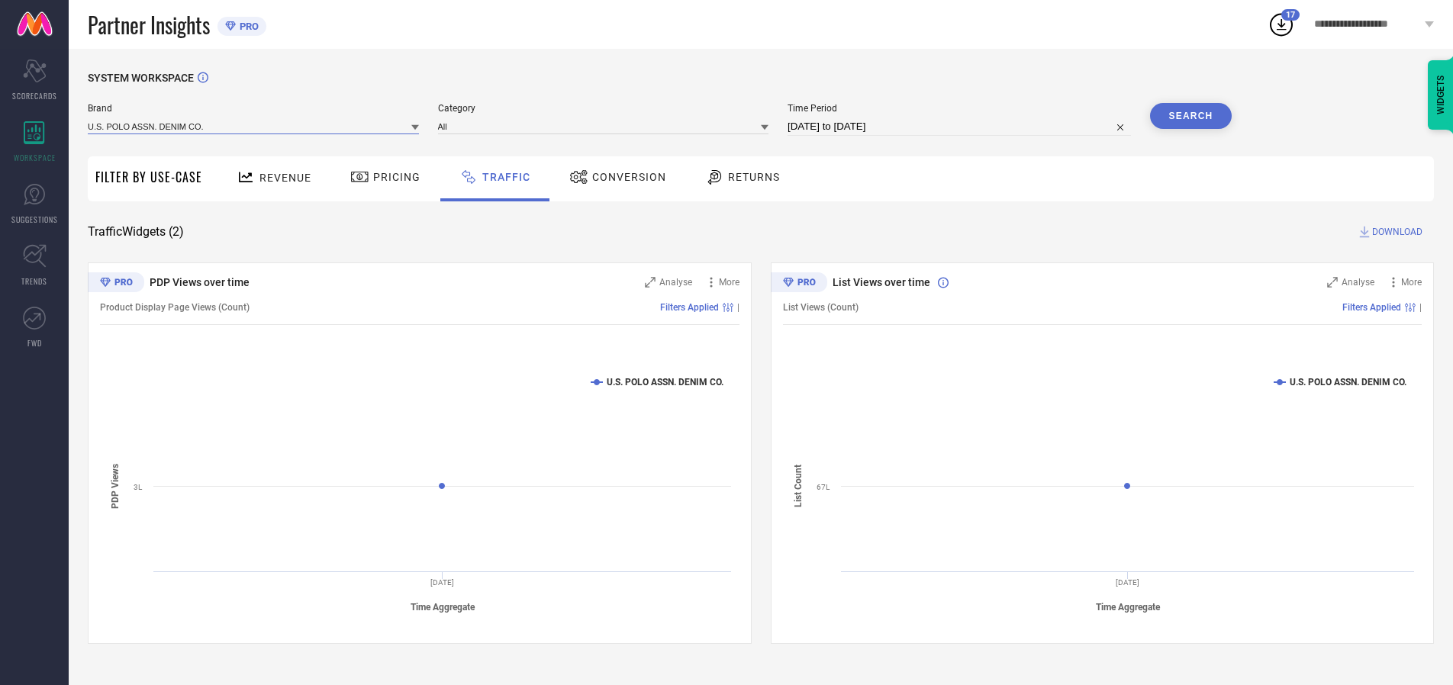
click at [254, 126] on input at bounding box center [253, 126] width 331 height 16
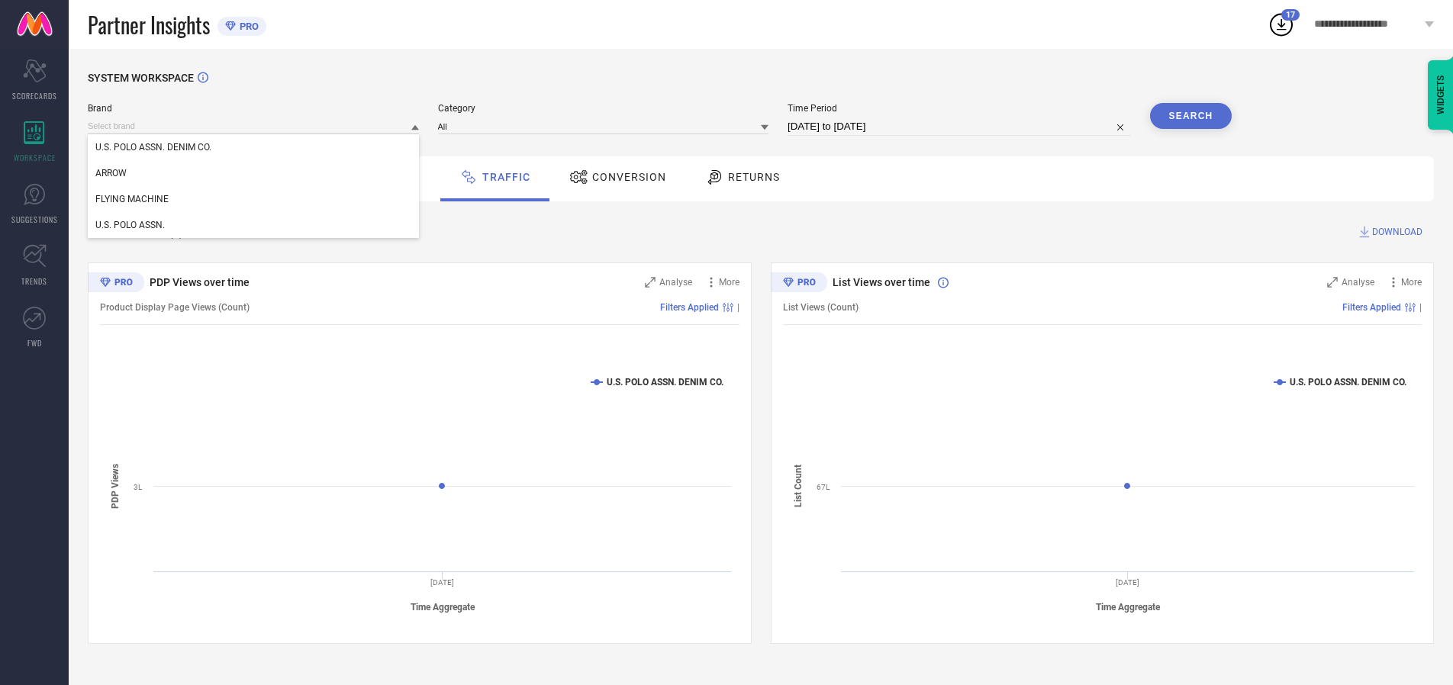
click at [254, 147] on div "U.S. POLO ASSN. DENIM CO." at bounding box center [253, 147] width 331 height 26
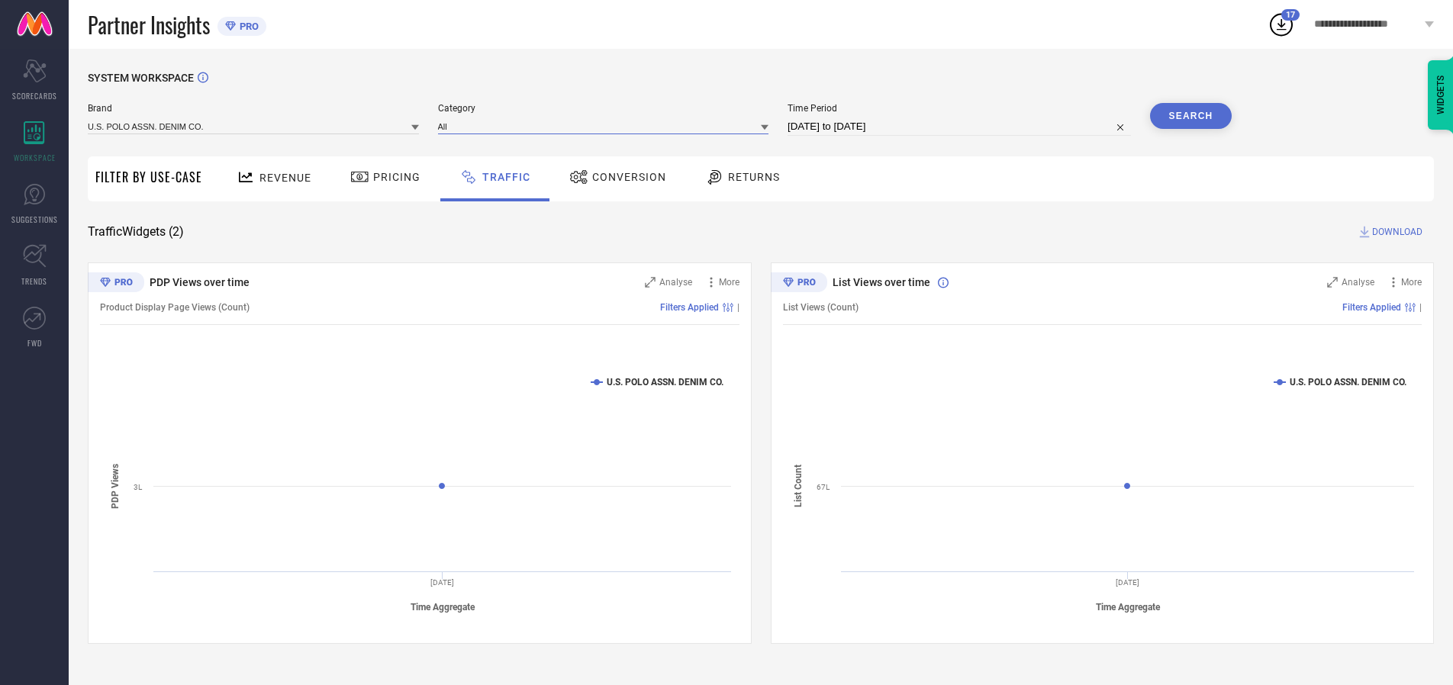
click at [607, 126] on input at bounding box center [603, 126] width 331 height 16
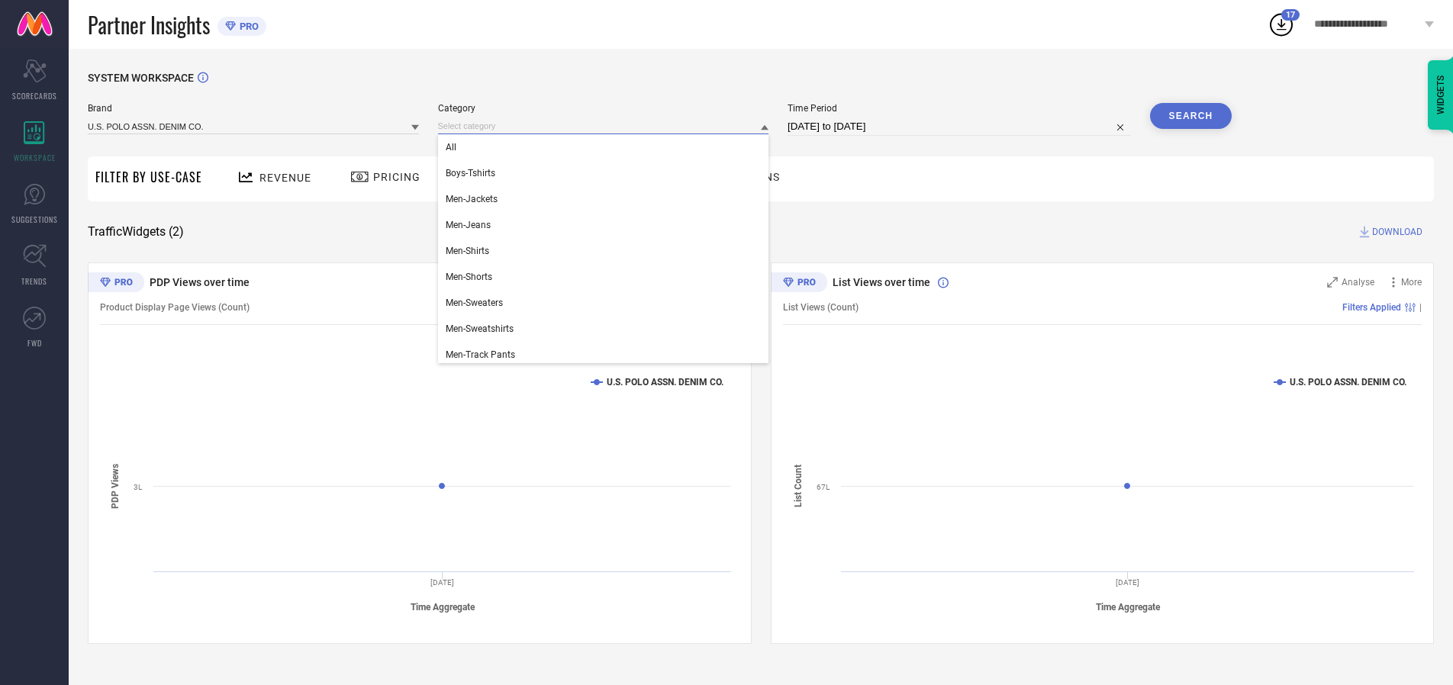
click at [607, 147] on div "All" at bounding box center [603, 147] width 331 height 26
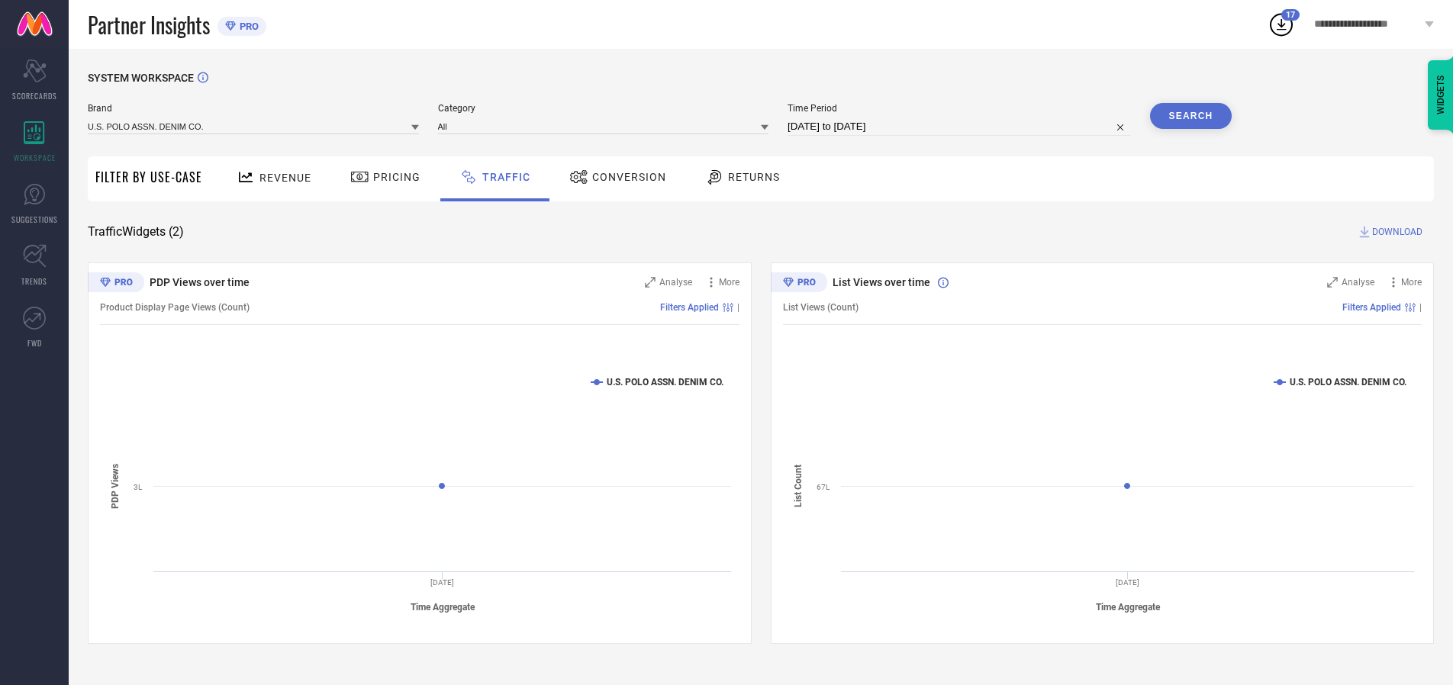
click at [1191, 116] on button "Search" at bounding box center [1191, 116] width 82 height 26
click at [1395, 232] on span "DOWNLOAD" at bounding box center [1397, 231] width 50 height 15
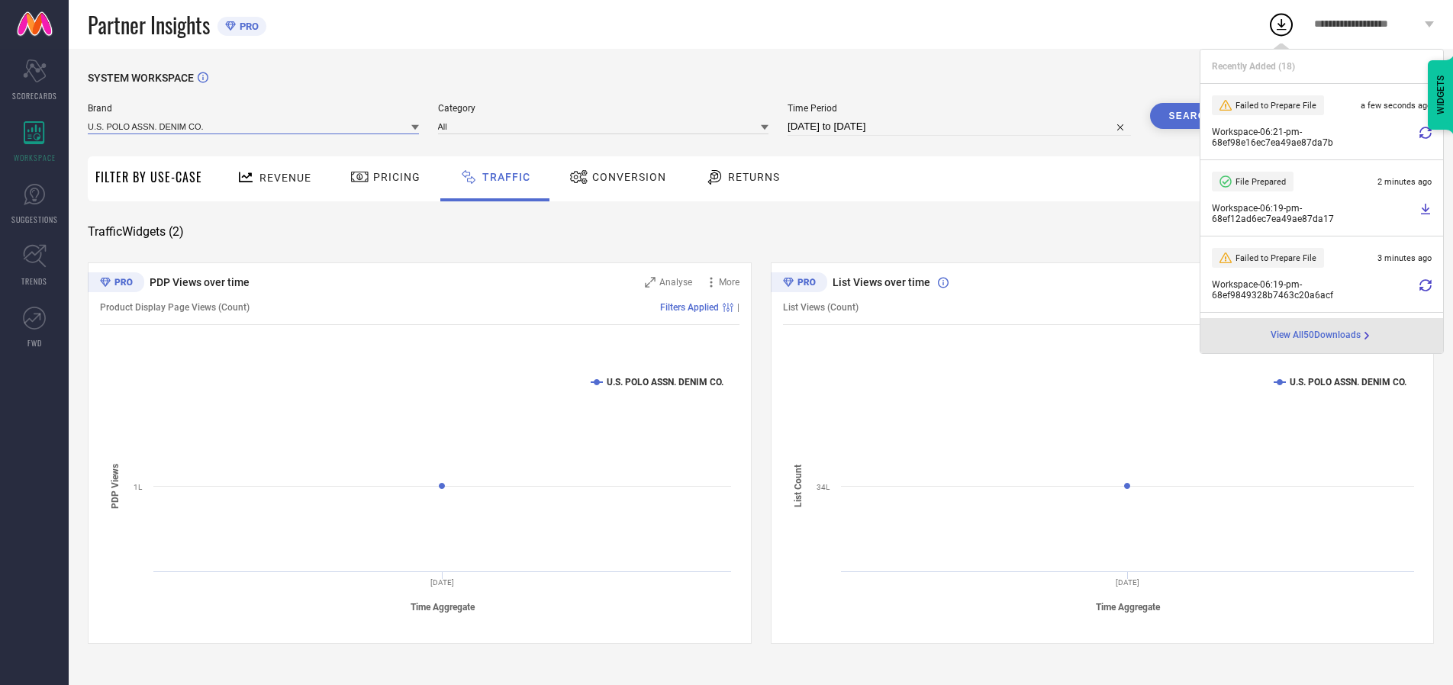
click at [254, 126] on input at bounding box center [253, 126] width 331 height 16
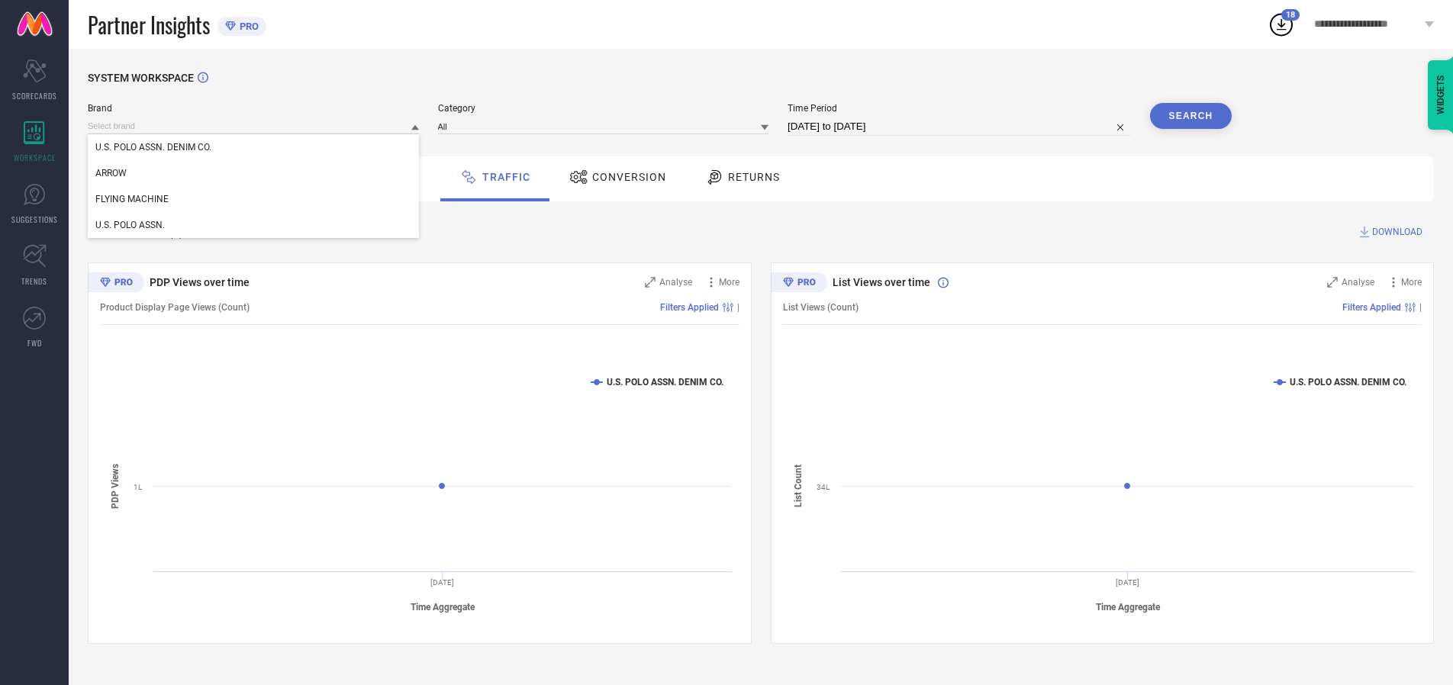
click at [254, 225] on div "U.S. POLO ASSN." at bounding box center [253, 225] width 331 height 26
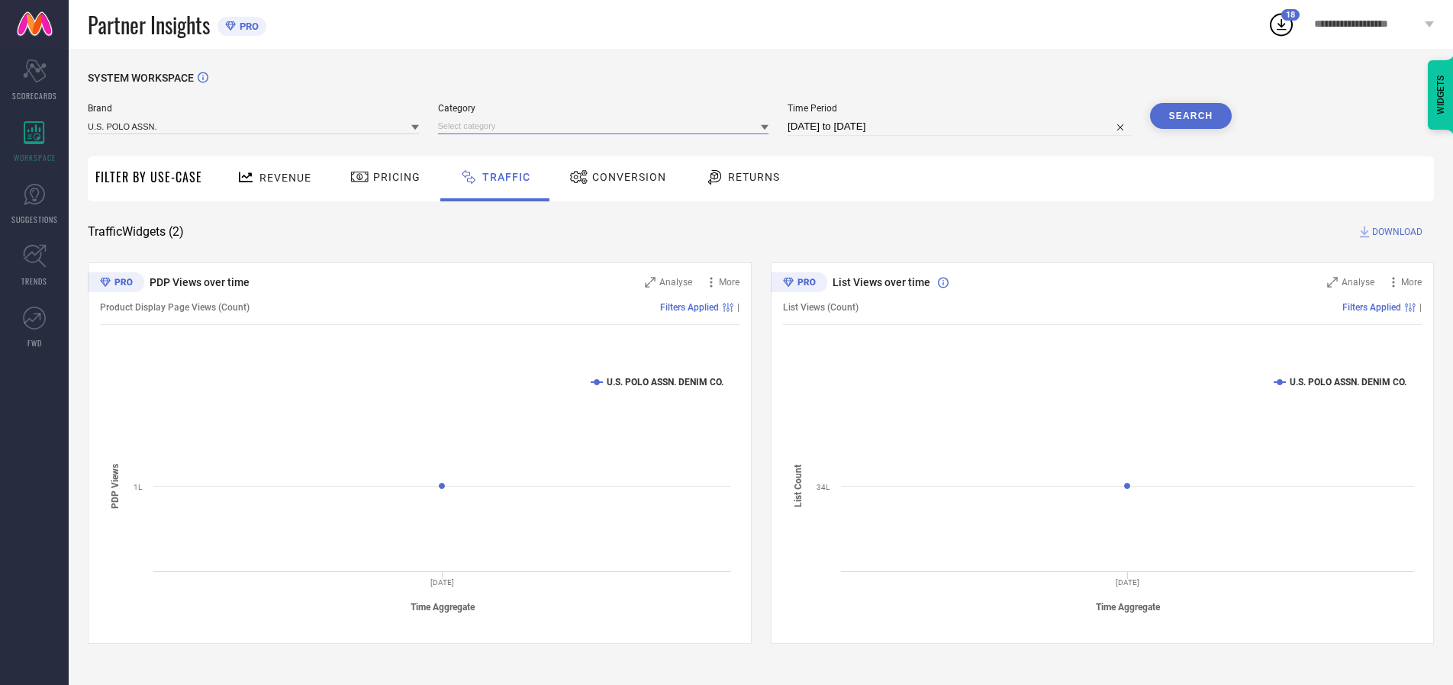
click at [607, 126] on input at bounding box center [603, 126] width 331 height 16
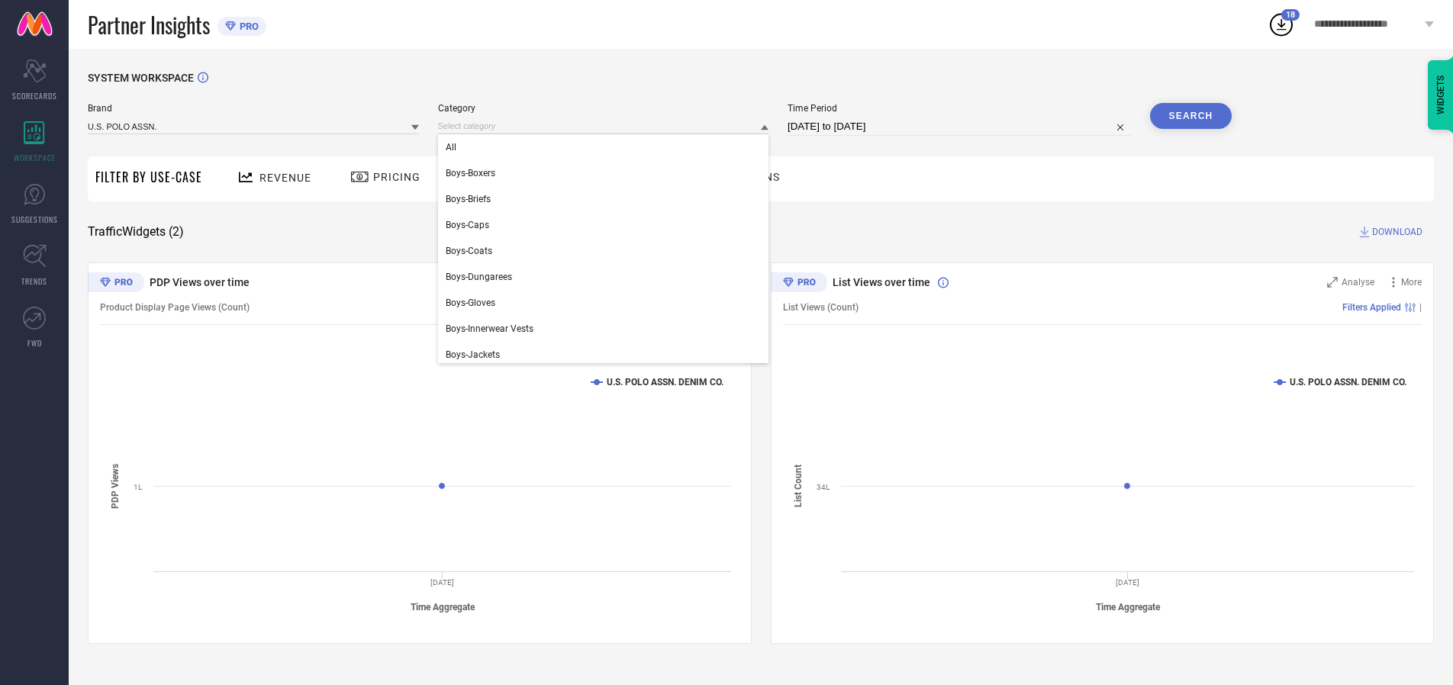
click at [607, 147] on div "All" at bounding box center [603, 147] width 331 height 26
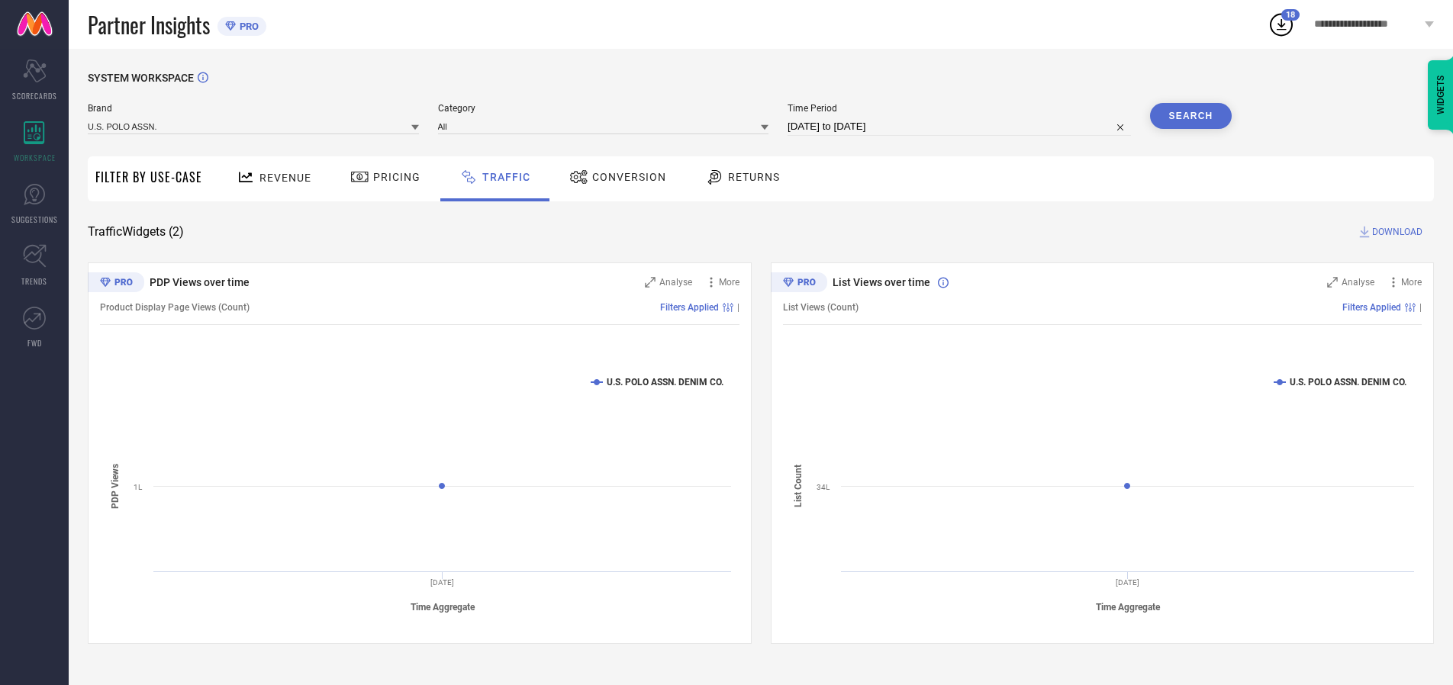
click at [1191, 116] on button "Search" at bounding box center [1191, 116] width 82 height 26
click at [1395, 232] on span "DOWNLOAD" at bounding box center [1397, 231] width 50 height 15
click at [962, 127] on input at bounding box center [959, 127] width 343 height 18
select select "9"
select select "2025"
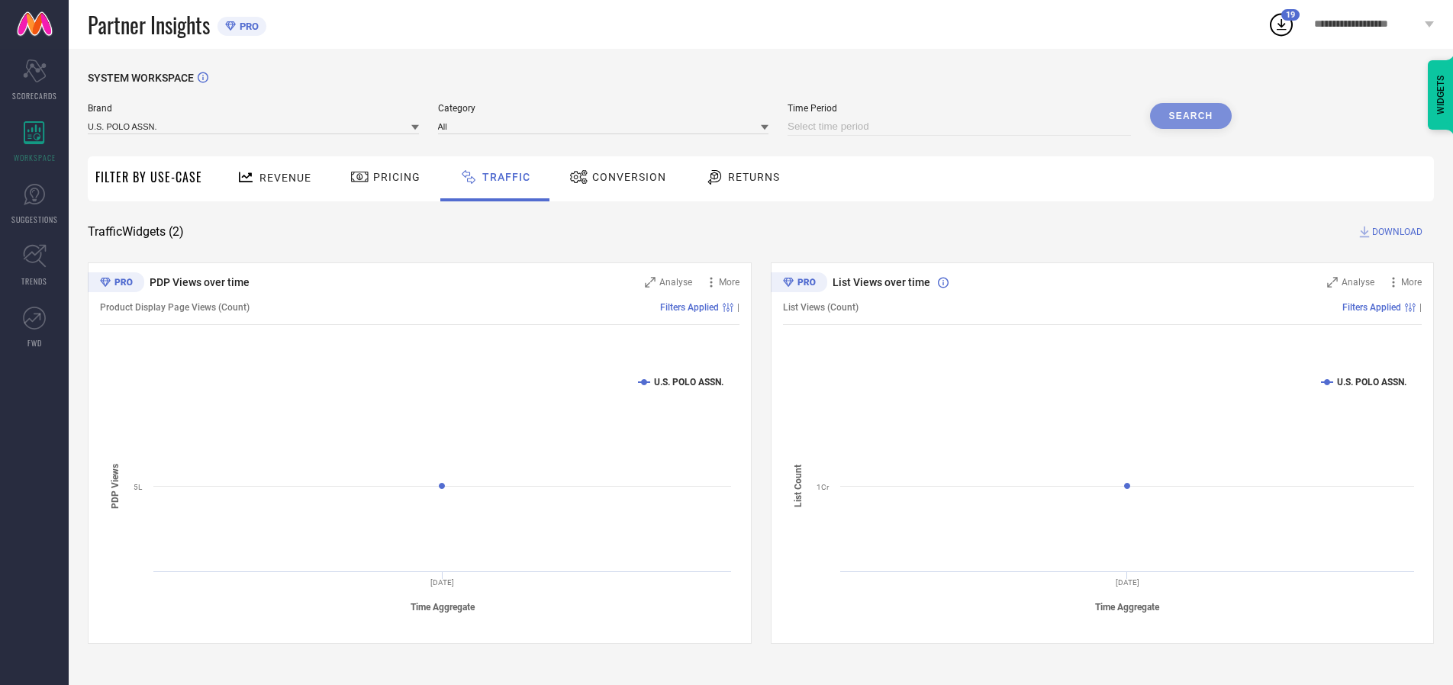
select select "10"
select select "2025"
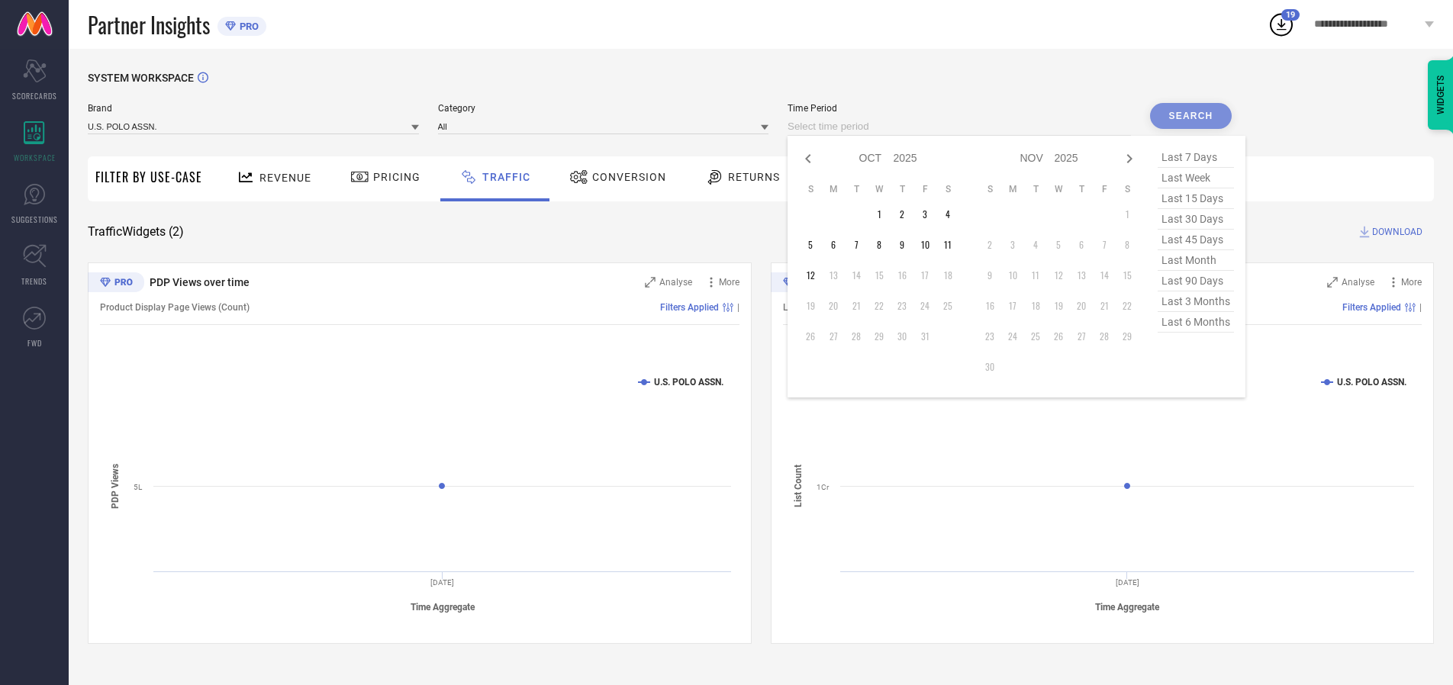
click at [861, 245] on td "7" at bounding box center [856, 245] width 23 height 23
type input "[DATE] to [DATE]"
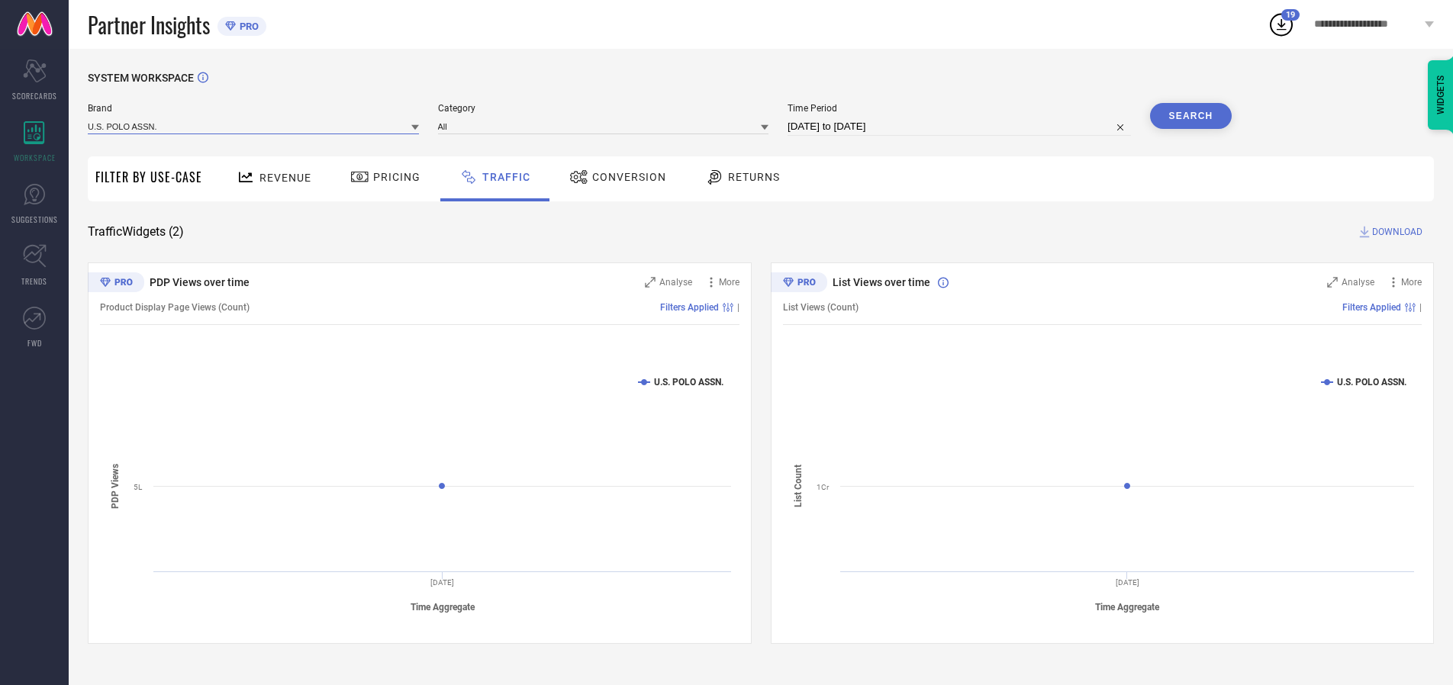
click at [254, 126] on input at bounding box center [253, 126] width 331 height 16
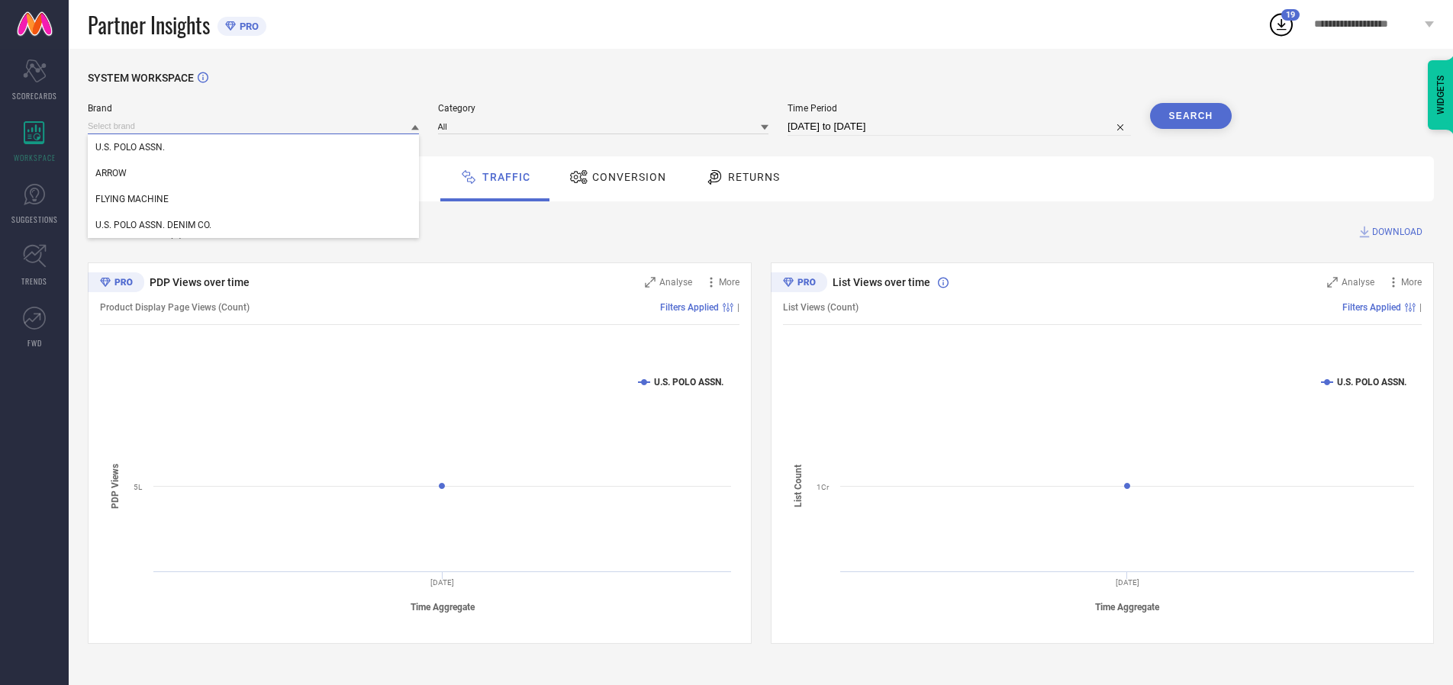
click at [254, 126] on input at bounding box center [253, 126] width 331 height 16
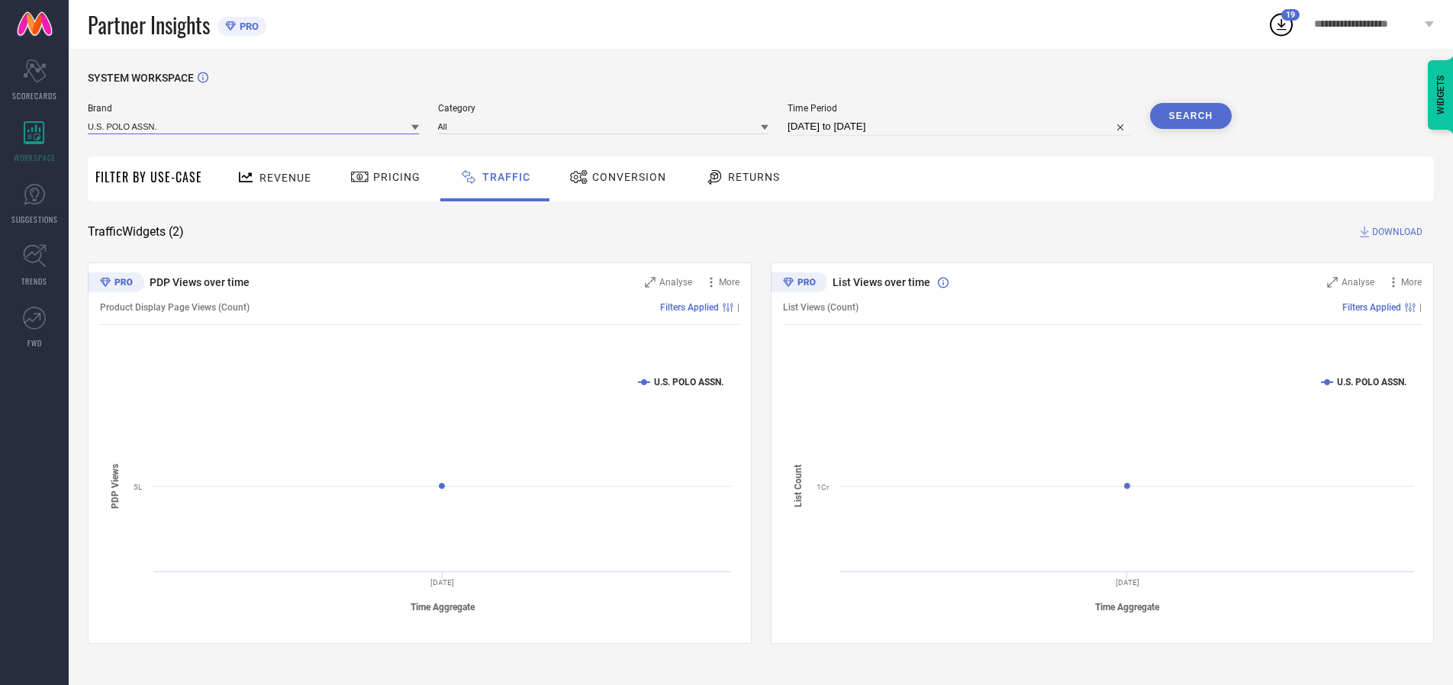
click at [254, 126] on input at bounding box center [253, 126] width 331 height 16
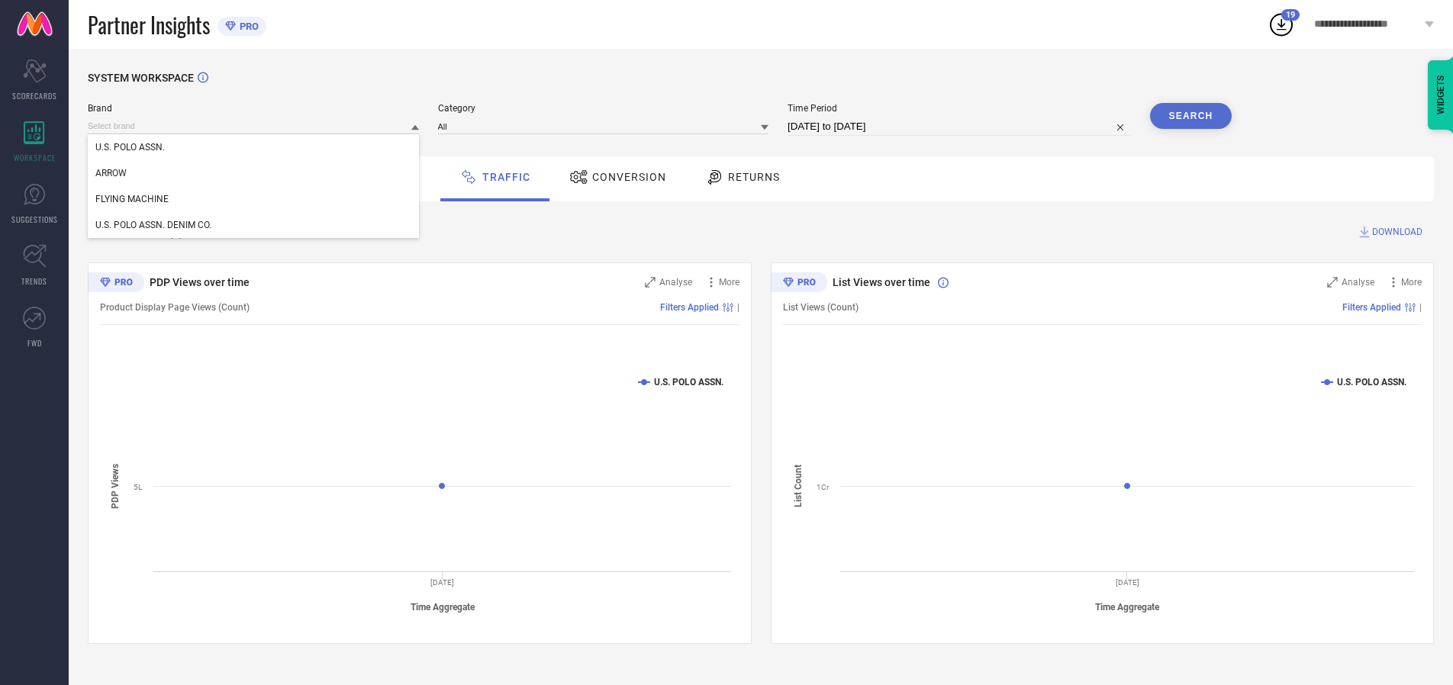
click at [254, 147] on div "U.S. POLO ASSN." at bounding box center [253, 147] width 331 height 26
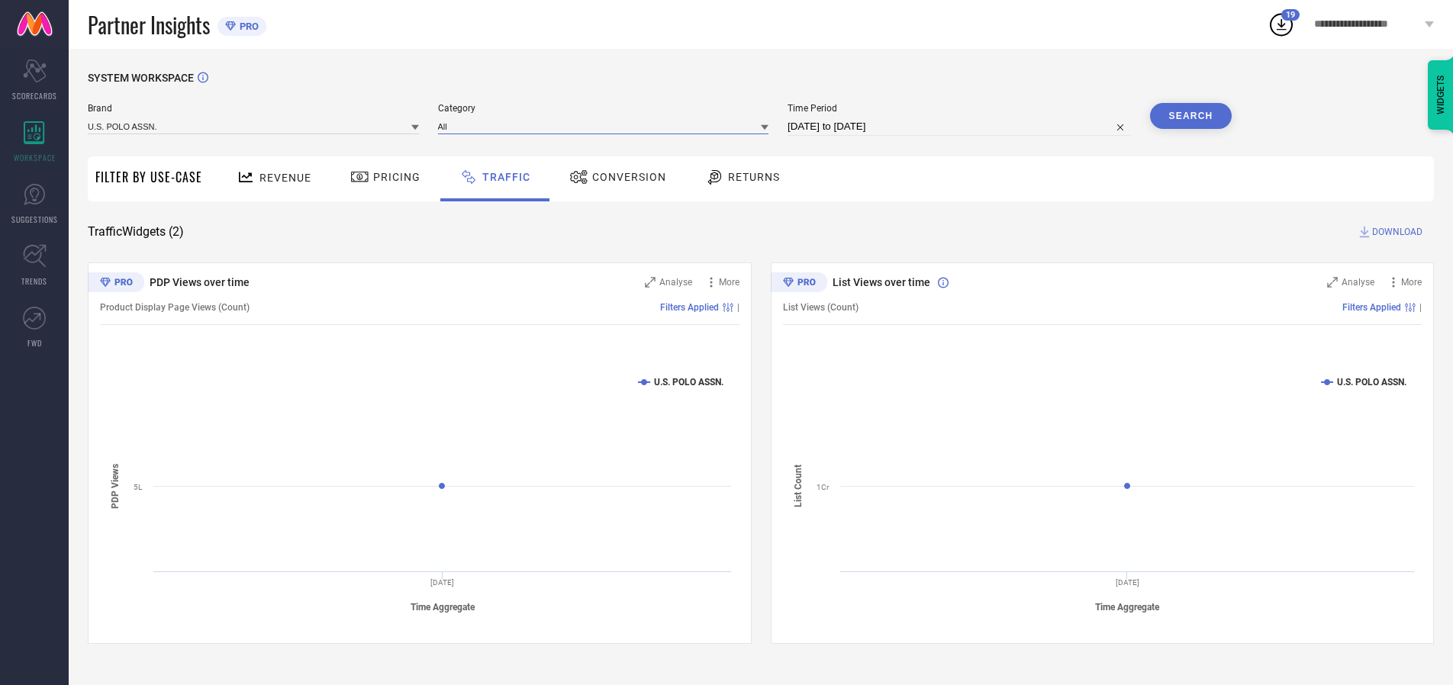
click at [607, 126] on input at bounding box center [603, 126] width 331 height 16
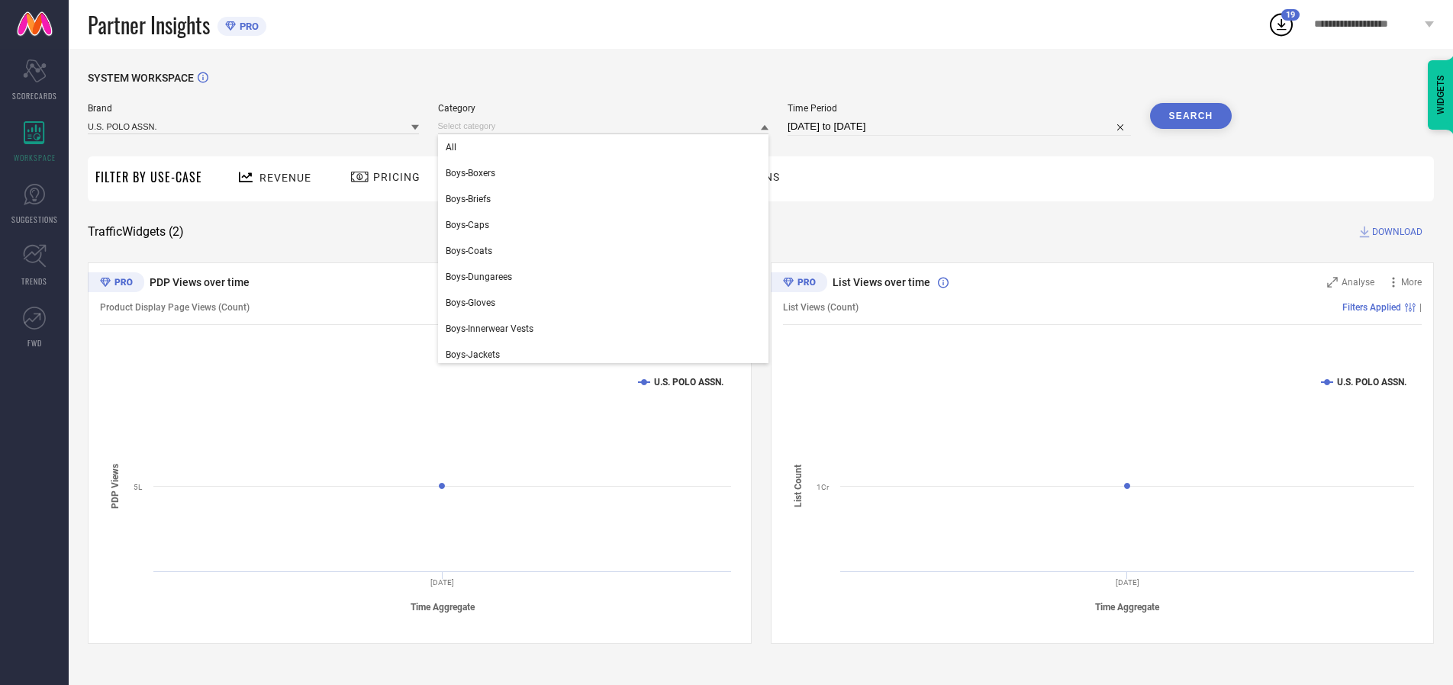
click at [607, 147] on div "All" at bounding box center [603, 147] width 331 height 26
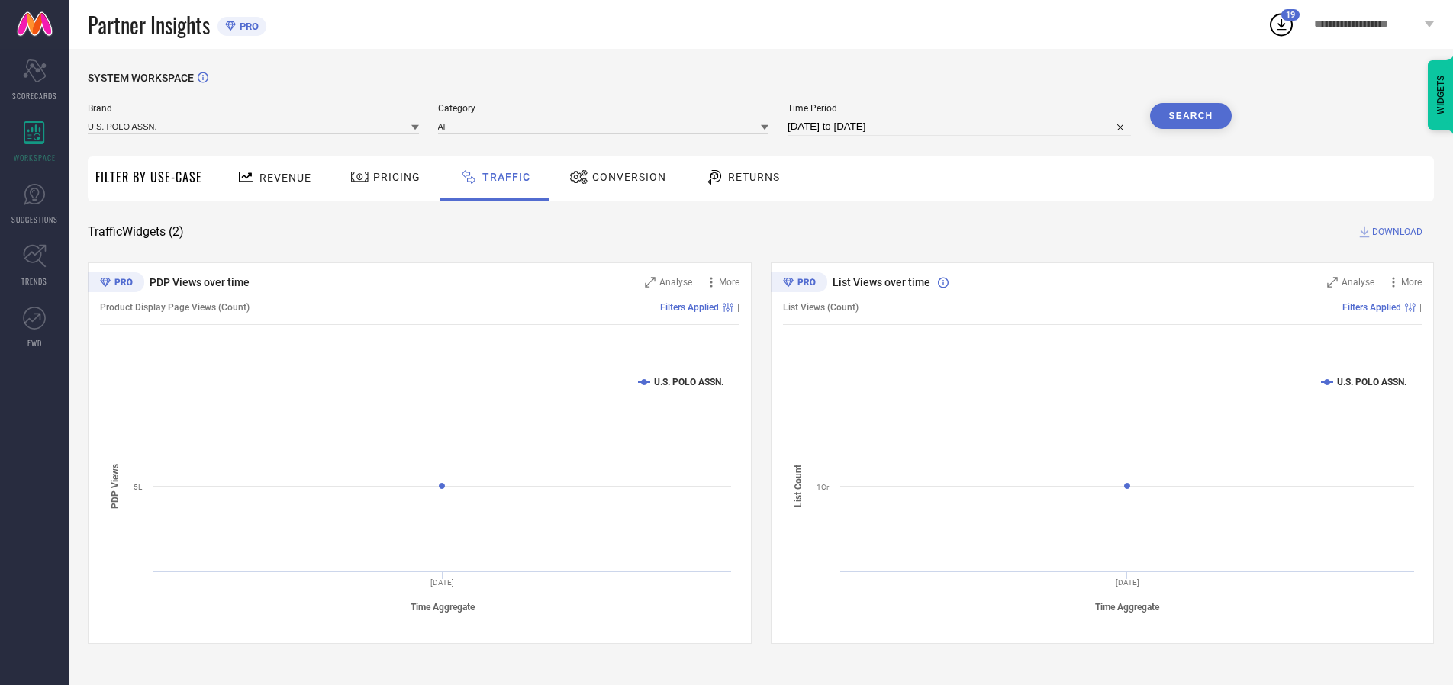
click at [1191, 116] on button "Search" at bounding box center [1191, 116] width 82 height 26
click at [1395, 232] on span "DOWNLOAD" at bounding box center [1397, 231] width 50 height 15
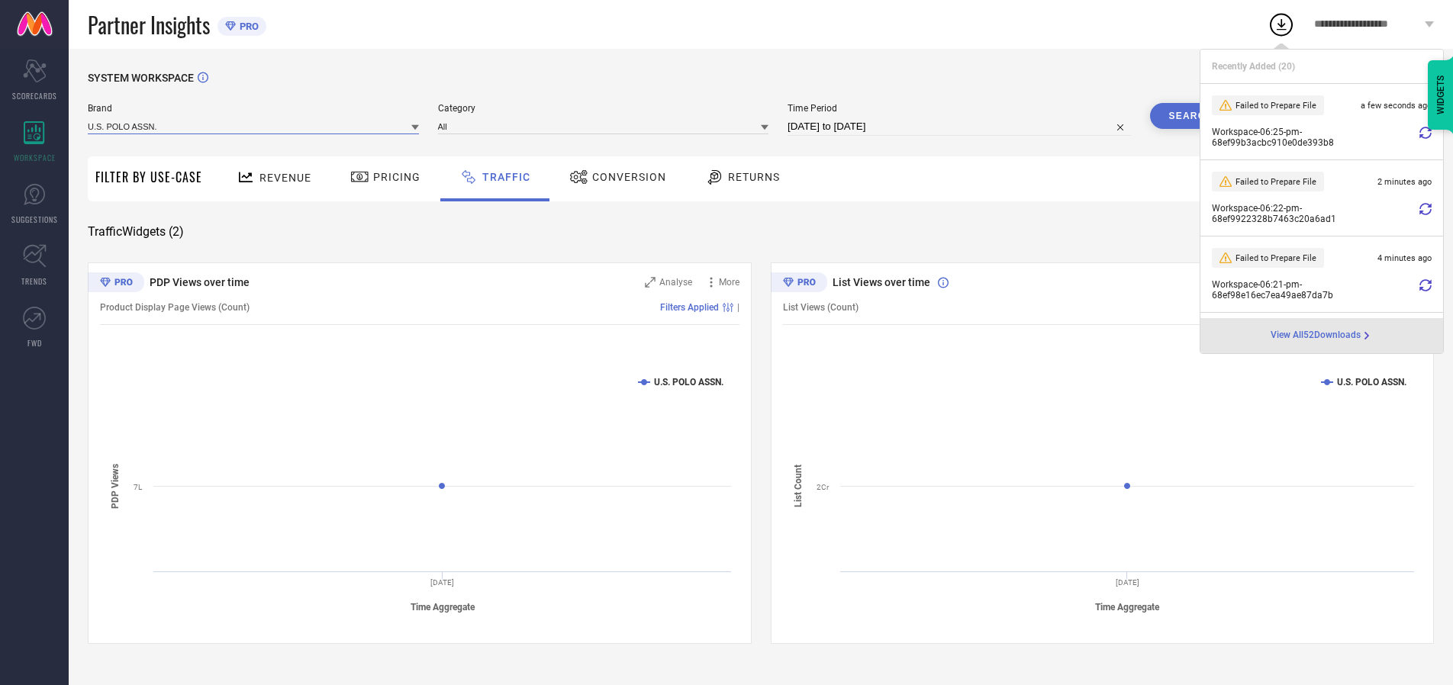
click at [254, 126] on input at bounding box center [253, 126] width 331 height 16
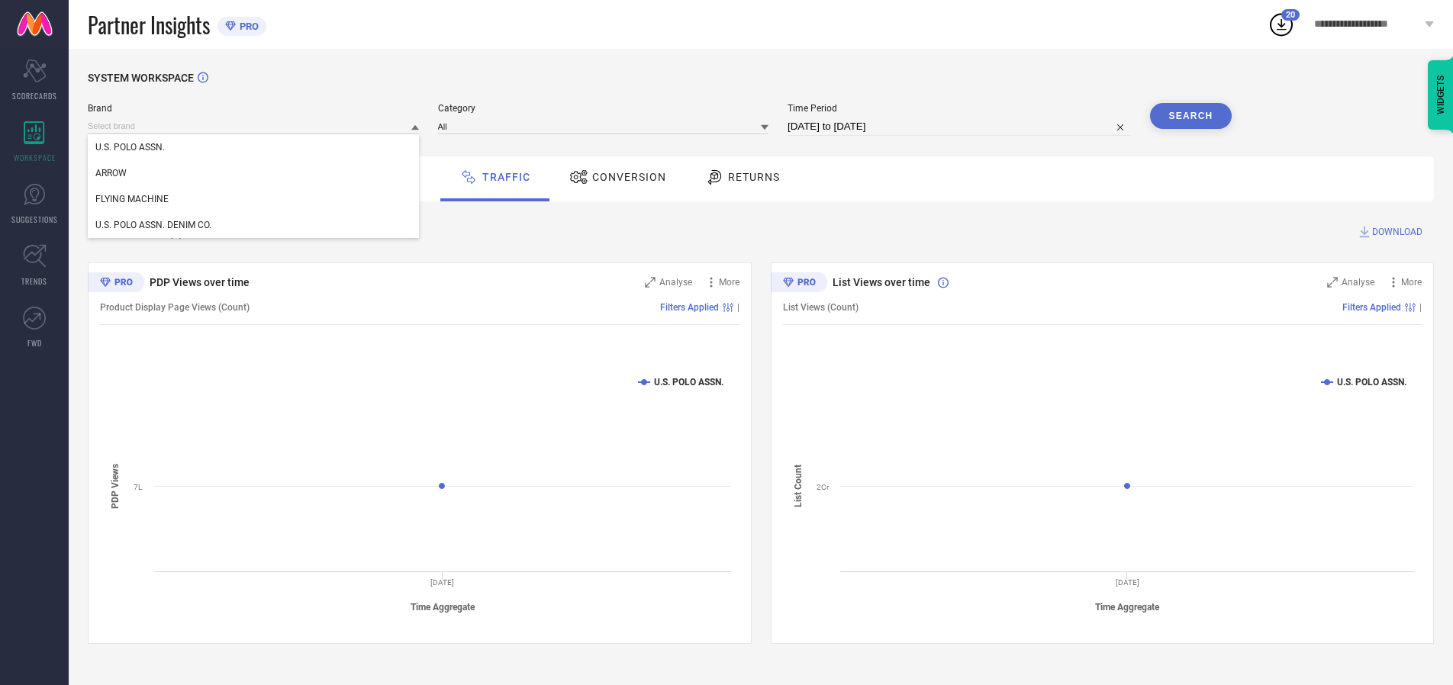
click at [254, 225] on div "U.S. POLO ASSN. DENIM CO." at bounding box center [253, 225] width 331 height 26
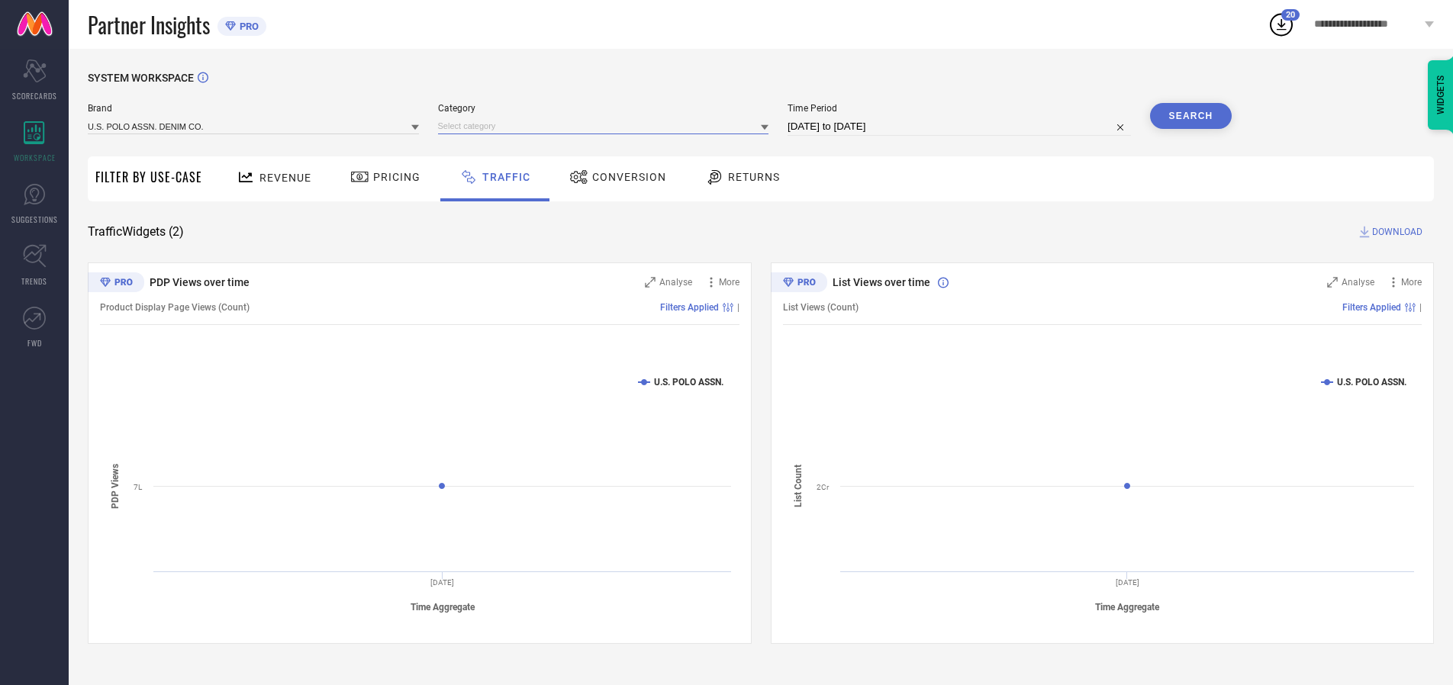
click at [607, 126] on input at bounding box center [603, 126] width 331 height 16
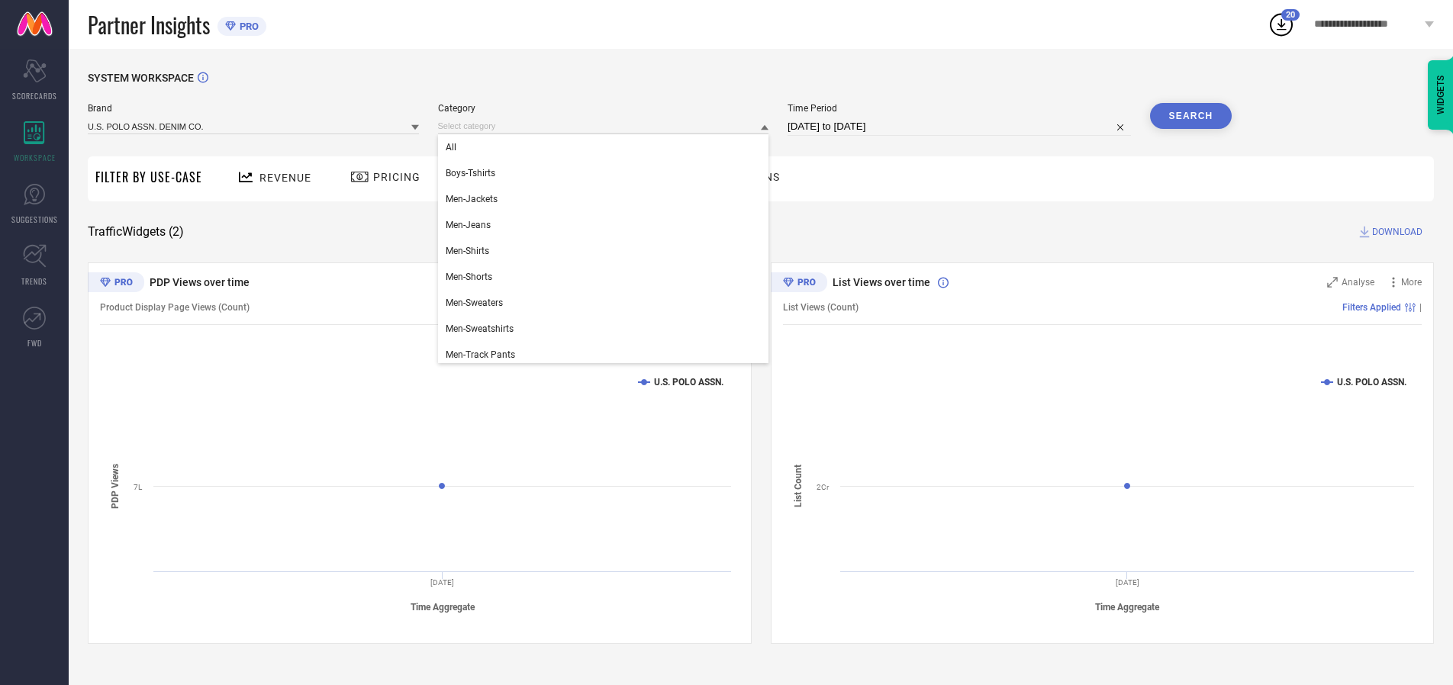
click at [607, 147] on div "All" at bounding box center [603, 147] width 331 height 26
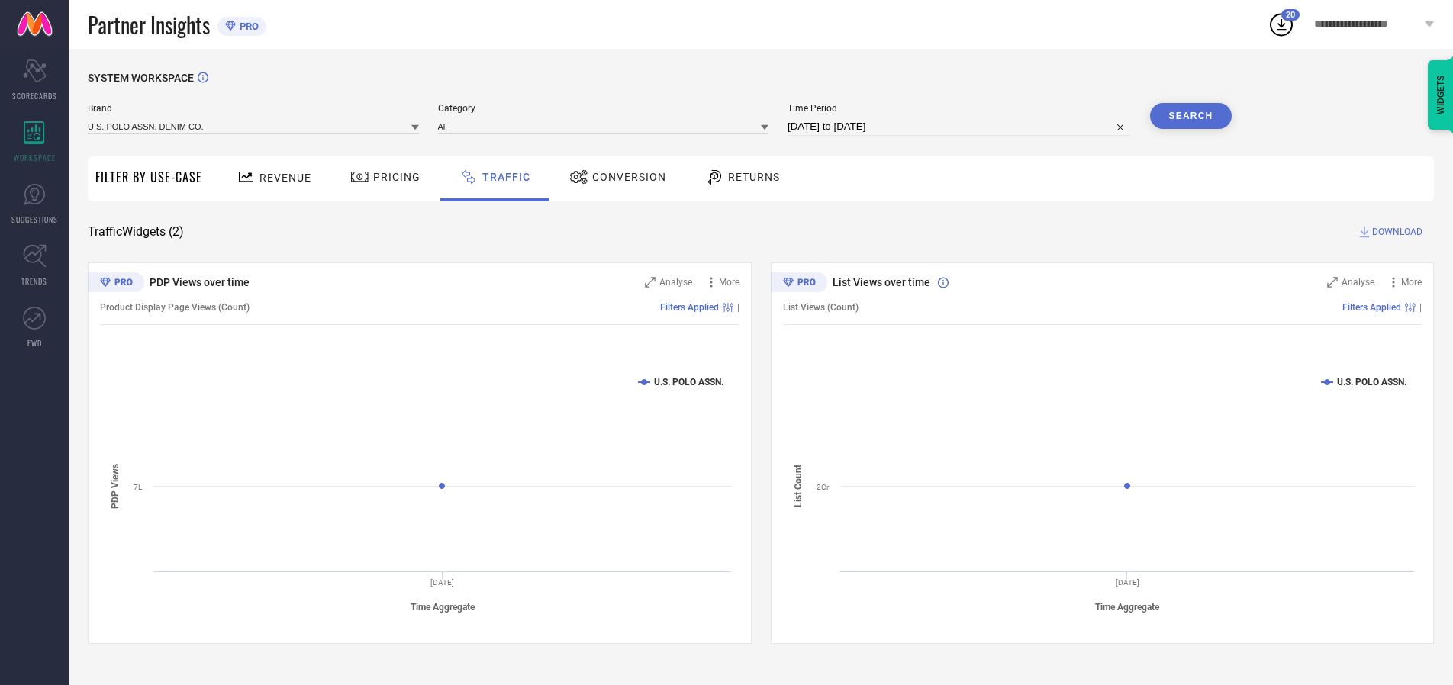
click at [1191, 116] on button "Search" at bounding box center [1191, 116] width 82 height 26
click at [1395, 232] on span "DOWNLOAD" at bounding box center [1397, 231] width 50 height 15
click at [962, 127] on input at bounding box center [959, 127] width 343 height 18
select select "9"
select select "2025"
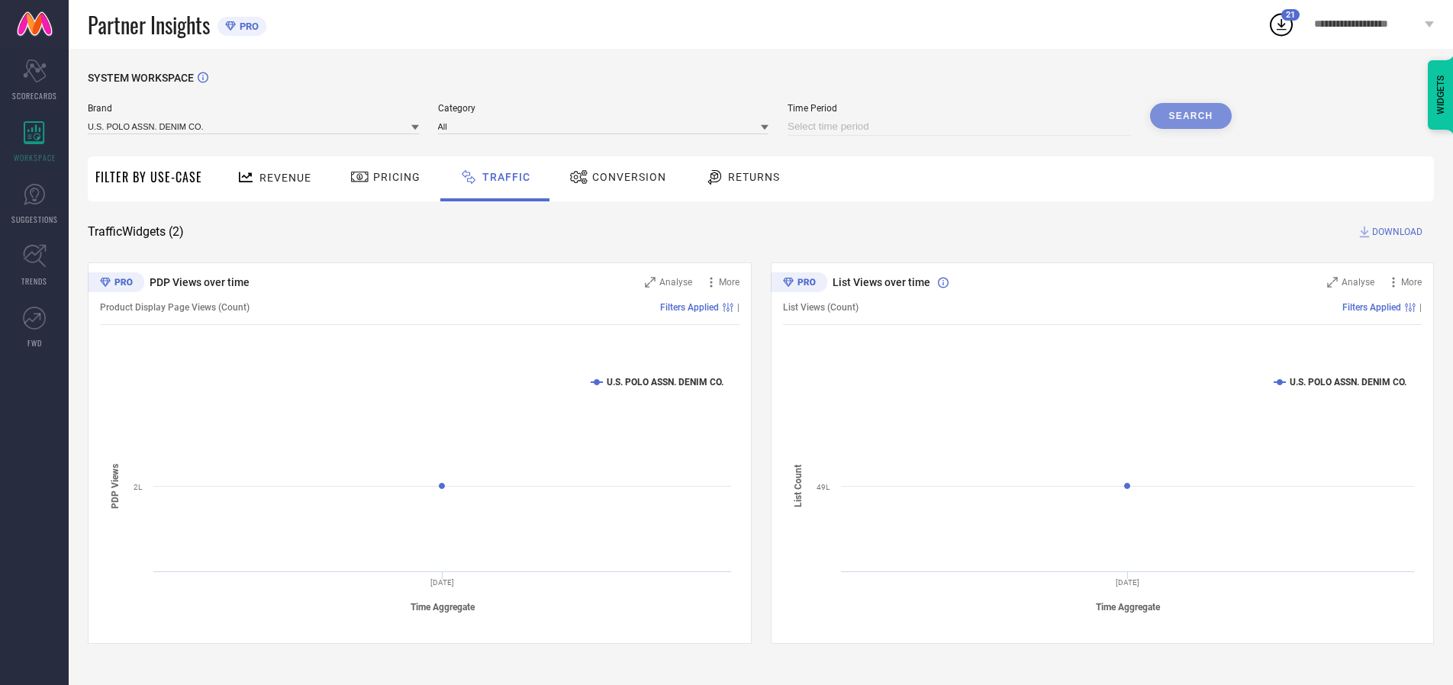
select select "10"
select select "2025"
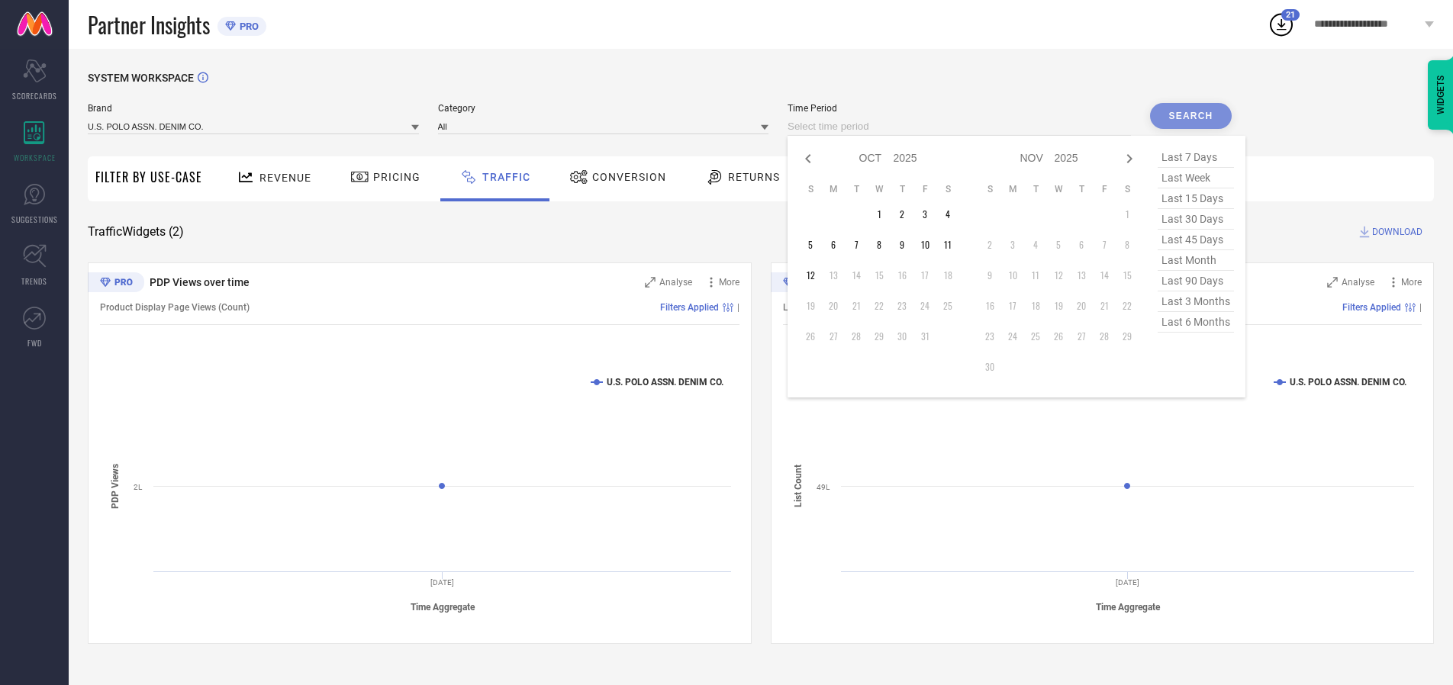
click at [884, 245] on td "8" at bounding box center [879, 245] width 23 height 23
type input "[DATE] to [DATE]"
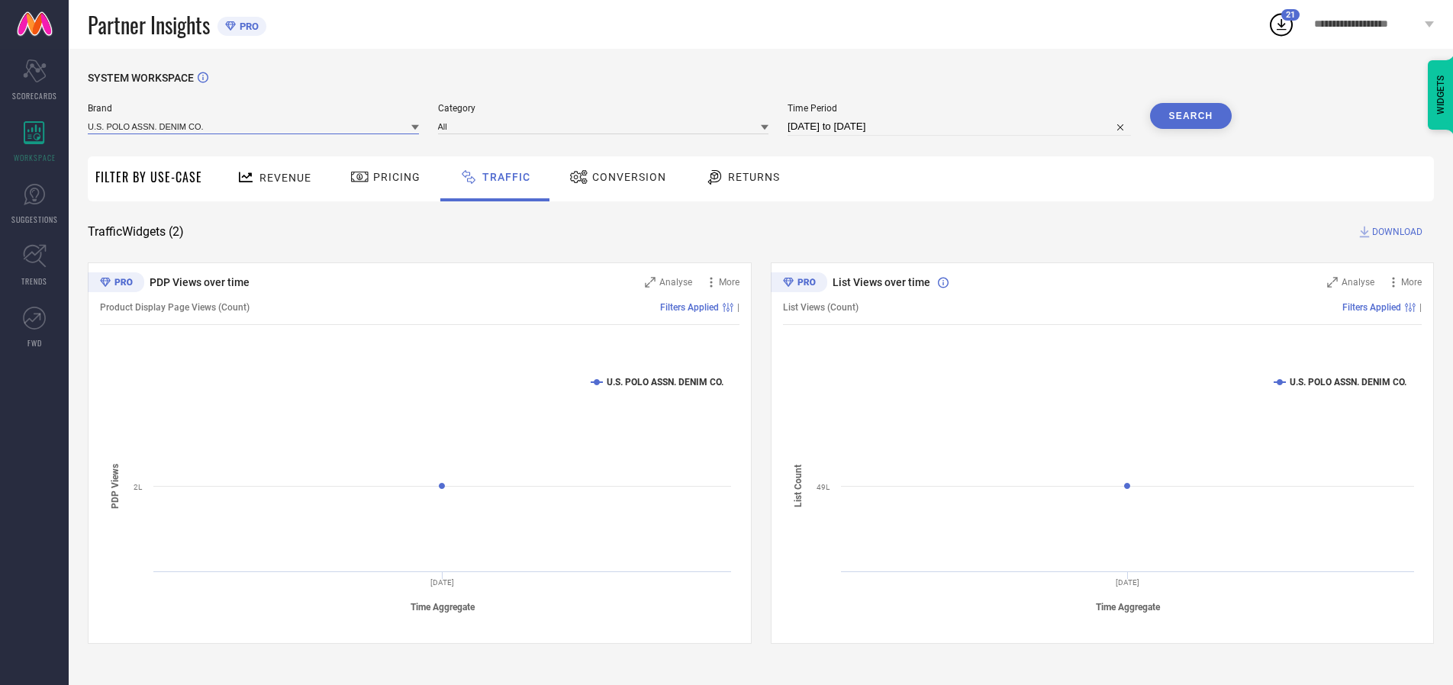
click at [254, 126] on input at bounding box center [253, 126] width 331 height 16
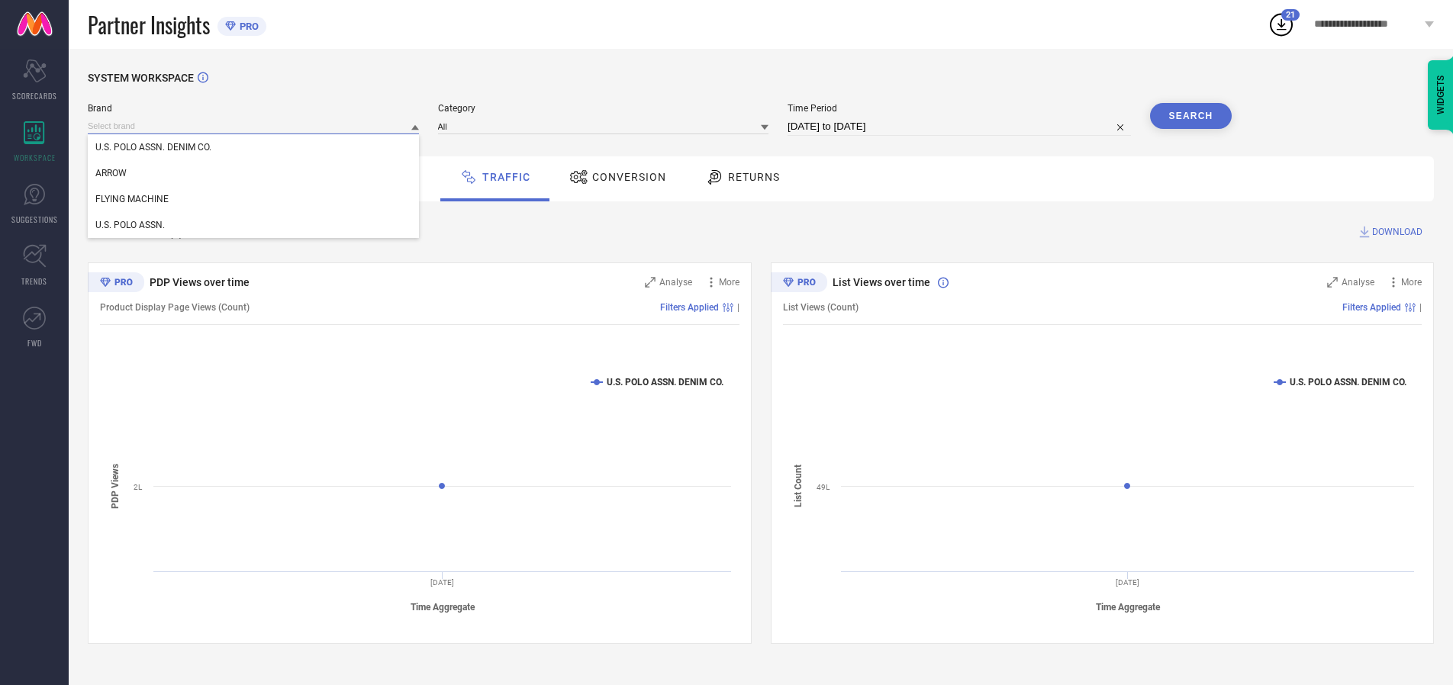
click at [254, 126] on input at bounding box center [253, 126] width 331 height 16
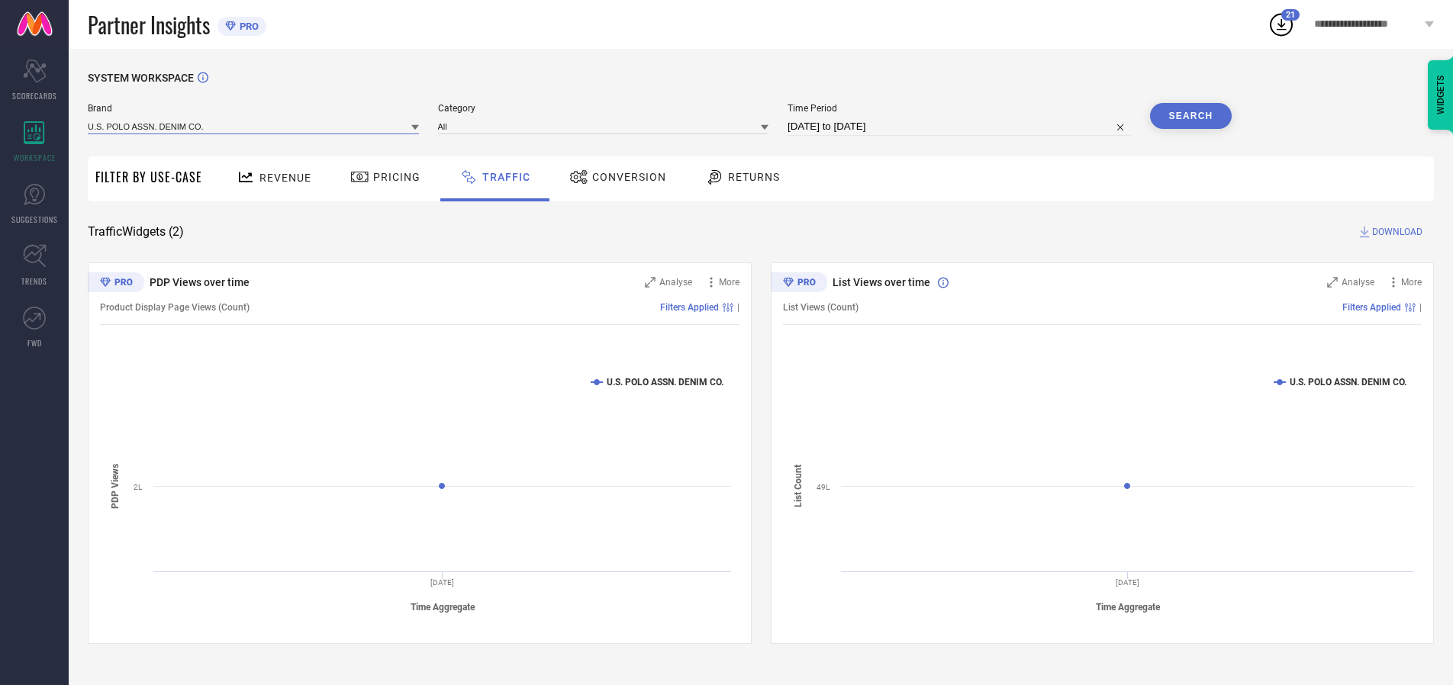
click at [254, 126] on input at bounding box center [253, 126] width 331 height 16
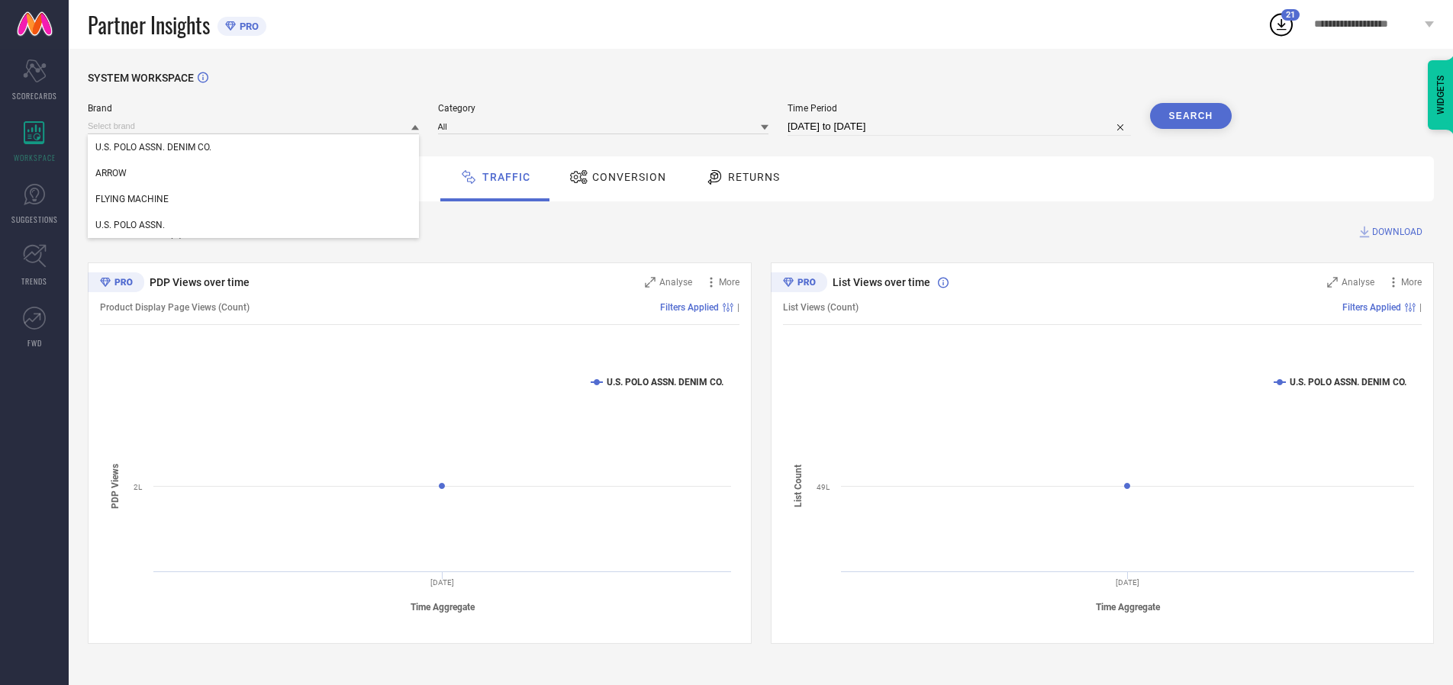
click at [254, 147] on div "U.S. POLO ASSN. DENIM CO." at bounding box center [253, 147] width 331 height 26
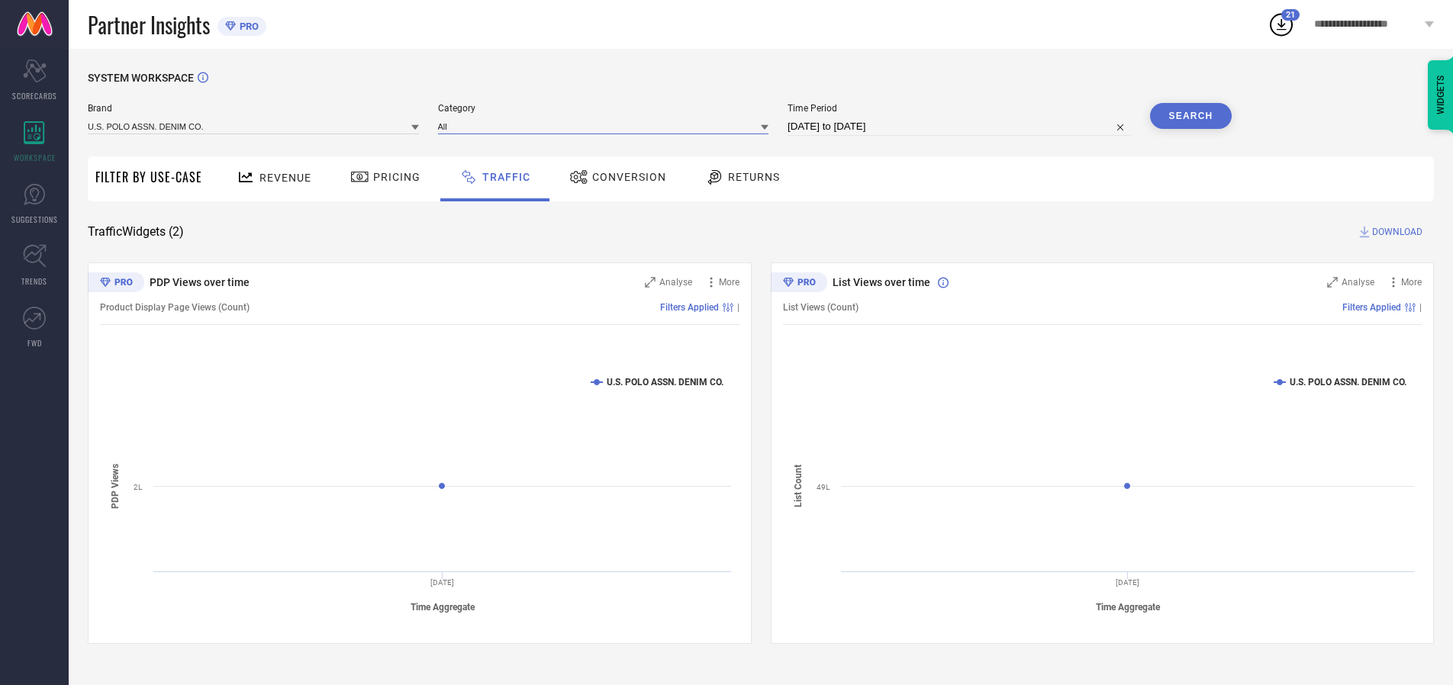
click at [607, 126] on input at bounding box center [603, 126] width 331 height 16
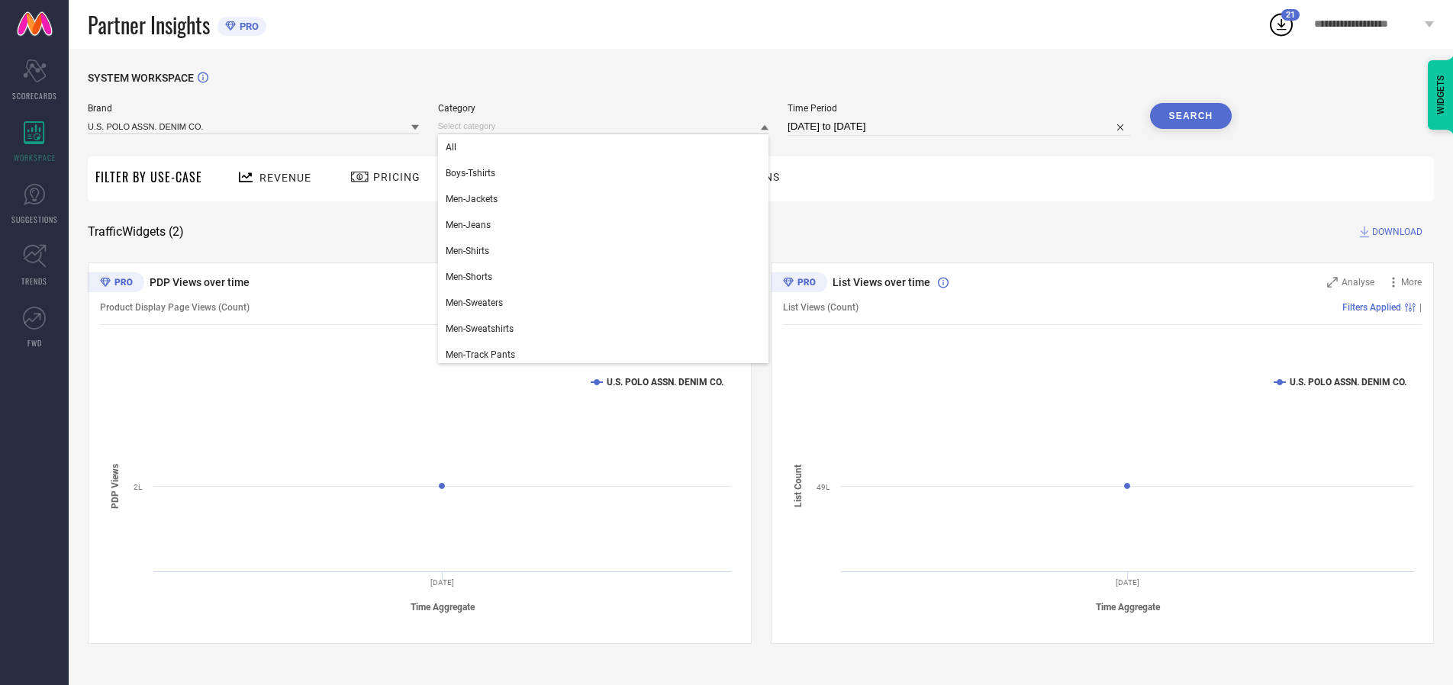
click at [607, 147] on div "All" at bounding box center [603, 147] width 331 height 26
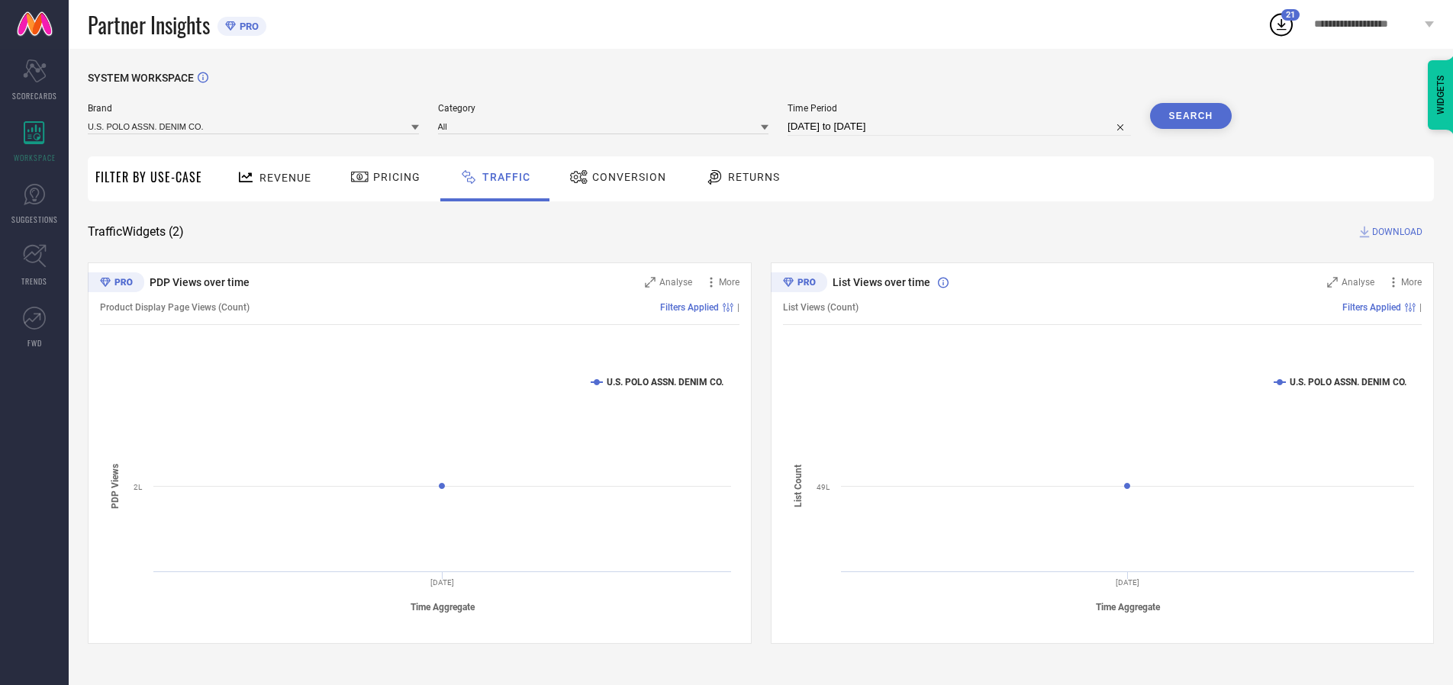
click at [1191, 116] on button "Search" at bounding box center [1191, 116] width 82 height 26
click at [1395, 232] on span "DOWNLOAD" at bounding box center [1397, 231] width 50 height 15
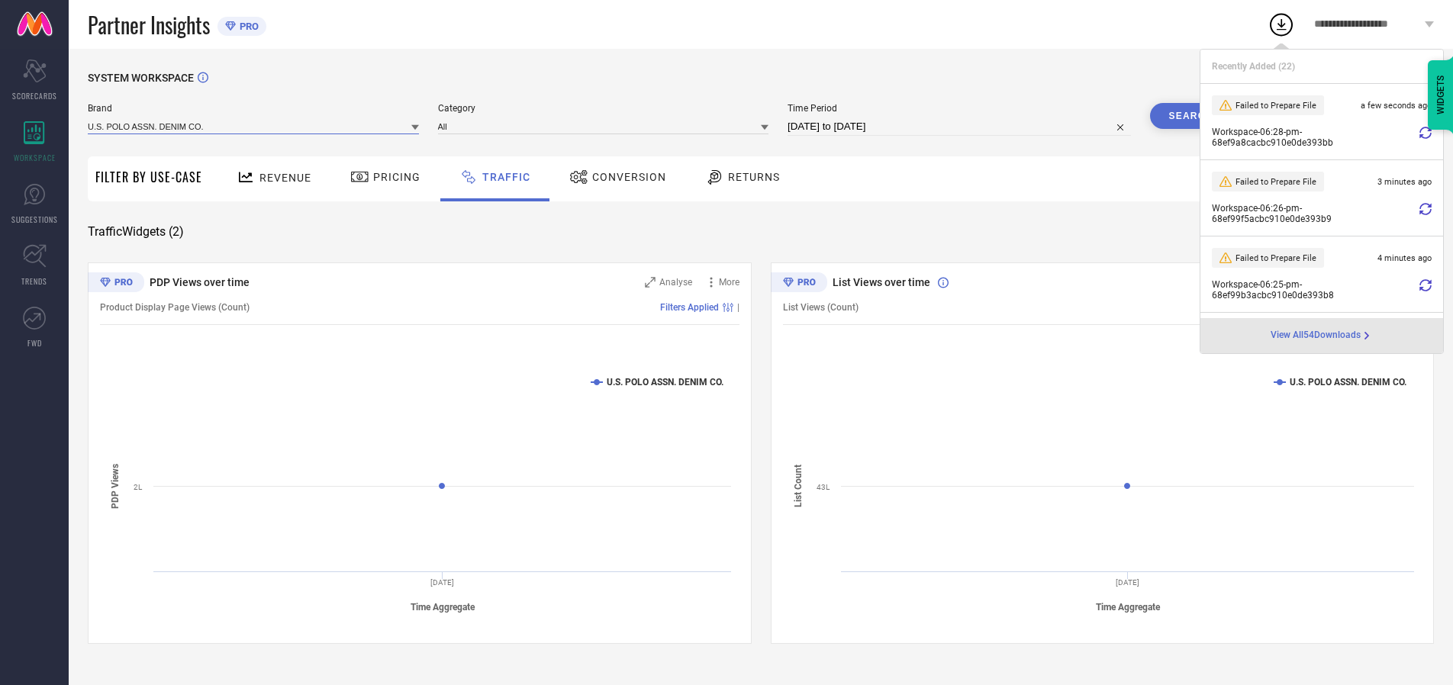
click at [254, 126] on input at bounding box center [253, 126] width 331 height 16
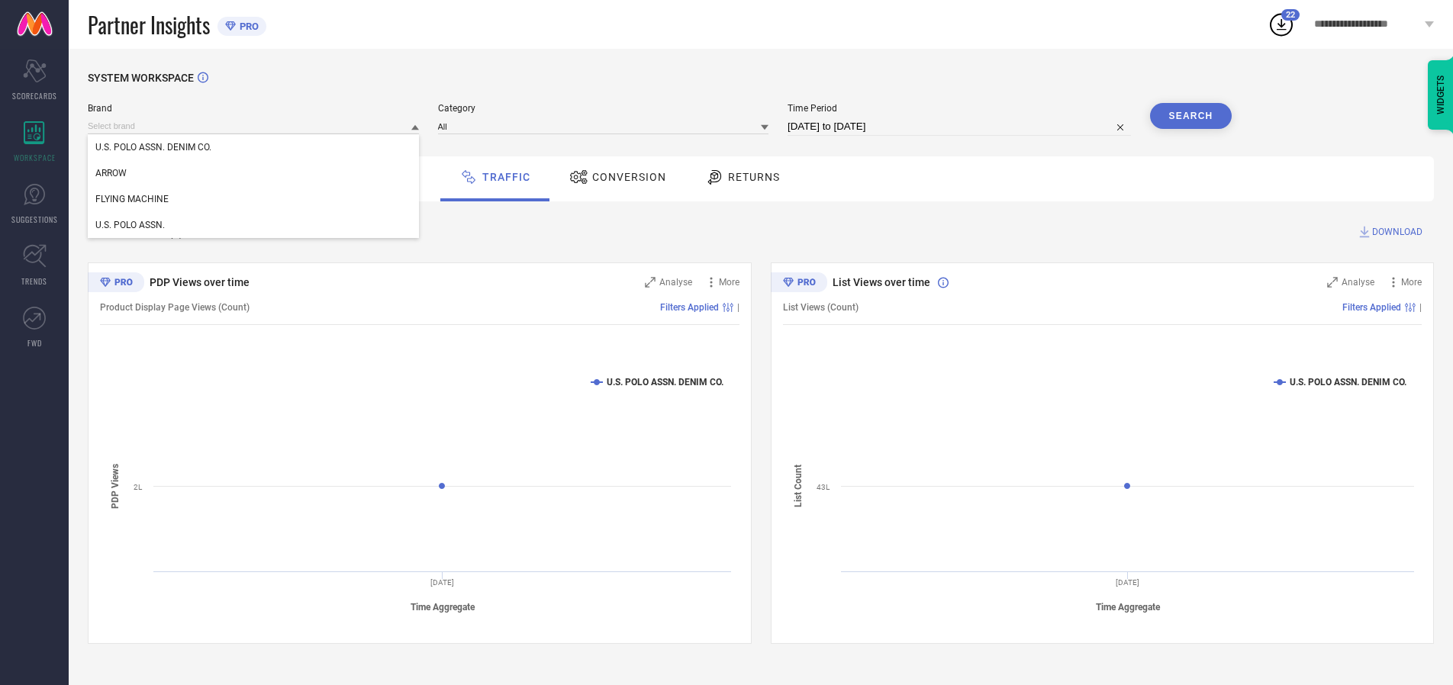
click at [254, 225] on div "U.S. POLO ASSN." at bounding box center [253, 225] width 331 height 26
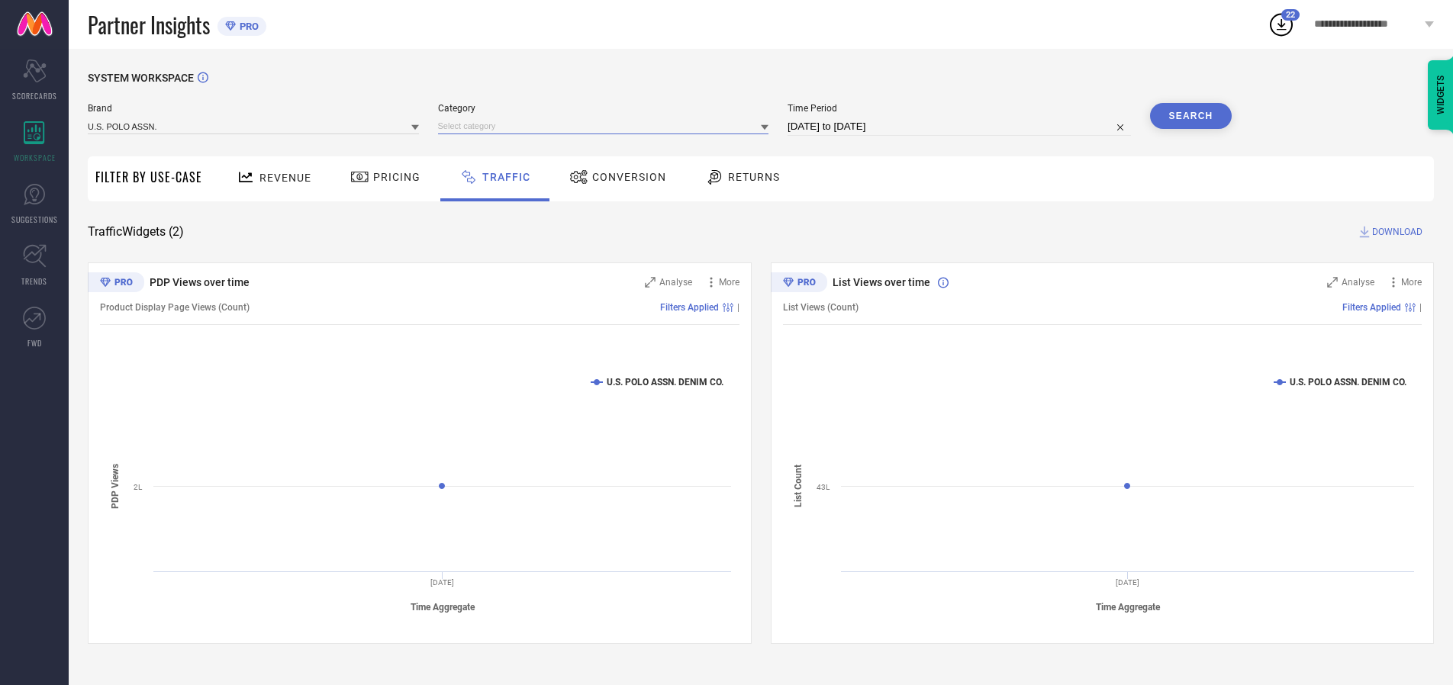
click at [607, 126] on input at bounding box center [603, 126] width 331 height 16
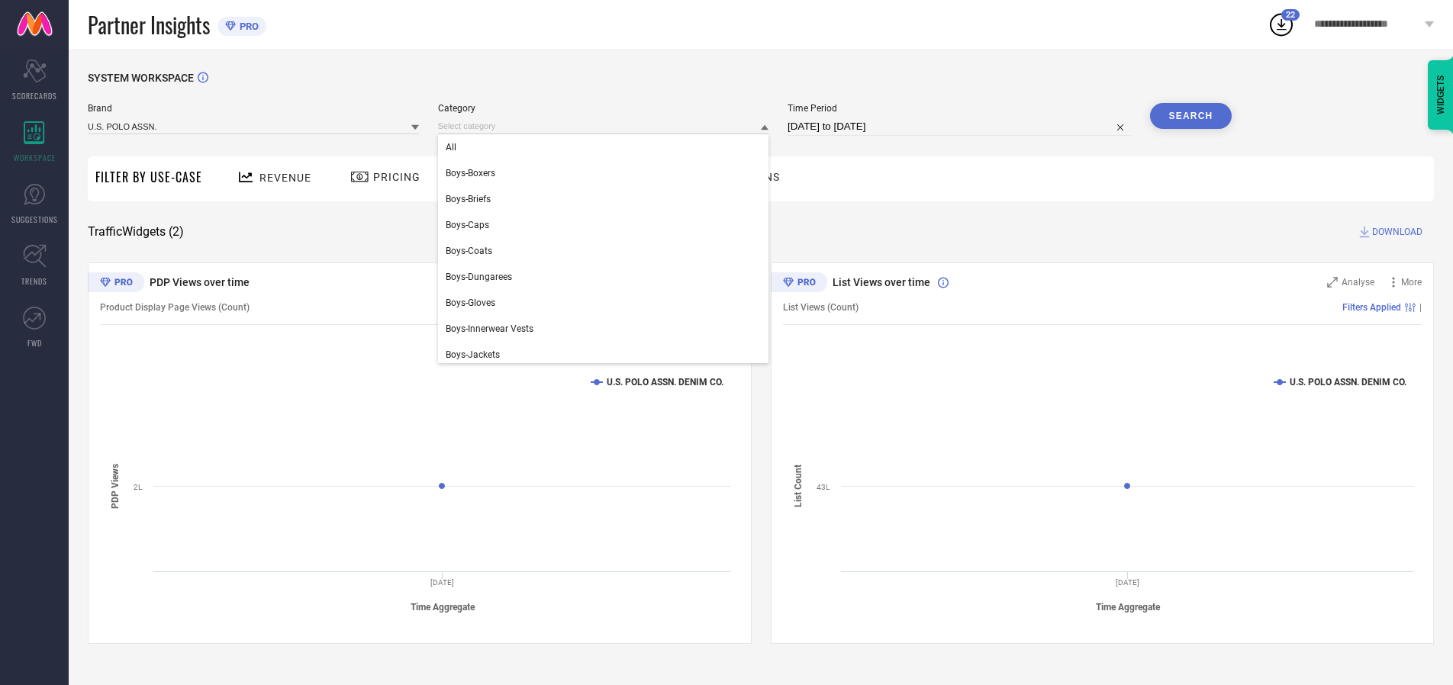
click at [607, 147] on div "All" at bounding box center [603, 147] width 331 height 26
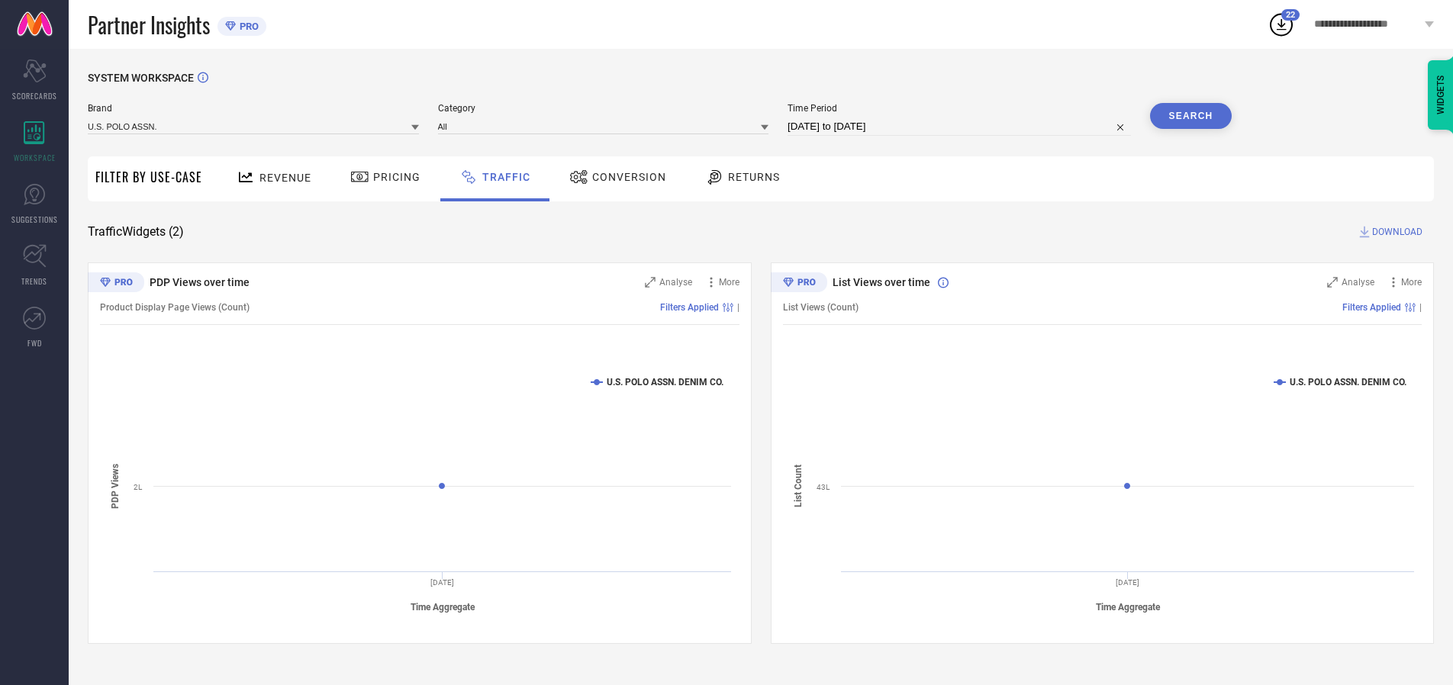
click at [1191, 116] on button "Search" at bounding box center [1191, 116] width 82 height 26
click at [1395, 232] on span "DOWNLOAD" at bounding box center [1397, 231] width 50 height 15
click at [962, 127] on input at bounding box center [959, 127] width 343 height 18
select select "9"
select select "2025"
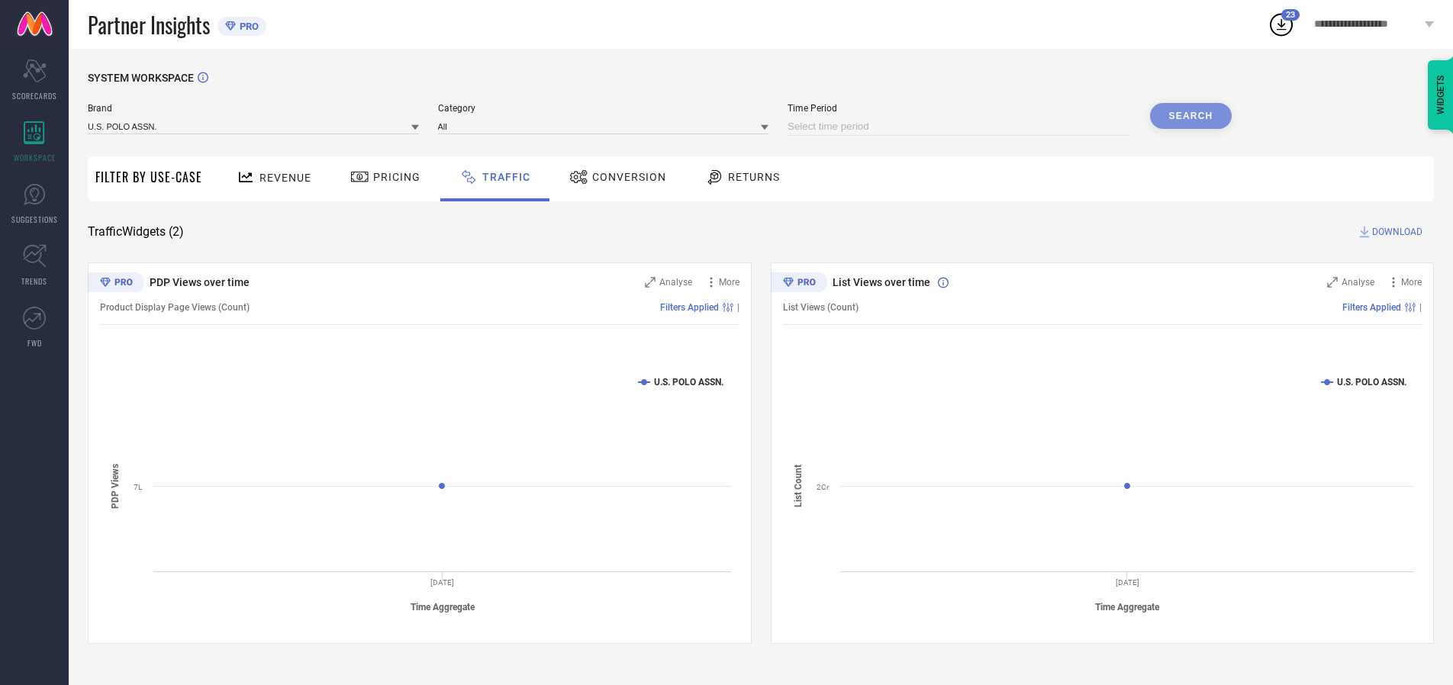
select select "10"
select select "2025"
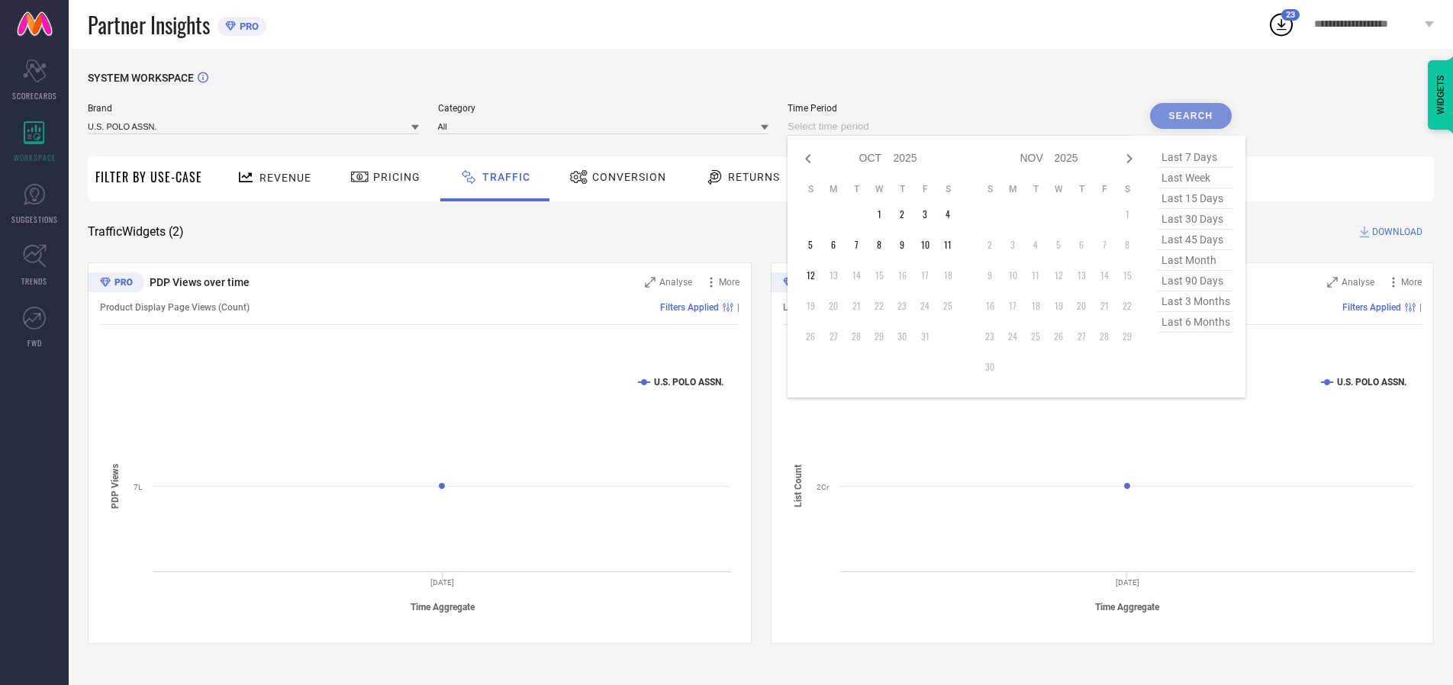
click at [907, 245] on td "9" at bounding box center [902, 245] width 23 height 23
type input "[DATE] to [DATE]"
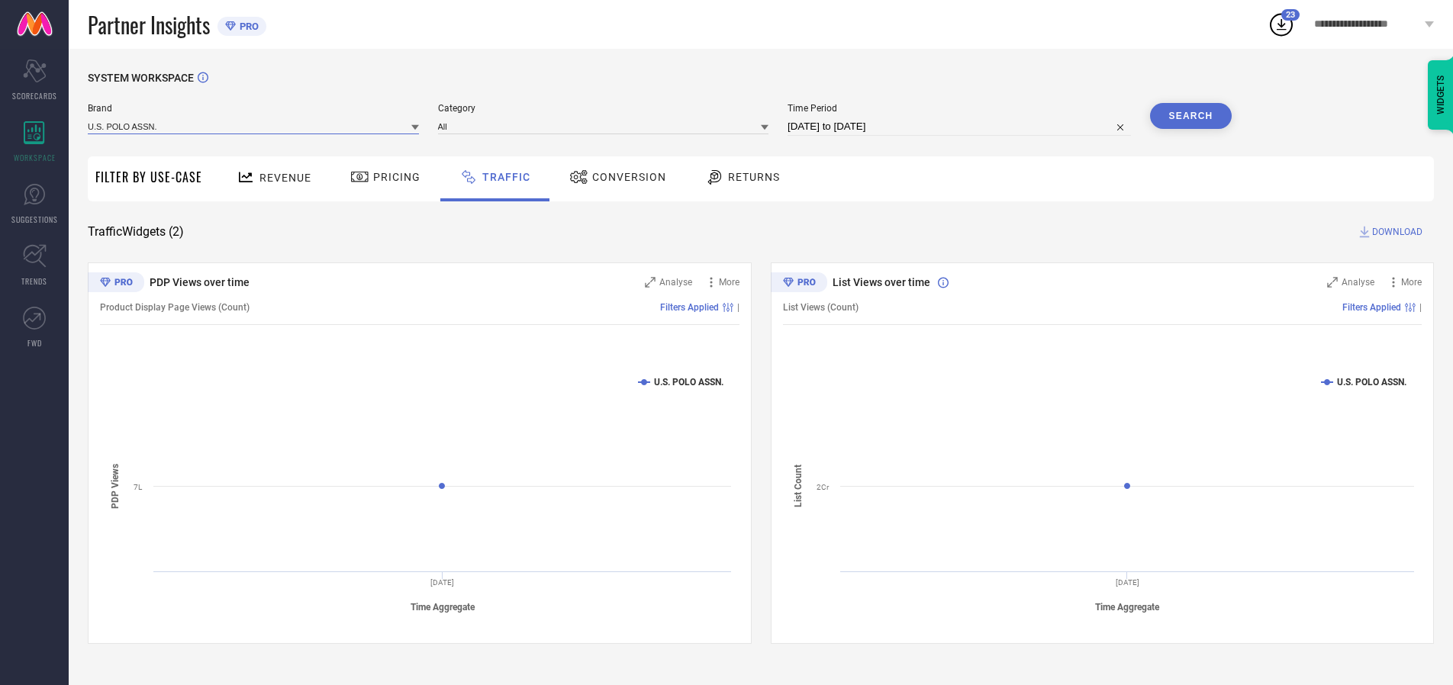
click at [254, 126] on input at bounding box center [253, 126] width 331 height 16
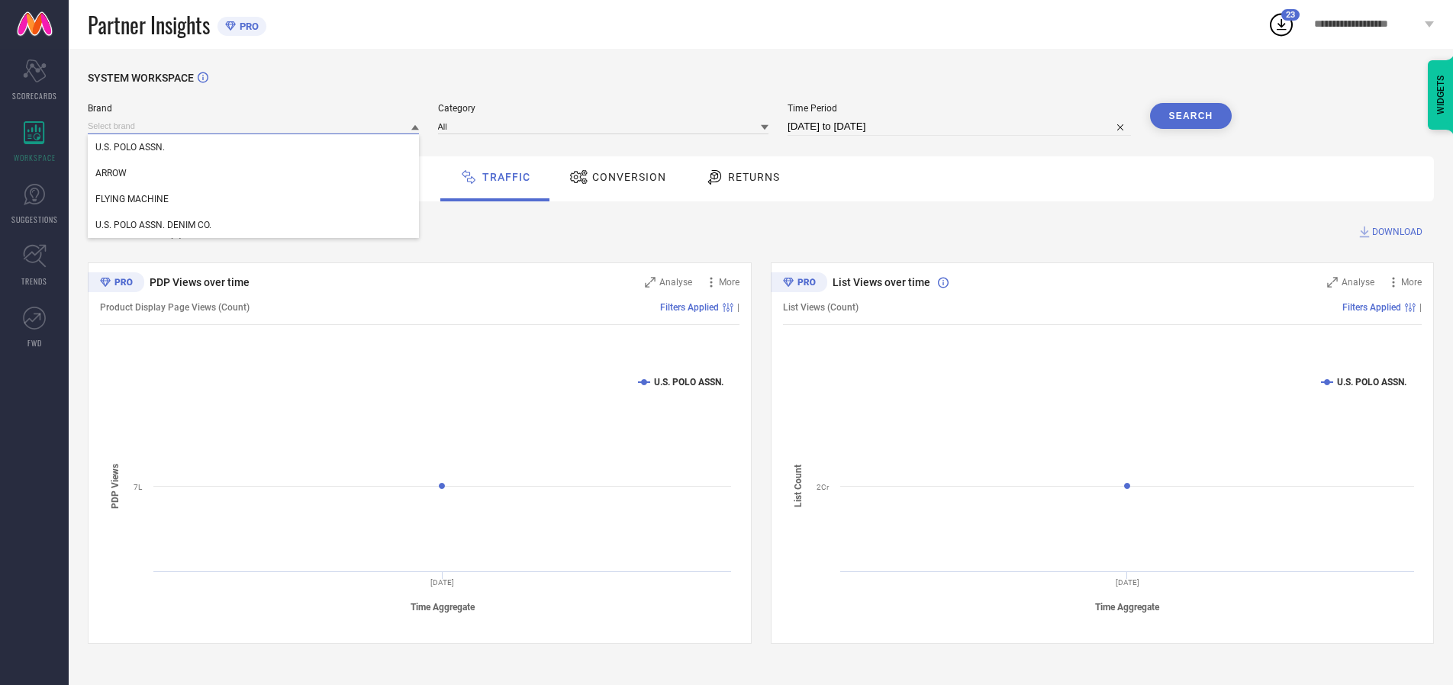
click at [254, 126] on input at bounding box center [253, 126] width 331 height 16
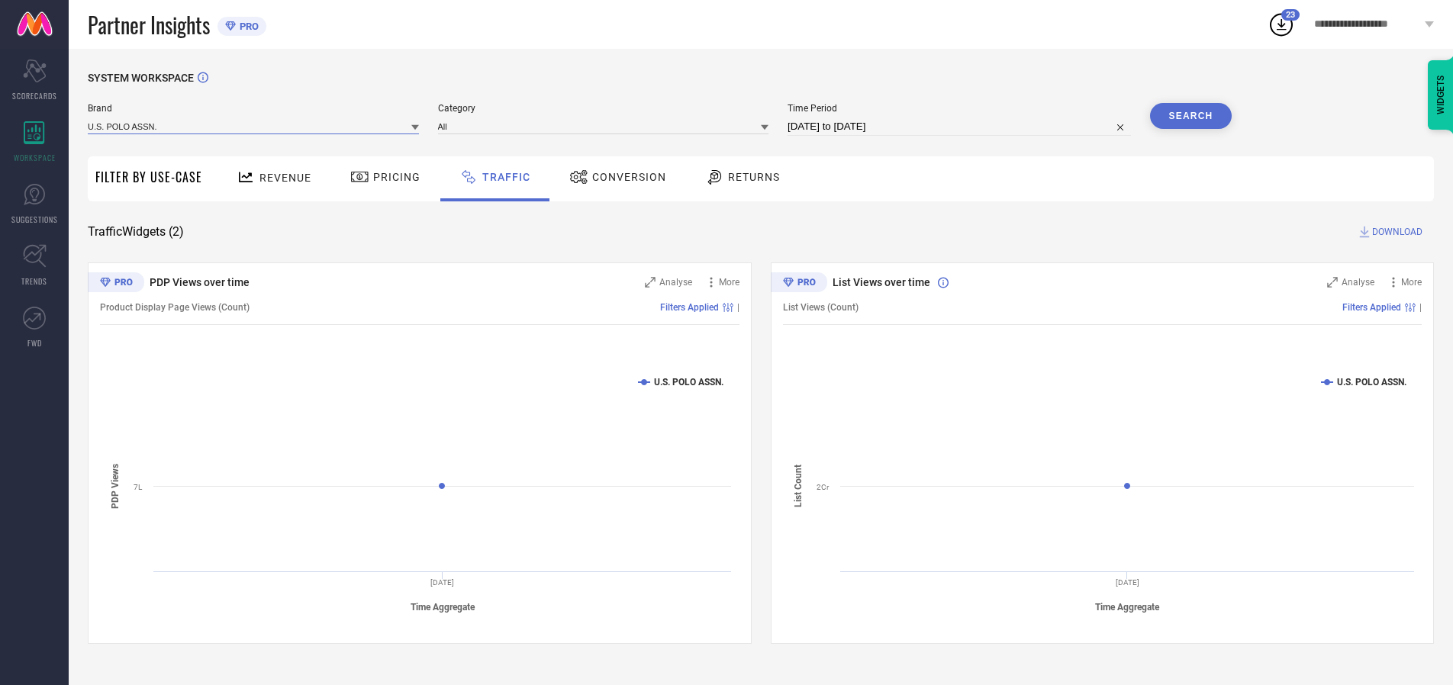
click at [254, 126] on input at bounding box center [253, 126] width 331 height 16
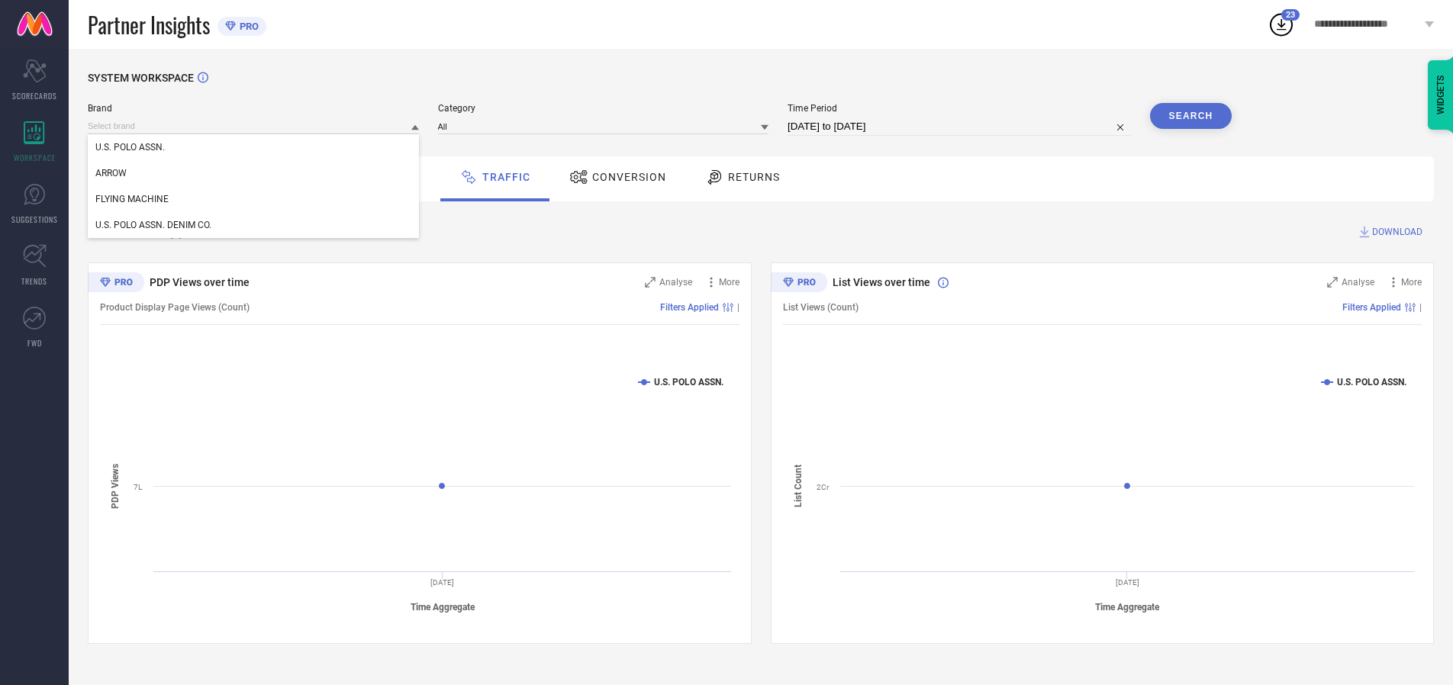
click at [254, 147] on div "U.S. POLO ASSN." at bounding box center [253, 147] width 331 height 26
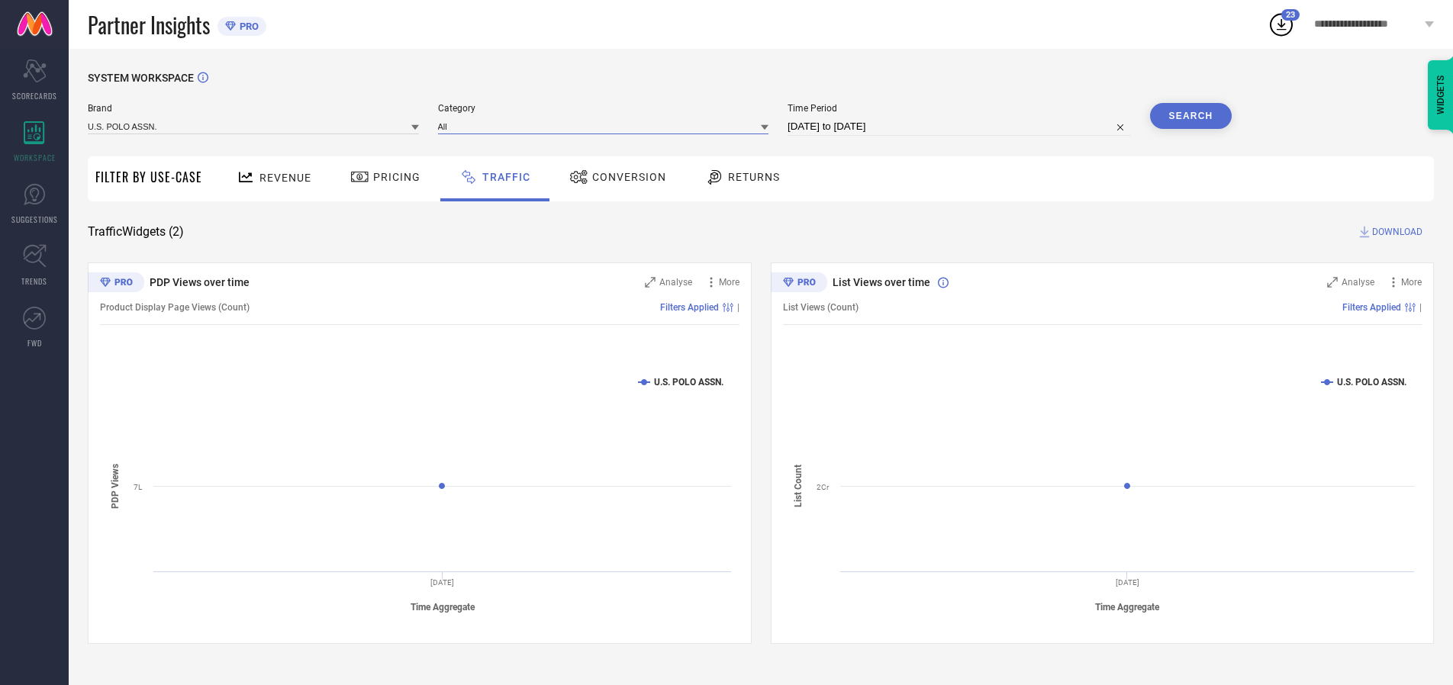
click at [607, 126] on input at bounding box center [603, 126] width 331 height 16
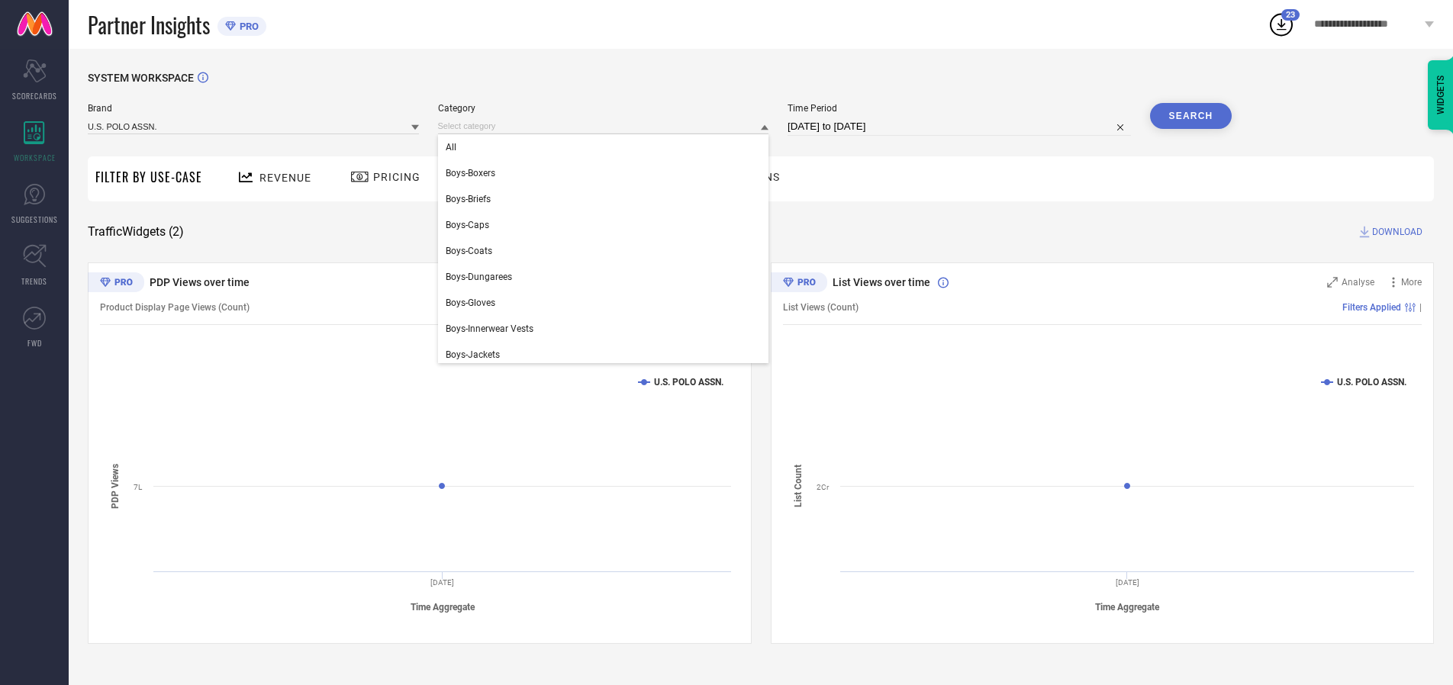
click at [607, 147] on div "All" at bounding box center [603, 147] width 331 height 26
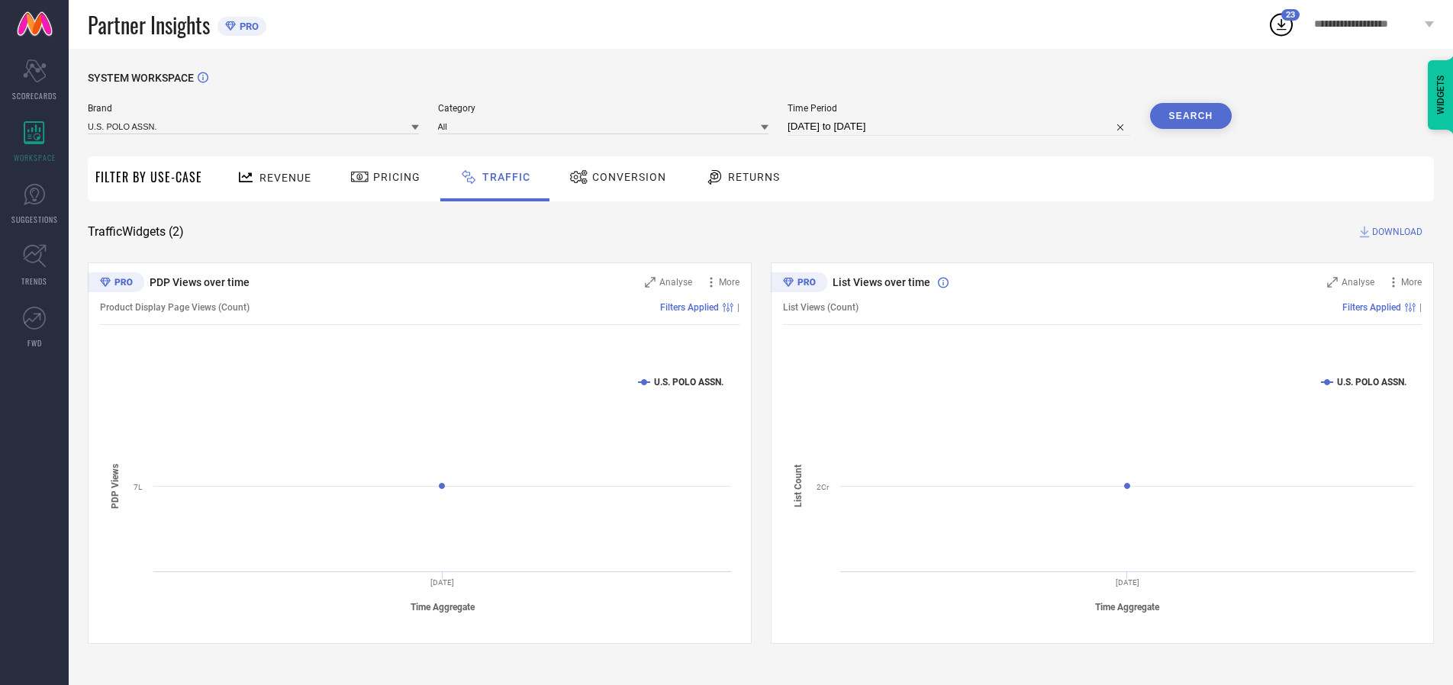
click at [1191, 116] on button "Search" at bounding box center [1191, 116] width 82 height 26
click at [1395, 232] on span "DOWNLOAD" at bounding box center [1397, 231] width 50 height 15
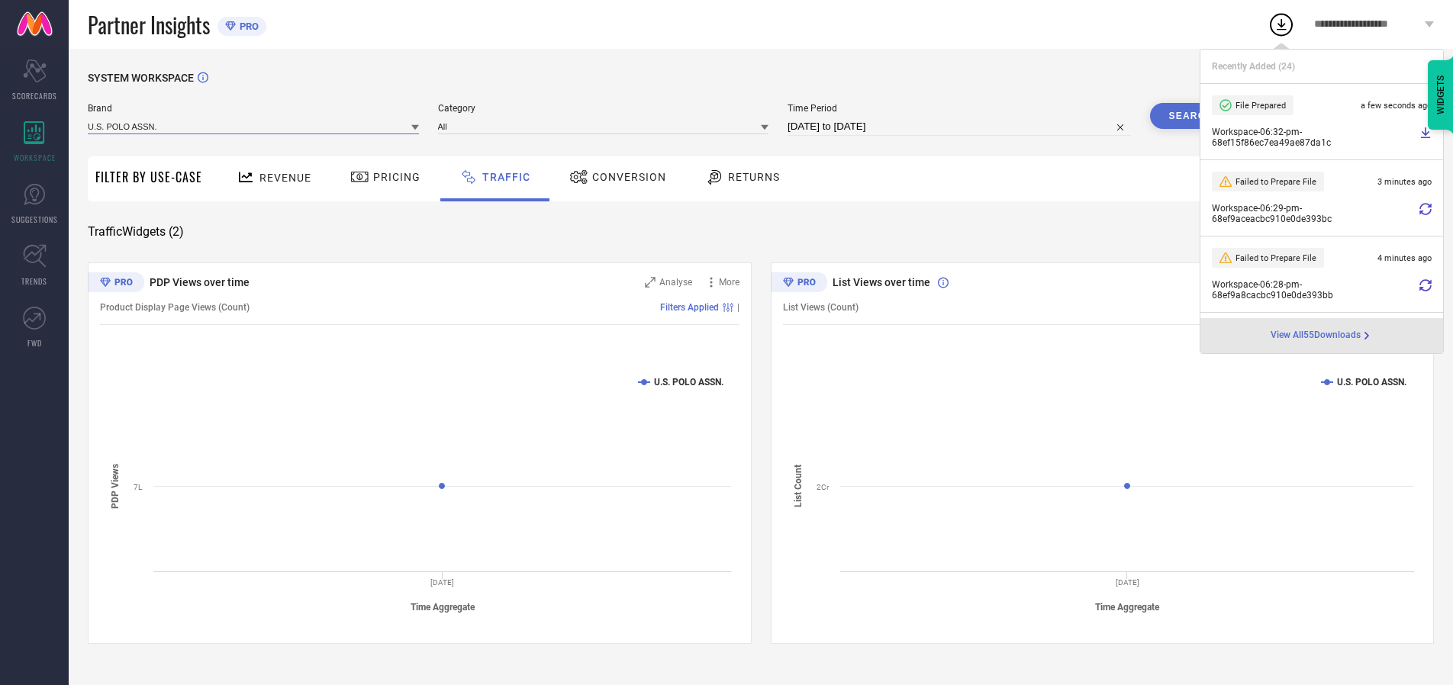
click at [254, 126] on input at bounding box center [253, 126] width 331 height 16
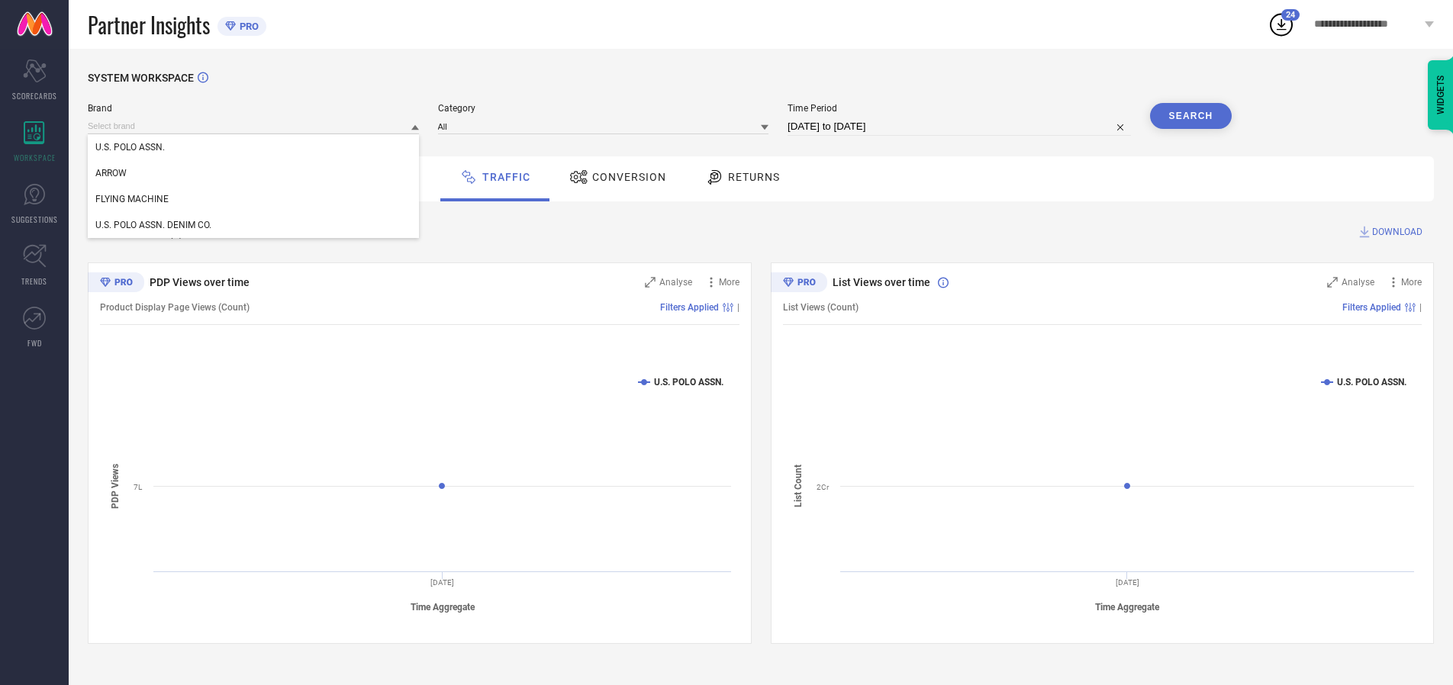
click at [254, 225] on div "U.S. POLO ASSN. DENIM CO." at bounding box center [253, 225] width 331 height 26
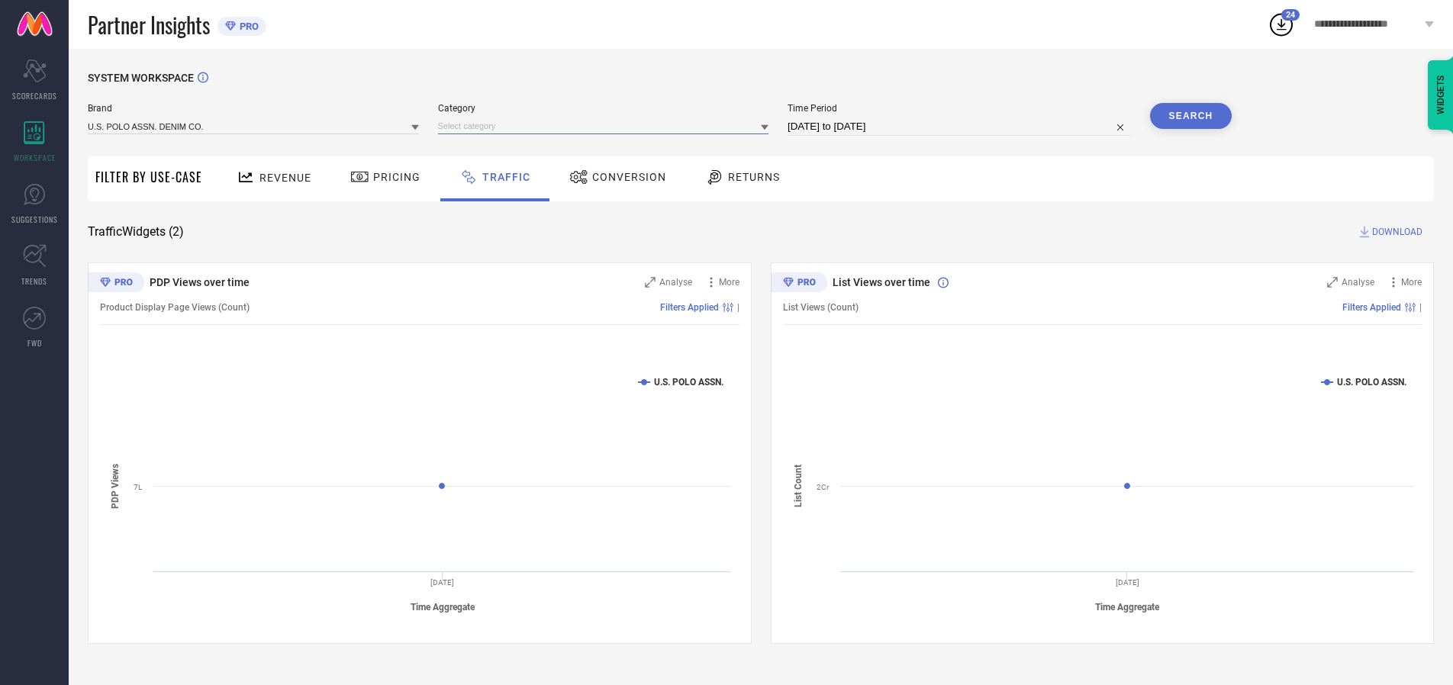
click at [607, 126] on input at bounding box center [603, 126] width 331 height 16
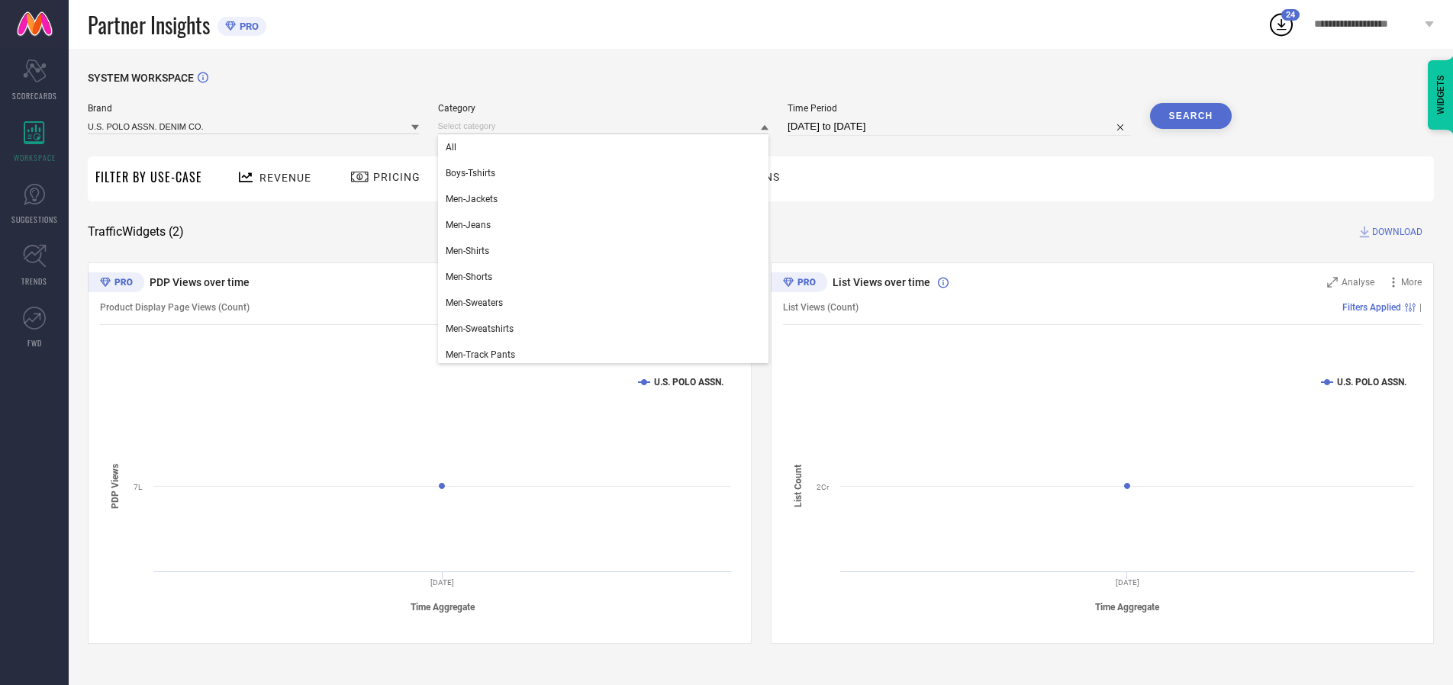
click at [607, 147] on div "All" at bounding box center [603, 147] width 331 height 26
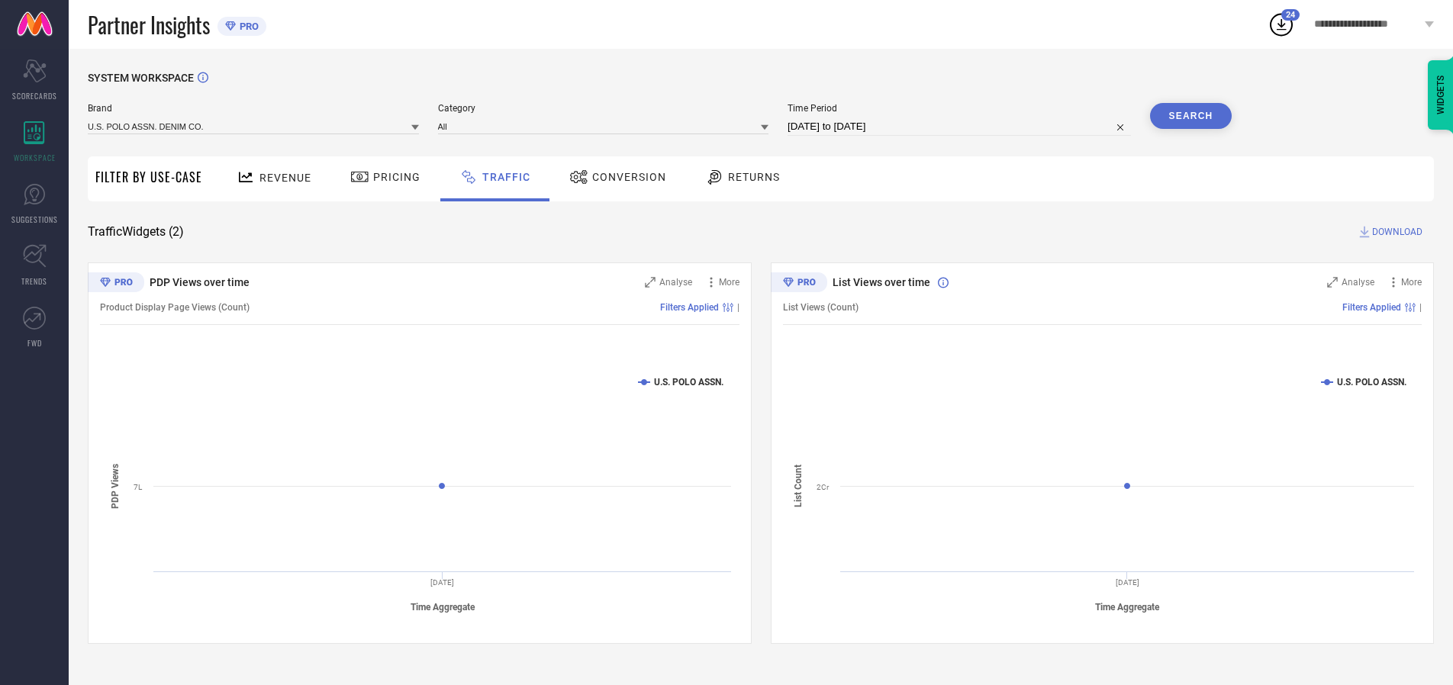
click at [1191, 116] on button "Search" at bounding box center [1191, 116] width 82 height 26
click at [1395, 232] on span "DOWNLOAD" at bounding box center [1397, 231] width 50 height 15
click at [962, 127] on input at bounding box center [959, 127] width 343 height 18
select select "9"
select select "2025"
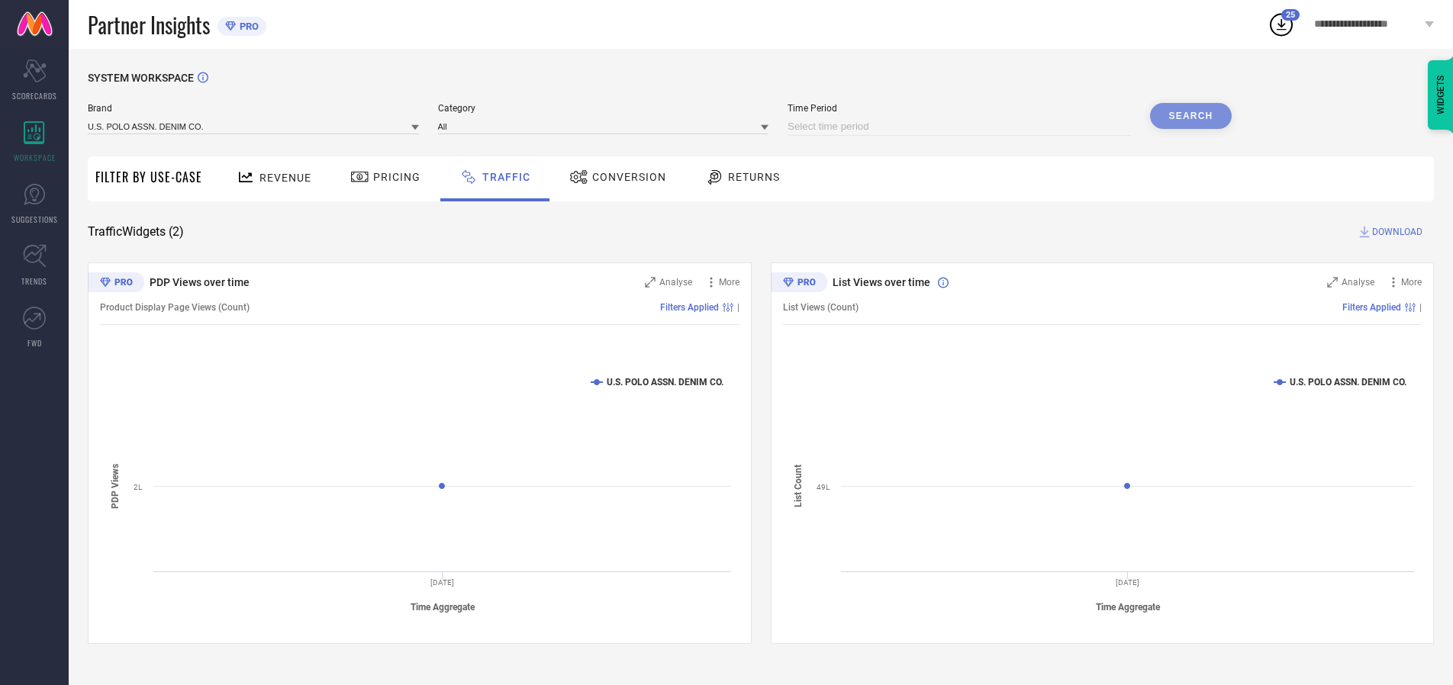
select select "10"
select select "2025"
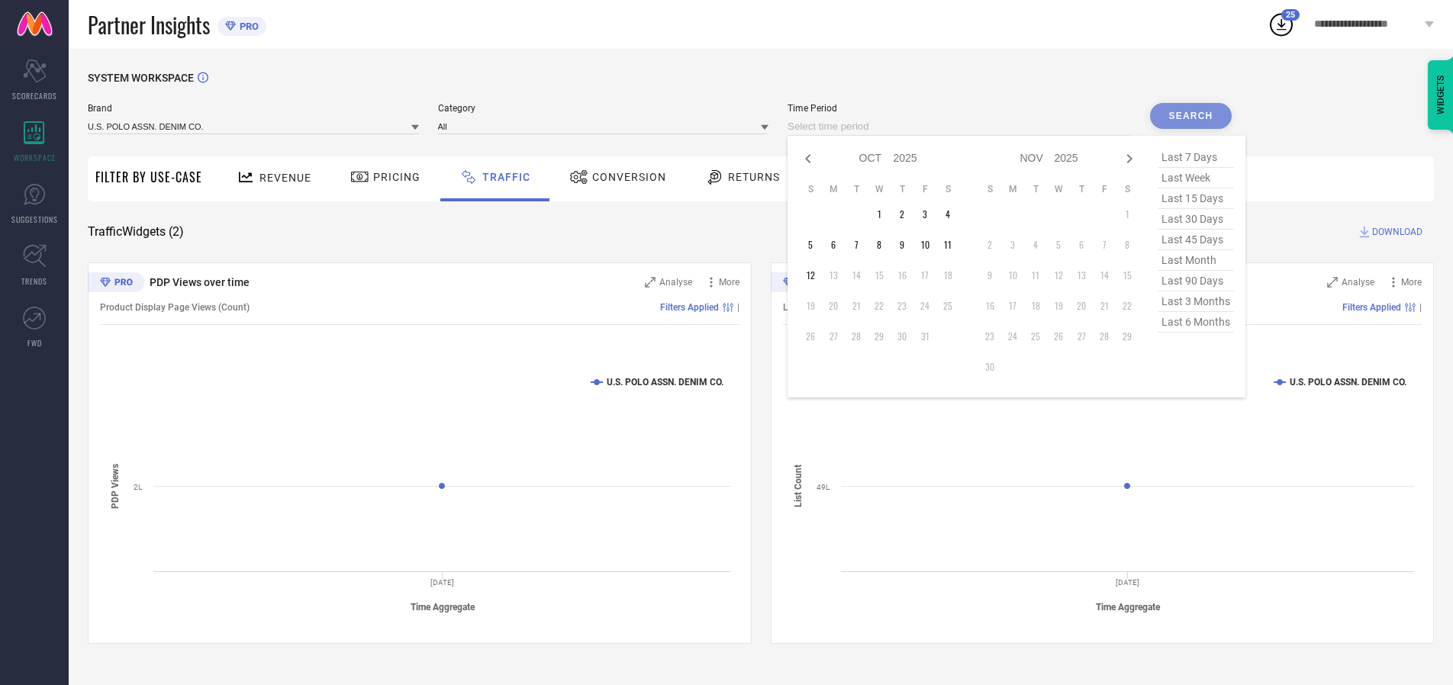
click at [930, 245] on td "10" at bounding box center [925, 245] width 23 height 23
type input "[DATE] to [DATE]"
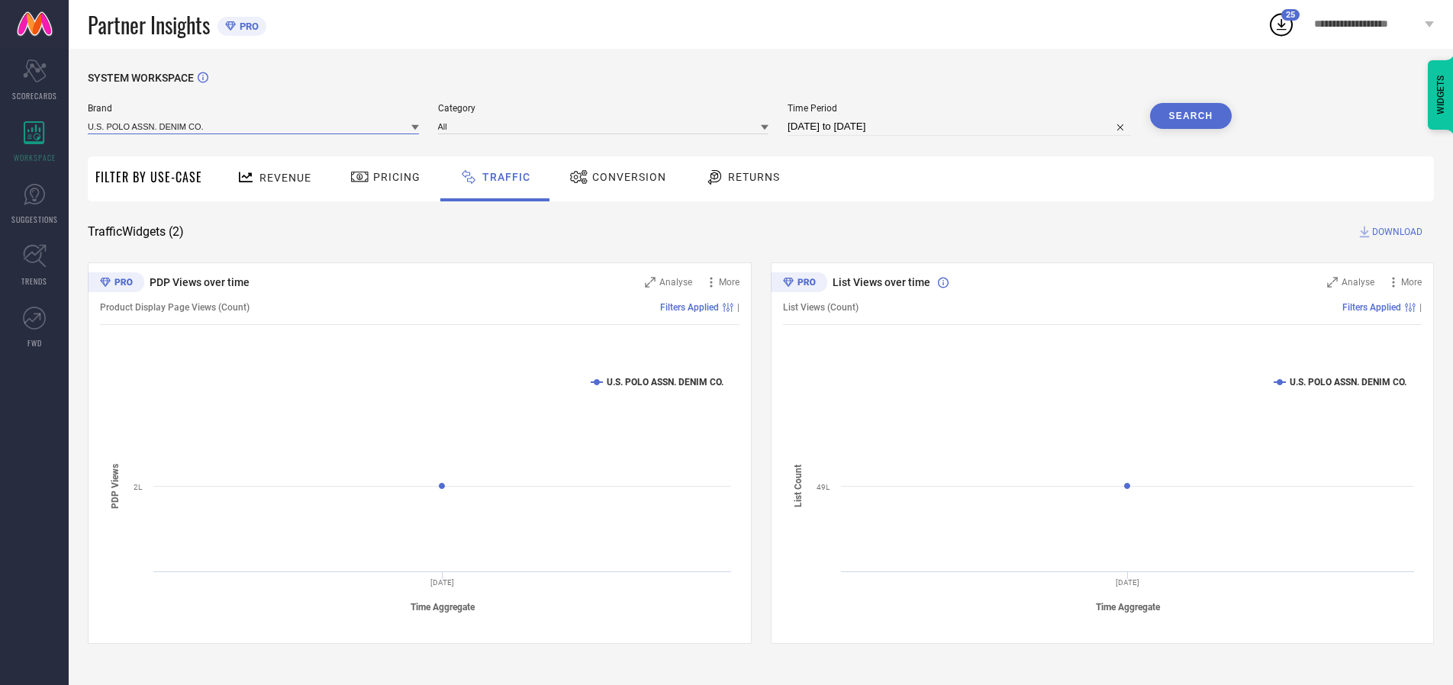
click at [254, 126] on input at bounding box center [253, 126] width 331 height 16
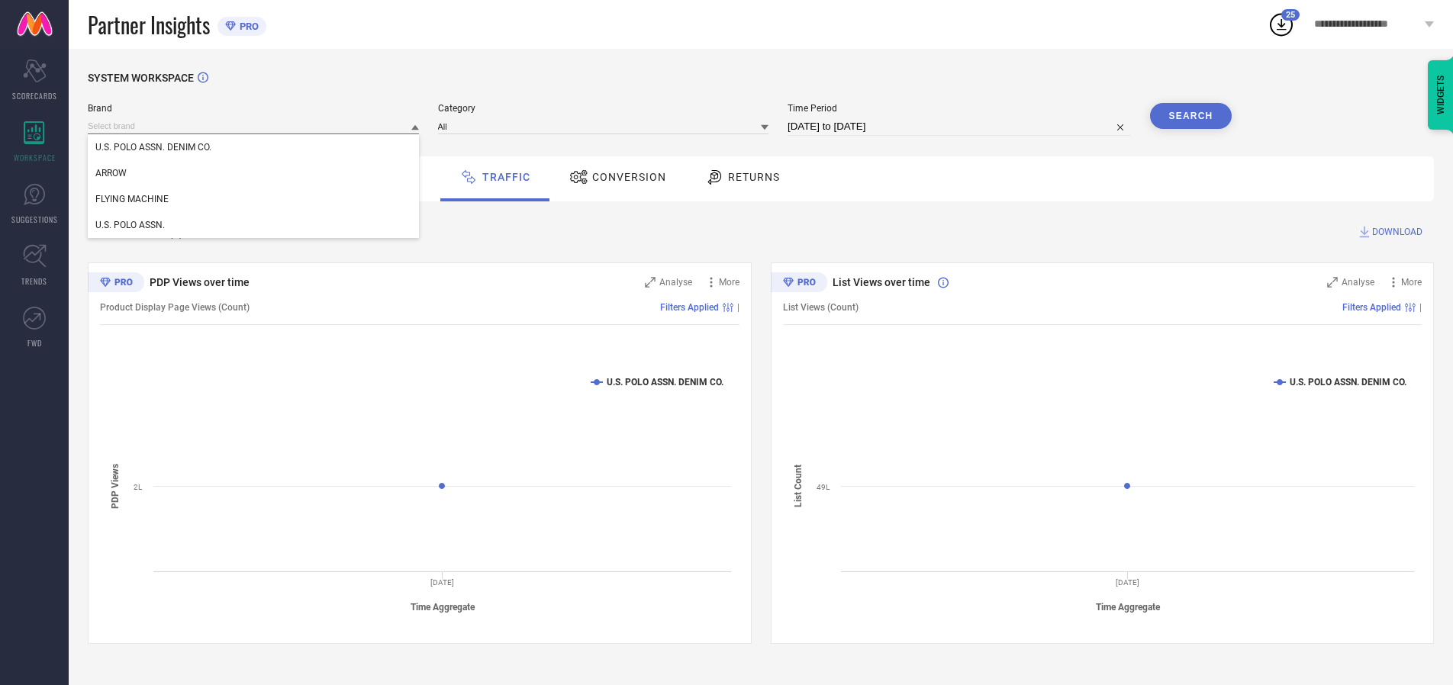
click at [254, 126] on input at bounding box center [253, 126] width 331 height 16
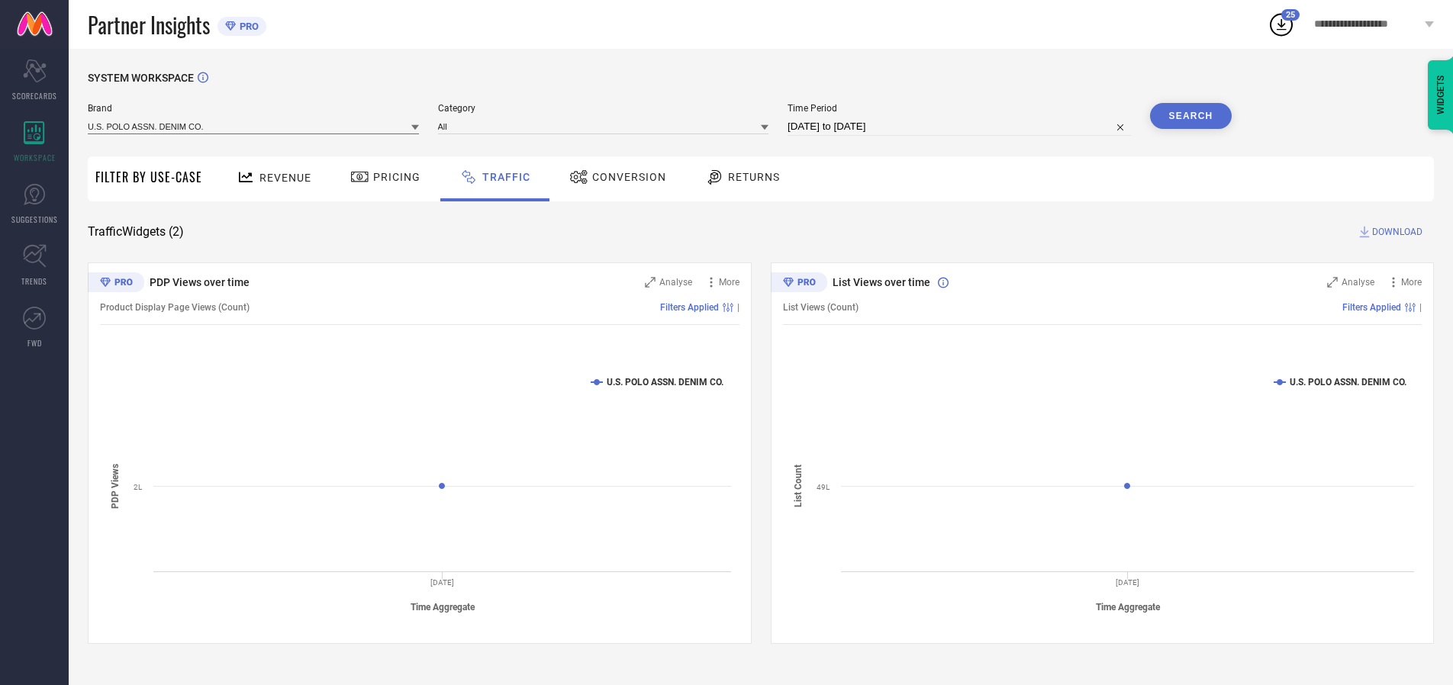
click at [254, 126] on input at bounding box center [253, 126] width 331 height 16
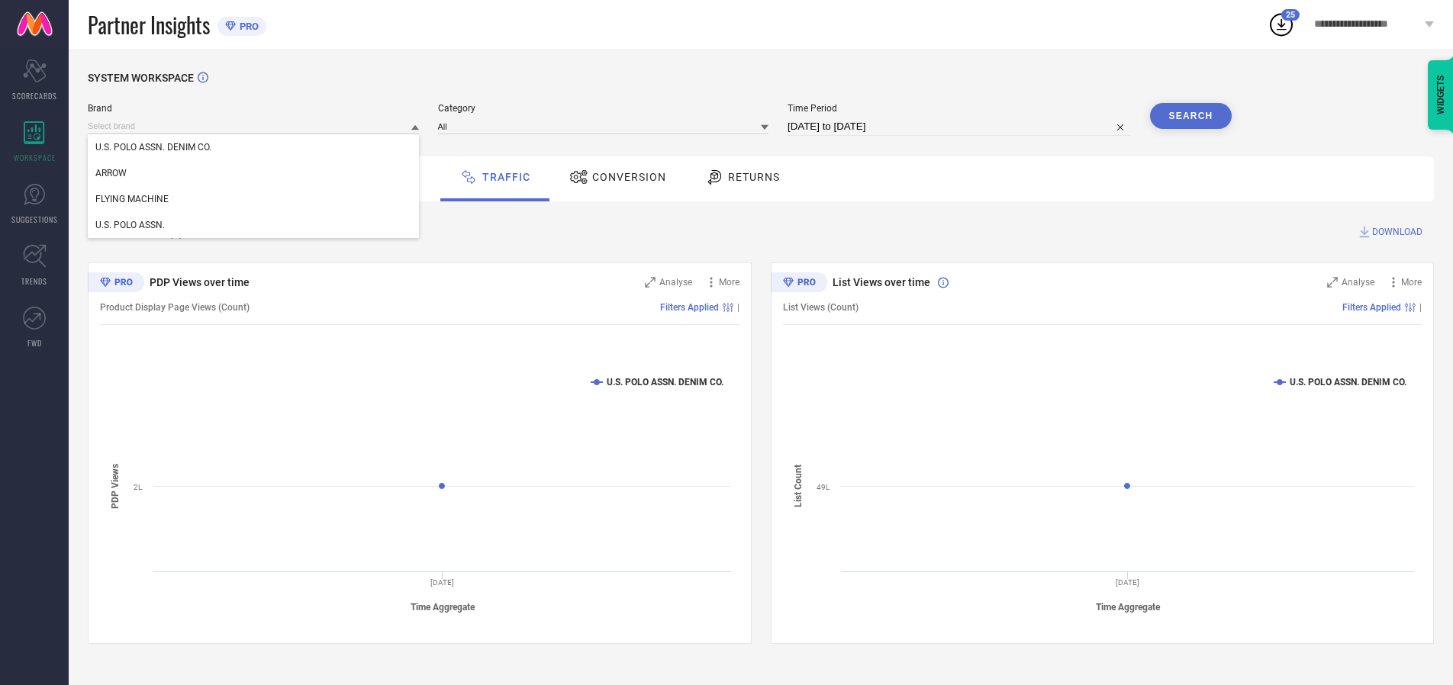
click at [254, 147] on div "U.S. POLO ASSN. DENIM CO." at bounding box center [253, 147] width 331 height 26
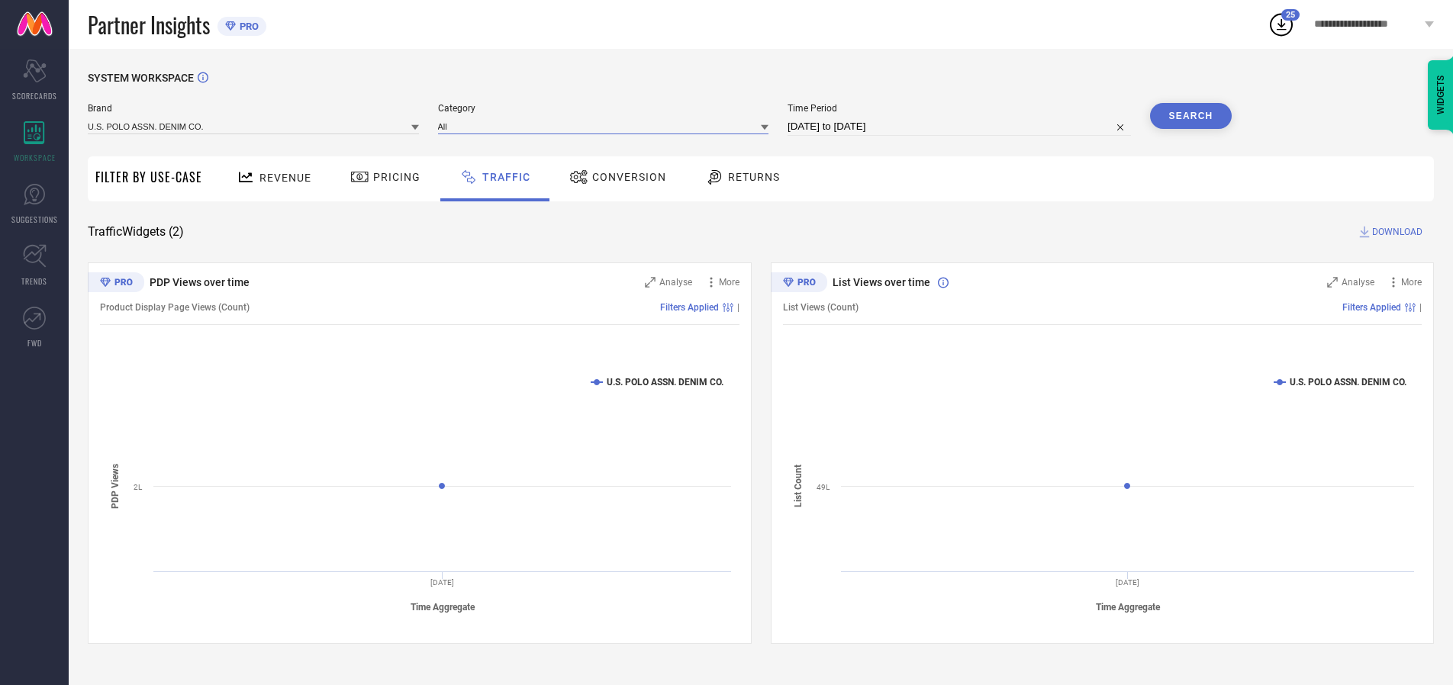
click at [607, 126] on input at bounding box center [603, 126] width 331 height 16
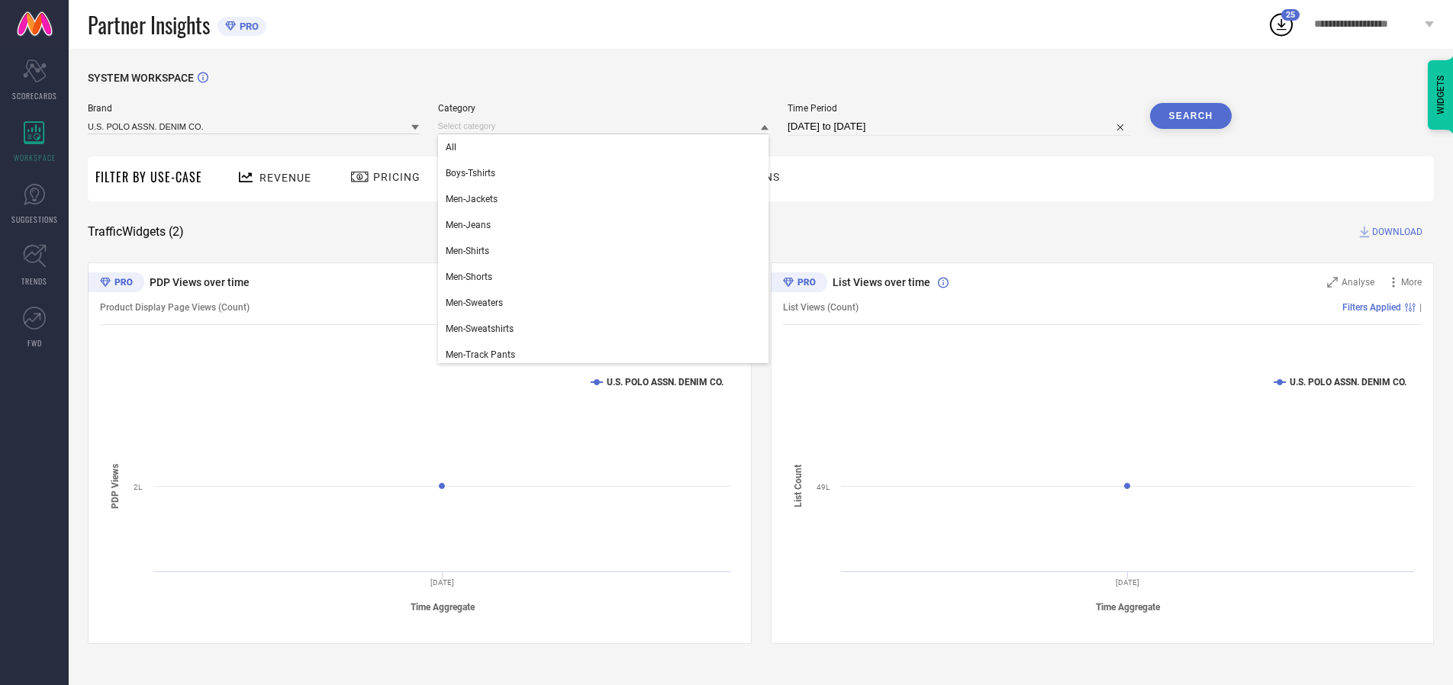
click at [607, 147] on div "All" at bounding box center [603, 147] width 331 height 26
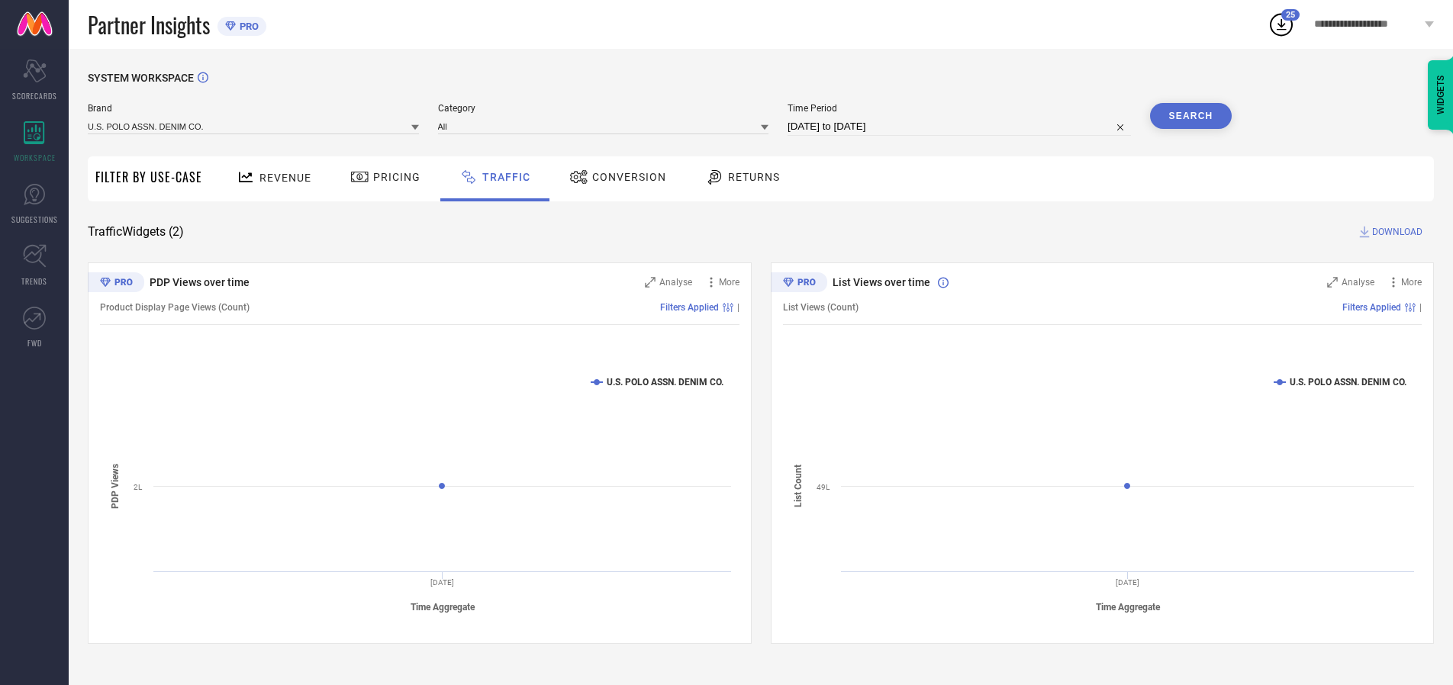
click at [1191, 116] on button "Search" at bounding box center [1191, 116] width 82 height 26
click at [1395, 232] on span "DOWNLOAD" at bounding box center [1397, 231] width 50 height 15
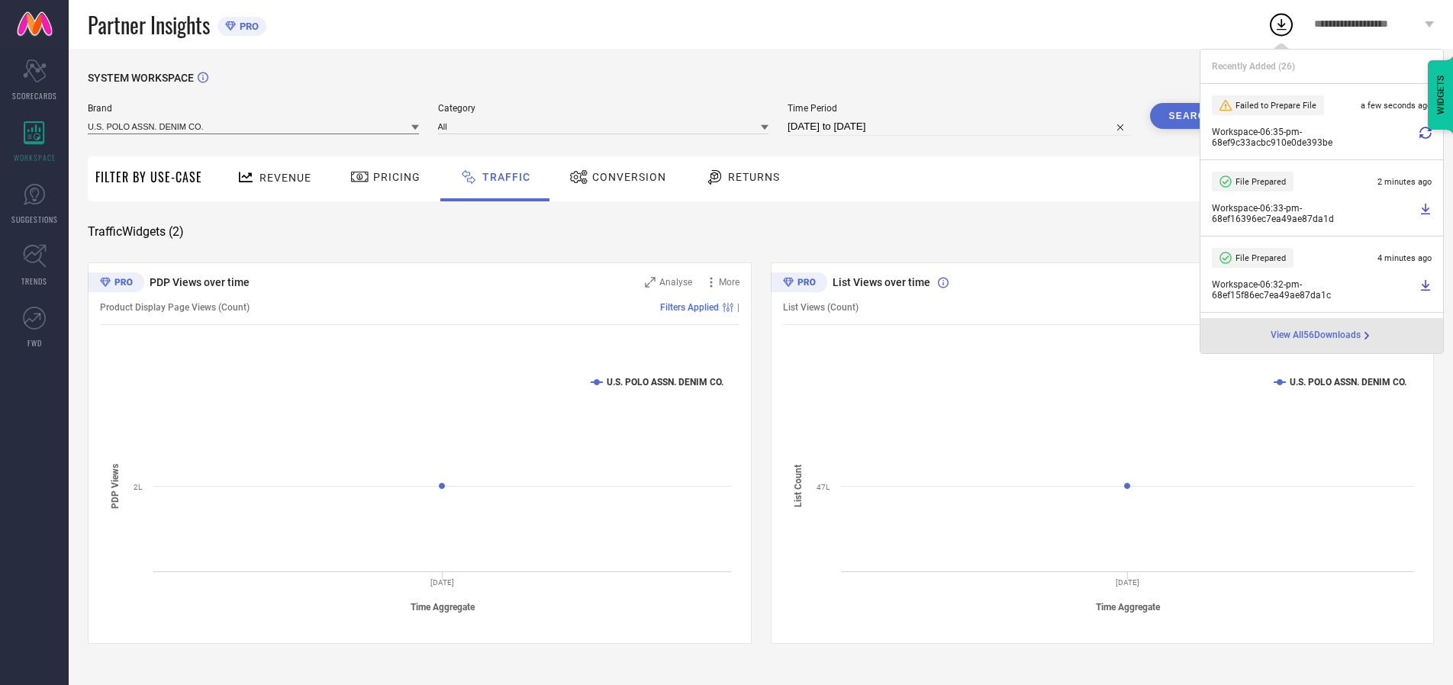
click at [254, 126] on input at bounding box center [253, 126] width 331 height 16
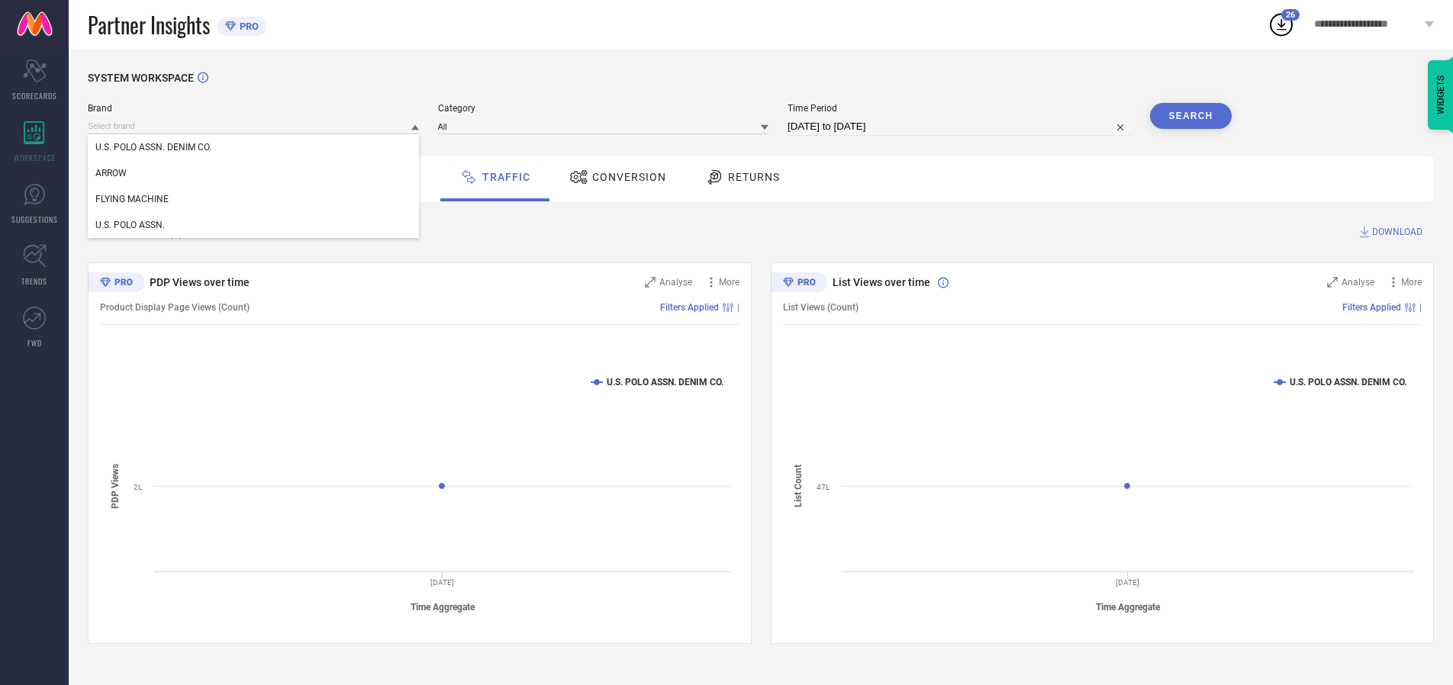
click at [254, 225] on div "U.S. POLO ASSN." at bounding box center [253, 225] width 331 height 26
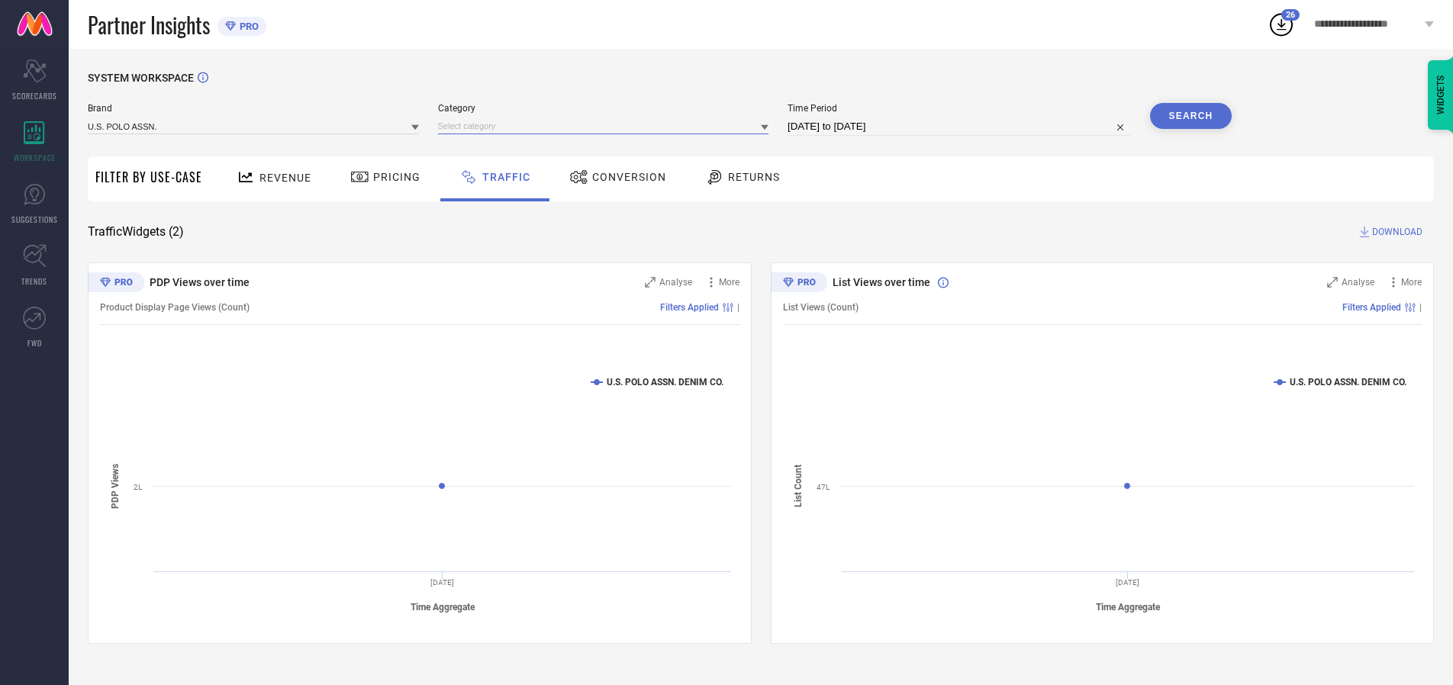
click at [607, 126] on input at bounding box center [603, 126] width 331 height 16
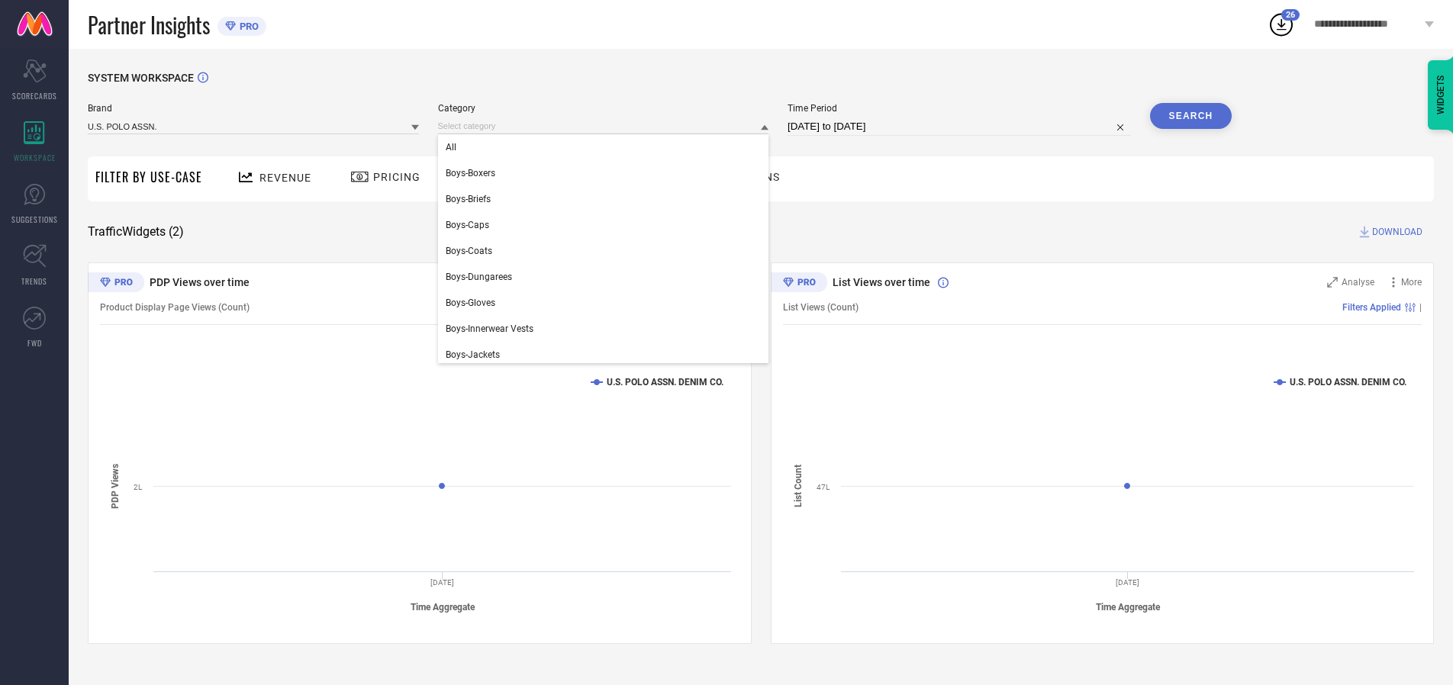
click at [607, 147] on div "All" at bounding box center [603, 147] width 331 height 26
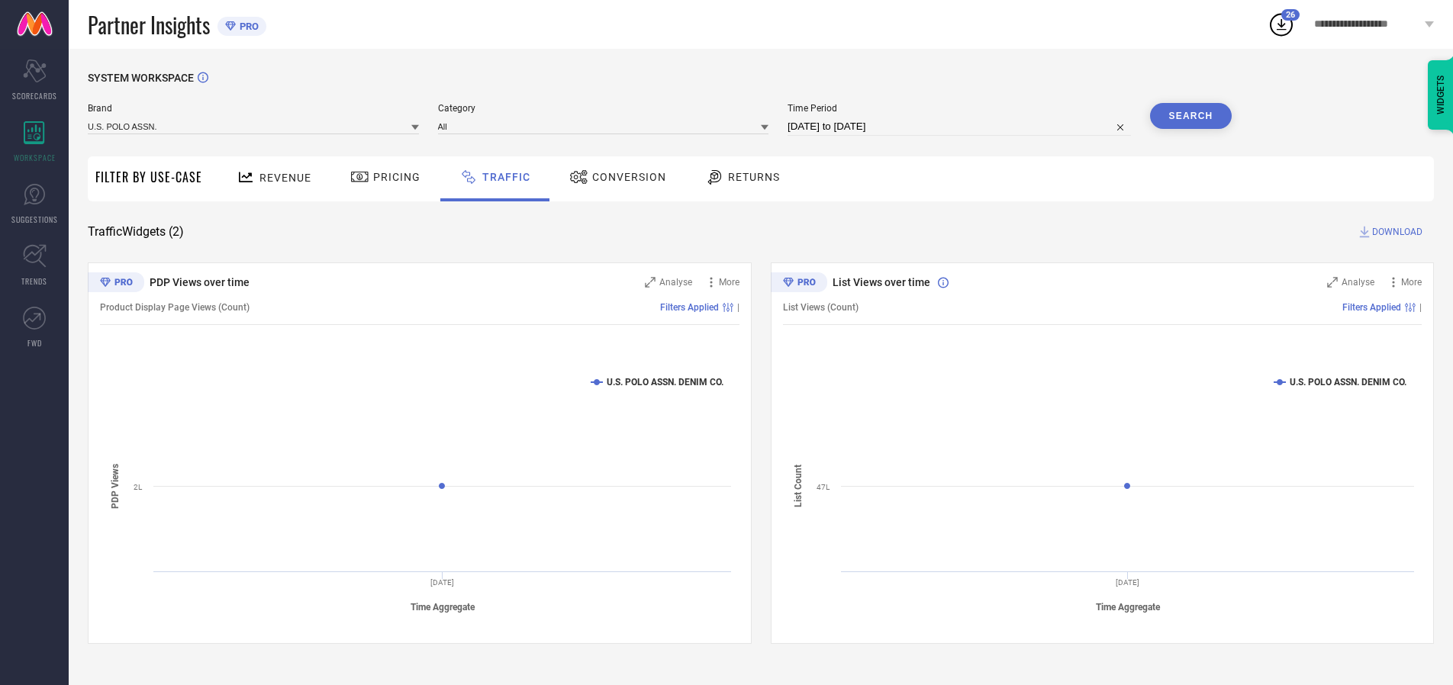
click at [1191, 116] on button "Search" at bounding box center [1191, 116] width 82 height 26
click at [1395, 232] on span "DOWNLOAD" at bounding box center [1397, 231] width 50 height 15
click at [962, 127] on input at bounding box center [959, 127] width 343 height 18
select select "9"
select select "2025"
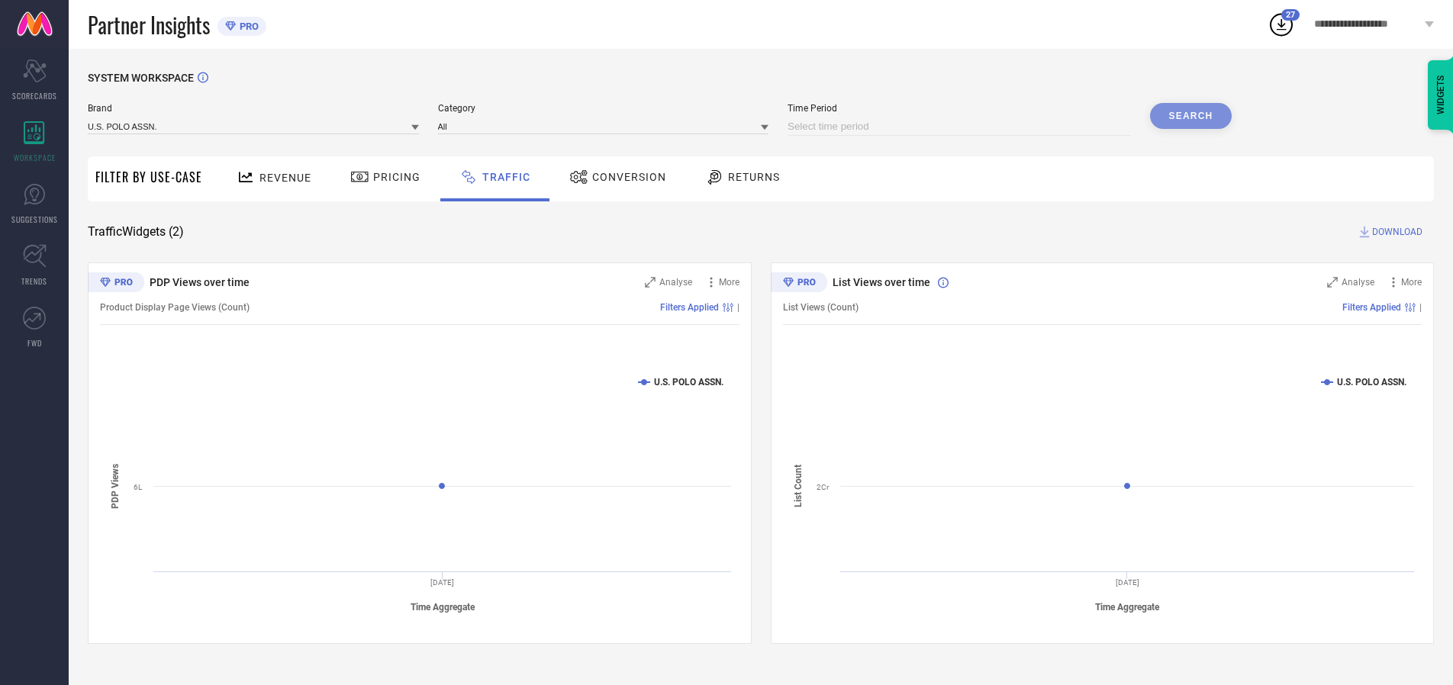
select select "10"
select select "2025"
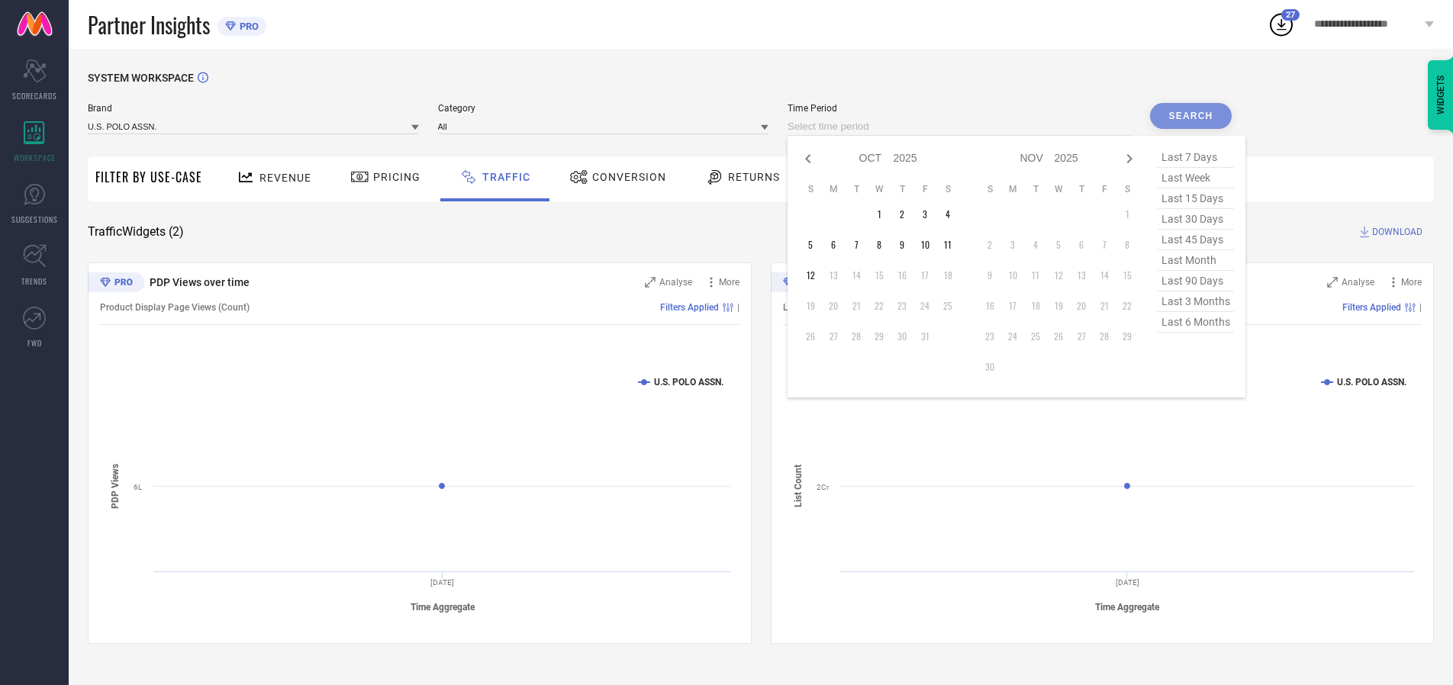
click at [953, 245] on td "11" at bounding box center [948, 245] width 23 height 23
type input "[DATE] to [DATE]"
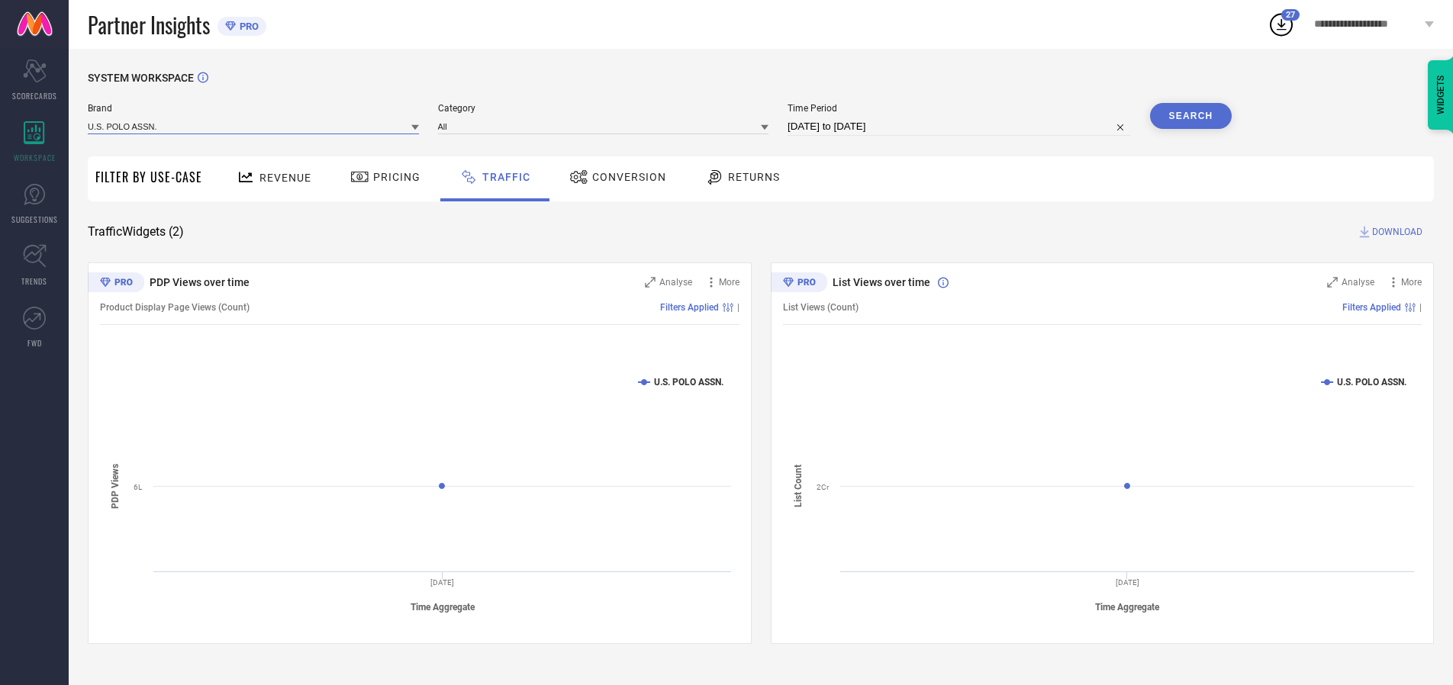
click at [254, 126] on input at bounding box center [253, 126] width 331 height 16
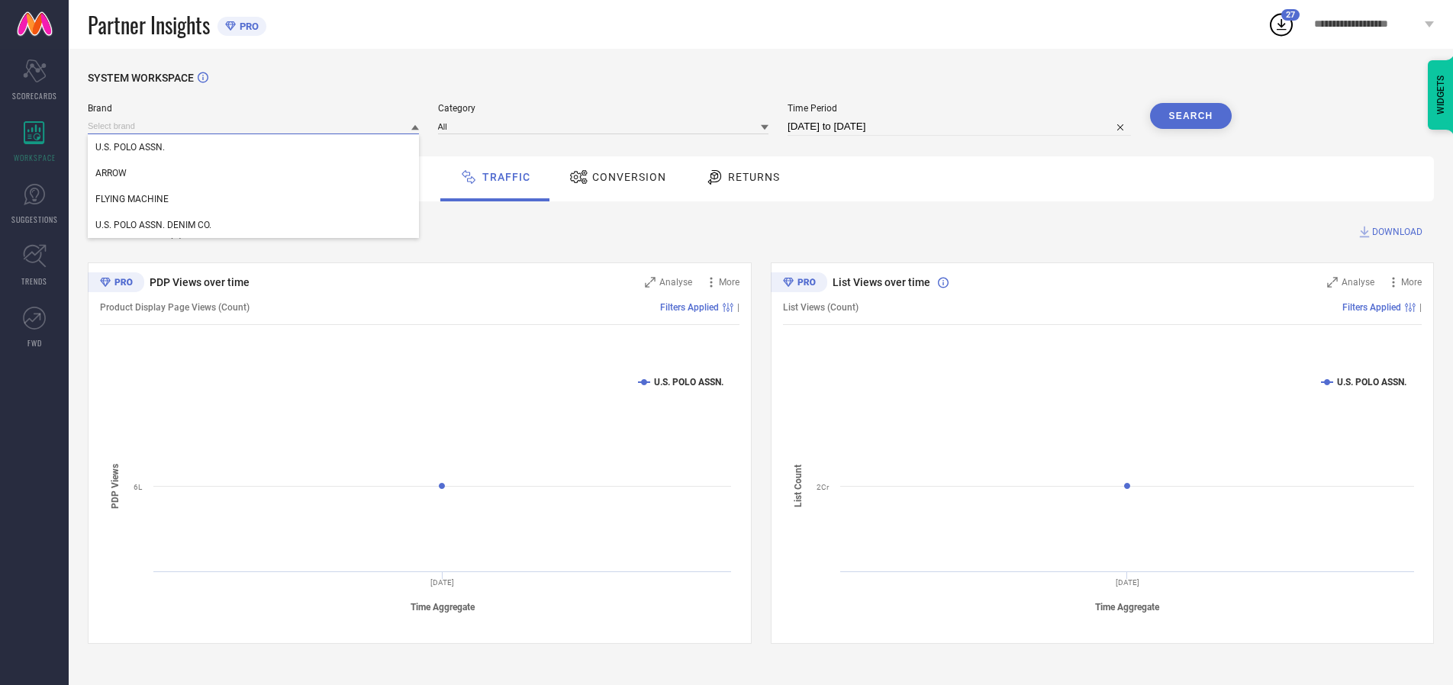
click at [254, 126] on input at bounding box center [253, 126] width 331 height 16
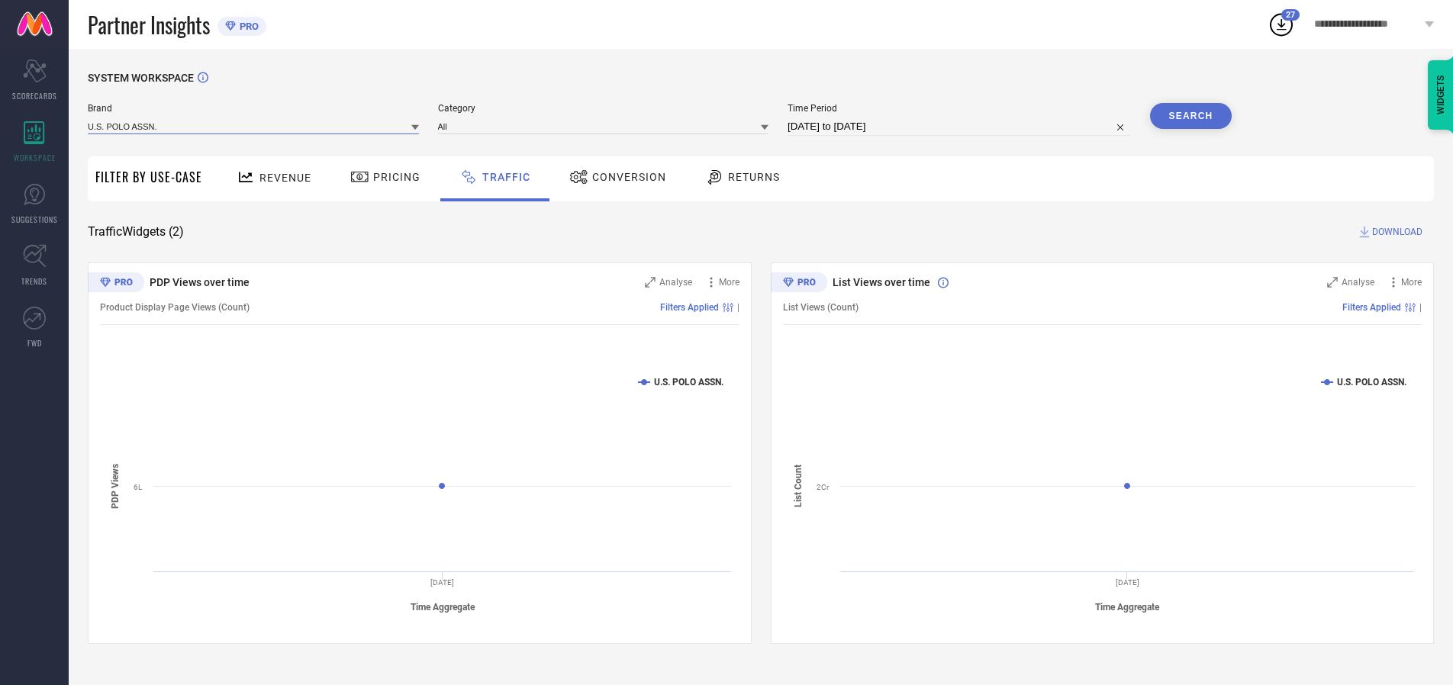
click at [254, 126] on input at bounding box center [253, 126] width 331 height 16
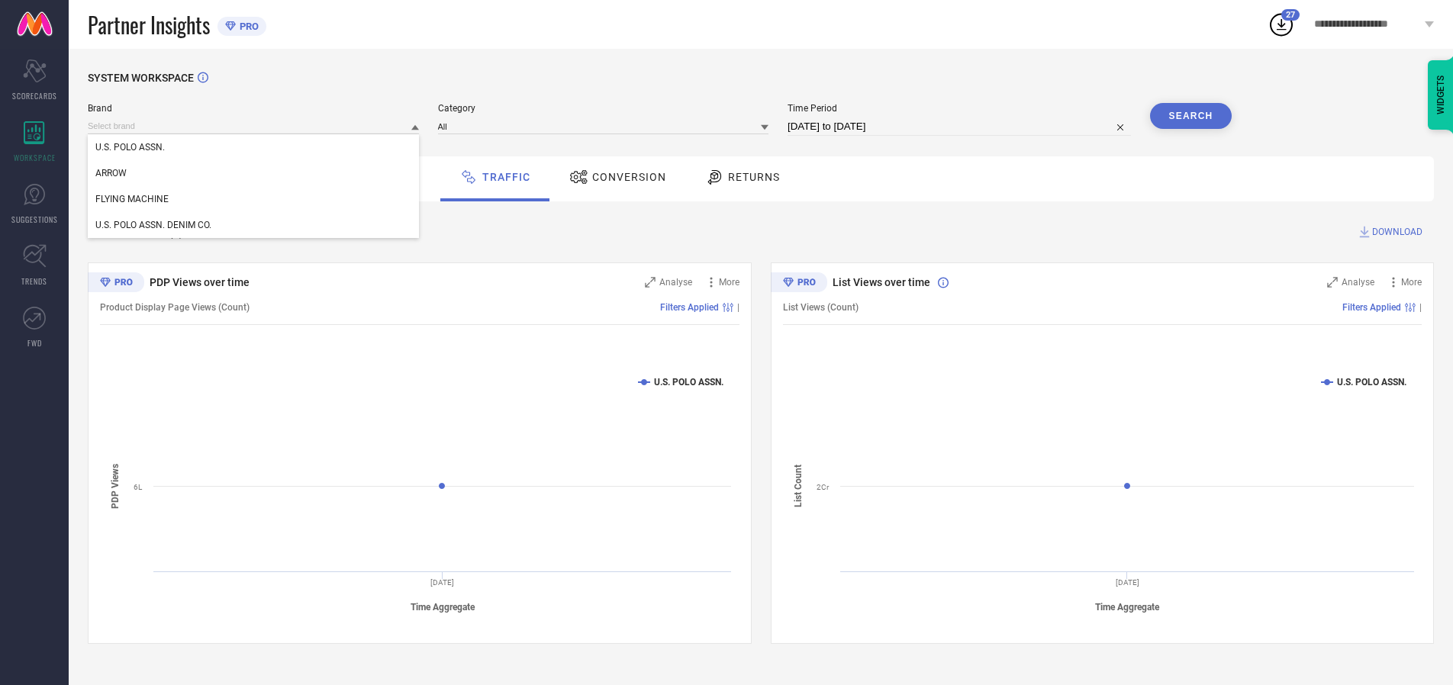
click at [254, 147] on div "U.S. POLO ASSN." at bounding box center [253, 147] width 331 height 26
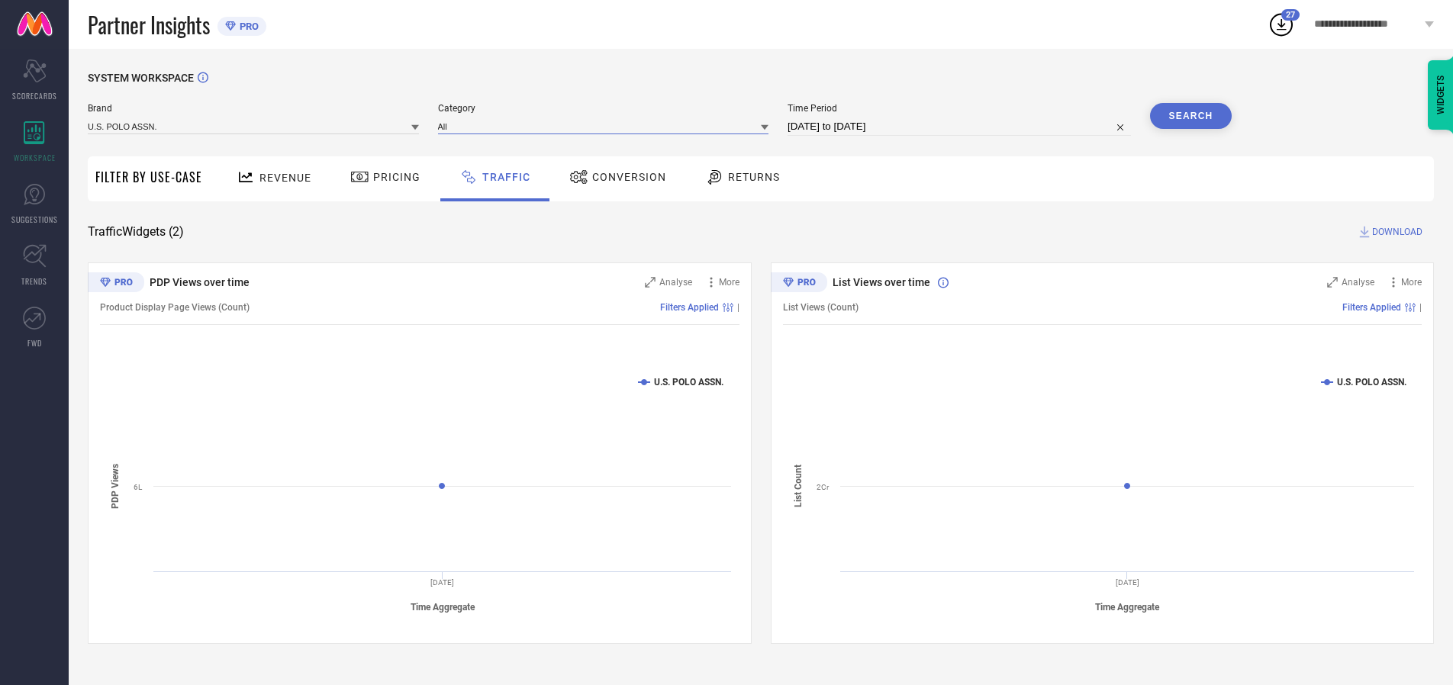
click at [607, 126] on input at bounding box center [603, 126] width 331 height 16
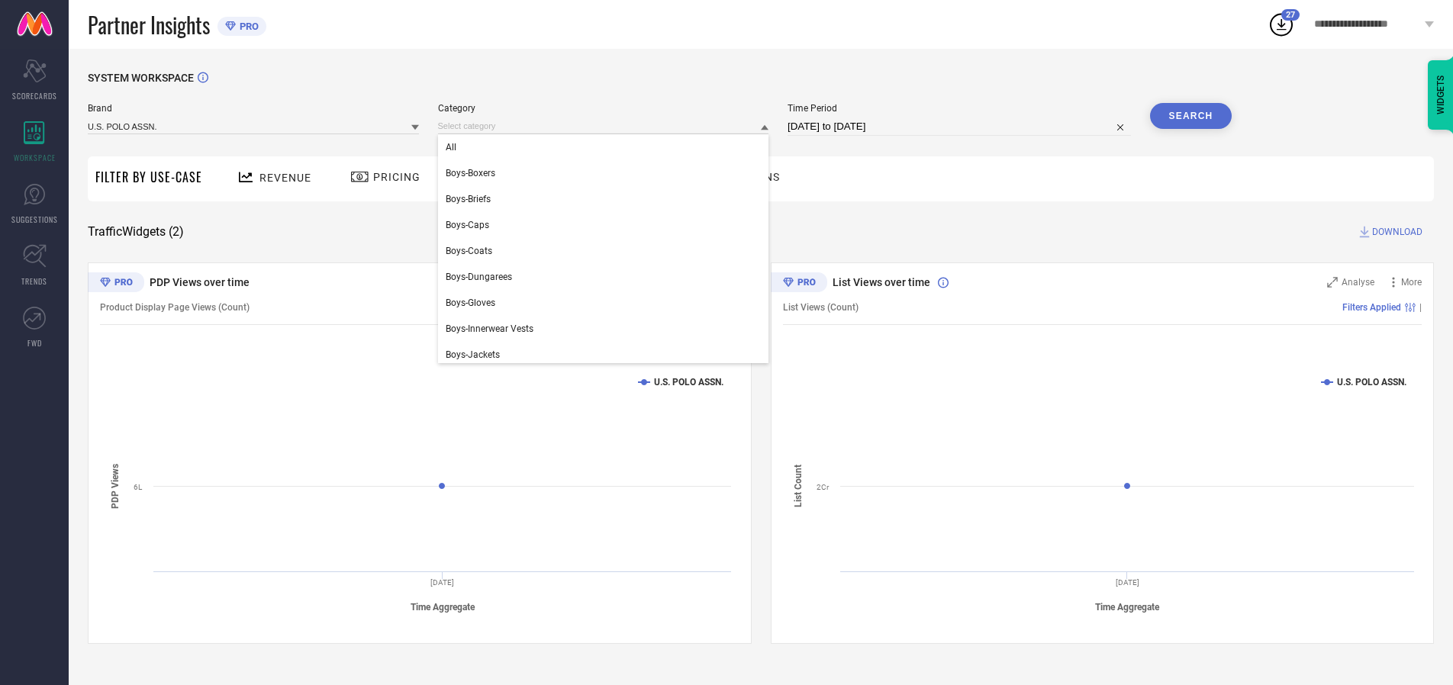
click at [607, 147] on div "All" at bounding box center [603, 147] width 331 height 26
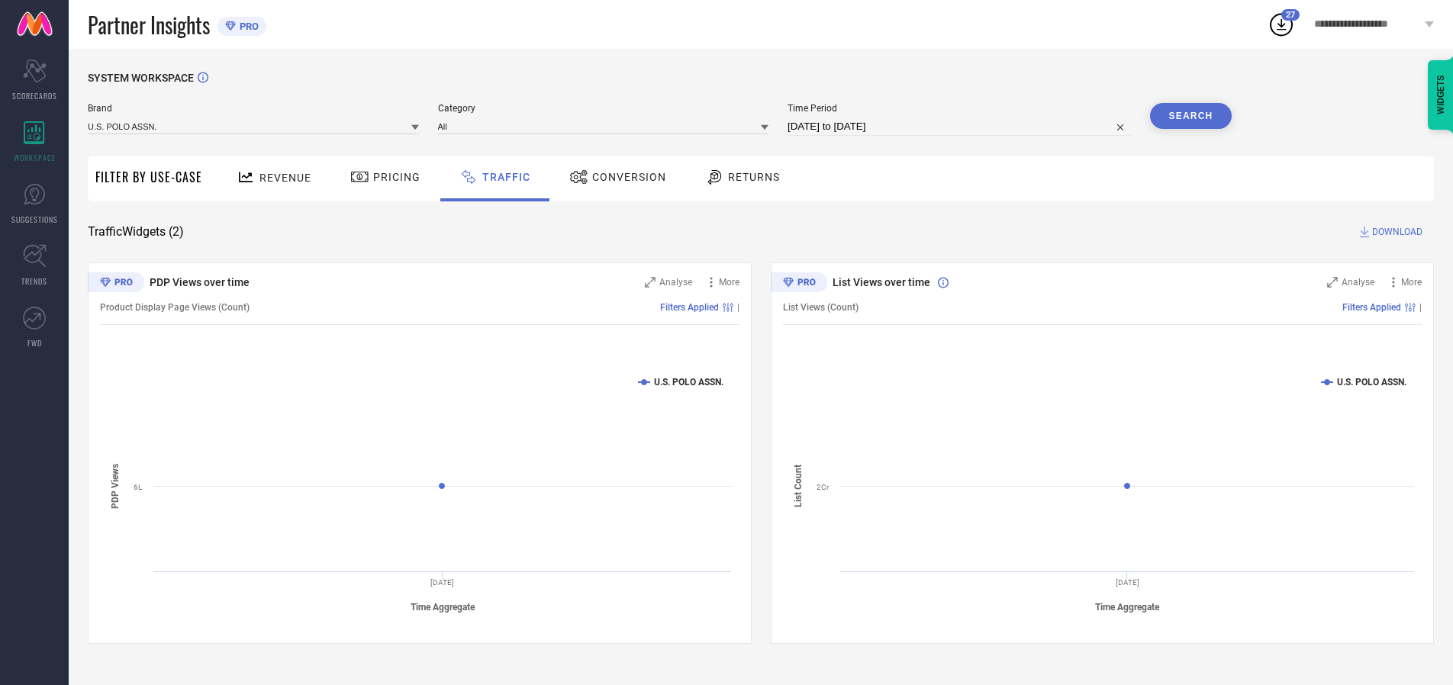
click at [1191, 116] on button "Search" at bounding box center [1191, 116] width 82 height 26
click at [1395, 232] on span "DOWNLOAD" at bounding box center [1397, 231] width 50 height 15
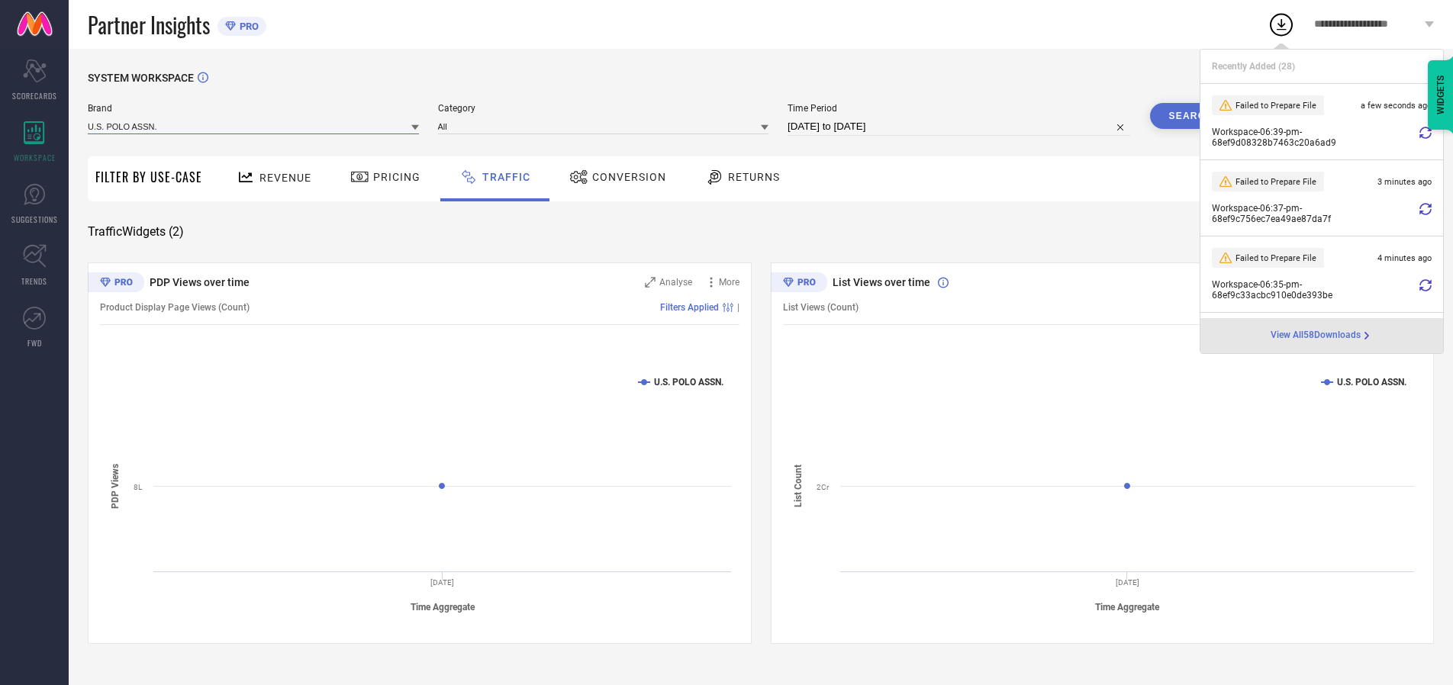
click at [254, 126] on input at bounding box center [253, 126] width 331 height 16
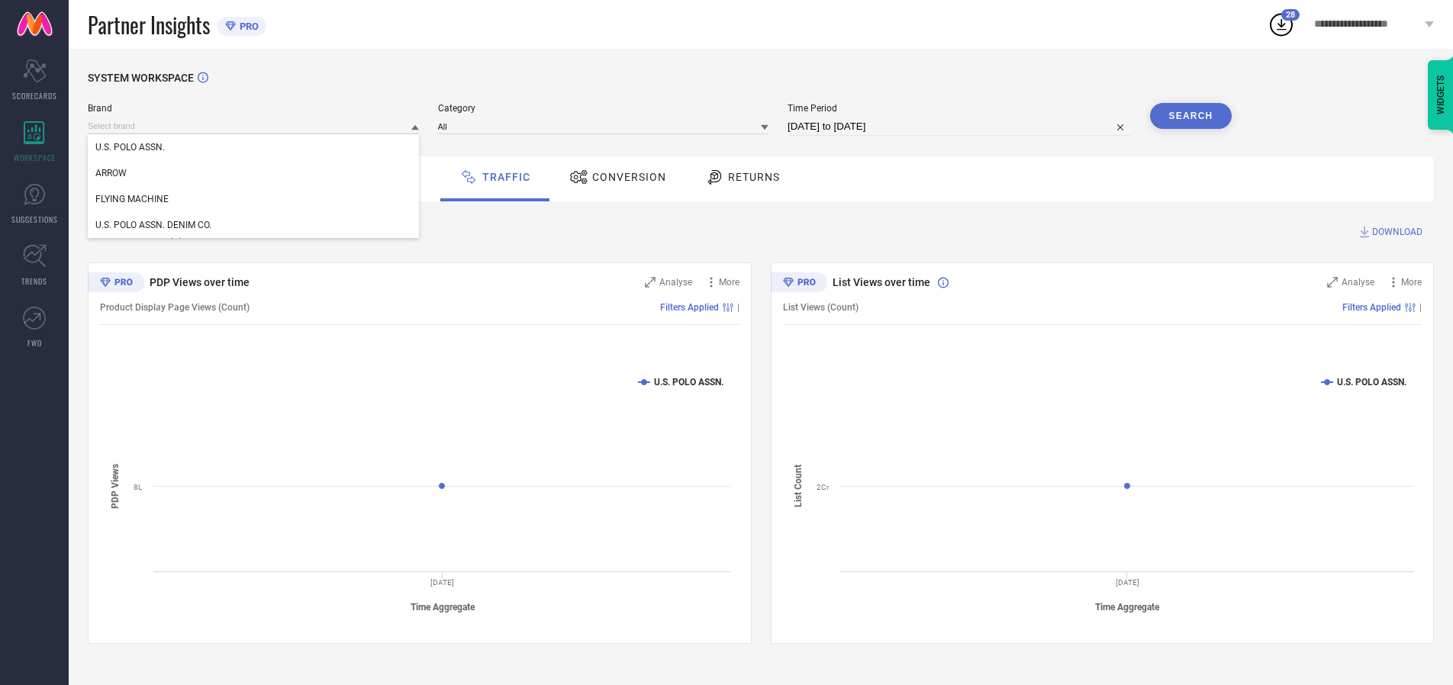
click at [254, 225] on div "U.S. POLO ASSN. DENIM CO." at bounding box center [253, 225] width 331 height 26
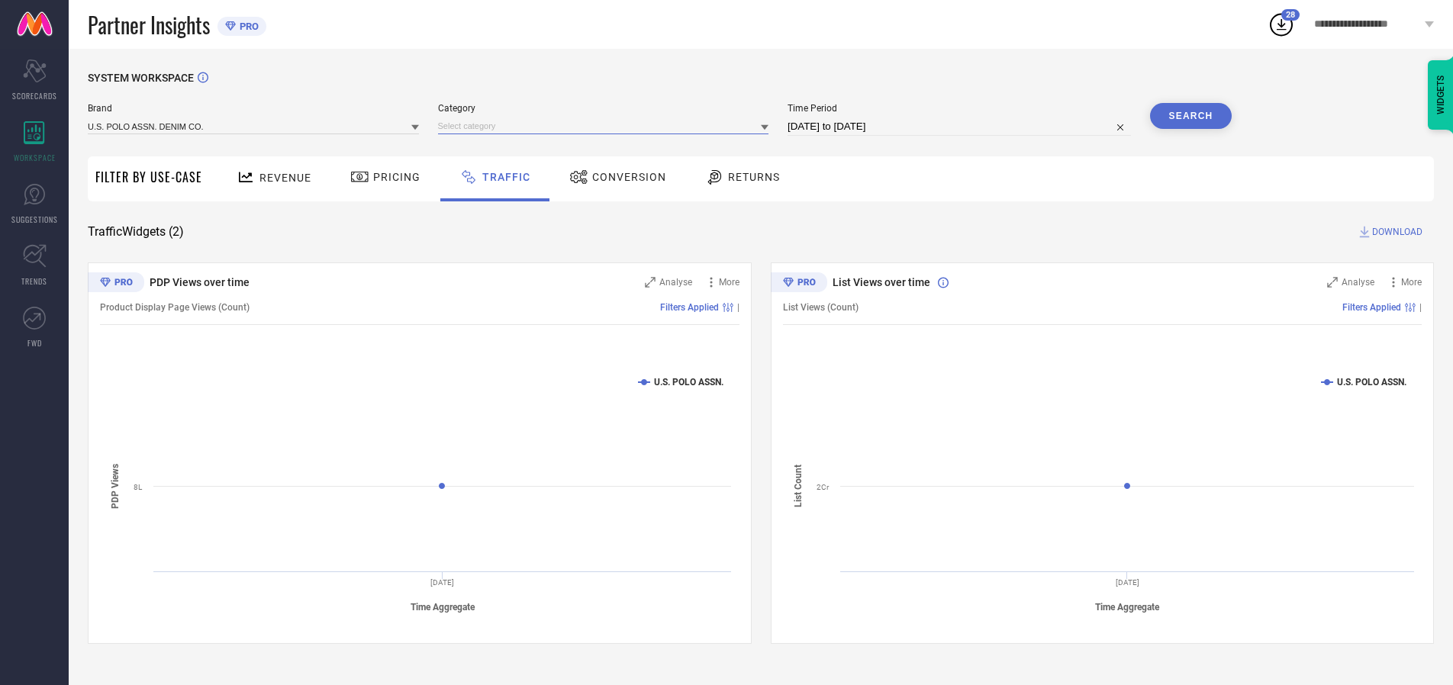
click at [607, 126] on input at bounding box center [603, 126] width 331 height 16
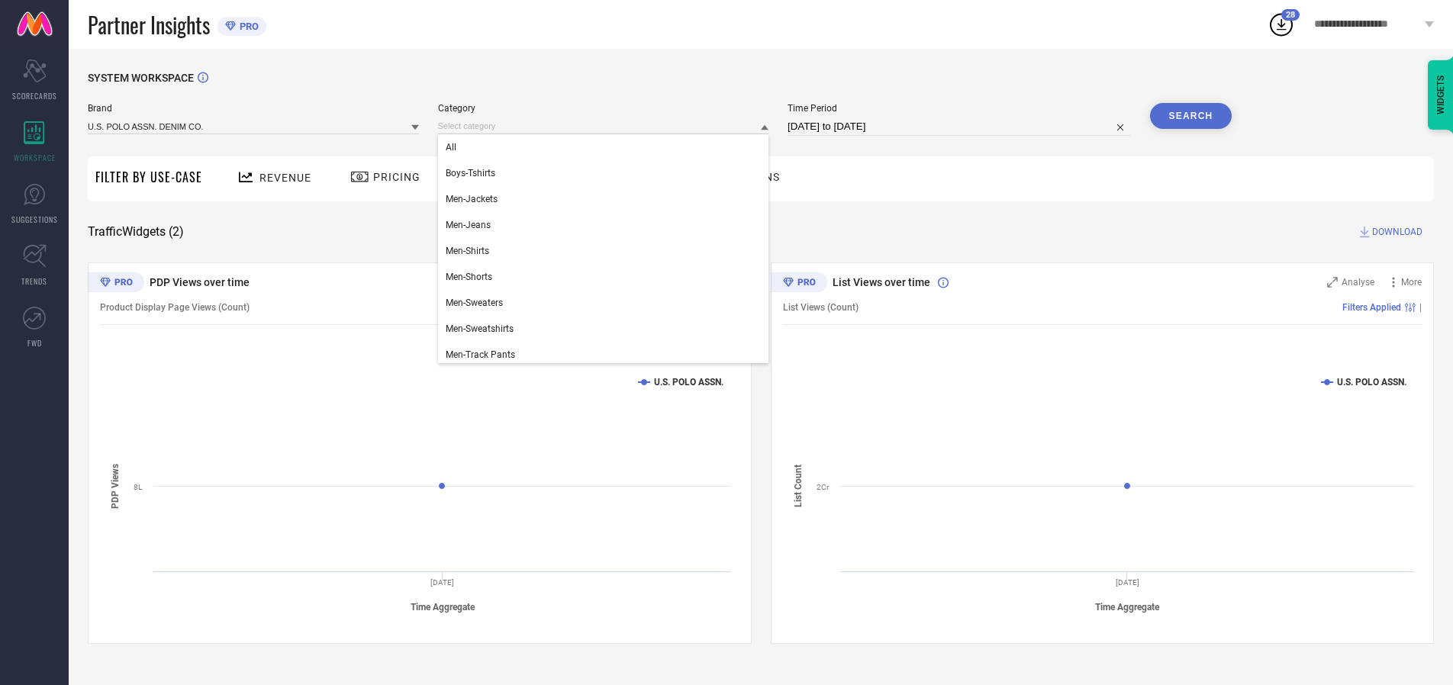
click at [607, 147] on div "All" at bounding box center [603, 147] width 331 height 26
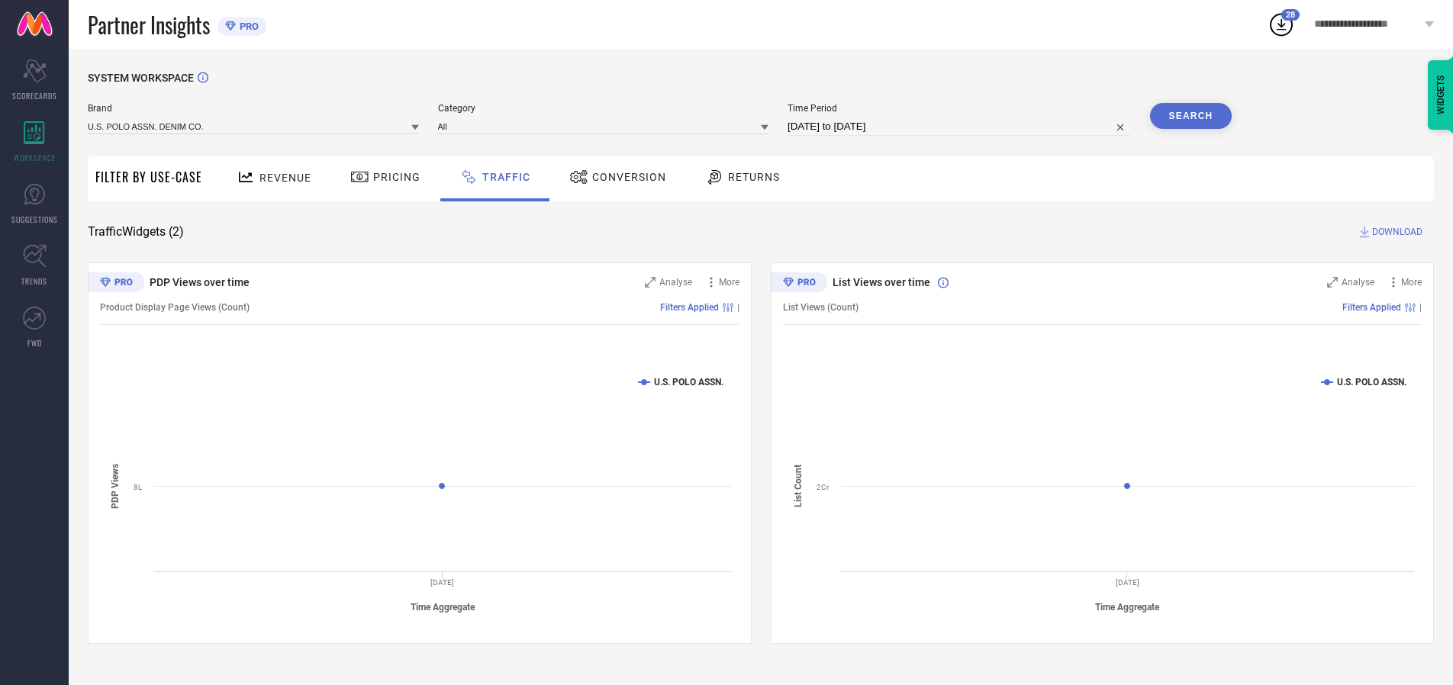
click at [1191, 116] on button "Search" at bounding box center [1191, 116] width 82 height 26
click at [1395, 232] on span "DOWNLOAD" at bounding box center [1397, 231] width 50 height 15
click at [962, 127] on input at bounding box center [959, 127] width 343 height 18
select select "9"
select select "2025"
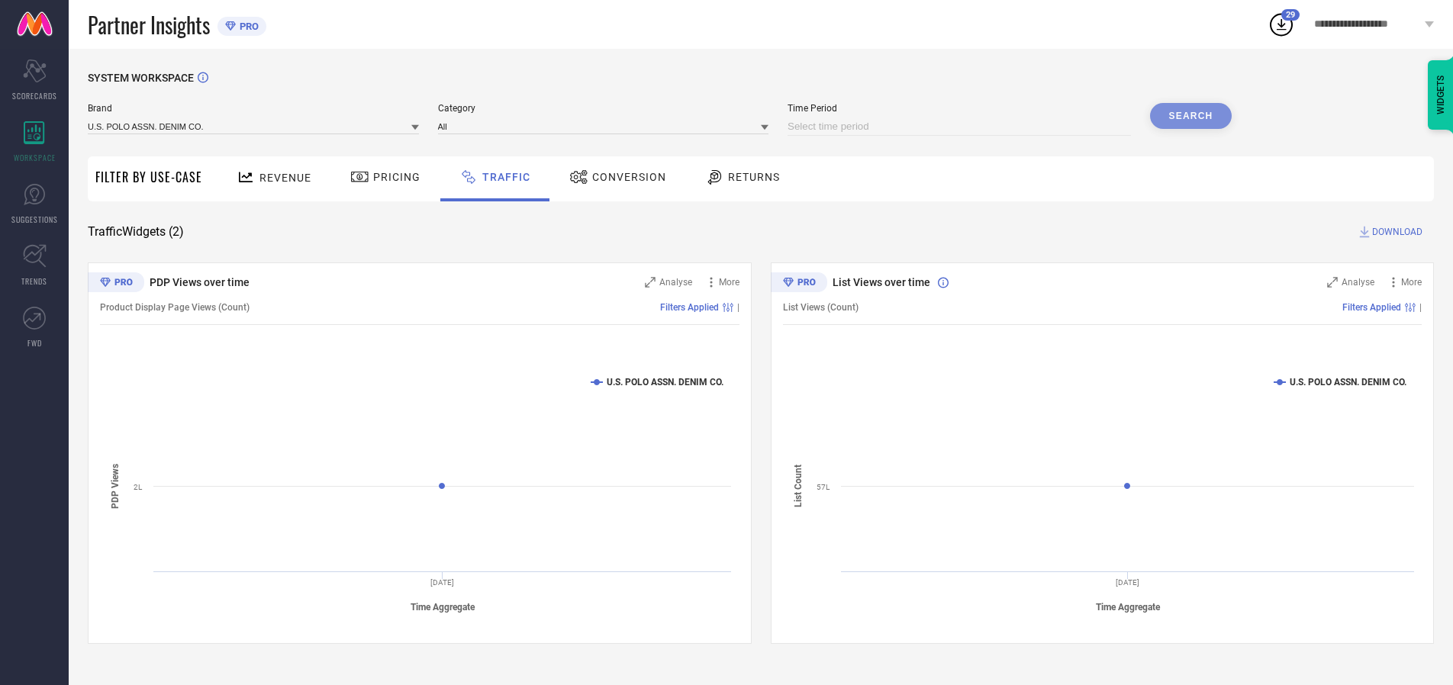
select select "10"
select select "2025"
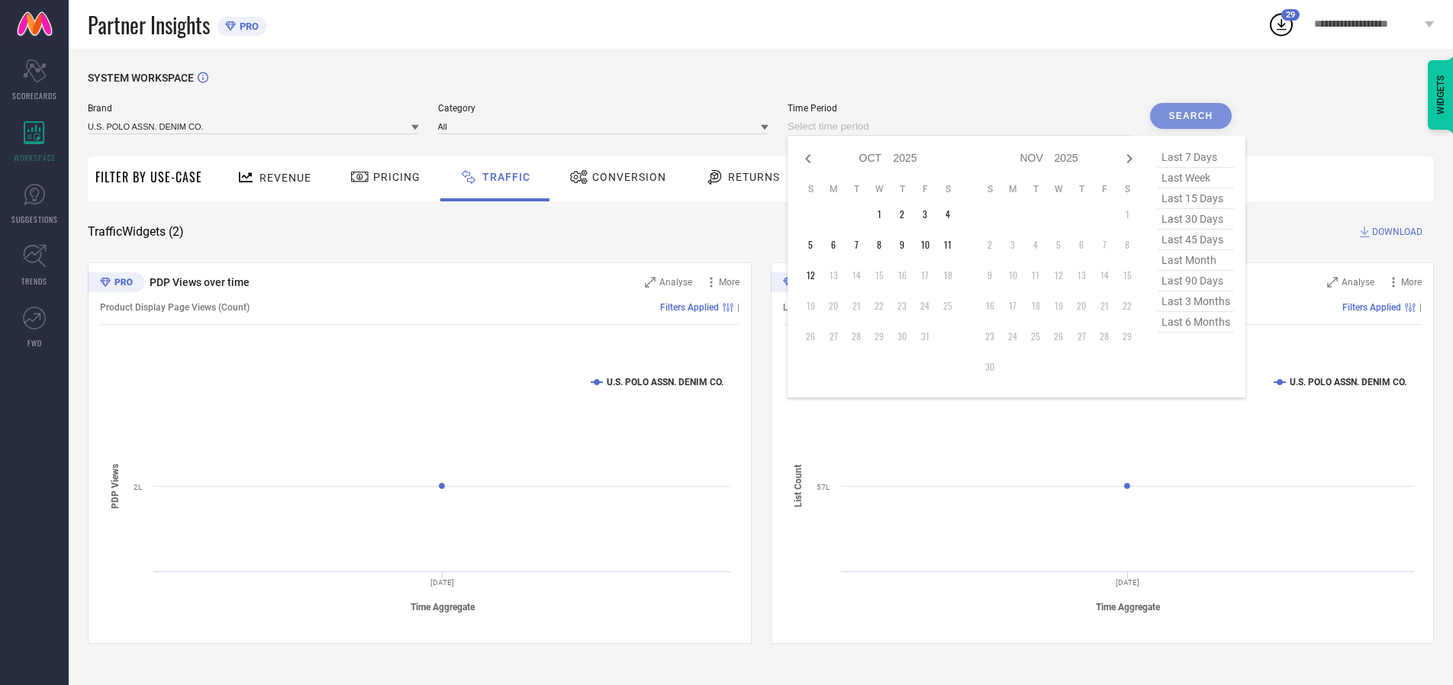
click at [815, 276] on td "12" at bounding box center [810, 275] width 23 height 23
type input "[DATE] to [DATE]"
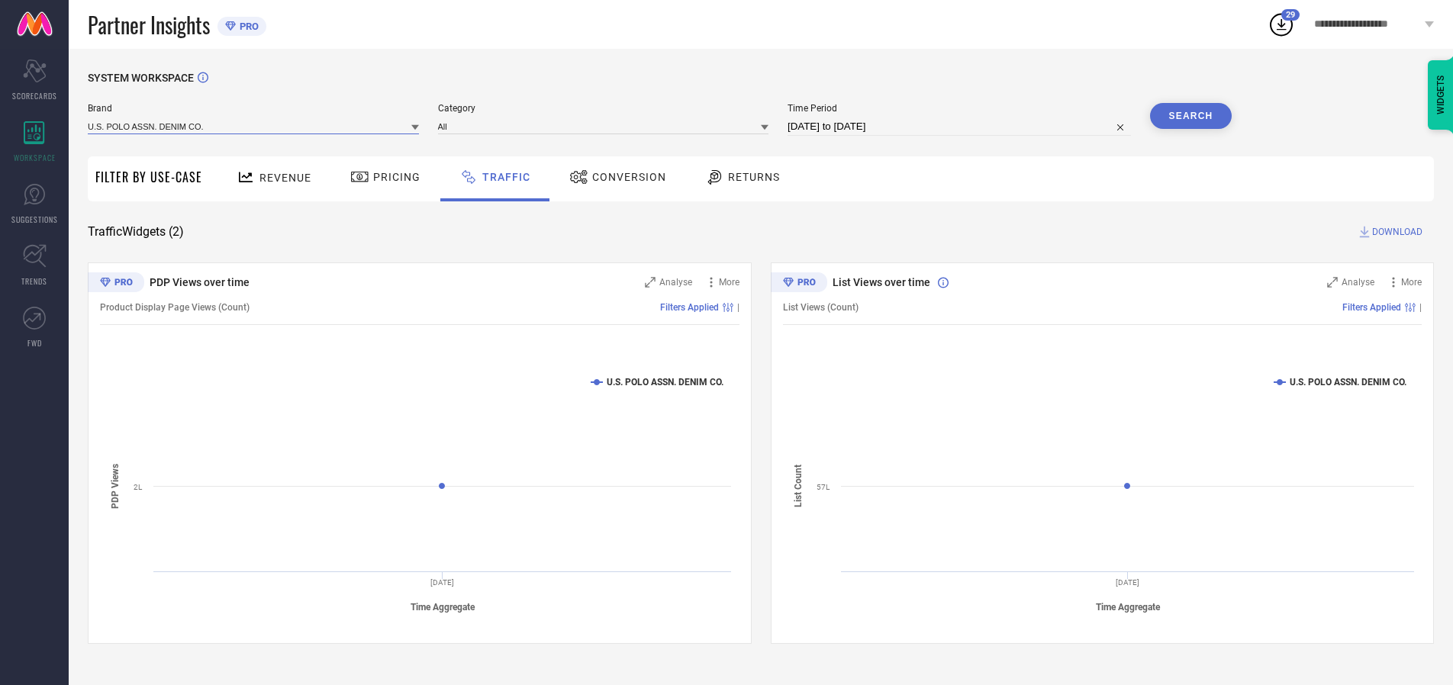
click at [254, 126] on input at bounding box center [253, 126] width 331 height 16
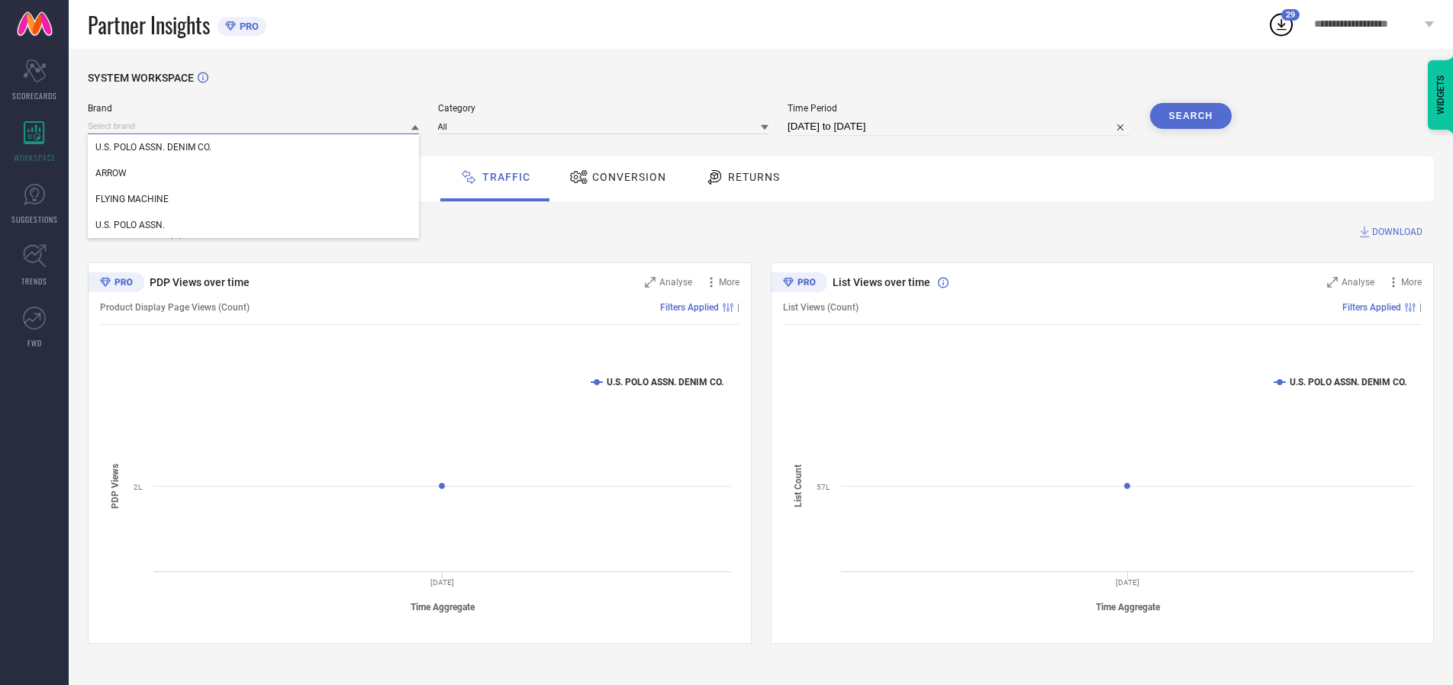
click at [254, 126] on input at bounding box center [253, 126] width 331 height 16
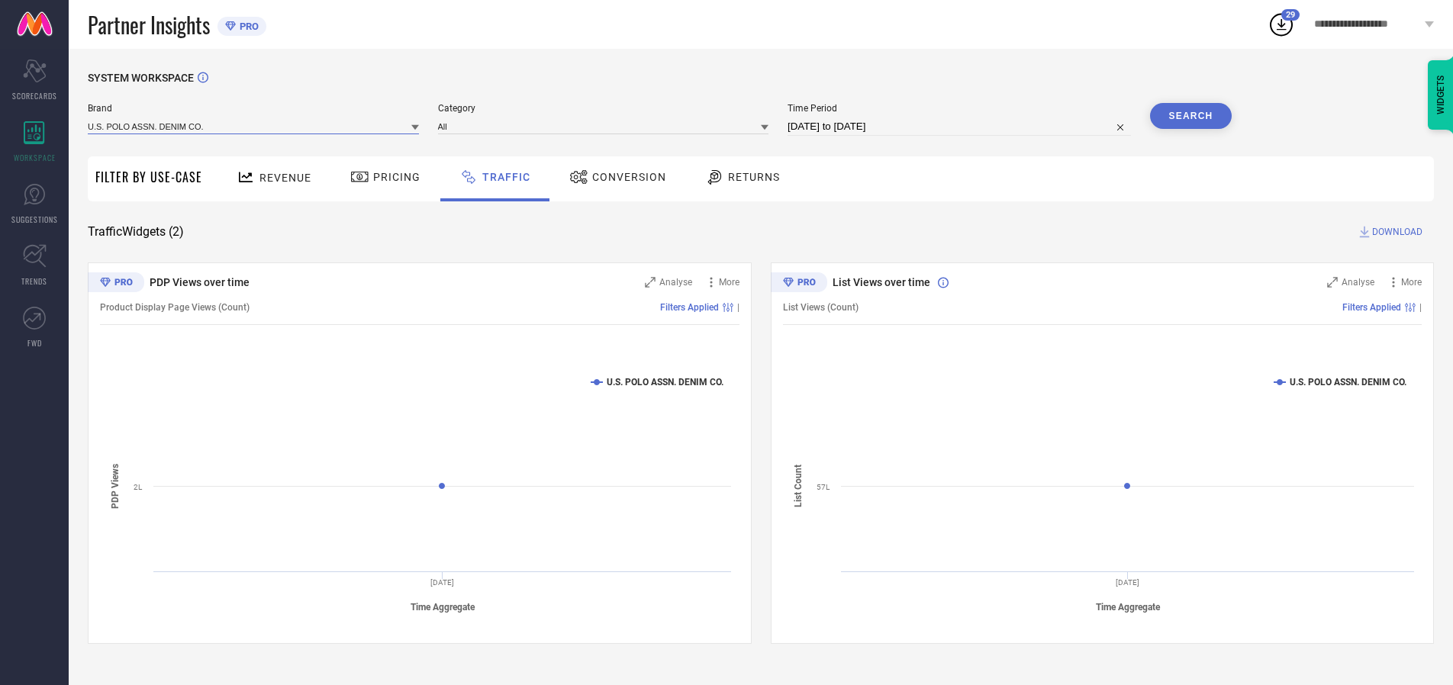
click at [254, 126] on input at bounding box center [253, 126] width 331 height 16
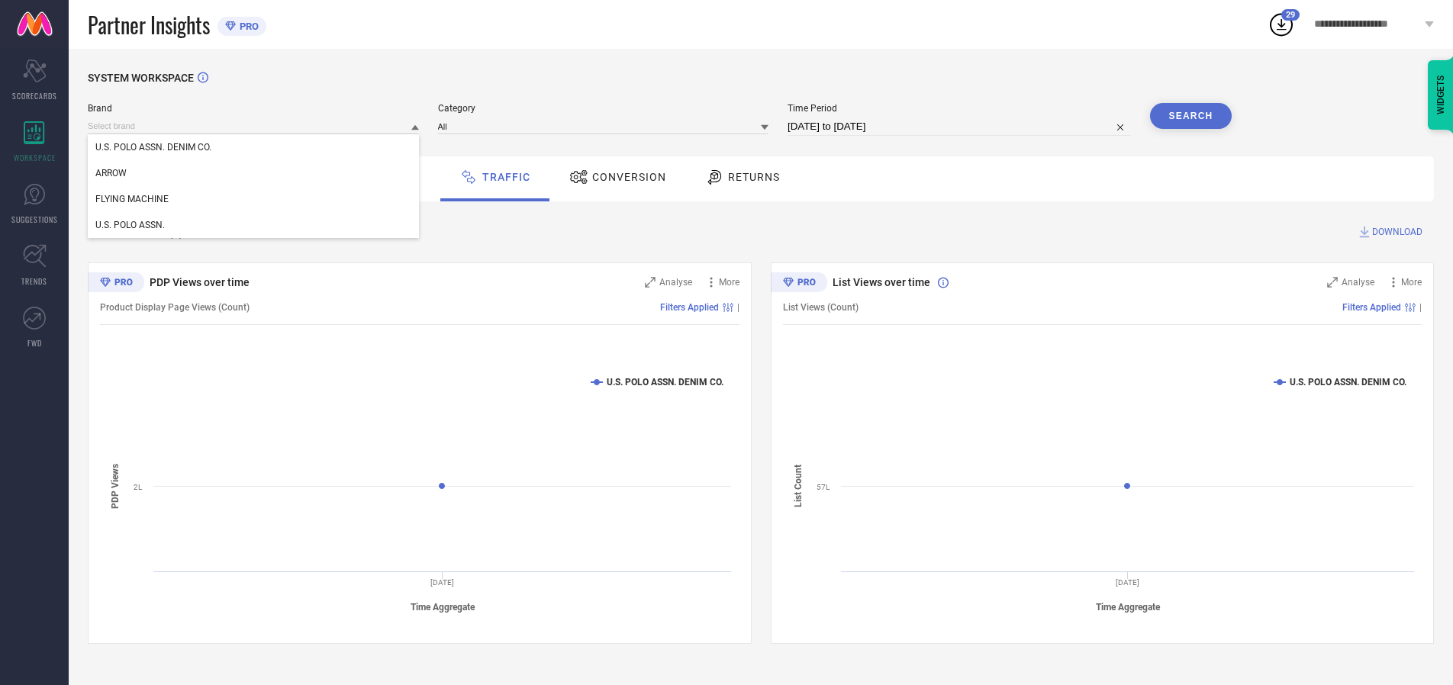
click at [254, 147] on div "U.S. POLO ASSN. DENIM CO." at bounding box center [253, 147] width 331 height 26
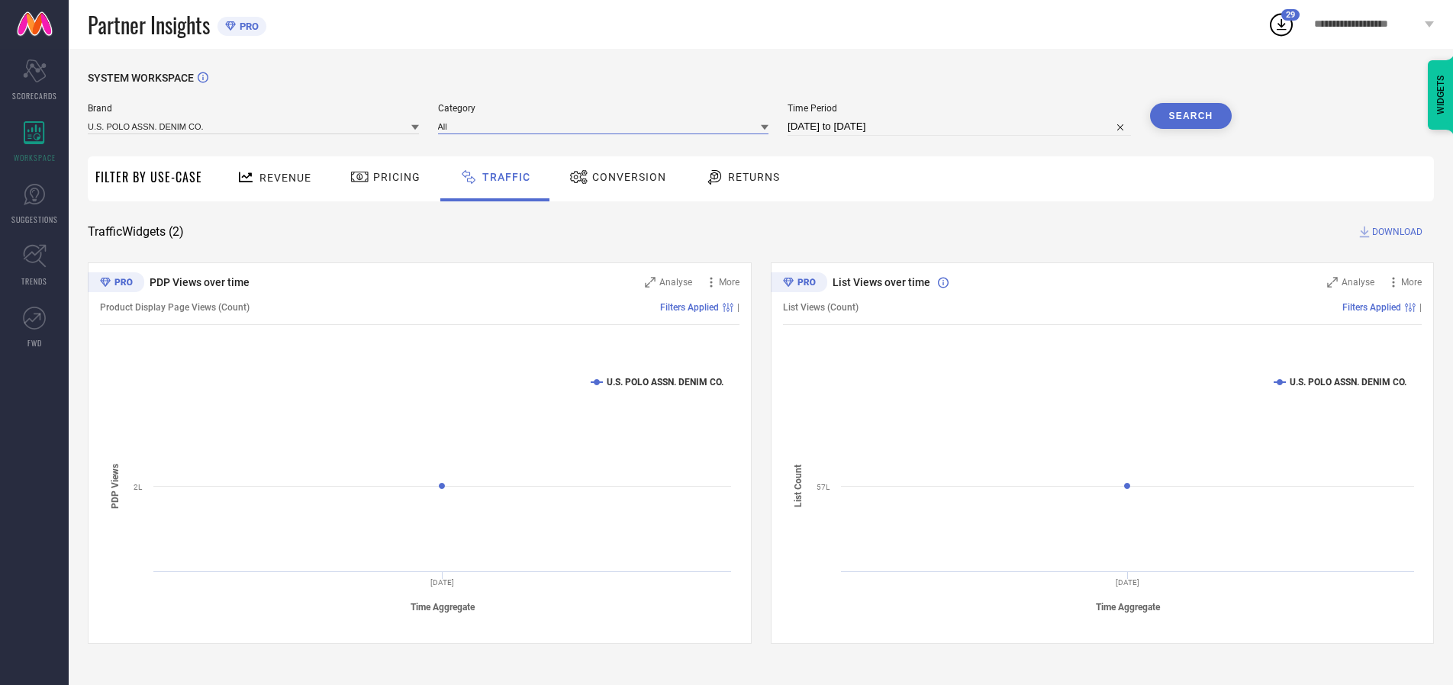
click at [607, 126] on input at bounding box center [603, 126] width 331 height 16
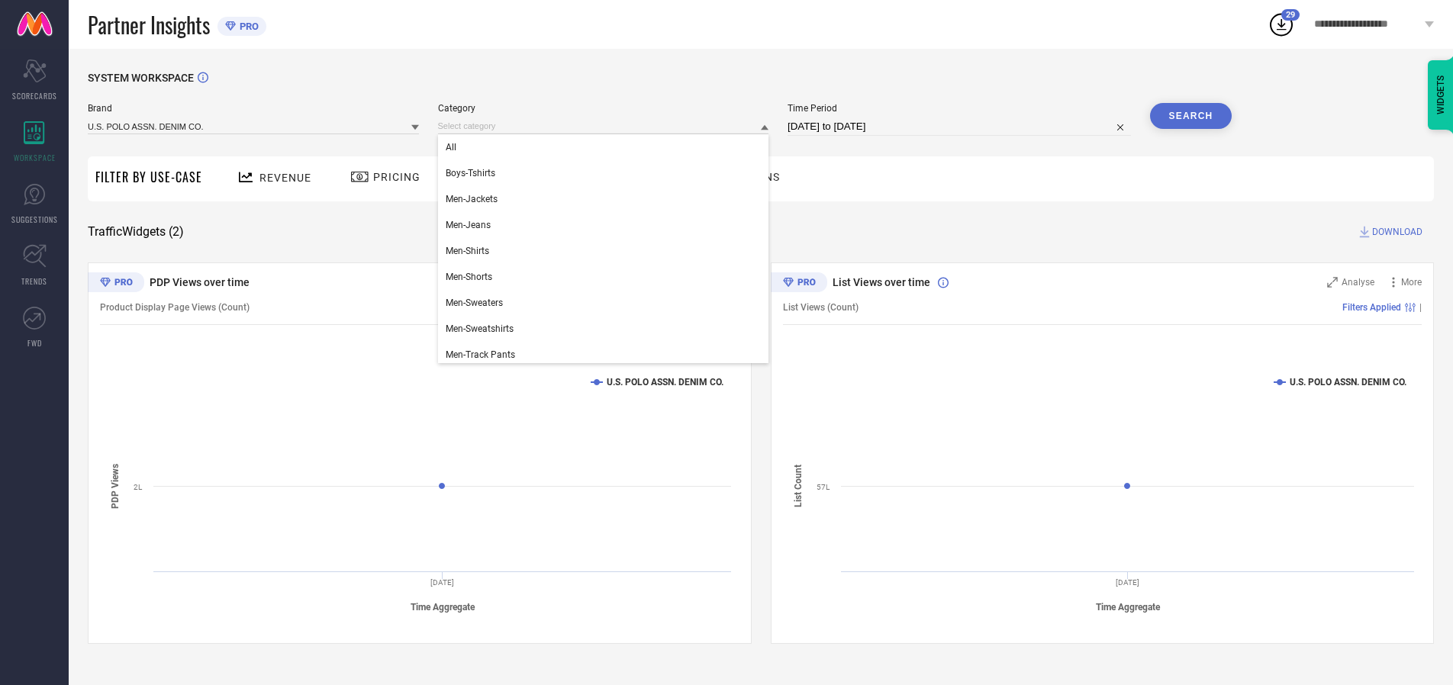
click at [607, 147] on div "All" at bounding box center [603, 147] width 331 height 26
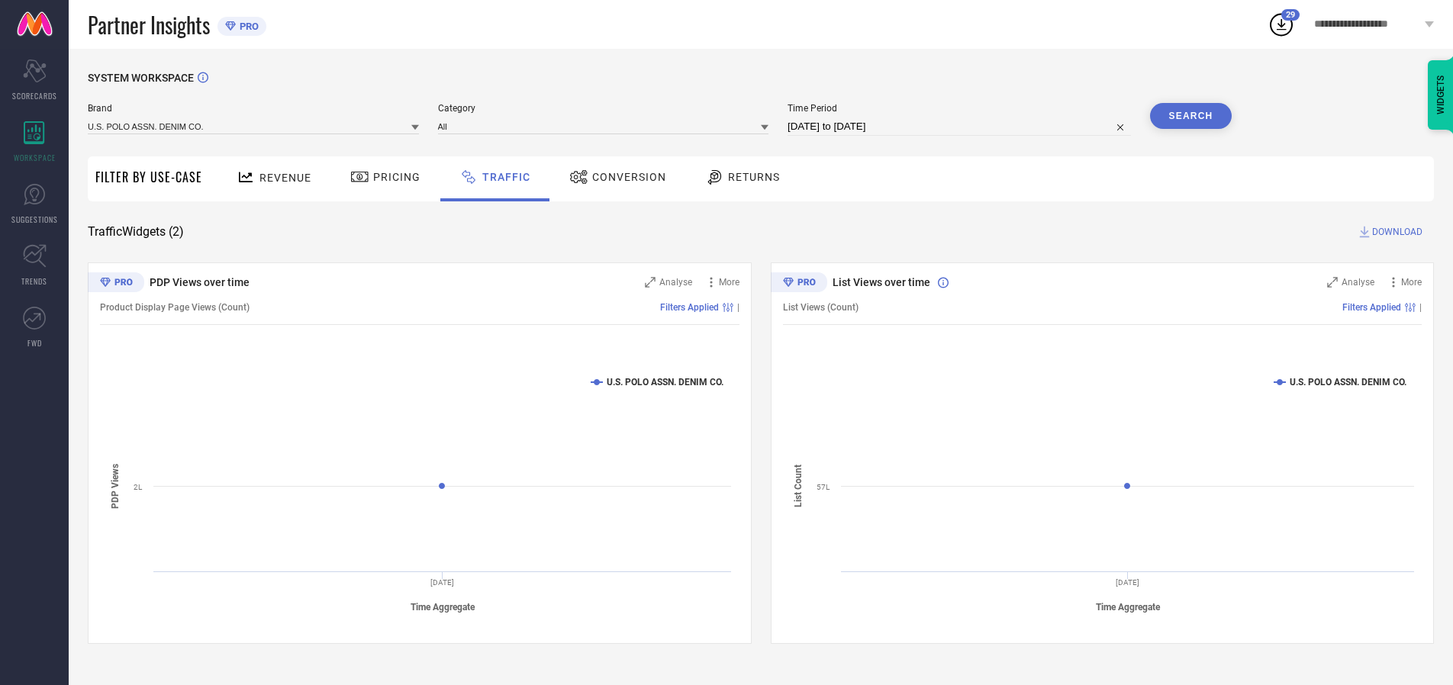
click at [1191, 116] on button "Search" at bounding box center [1191, 116] width 82 height 26
click at [1395, 232] on span "DOWNLOAD" at bounding box center [1397, 231] width 50 height 15
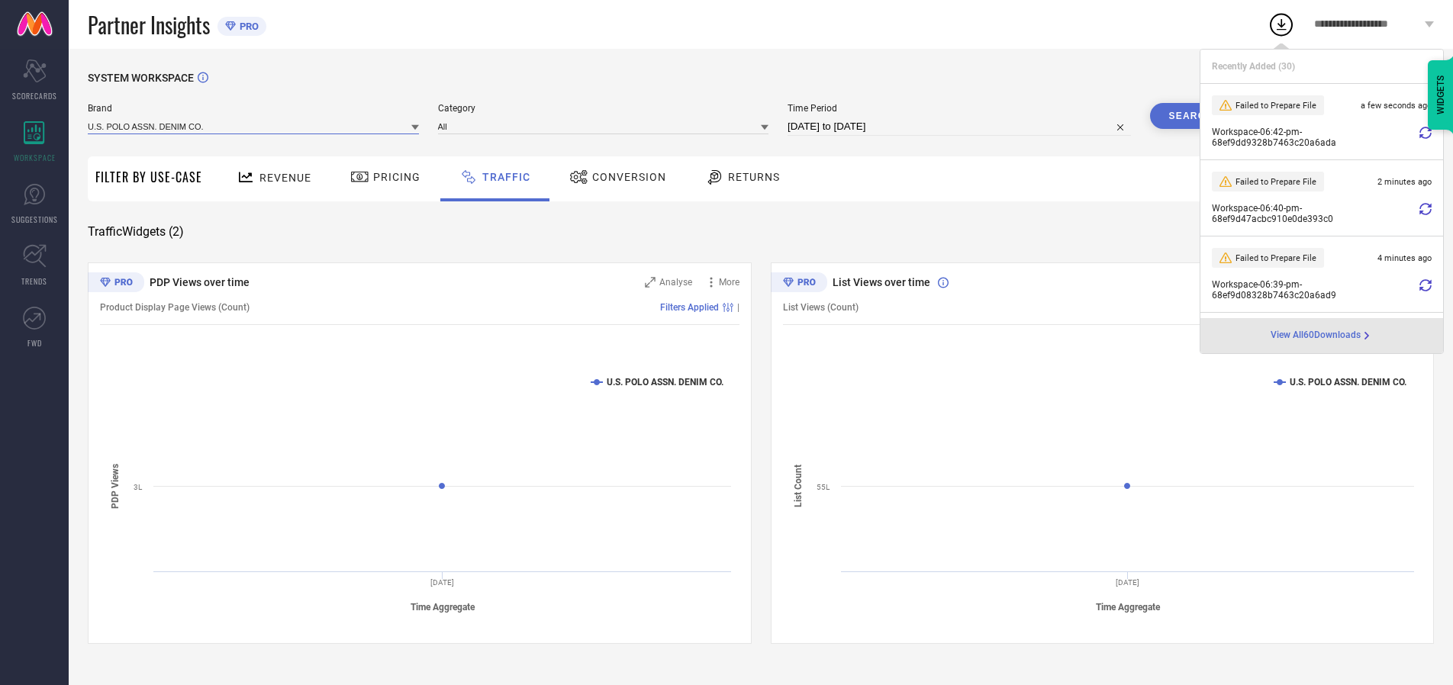
click at [254, 126] on input at bounding box center [253, 126] width 331 height 16
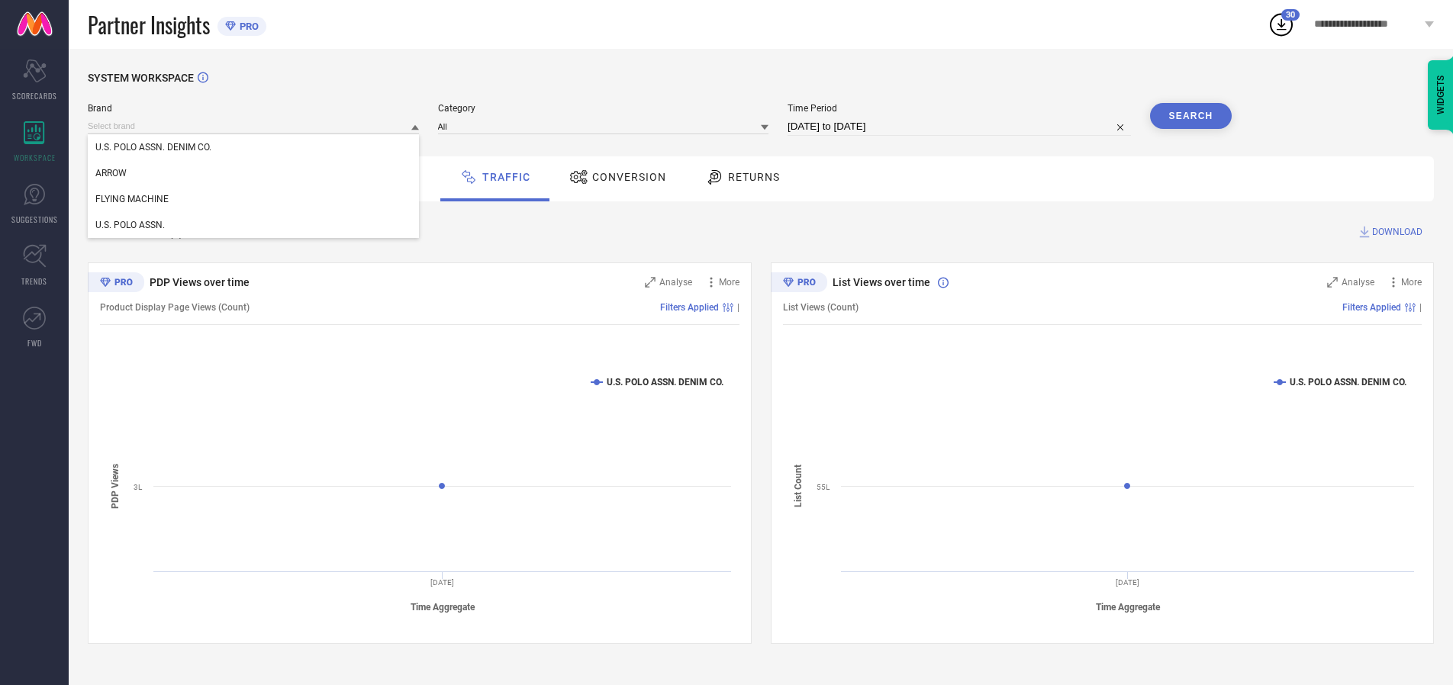
click at [254, 225] on div "U.S. POLO ASSN." at bounding box center [253, 225] width 331 height 26
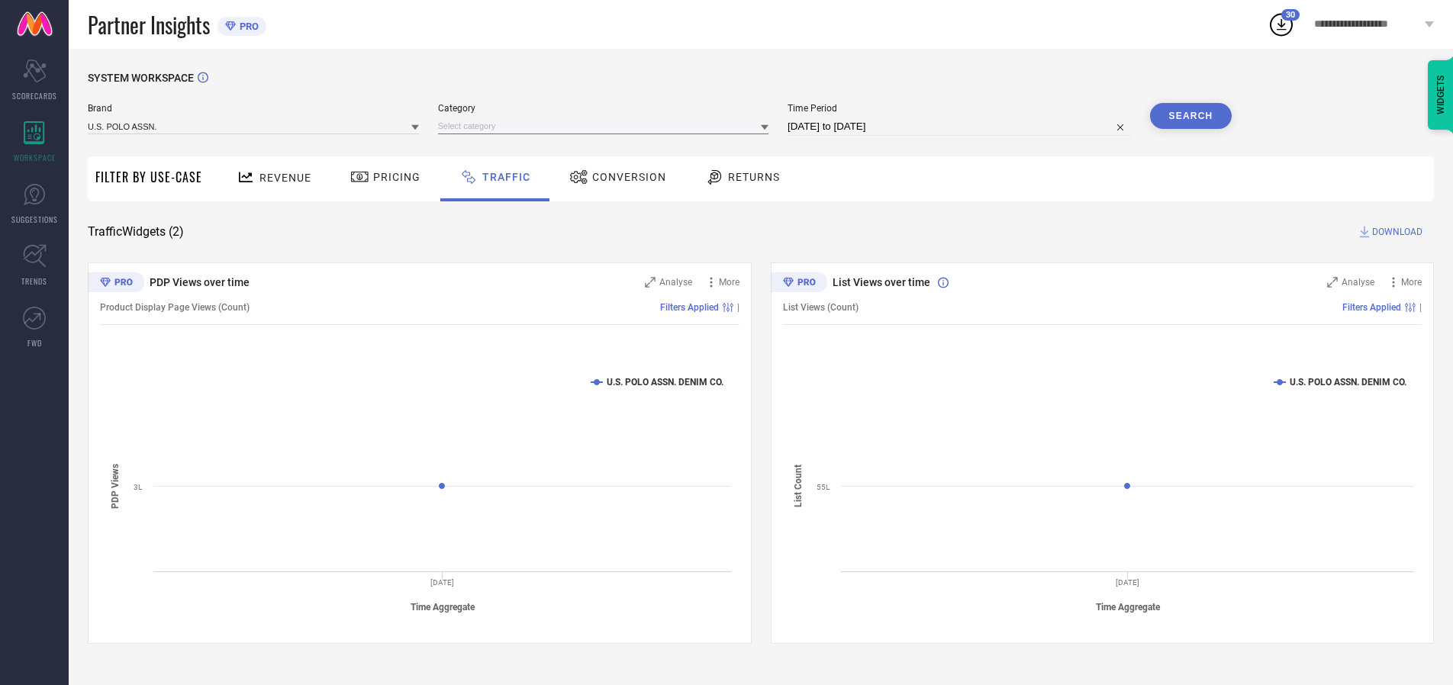
click at [607, 126] on input at bounding box center [603, 126] width 331 height 16
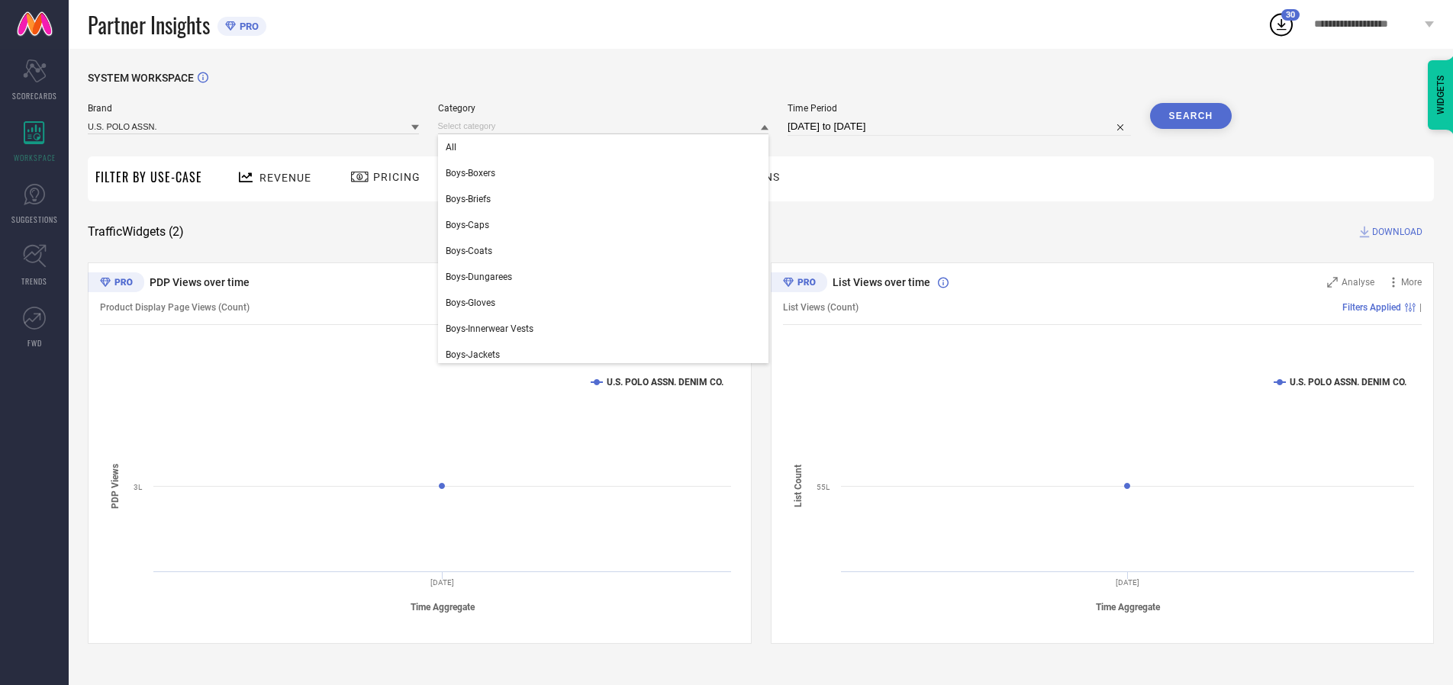
click at [607, 147] on div "All" at bounding box center [603, 147] width 331 height 26
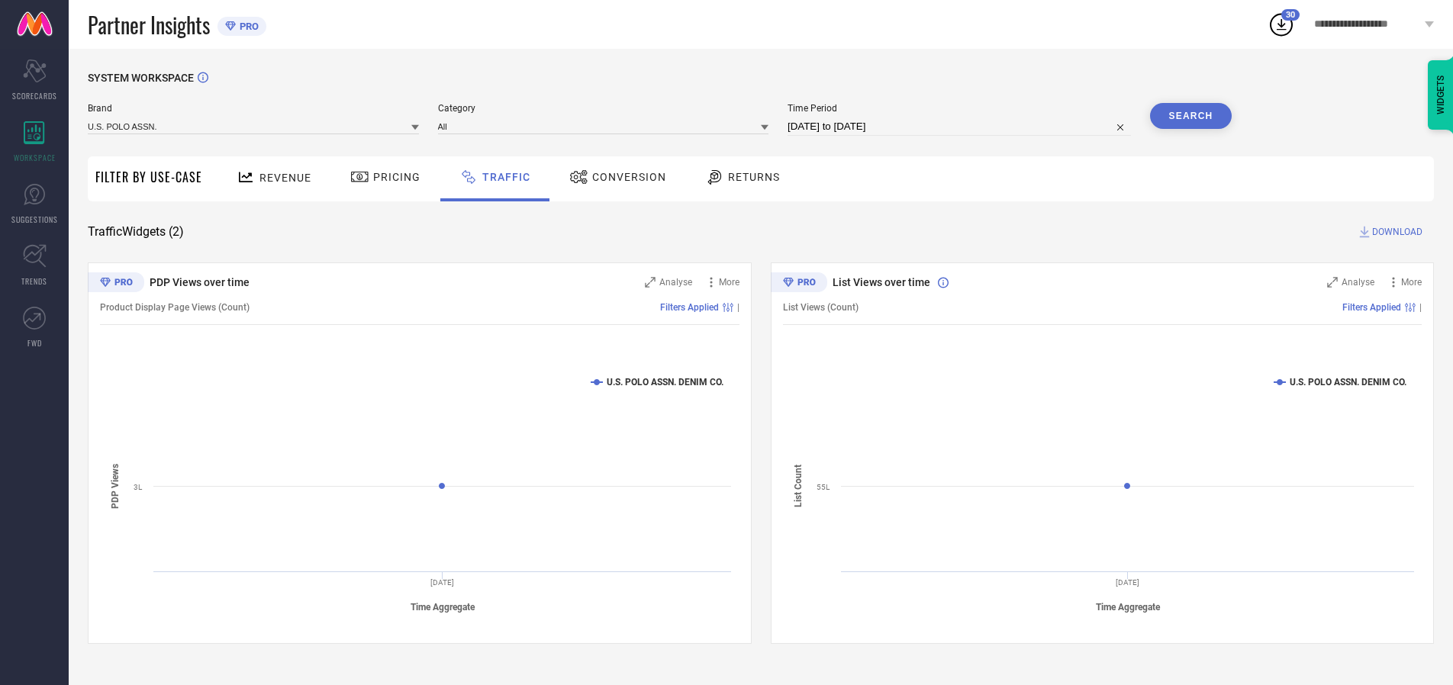
click at [1191, 116] on button "Search" at bounding box center [1191, 116] width 82 height 26
click at [1395, 232] on span "DOWNLOAD" at bounding box center [1397, 231] width 50 height 15
